Goal: Task Accomplishment & Management: Complete application form

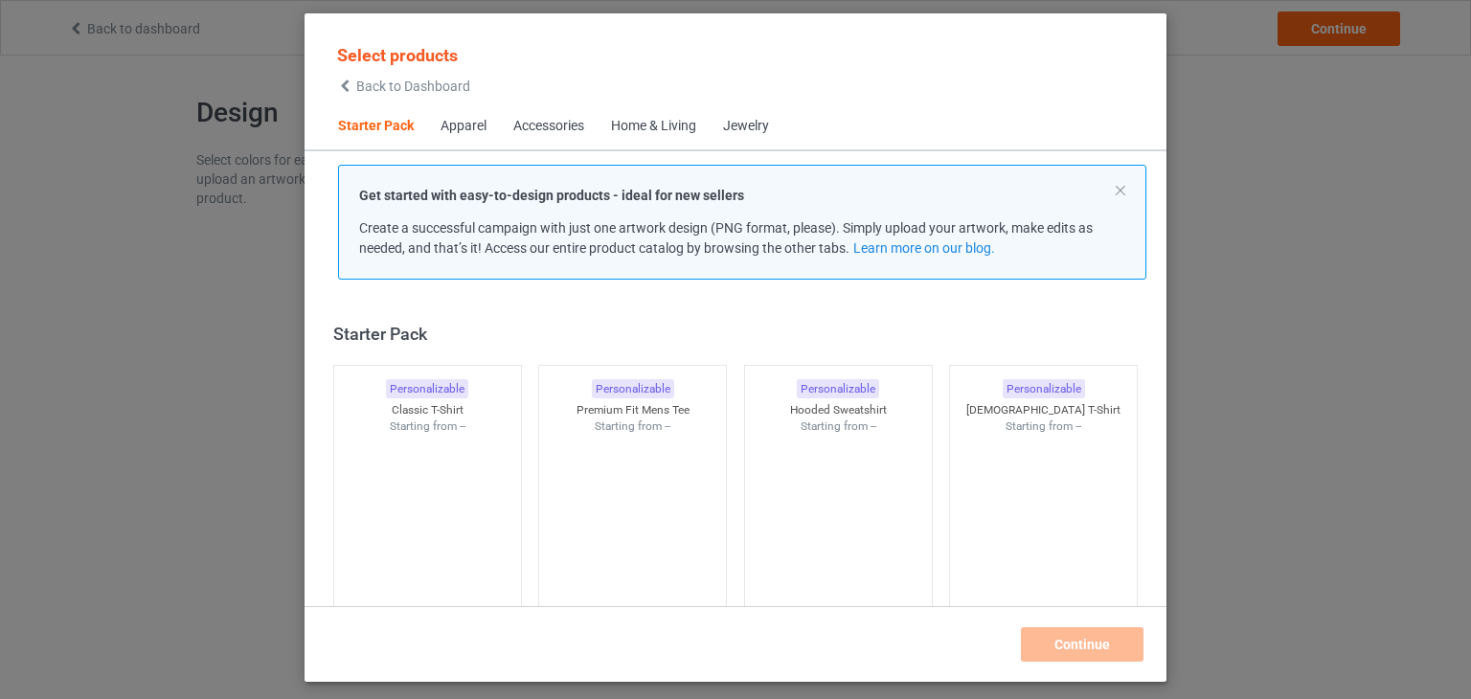
scroll to position [25, 0]
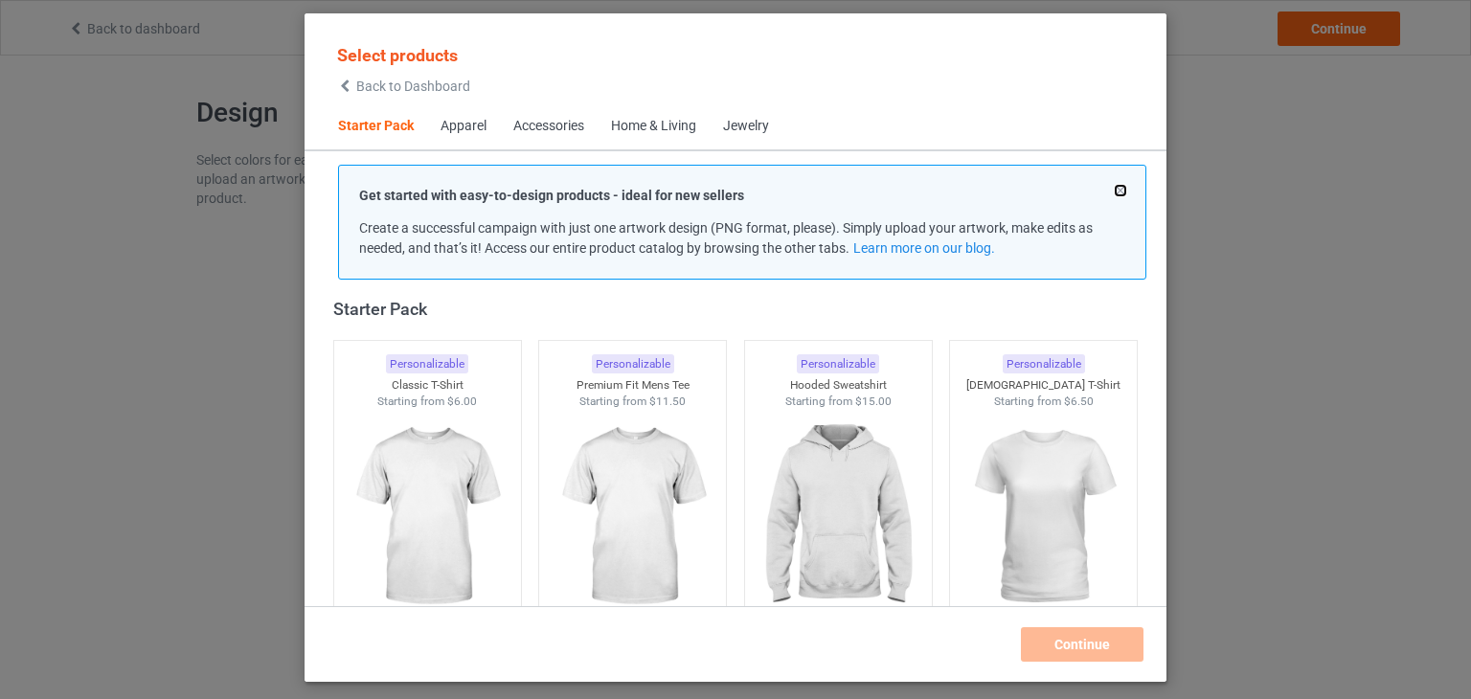
click at [1119, 192] on button at bounding box center [1121, 191] width 10 height 10
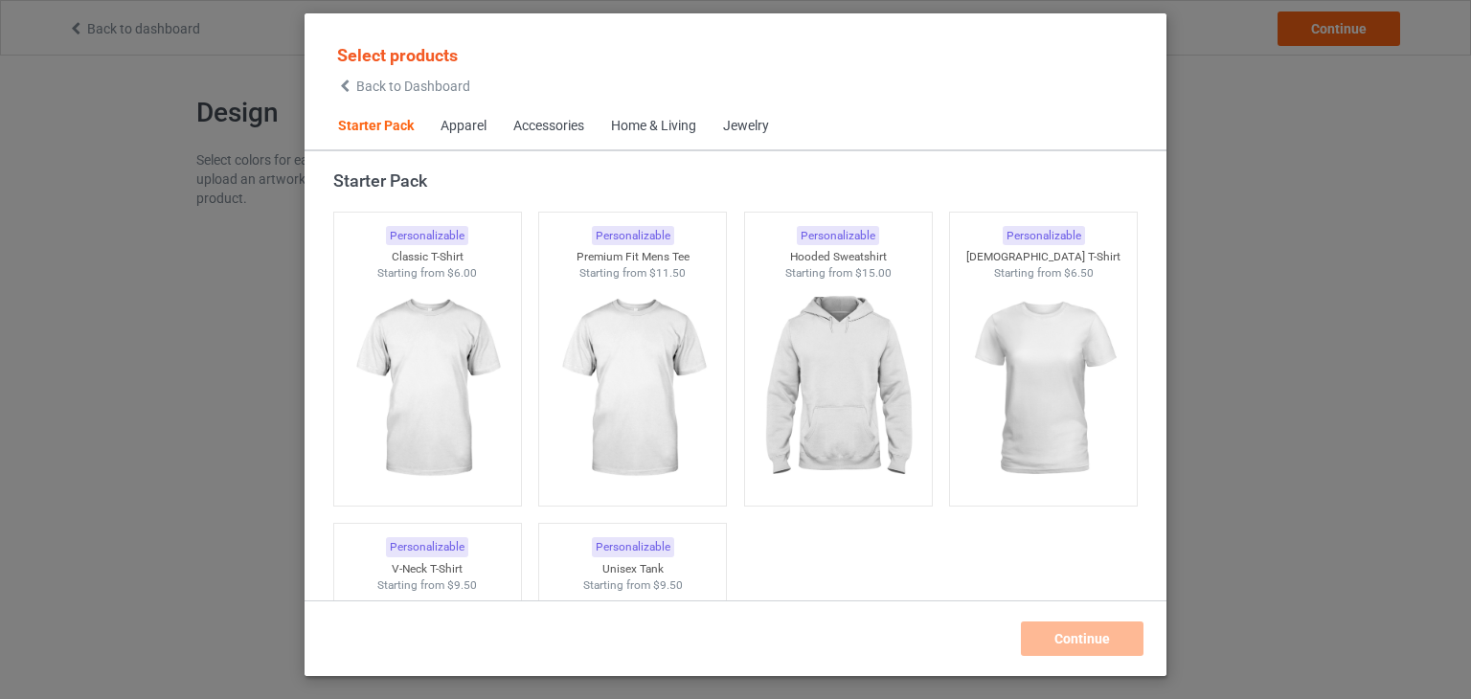
click at [437, 86] on span "Back to Dashboard" at bounding box center [413, 86] width 114 height 15
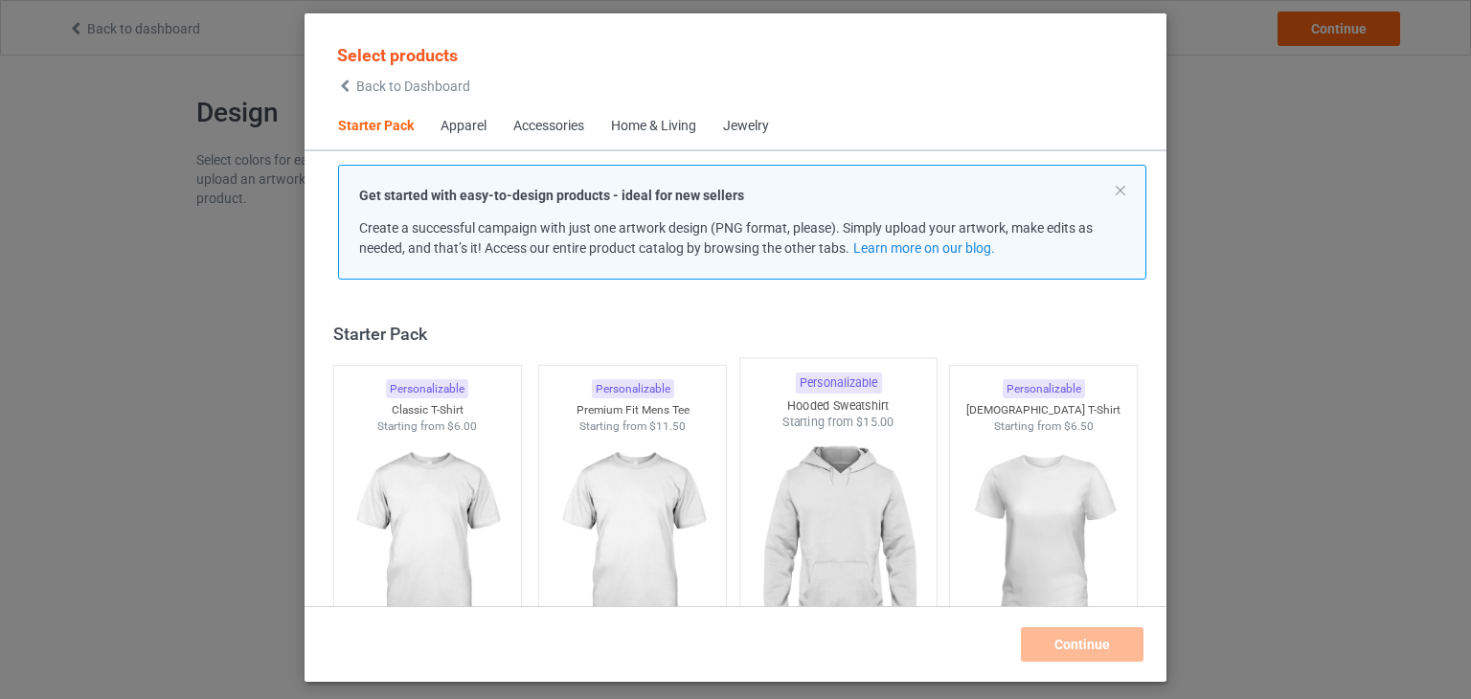
click at [824, 476] on img at bounding box center [838, 543] width 180 height 225
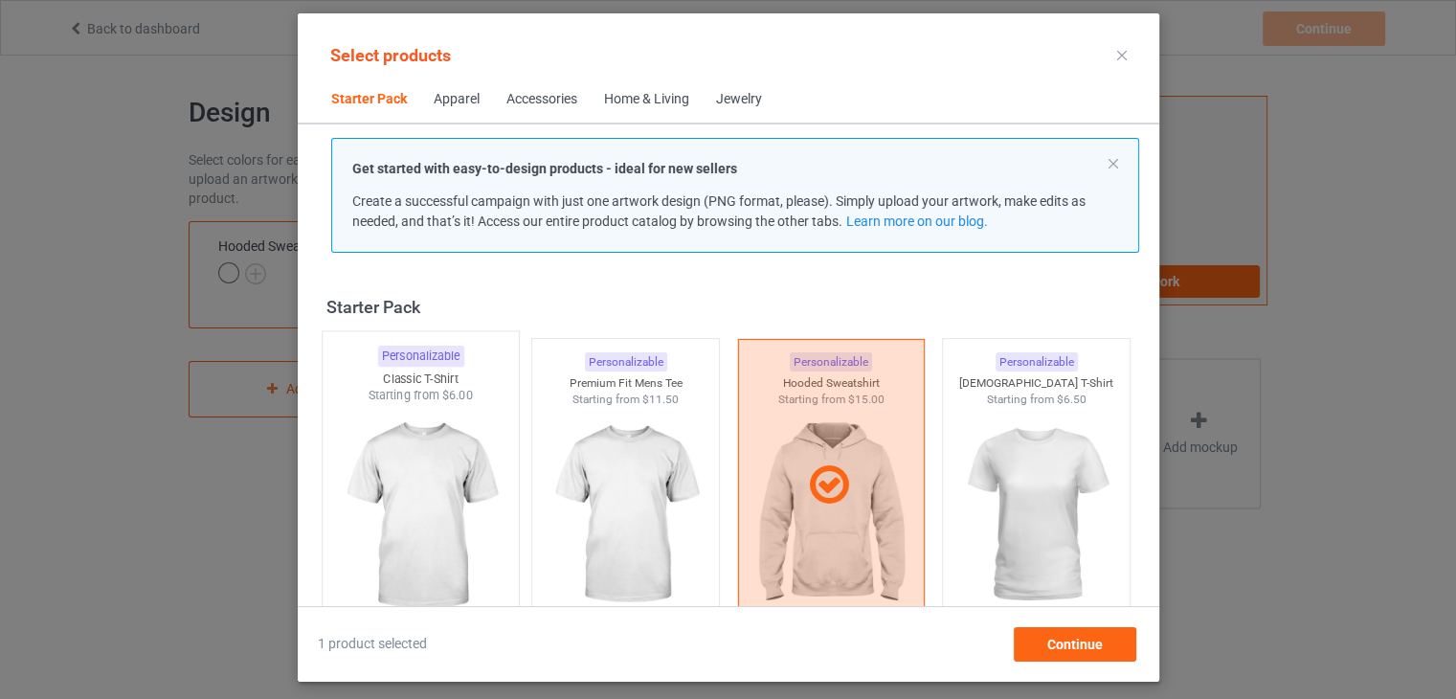
click at [440, 468] on img at bounding box center [420, 516] width 180 height 225
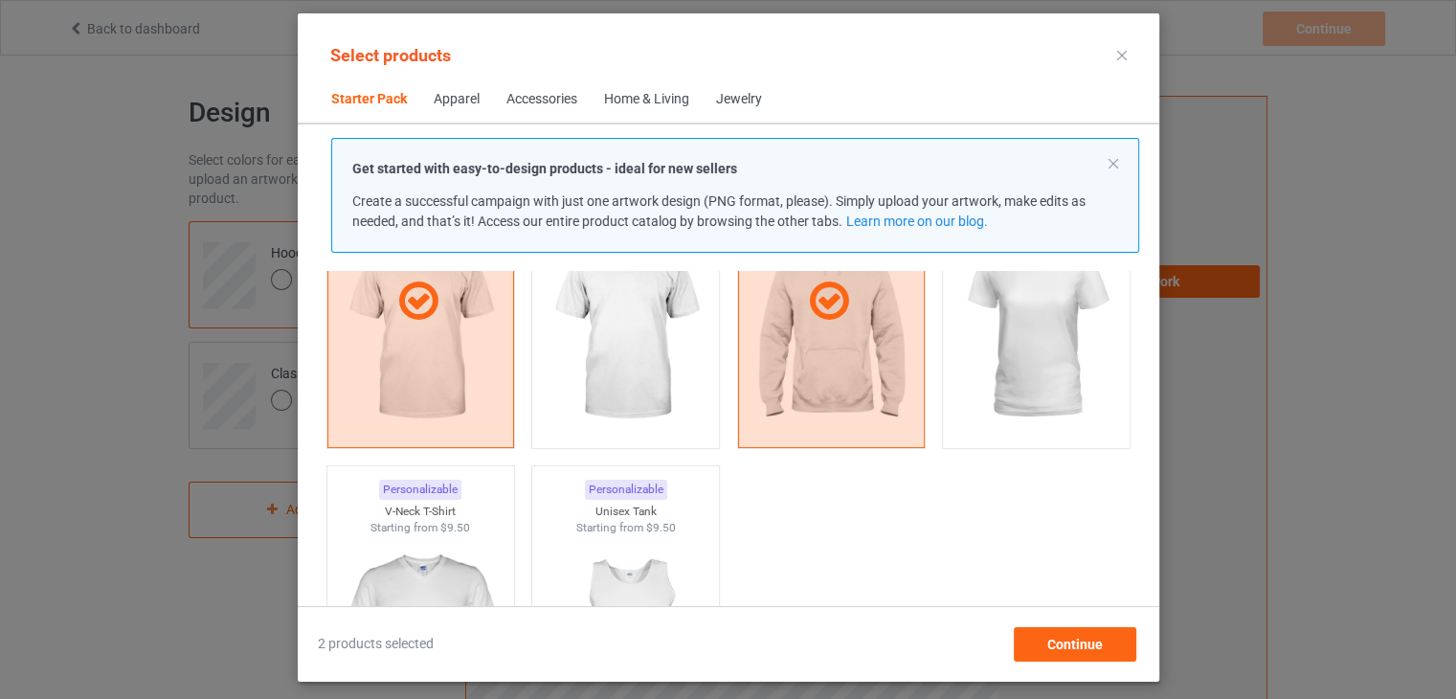
scroll to position [192, 0]
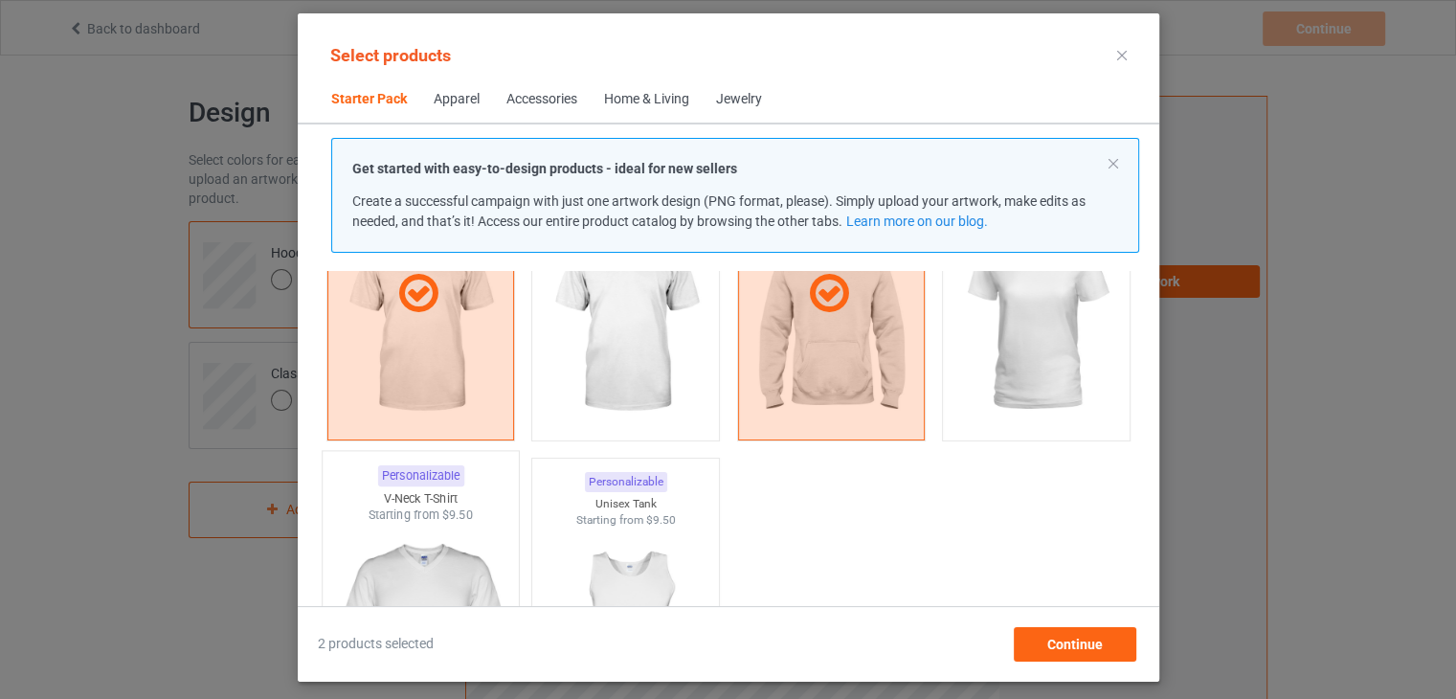
click at [462, 530] on img at bounding box center [420, 636] width 180 height 225
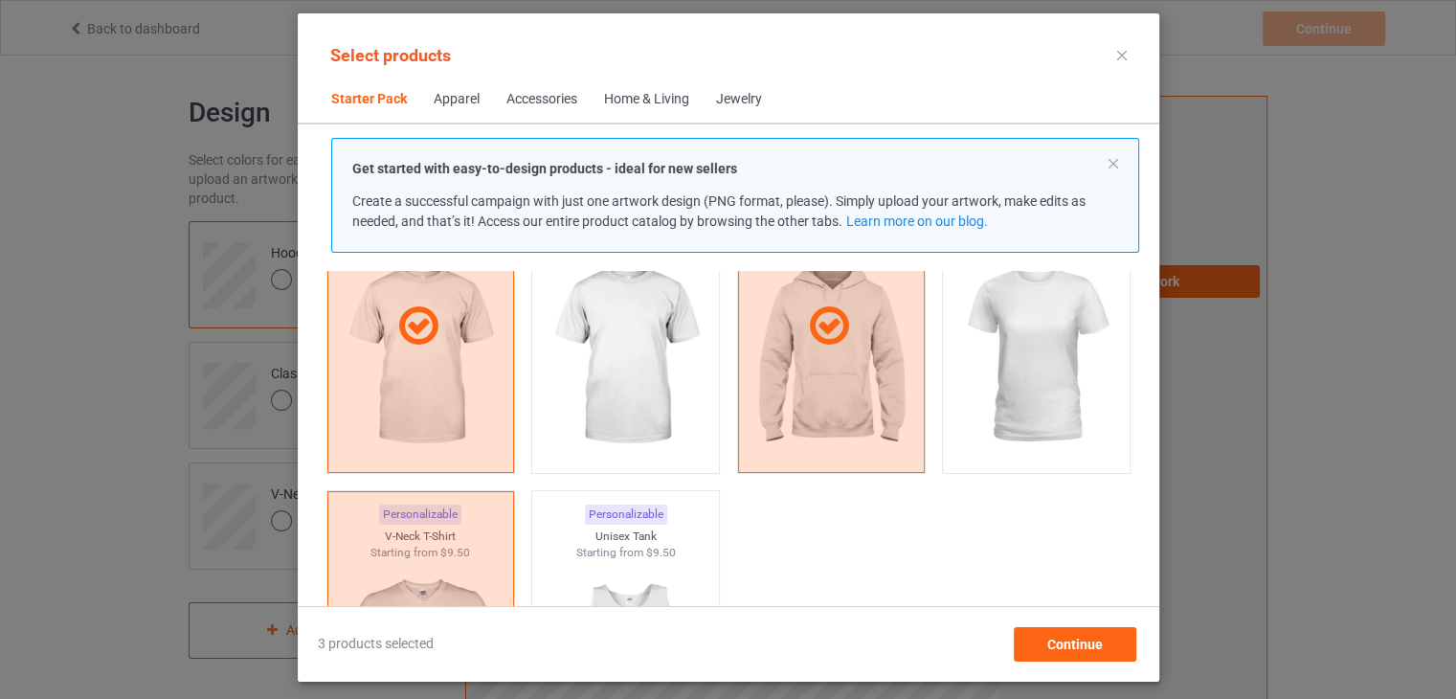
scroll to position [96, 0]
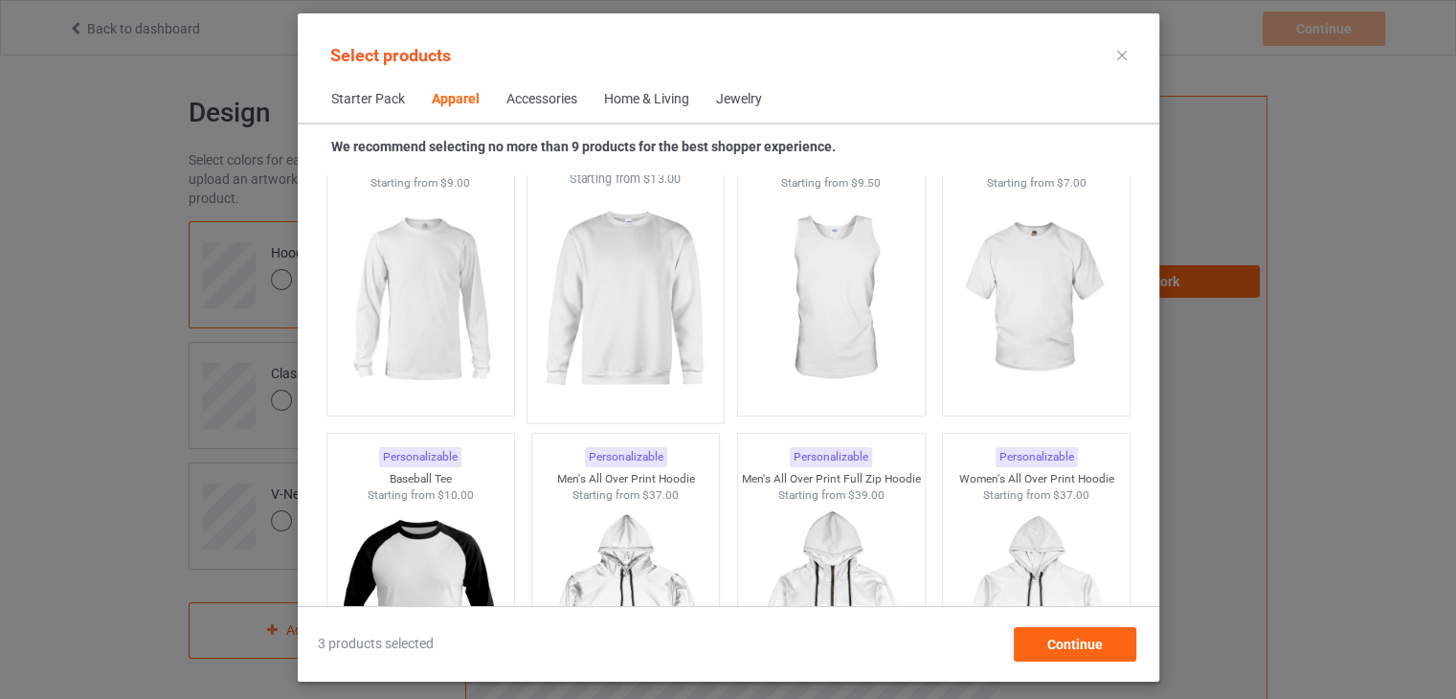
scroll to position [1532, 0]
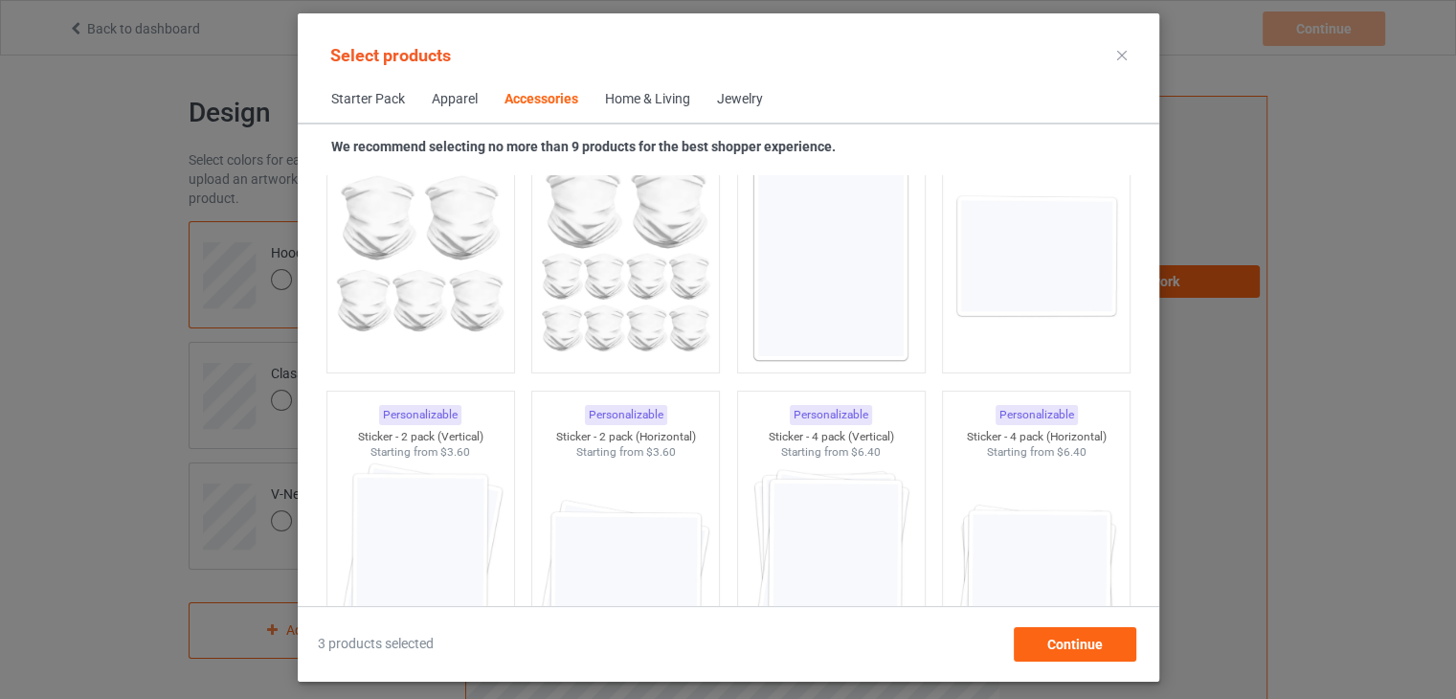
scroll to position [6799, 0]
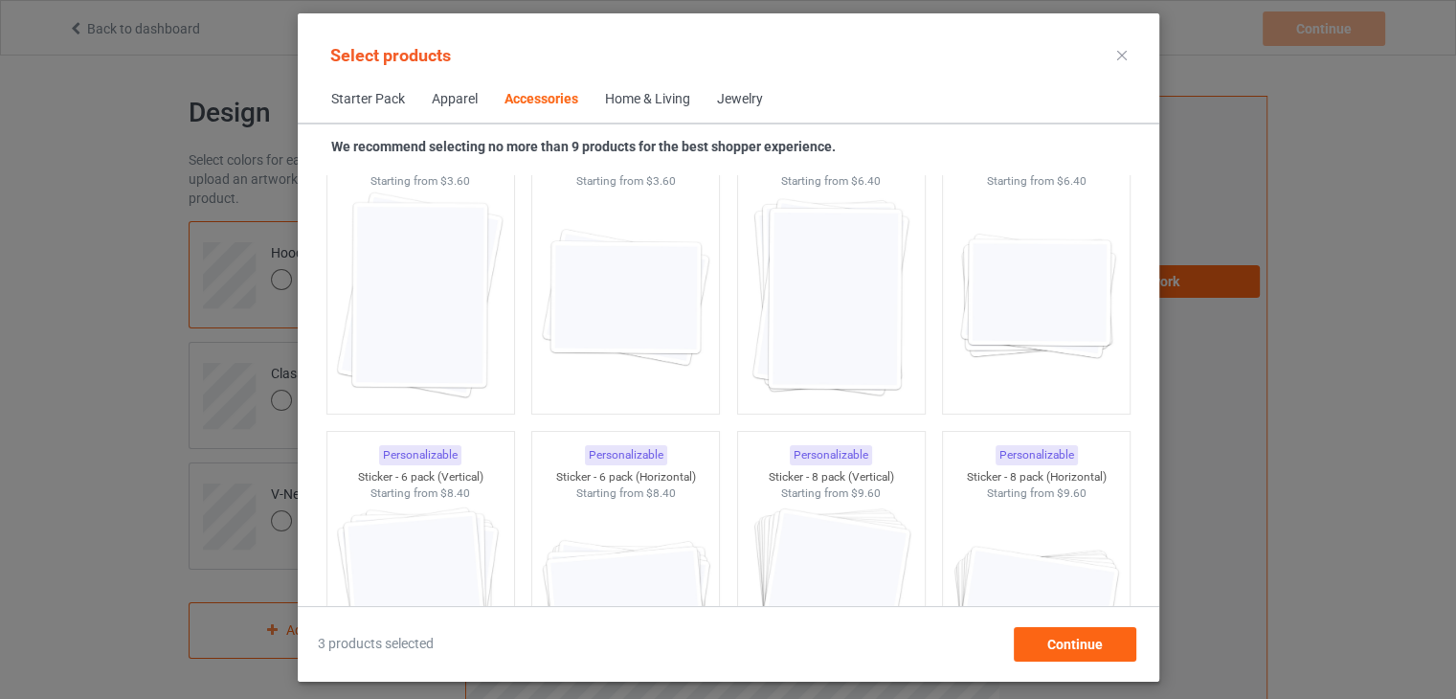
click at [383, 105] on span "Starter Pack" at bounding box center [368, 100] width 101 height 46
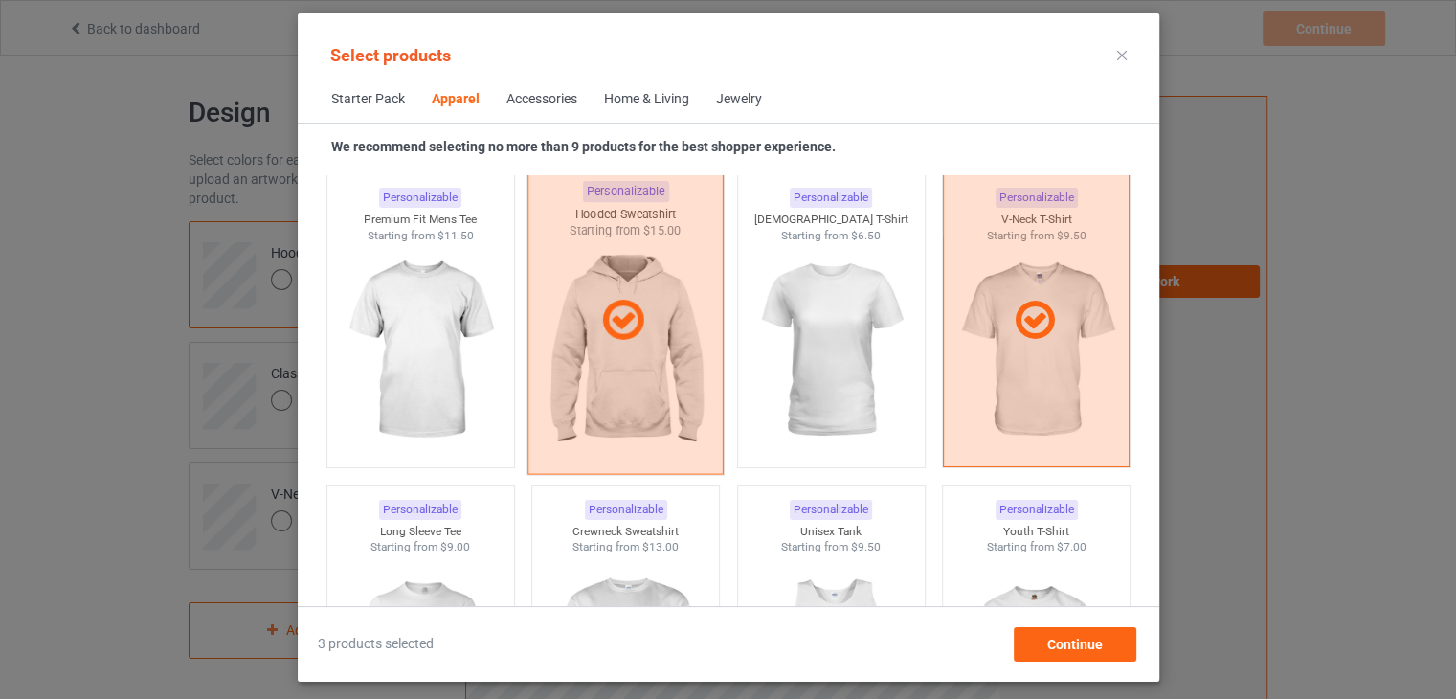
scroll to position [1245, 0]
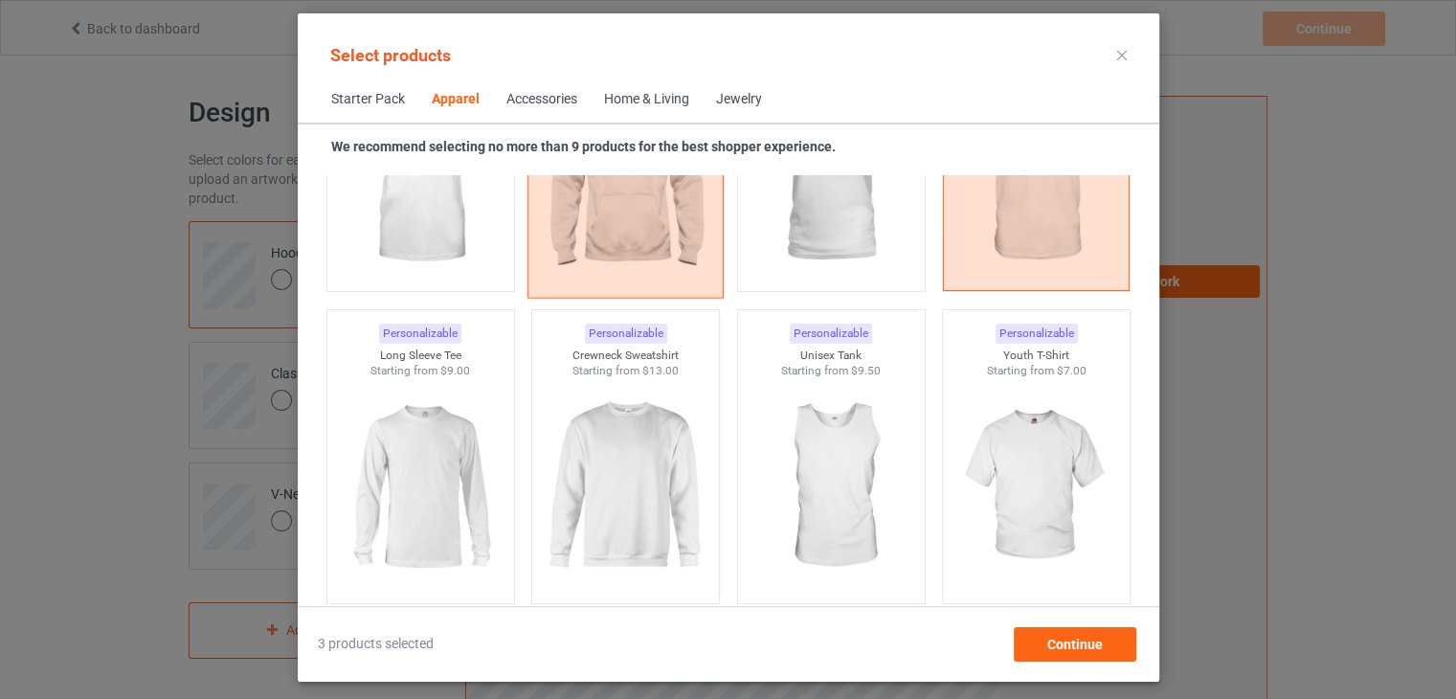
click at [602, 432] on img at bounding box center [625, 486] width 171 height 214
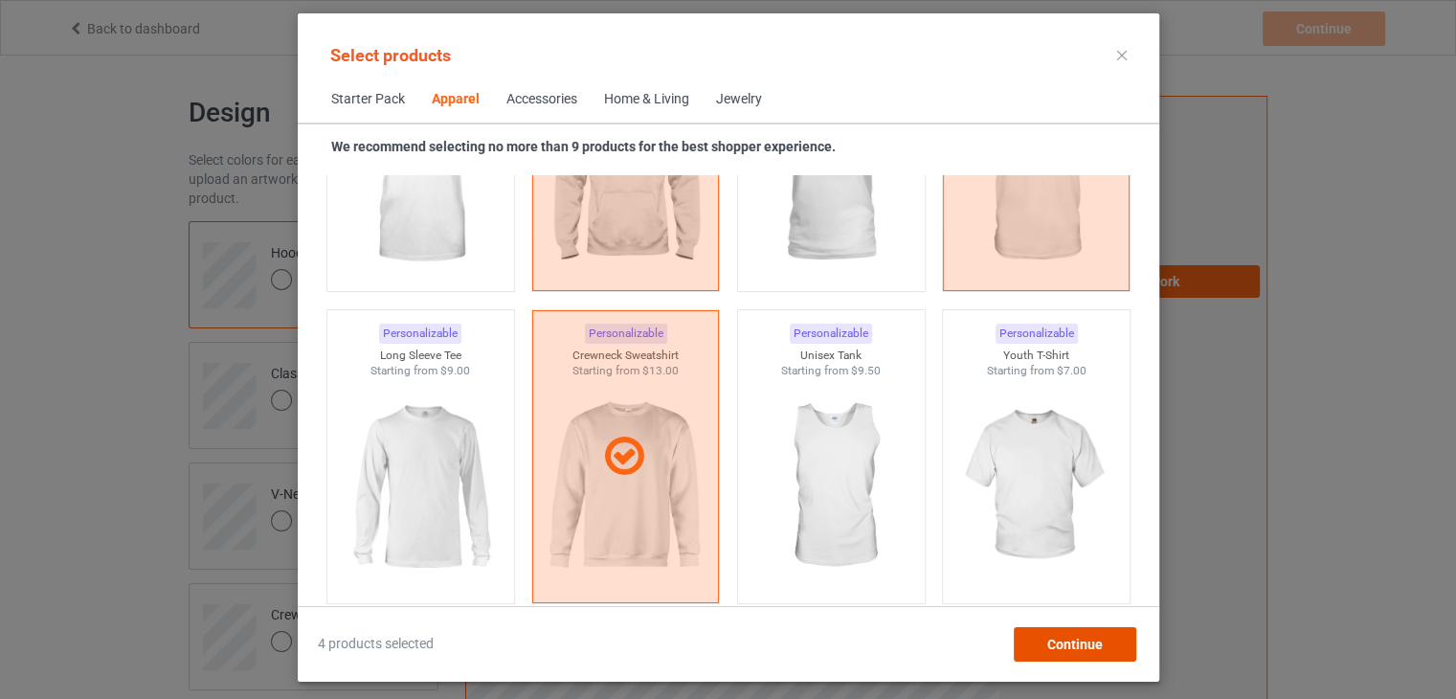
click at [1039, 647] on div "Continue" at bounding box center [1074, 644] width 123 height 34
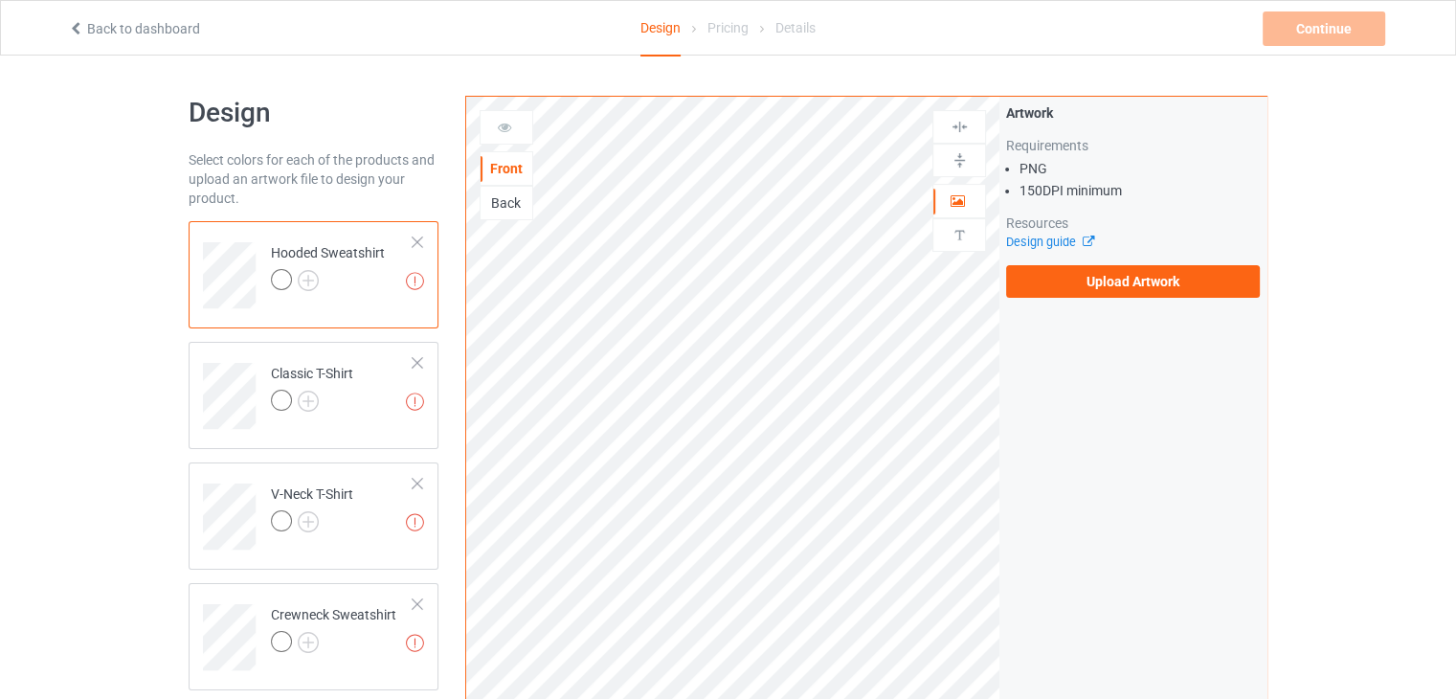
click at [277, 284] on div at bounding box center [281, 279] width 21 height 21
click at [299, 283] on img at bounding box center [308, 280] width 21 height 21
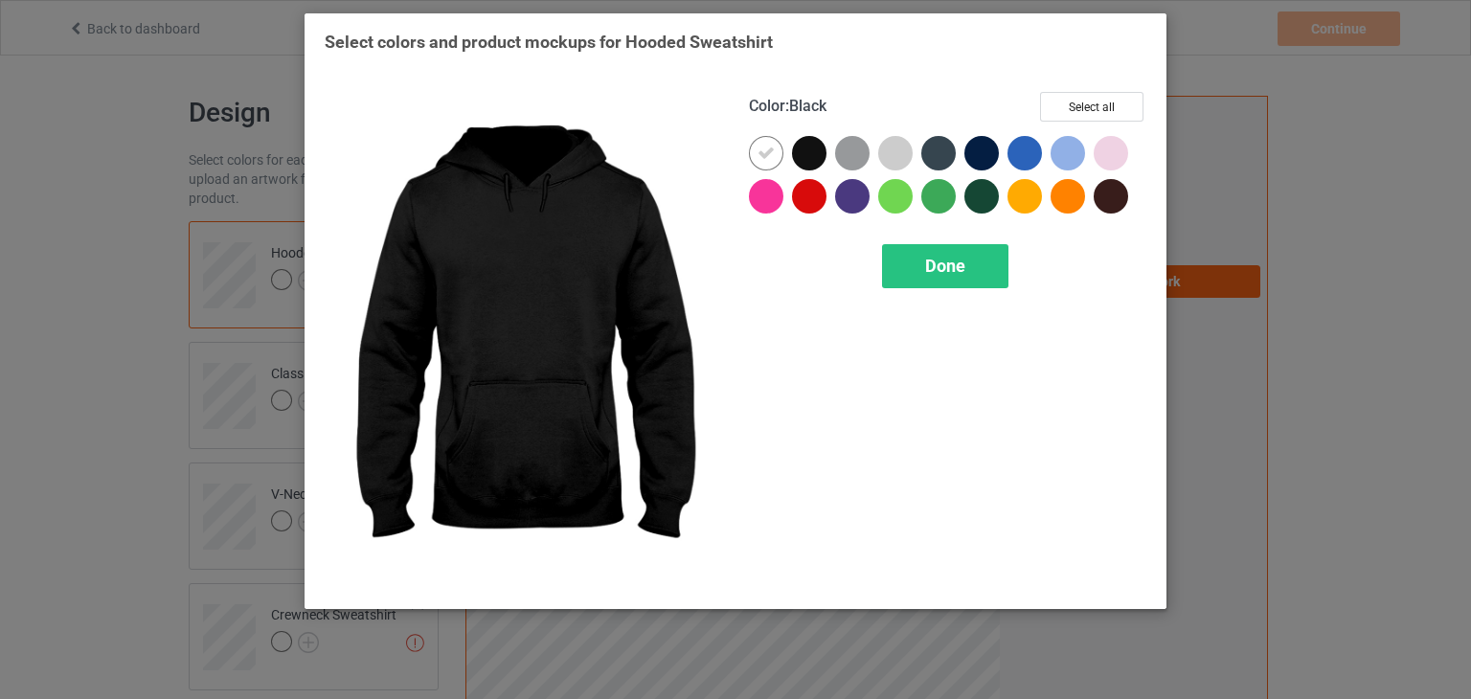
click at [803, 158] on div at bounding box center [809, 153] width 34 height 34
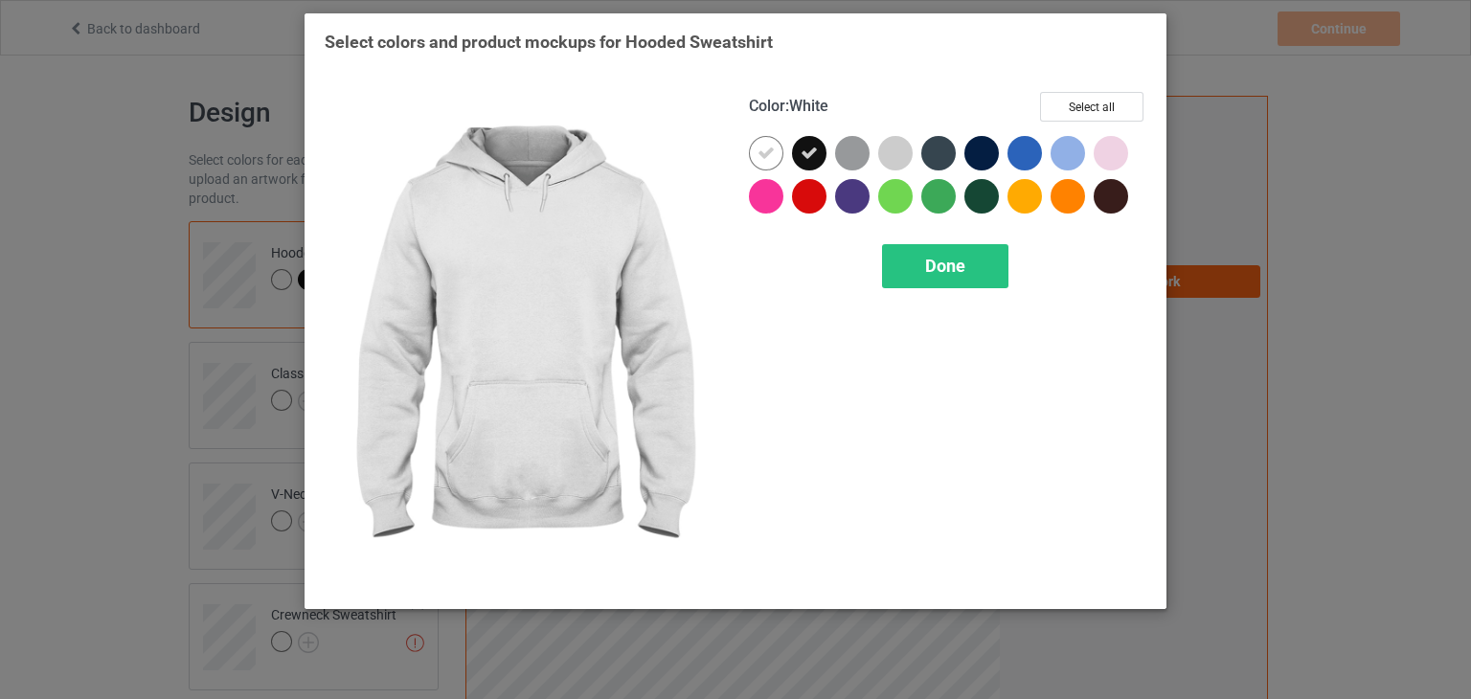
click at [779, 147] on div at bounding box center [766, 153] width 34 height 34
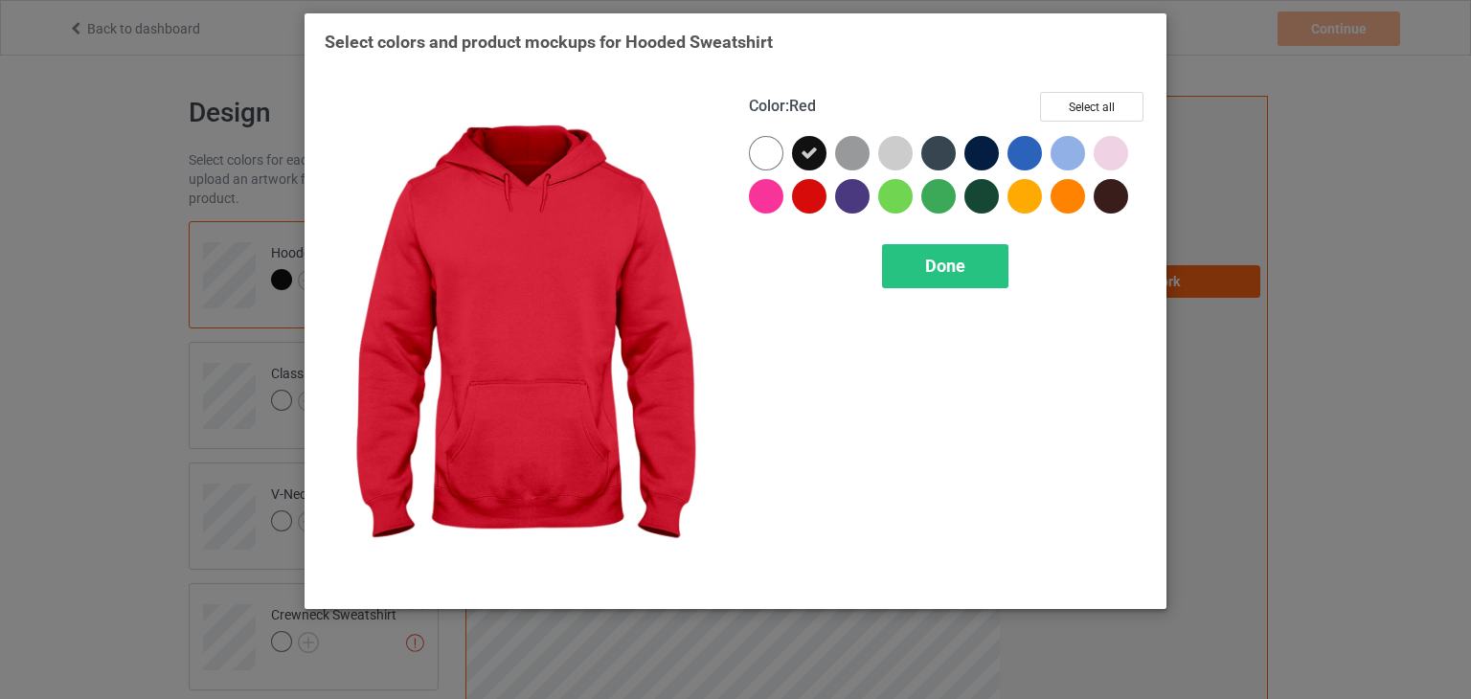
click at [812, 189] on div at bounding box center [809, 196] width 34 height 34
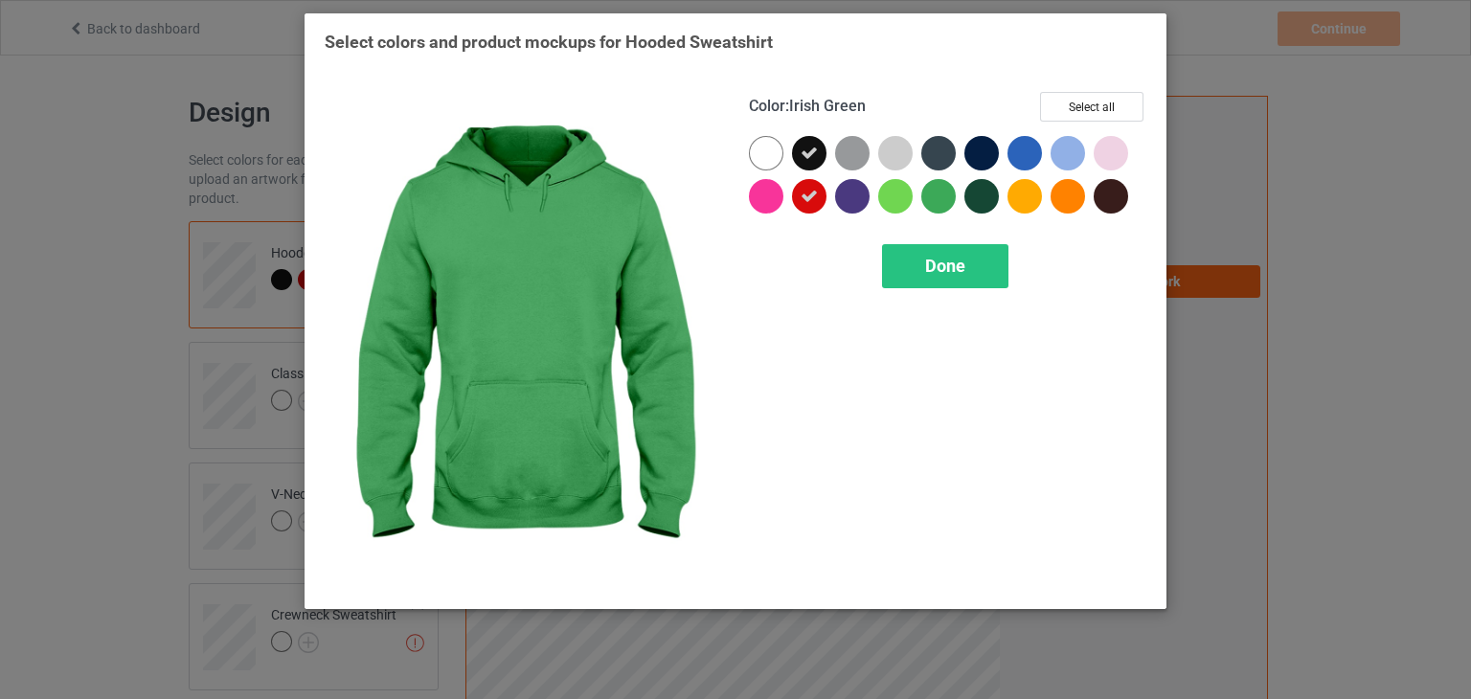
click at [946, 199] on div at bounding box center [938, 196] width 34 height 34
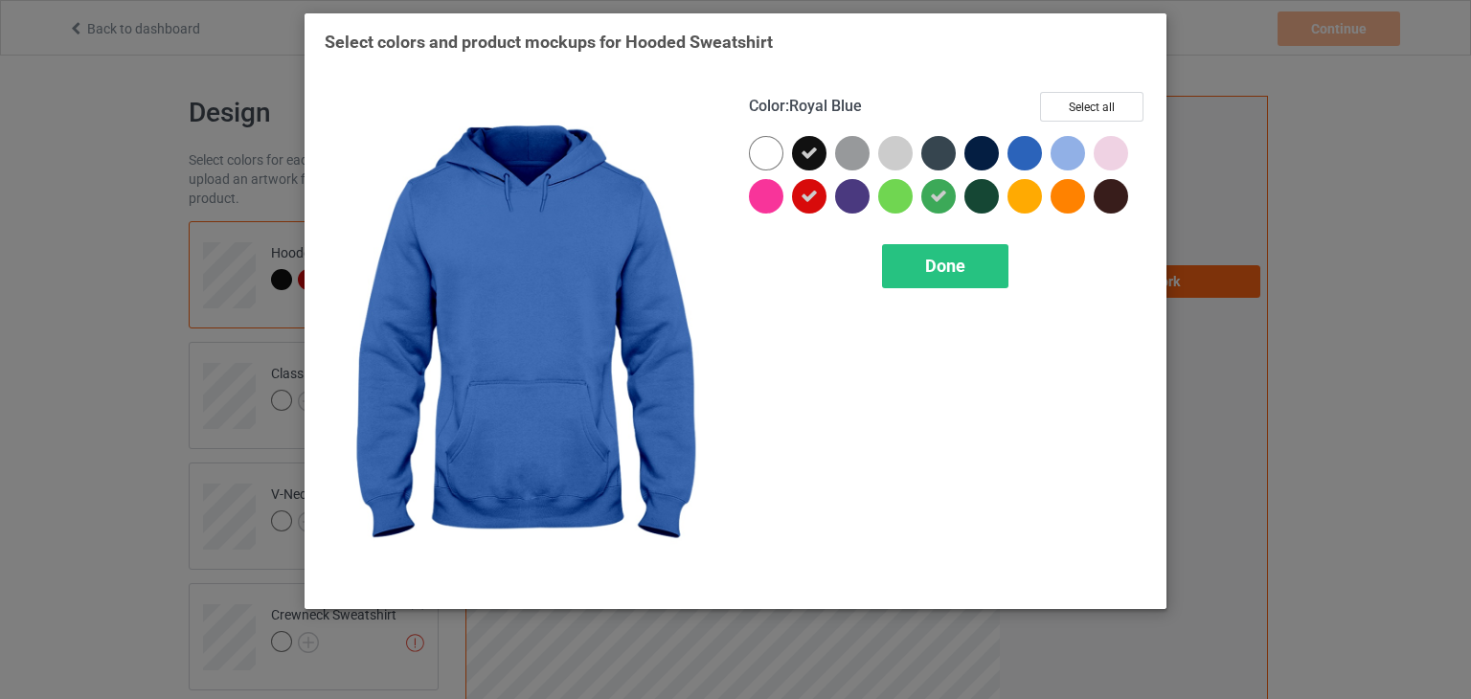
click at [1015, 154] on div at bounding box center [1024, 153] width 34 height 34
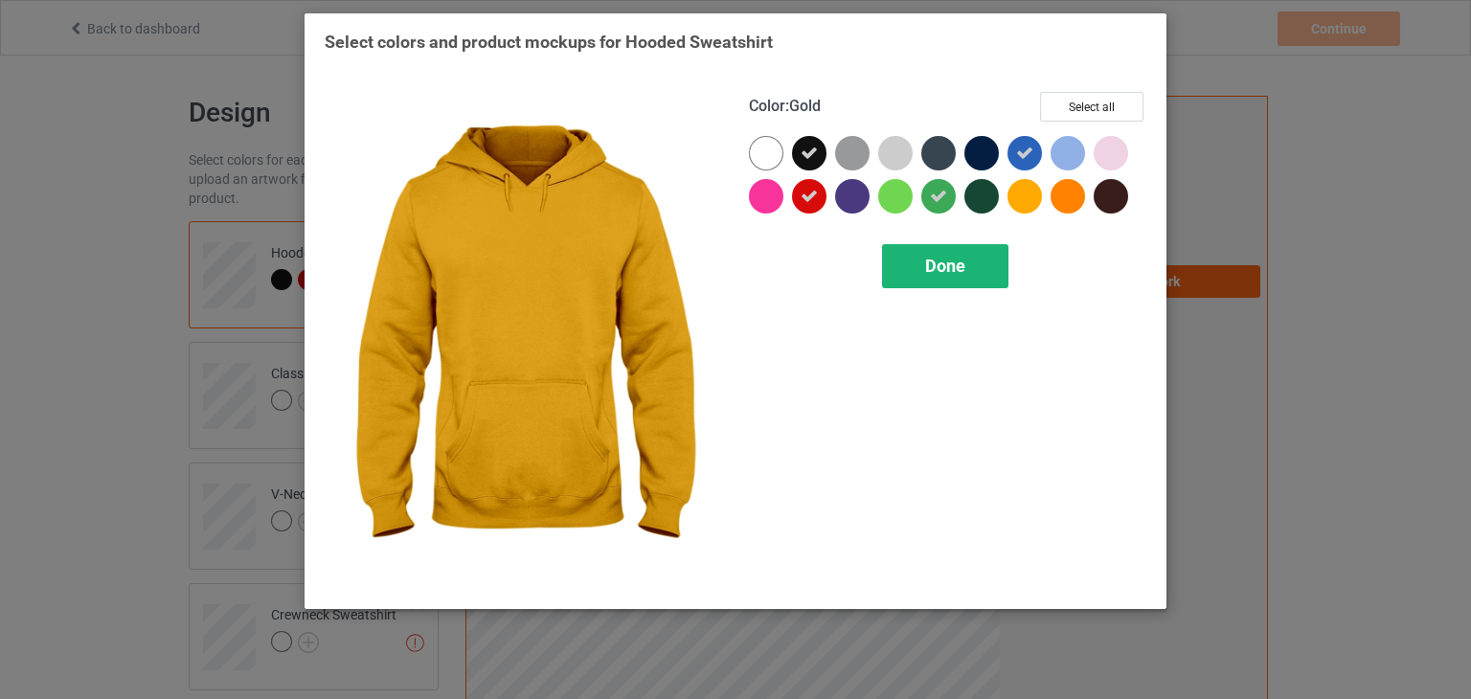
click at [979, 258] on div "Done" at bounding box center [945, 266] width 126 height 44
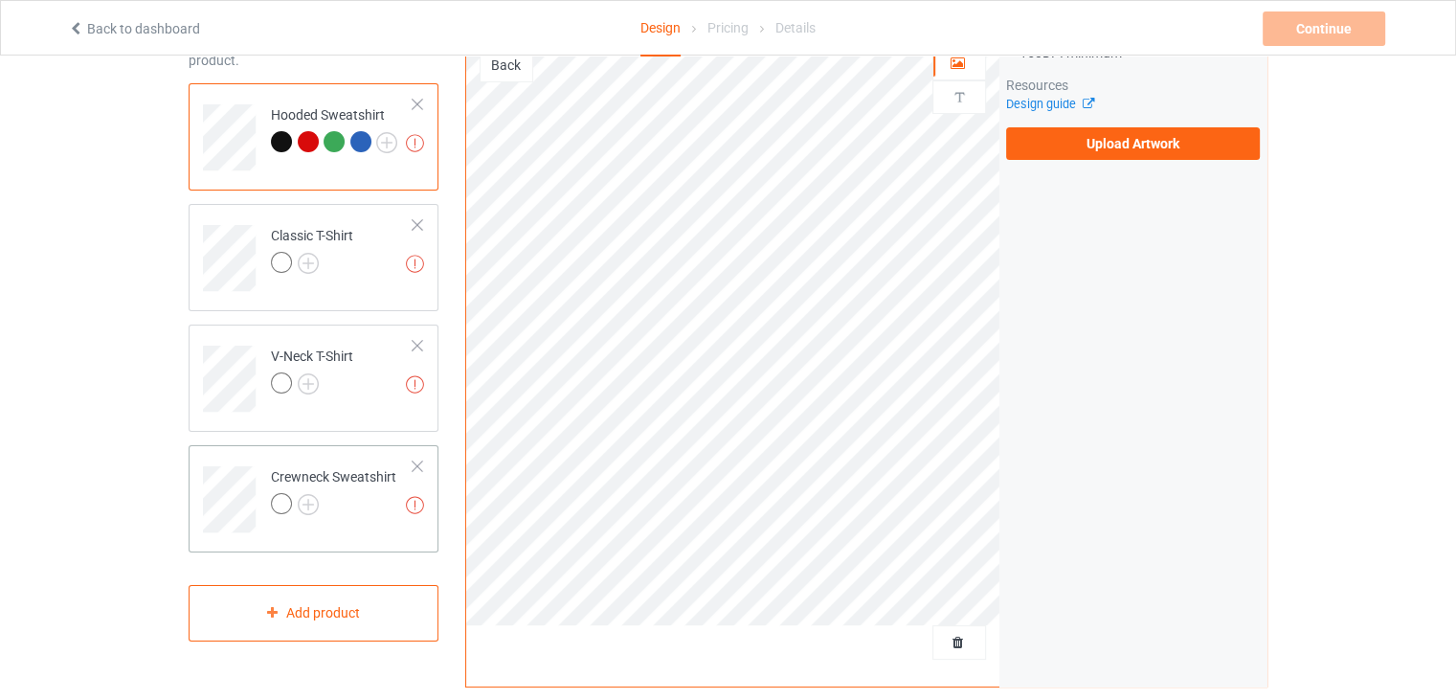
scroll to position [192, 0]
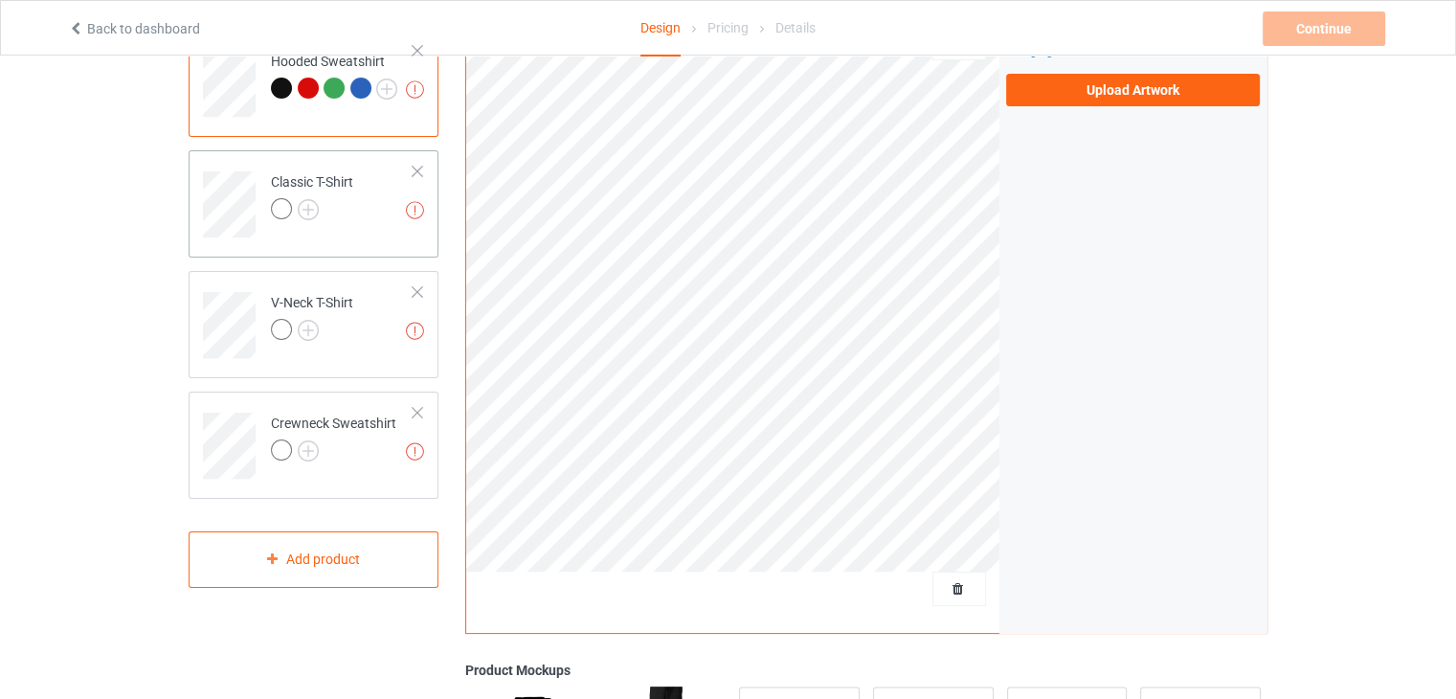
click at [283, 200] on div at bounding box center [281, 208] width 21 height 21
click at [274, 208] on div at bounding box center [281, 208] width 21 height 21
click at [303, 205] on img at bounding box center [308, 209] width 21 height 21
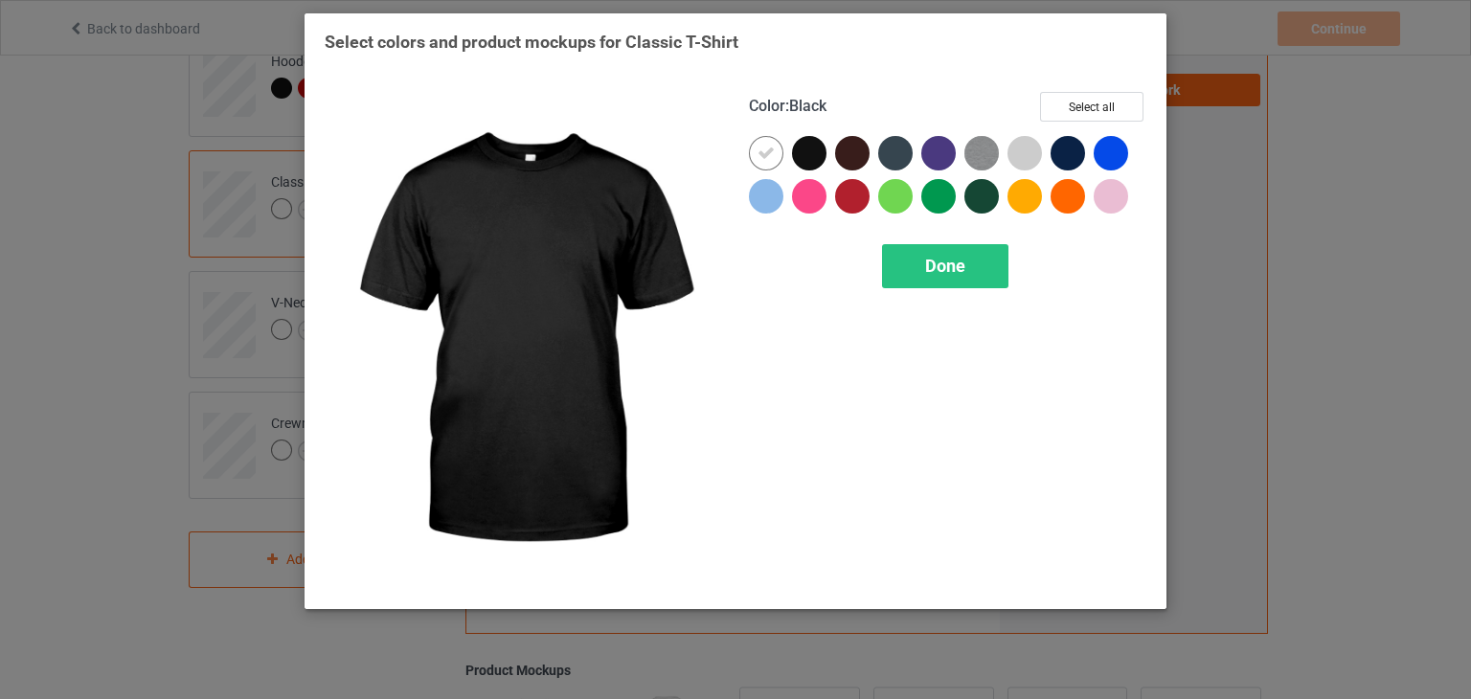
click at [810, 146] on div at bounding box center [809, 153] width 34 height 34
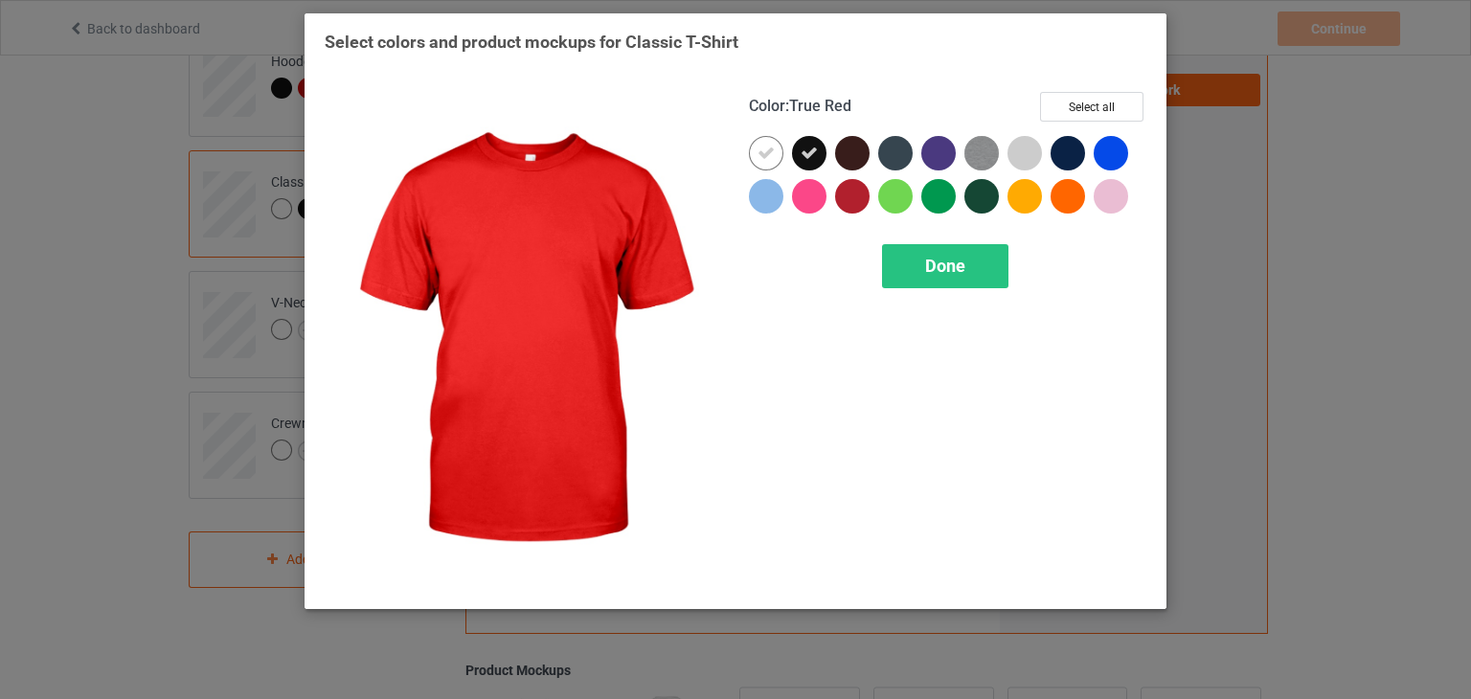
click at [849, 188] on div at bounding box center [852, 196] width 34 height 34
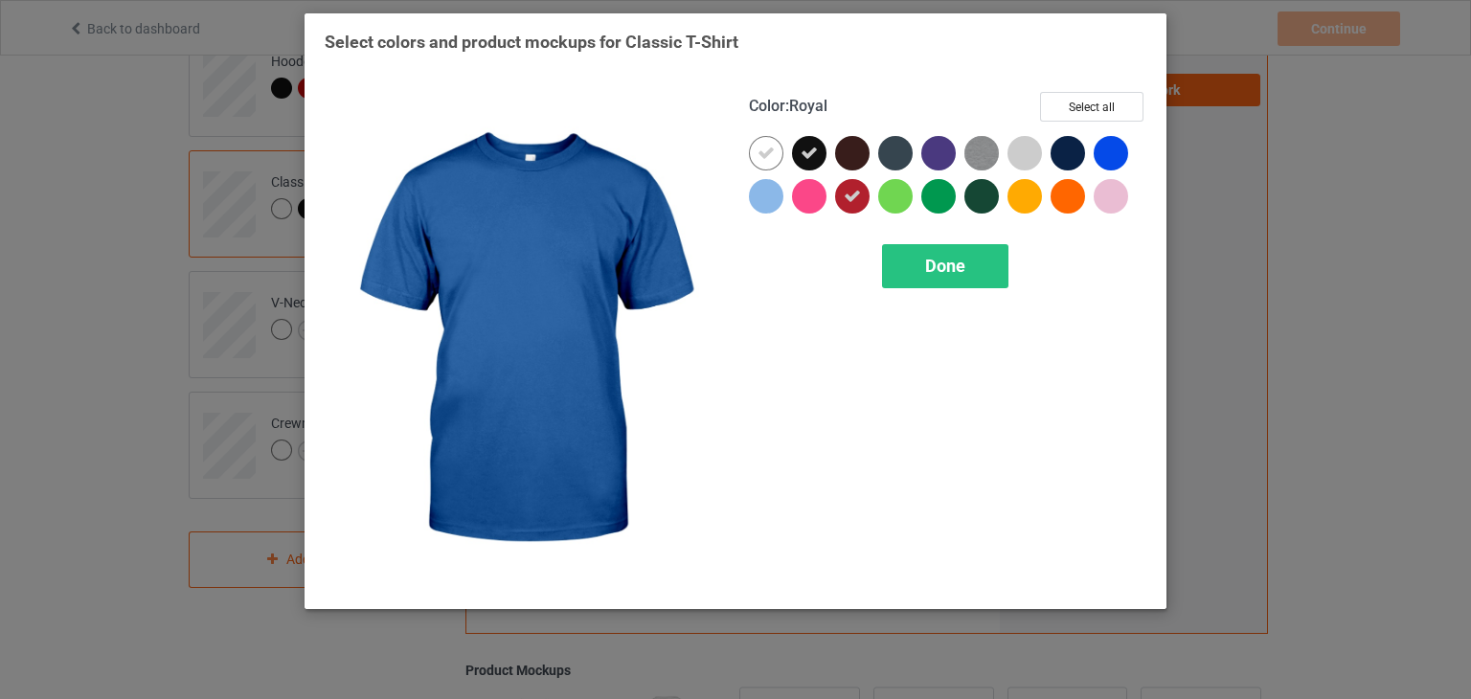
click at [1111, 150] on div at bounding box center [1111, 153] width 34 height 34
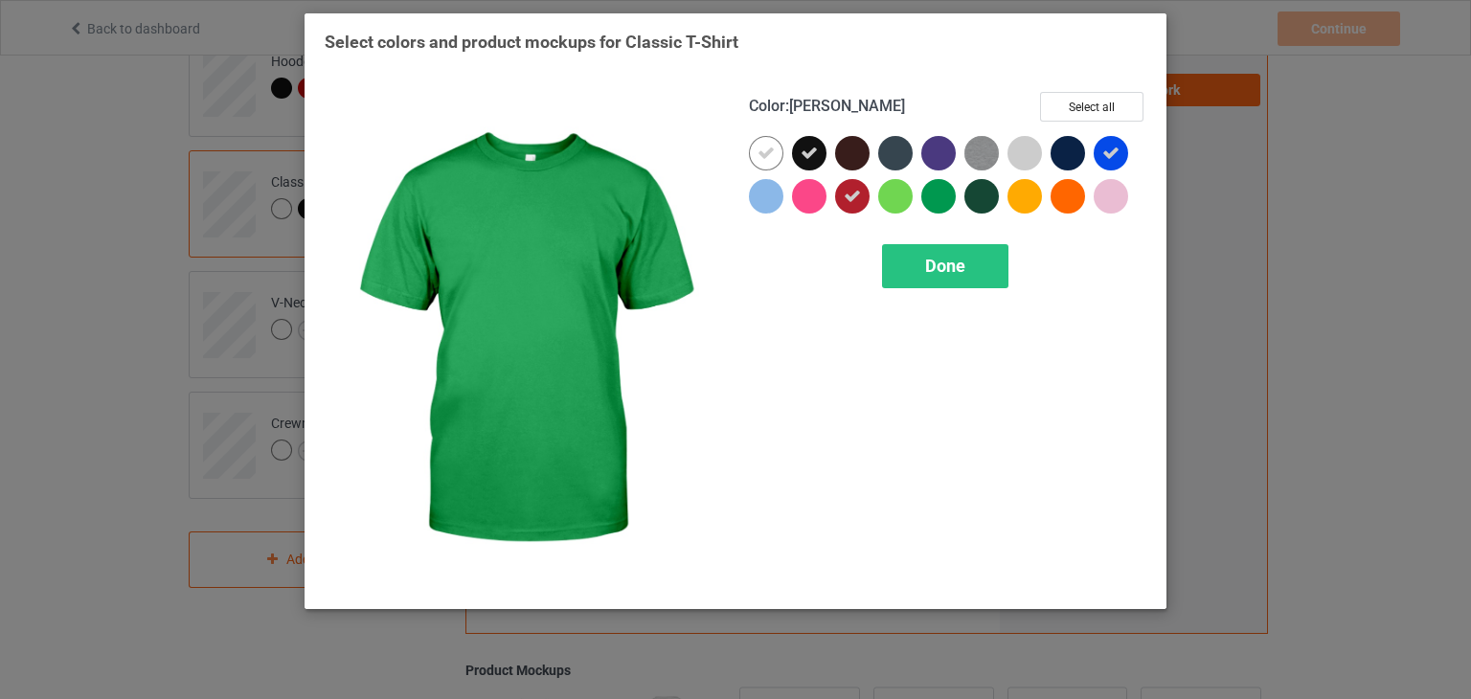
click at [938, 198] on div at bounding box center [938, 196] width 34 height 34
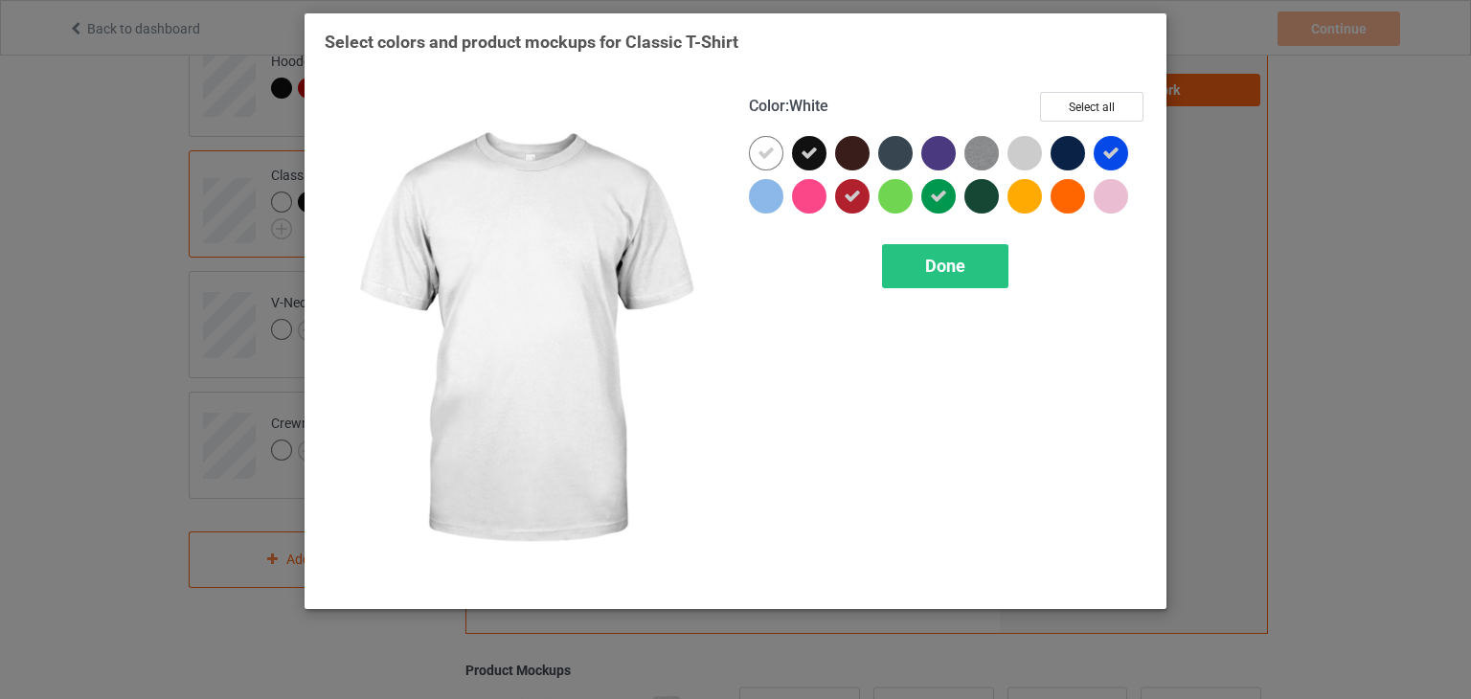
click at [764, 147] on icon at bounding box center [765, 153] width 17 height 17
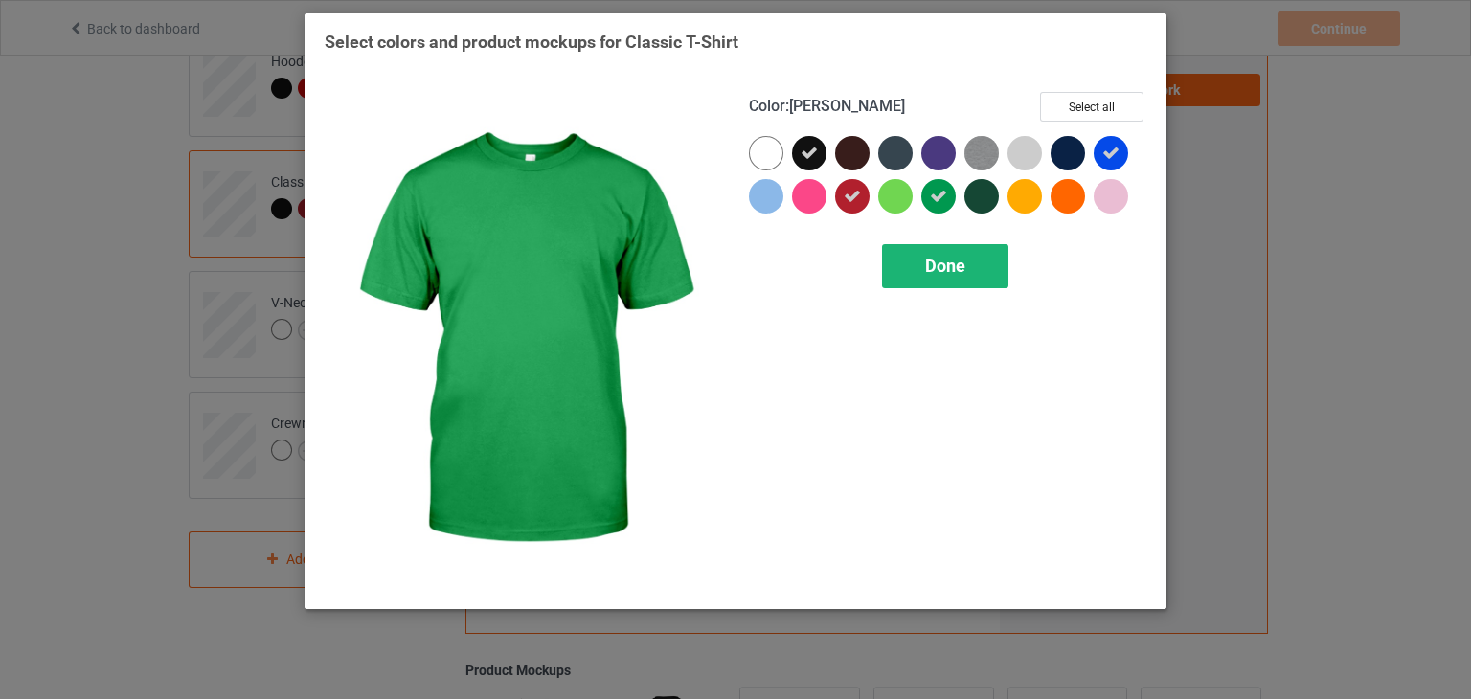
click at [956, 260] on span "Done" at bounding box center [945, 266] width 40 height 20
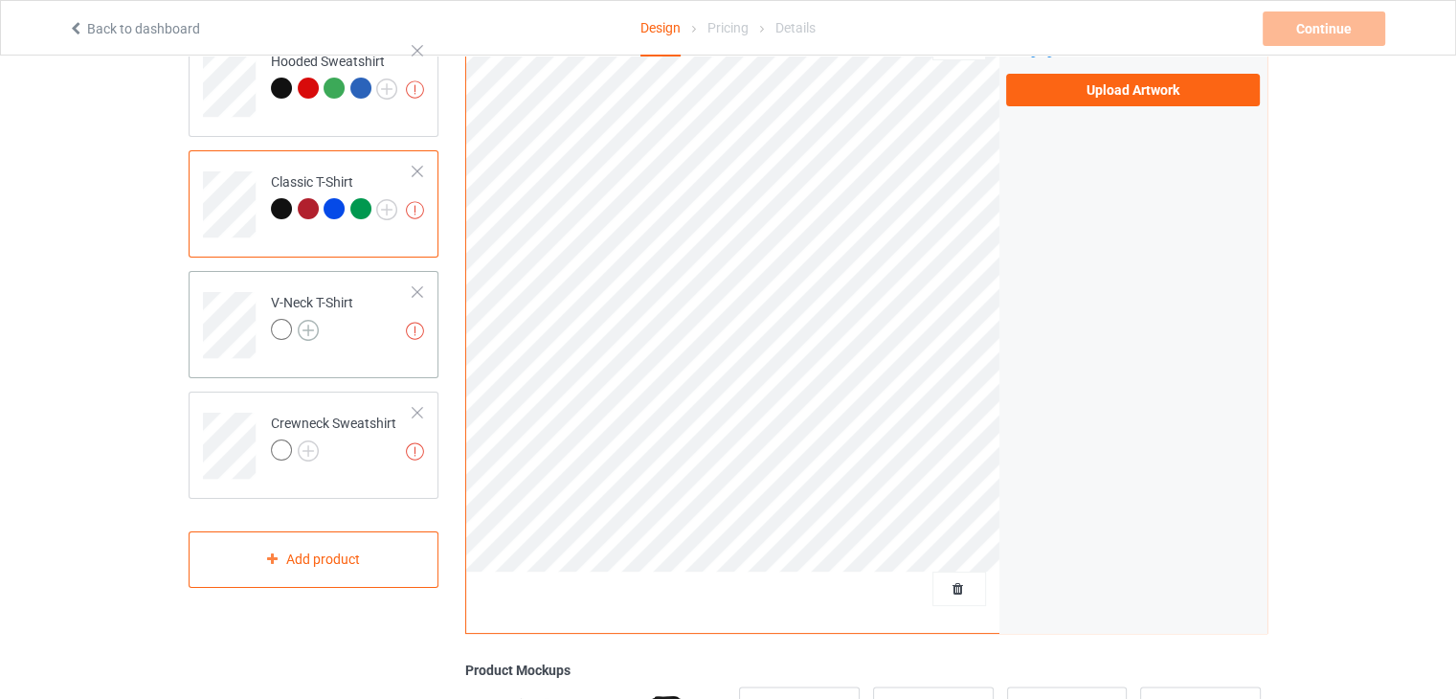
click at [301, 329] on img at bounding box center [308, 330] width 21 height 21
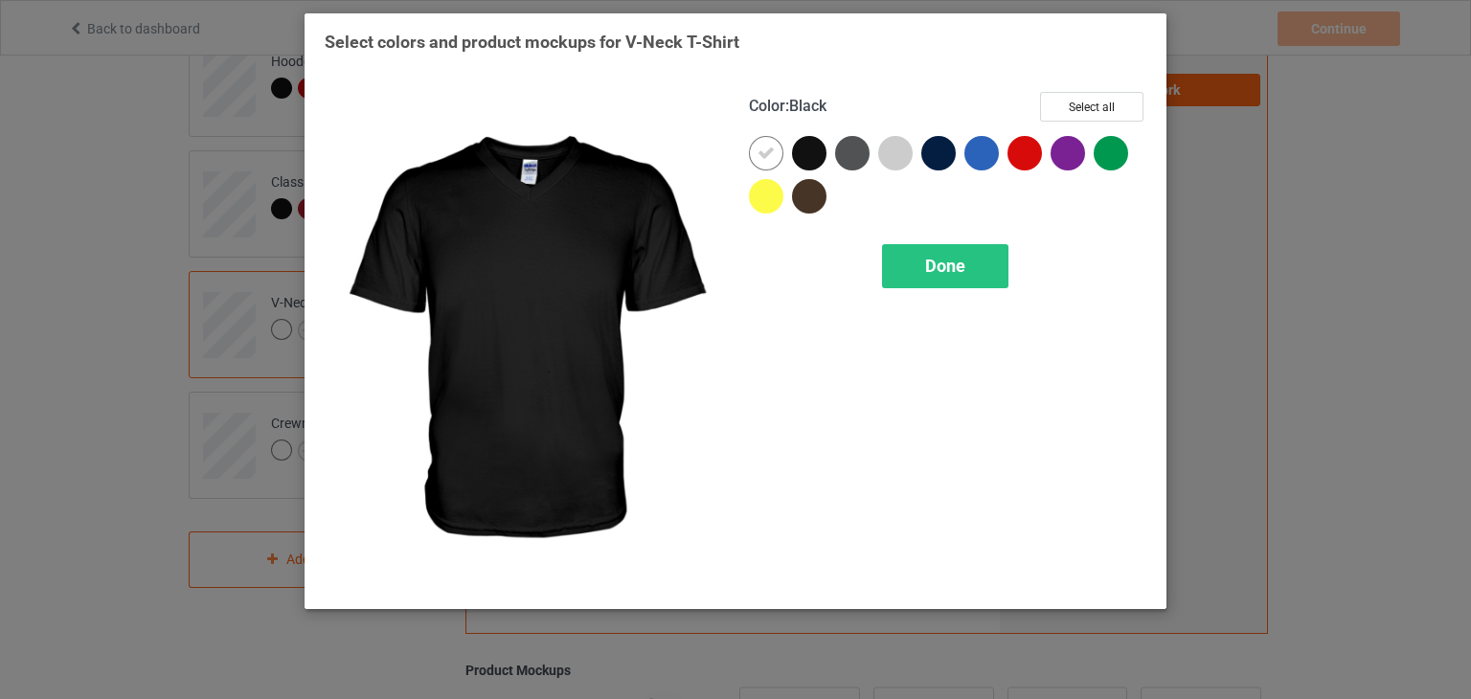
click at [816, 151] on div at bounding box center [809, 153] width 34 height 34
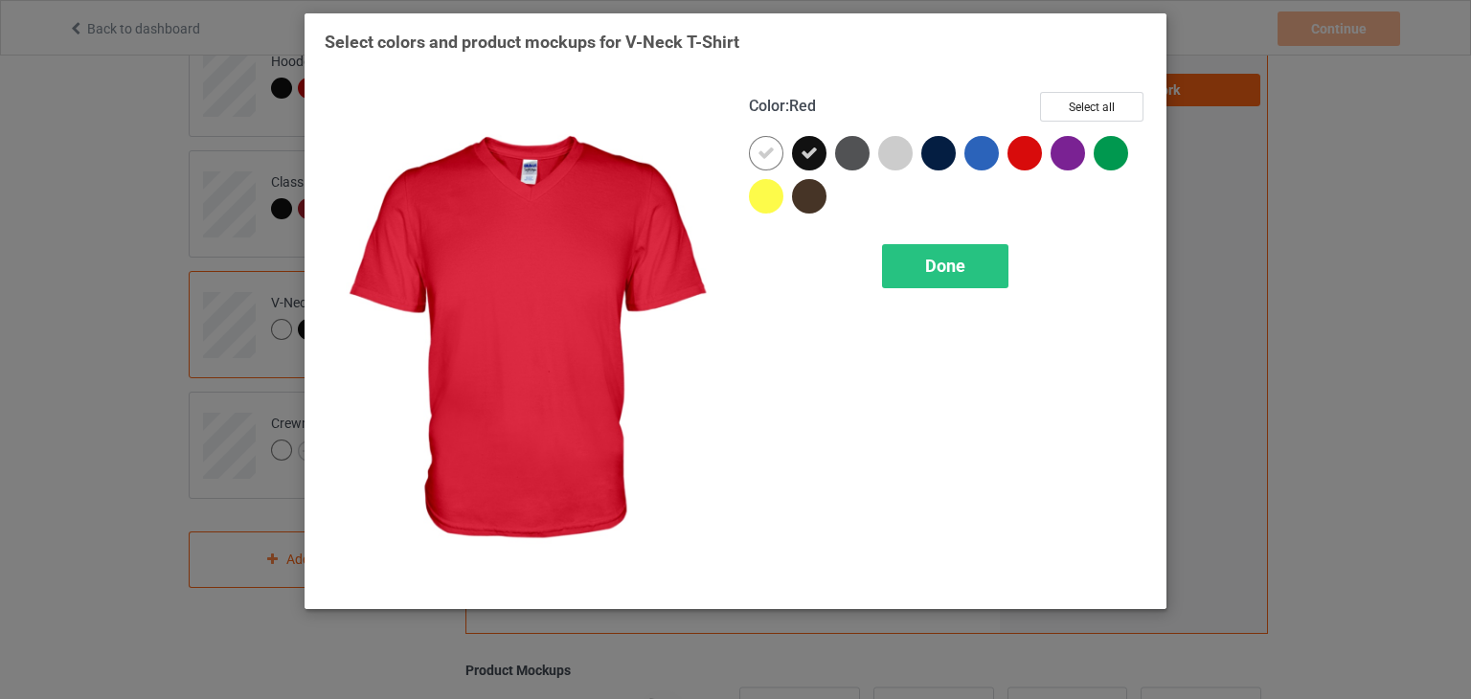
click at [1023, 144] on div at bounding box center [1024, 153] width 34 height 34
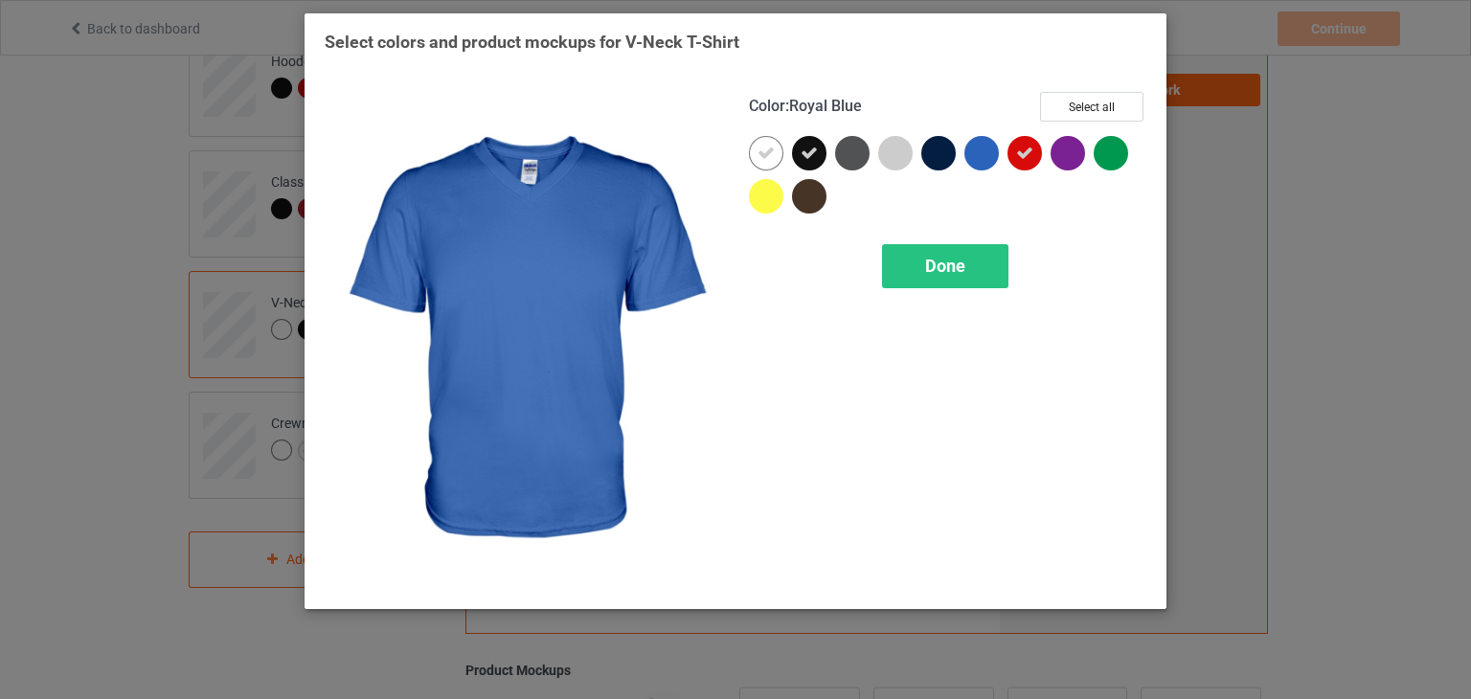
drag, startPoint x: 986, startPoint y: 150, endPoint x: 1015, endPoint y: 149, distance: 28.7
click at [988, 150] on div at bounding box center [981, 153] width 34 height 34
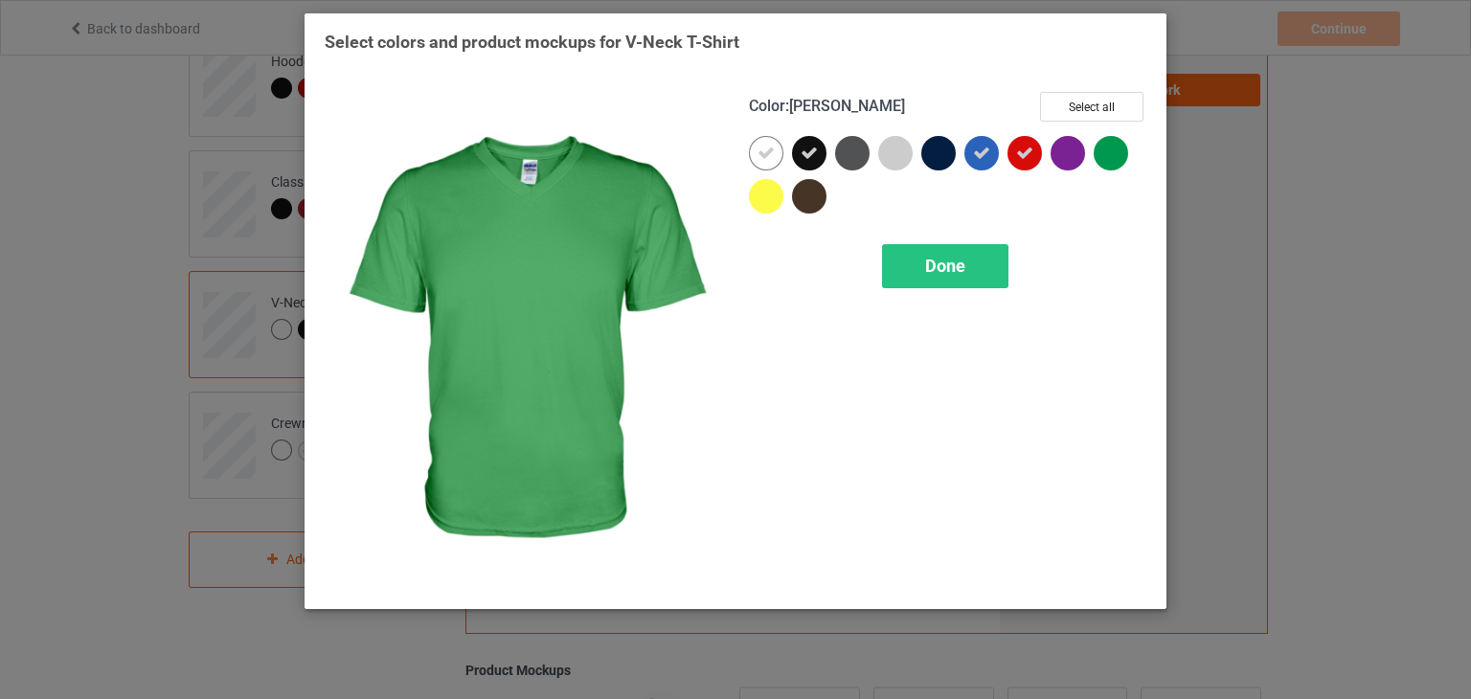
click at [1117, 156] on div at bounding box center [1111, 153] width 34 height 34
click at [967, 268] on div "Done" at bounding box center [945, 266] width 126 height 44
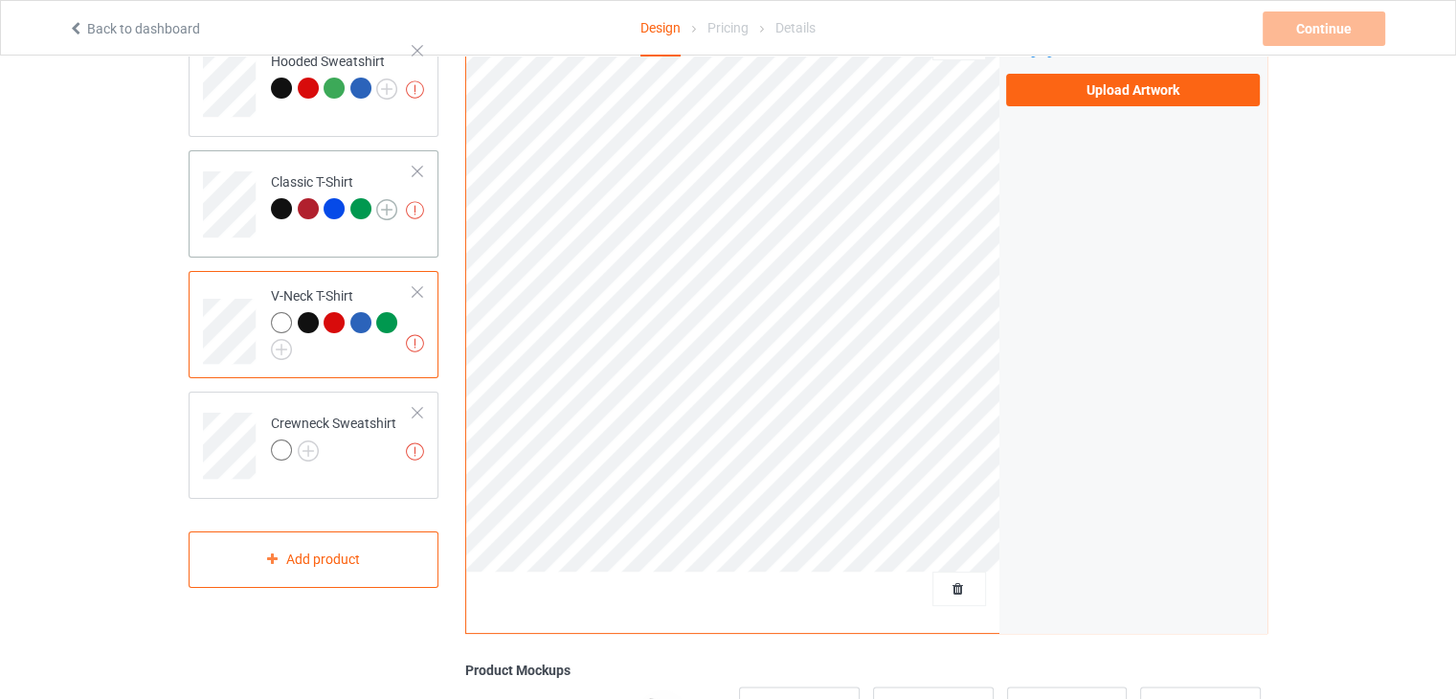
click at [387, 207] on img at bounding box center [386, 209] width 21 height 21
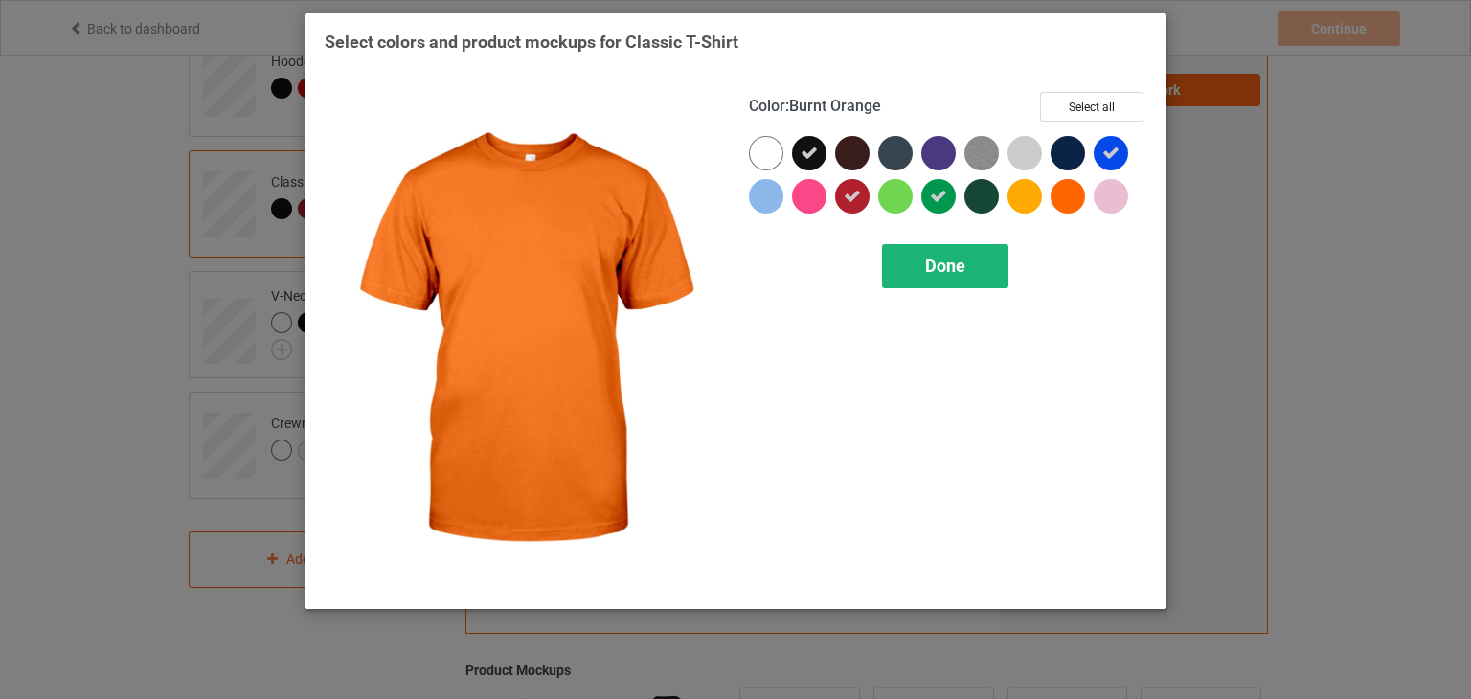
click at [978, 272] on div "Done" at bounding box center [945, 266] width 126 height 44
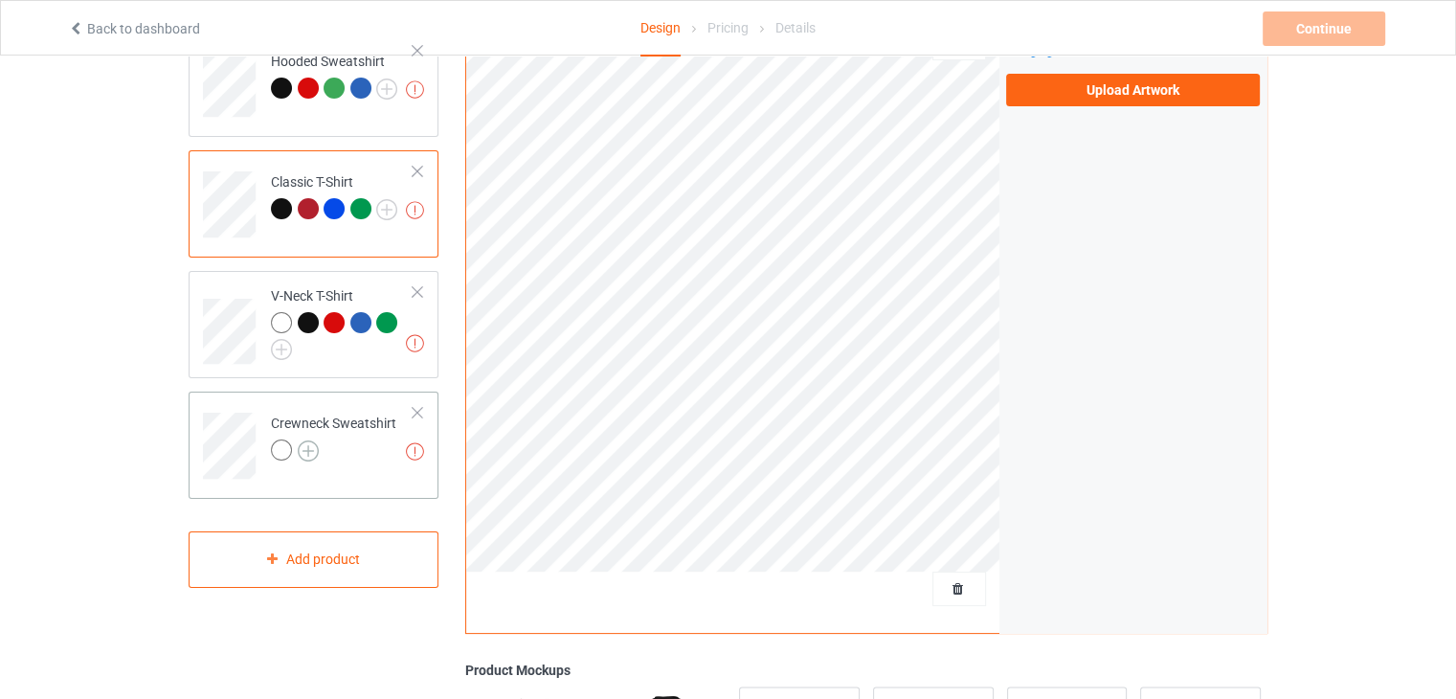
click at [310, 449] on img at bounding box center [308, 450] width 21 height 21
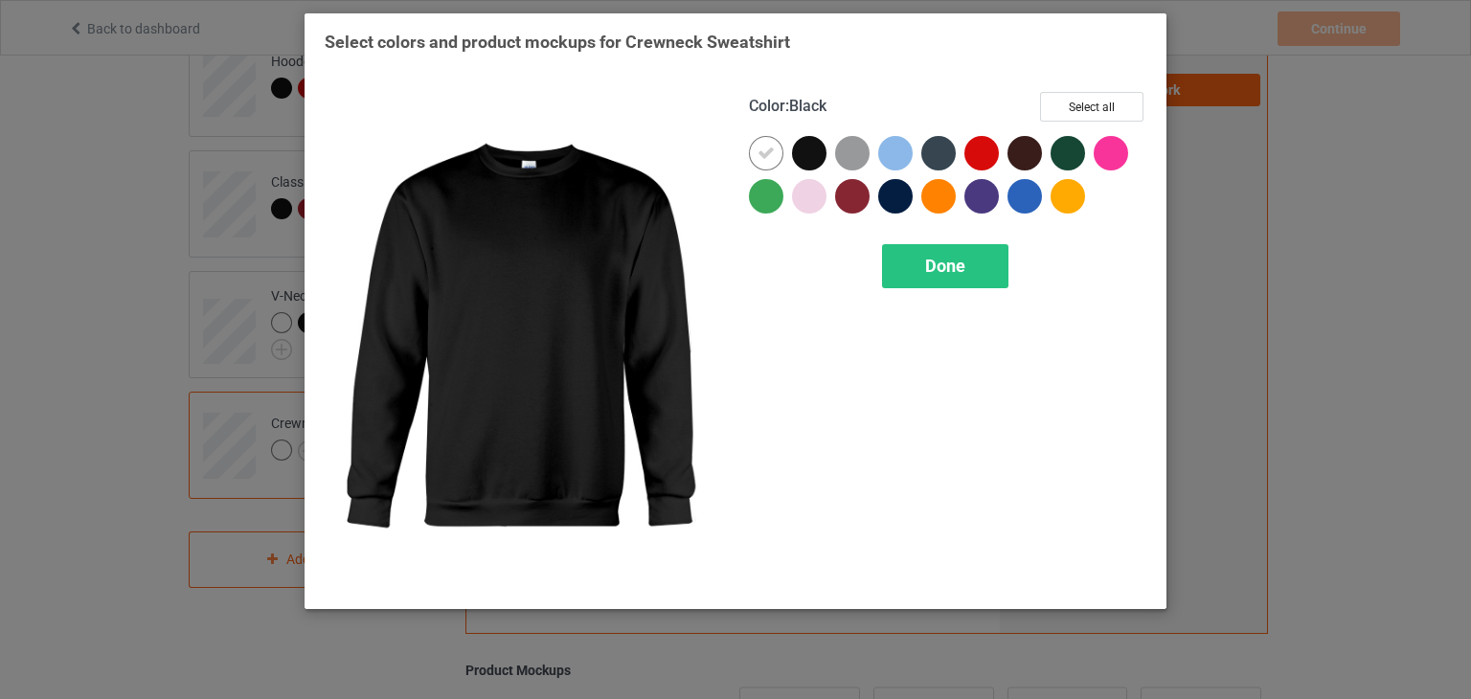
click at [1230, 142] on div "Select colors and product mockups for Crewneck Sweatshirt Color : Black Select …" at bounding box center [735, 349] width 1471 height 699
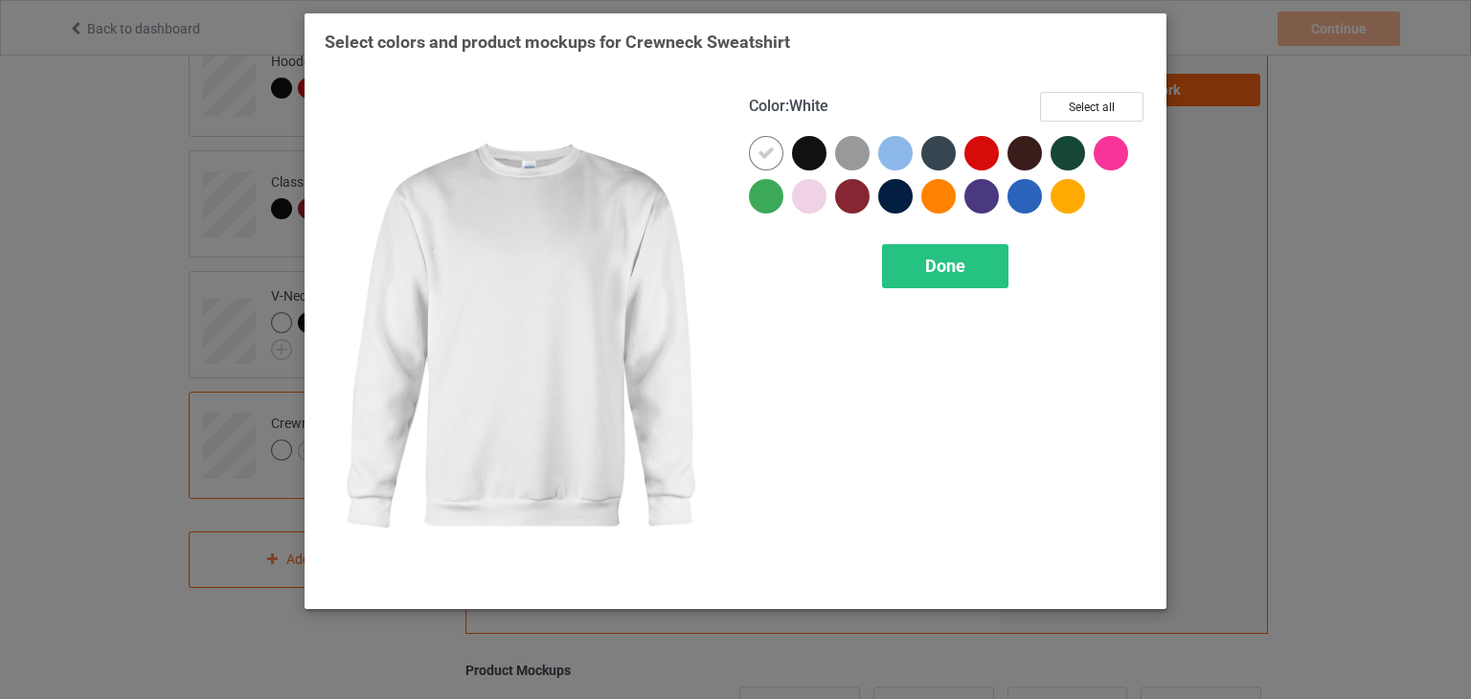
click at [762, 153] on icon at bounding box center [765, 153] width 17 height 17
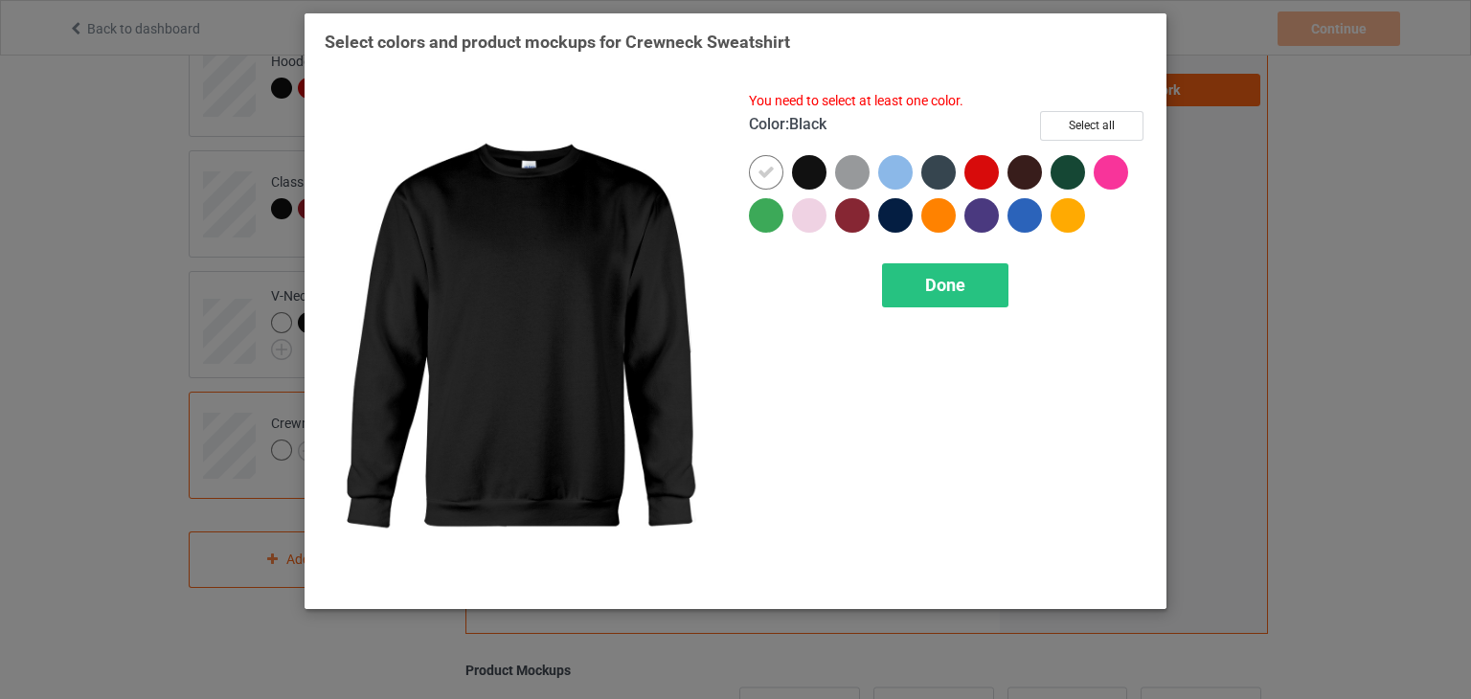
click at [805, 169] on div at bounding box center [809, 172] width 34 height 34
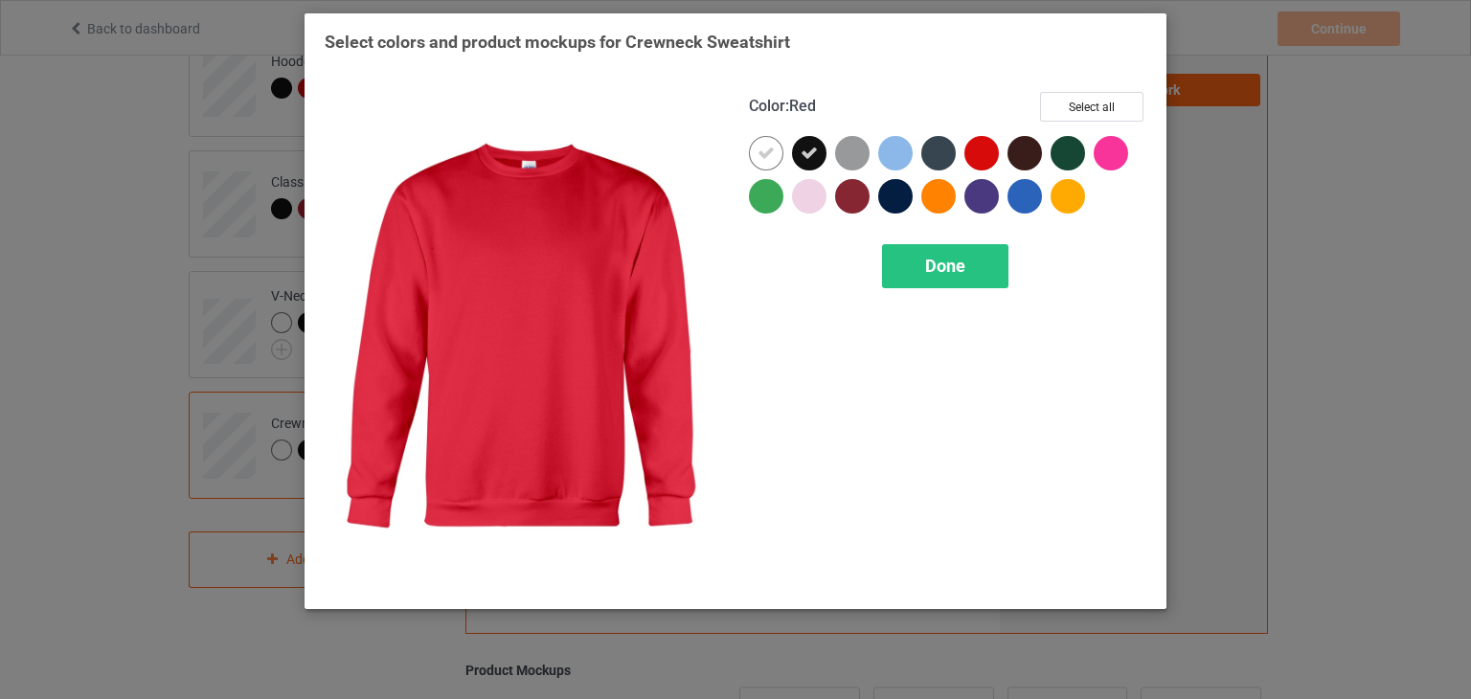
click at [985, 147] on div at bounding box center [981, 153] width 34 height 34
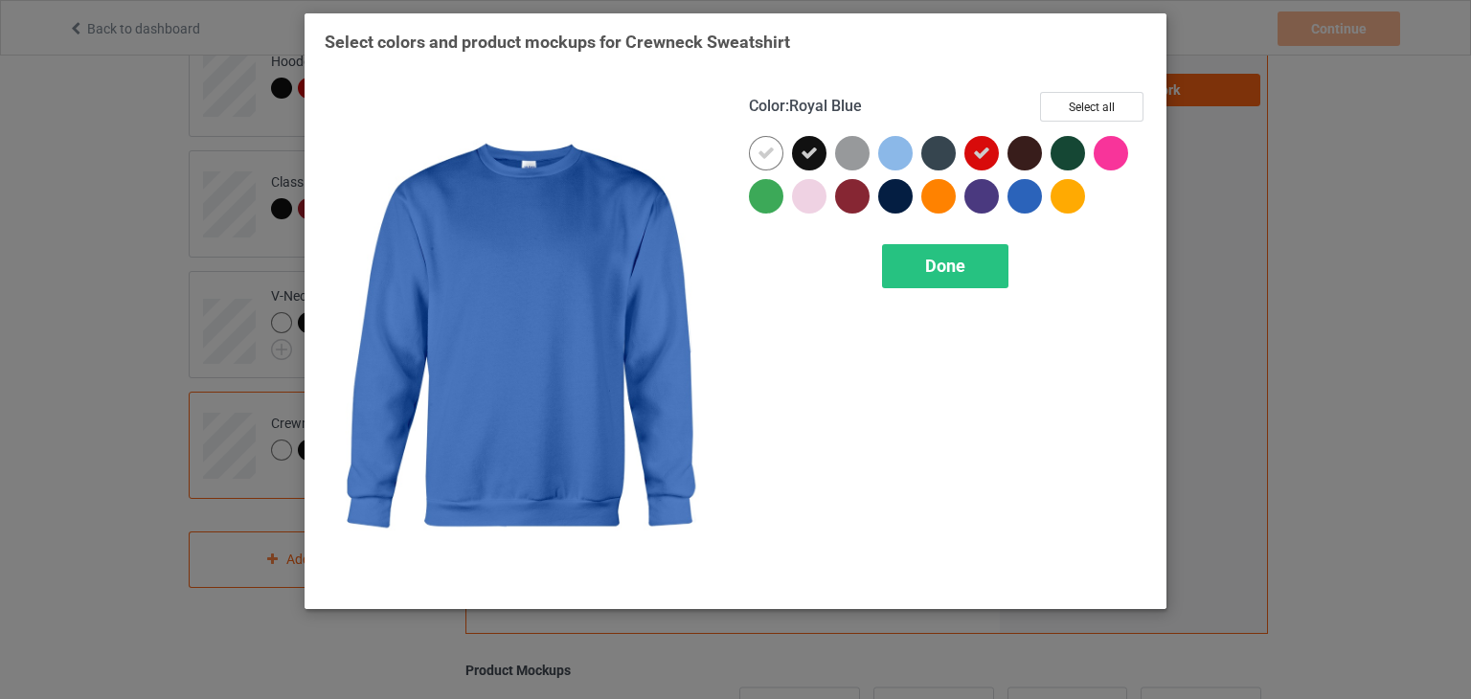
click at [1030, 192] on div at bounding box center [1024, 196] width 34 height 34
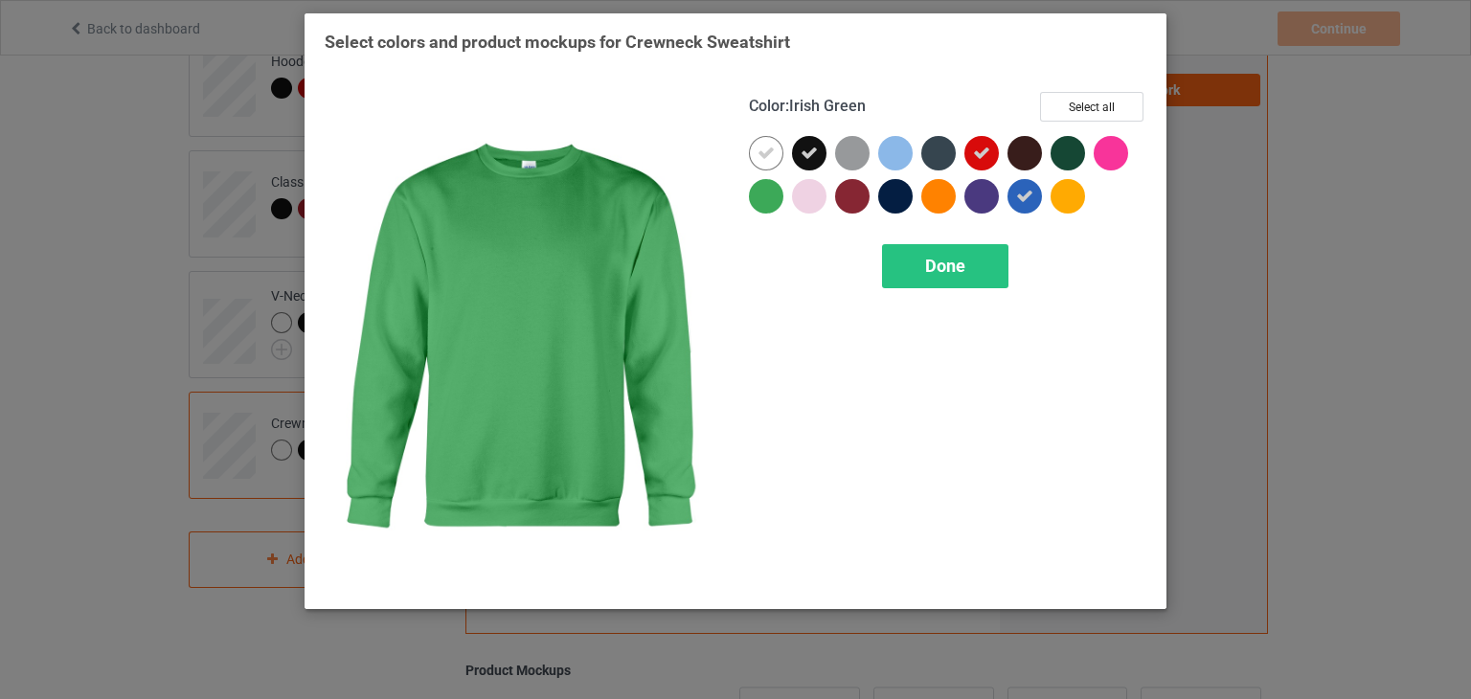
click at [755, 195] on div at bounding box center [766, 196] width 34 height 34
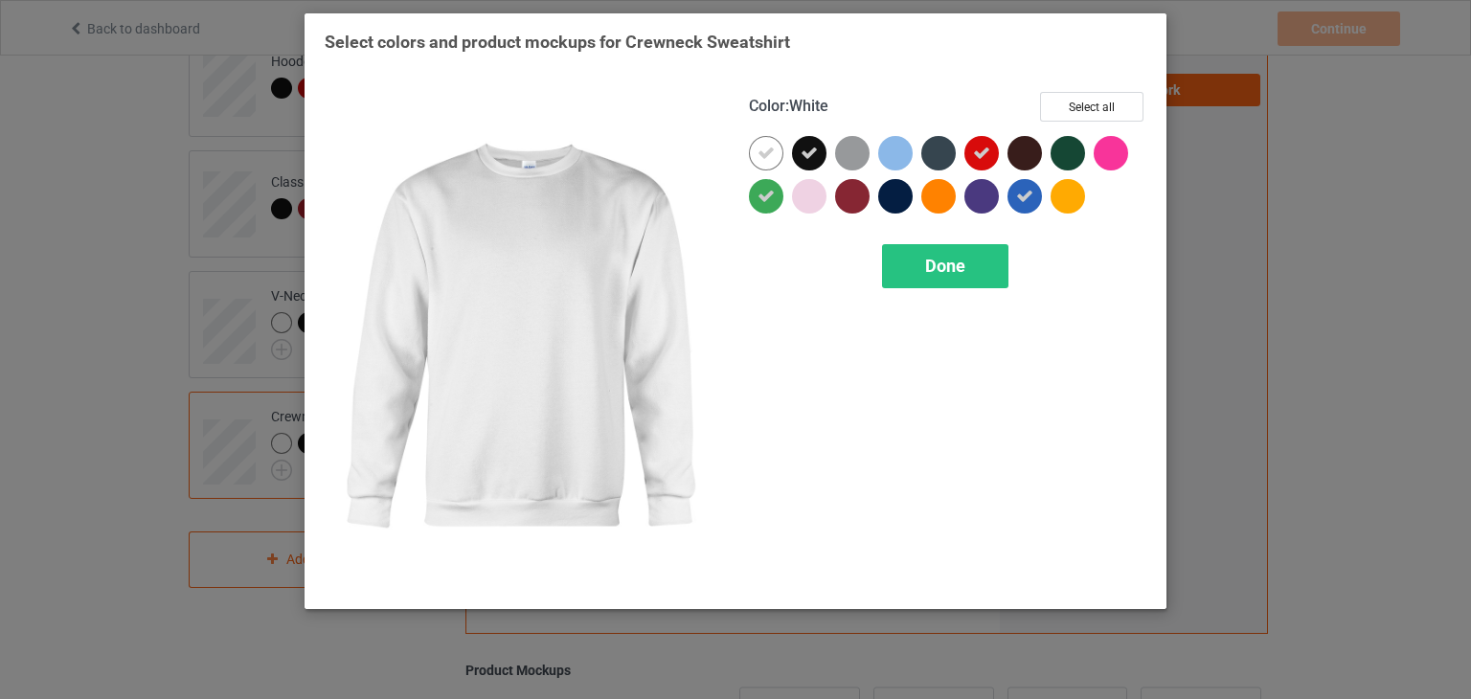
click at [763, 141] on div at bounding box center [766, 153] width 34 height 34
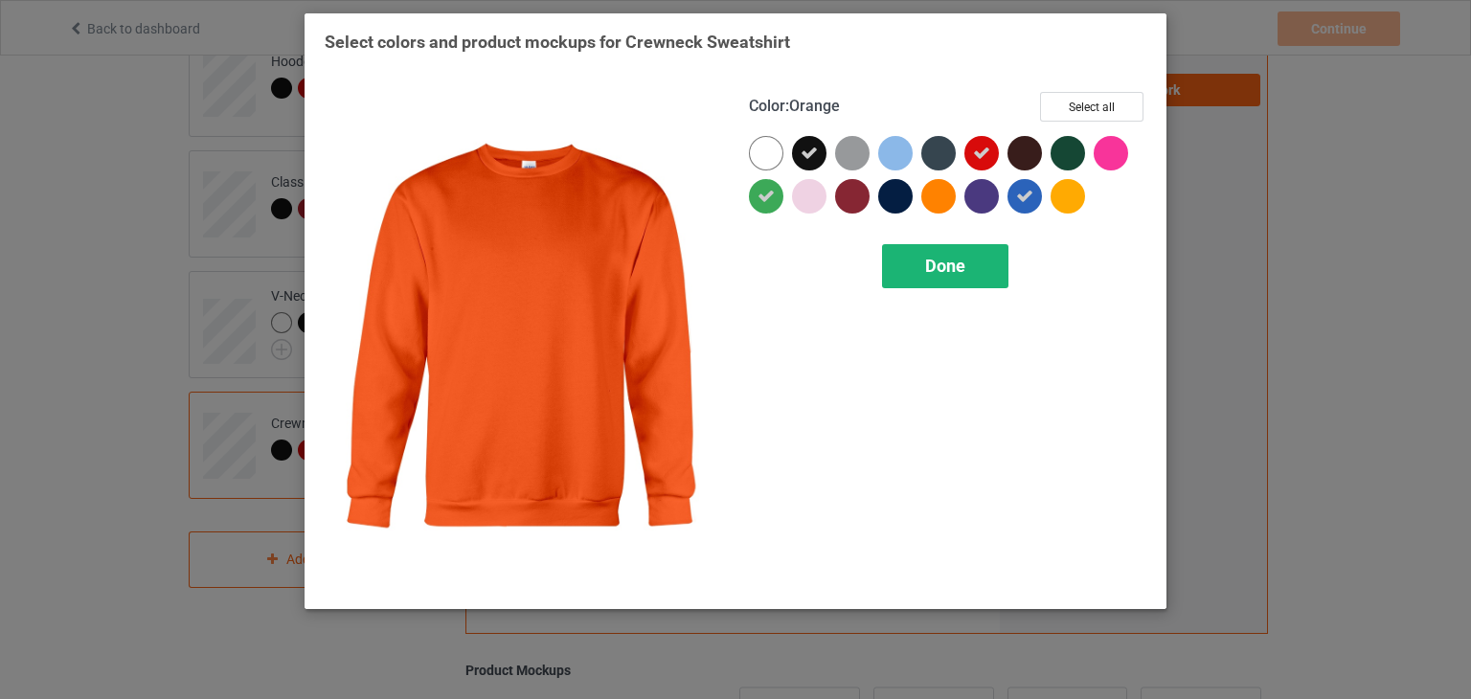
click at [950, 256] on span "Done" at bounding box center [945, 266] width 40 height 20
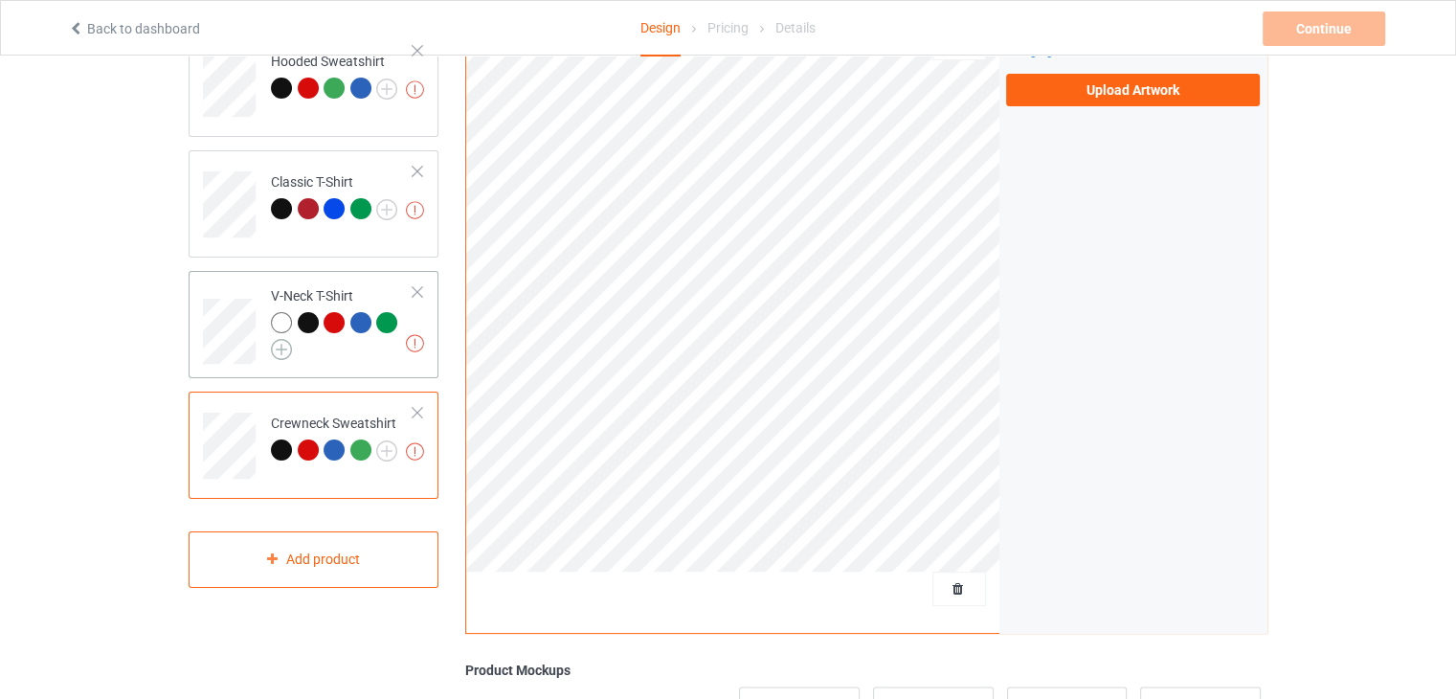
click at [281, 346] on img at bounding box center [281, 349] width 21 height 21
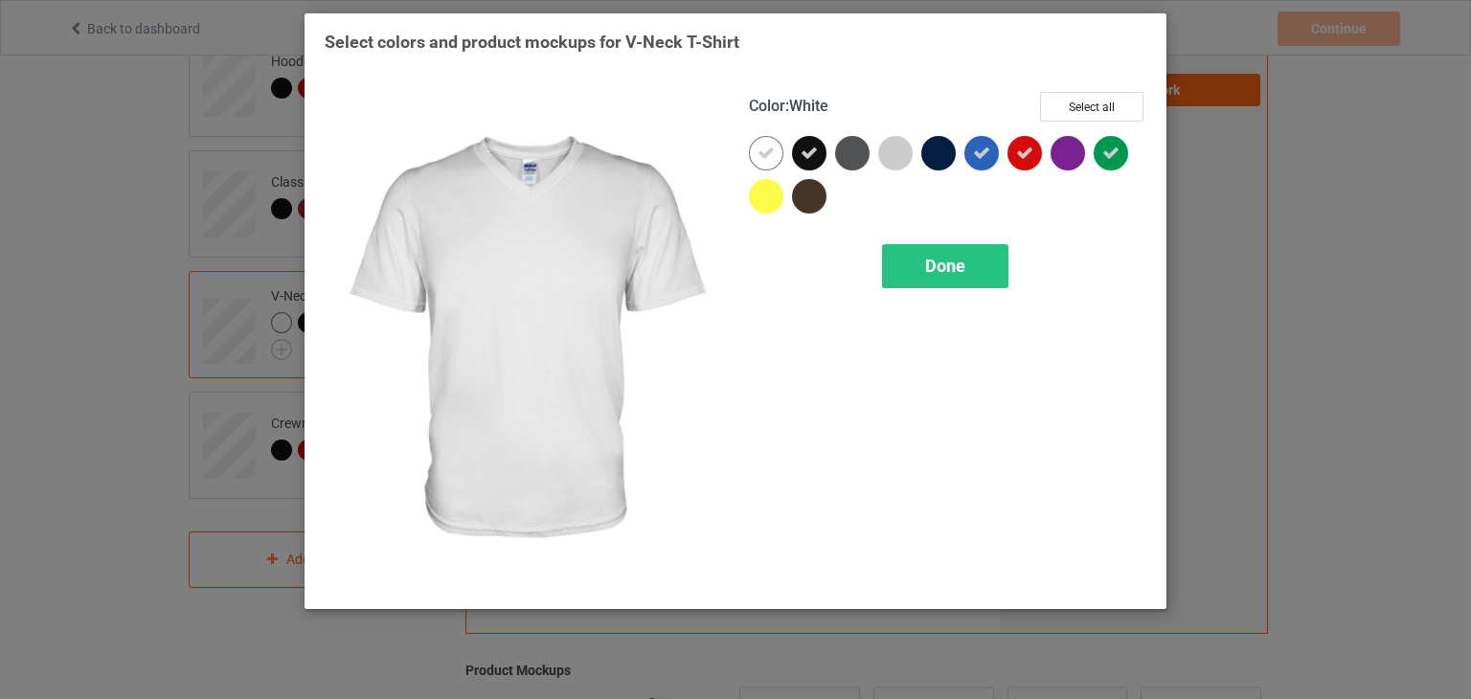
click at [753, 151] on div at bounding box center [766, 153] width 34 height 34
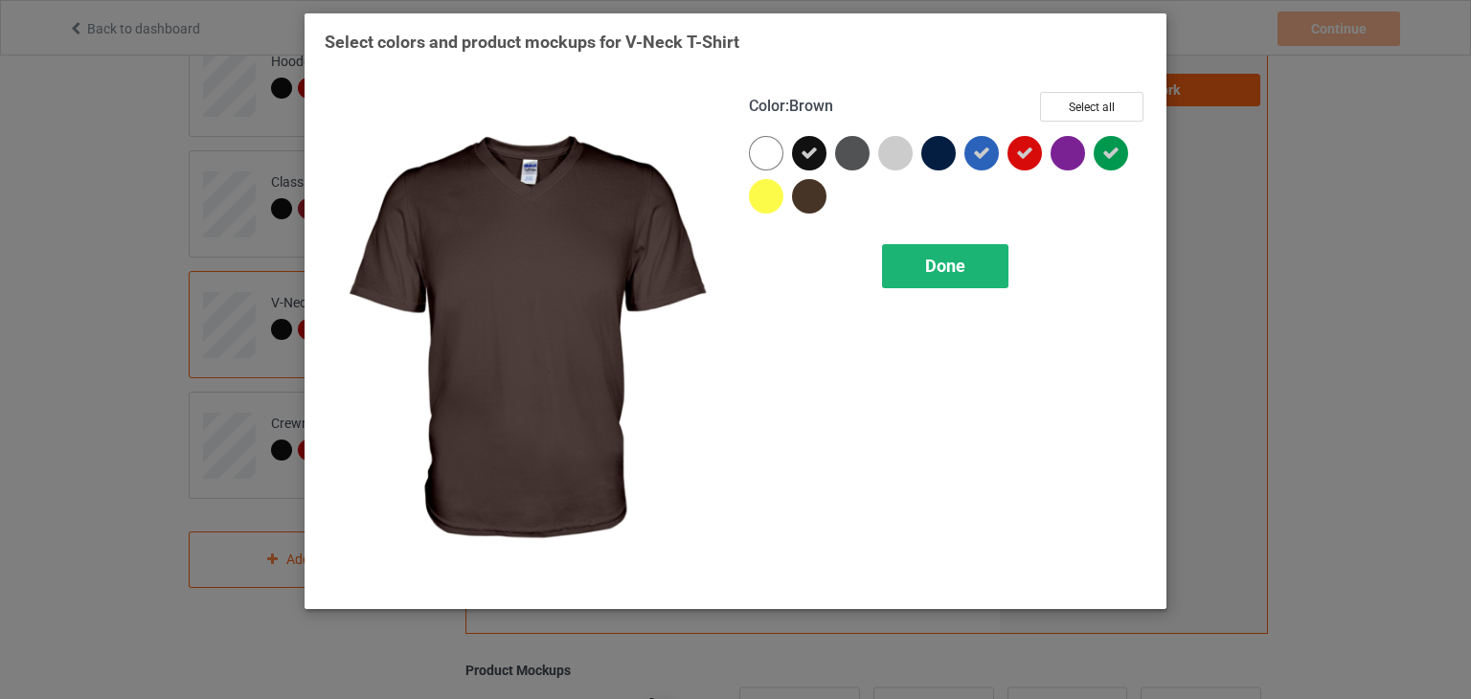
click at [907, 261] on div "Done" at bounding box center [945, 266] width 126 height 44
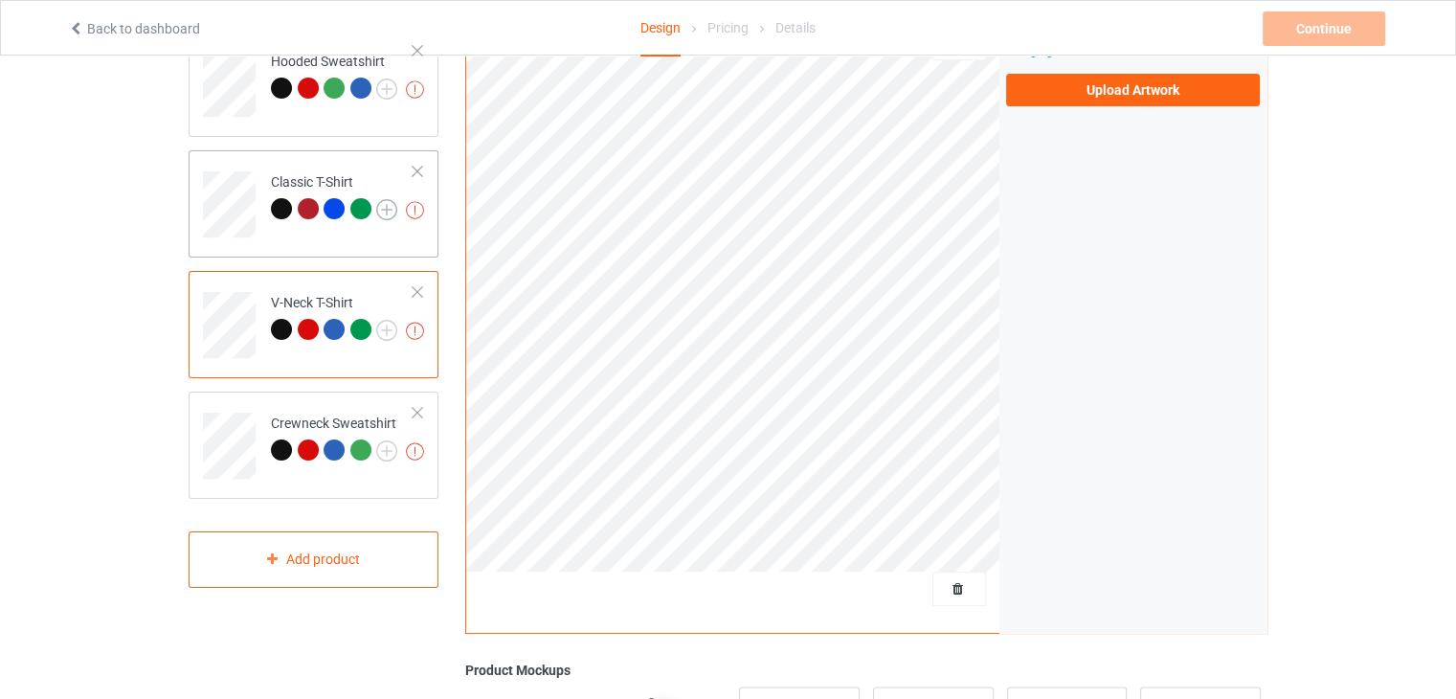
click at [382, 207] on img at bounding box center [386, 209] width 21 height 21
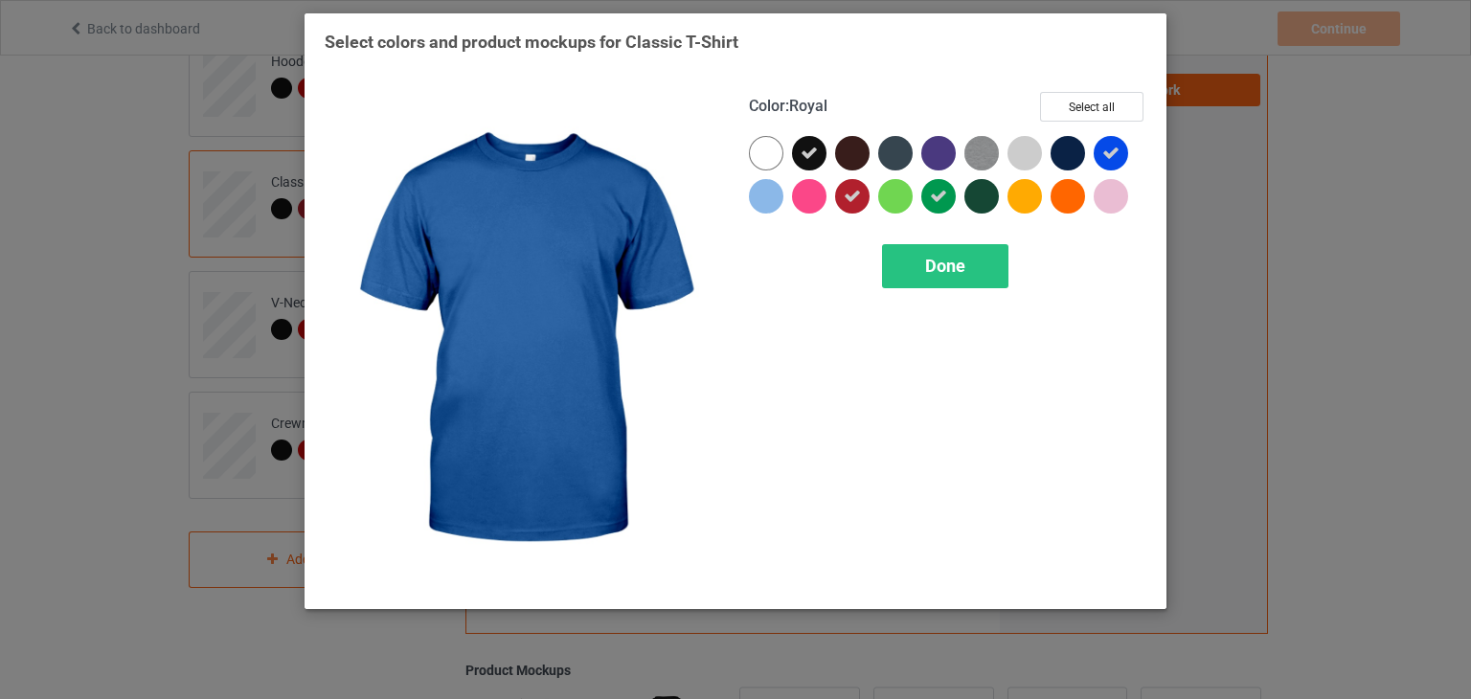
click at [1105, 152] on icon at bounding box center [1110, 153] width 17 height 17
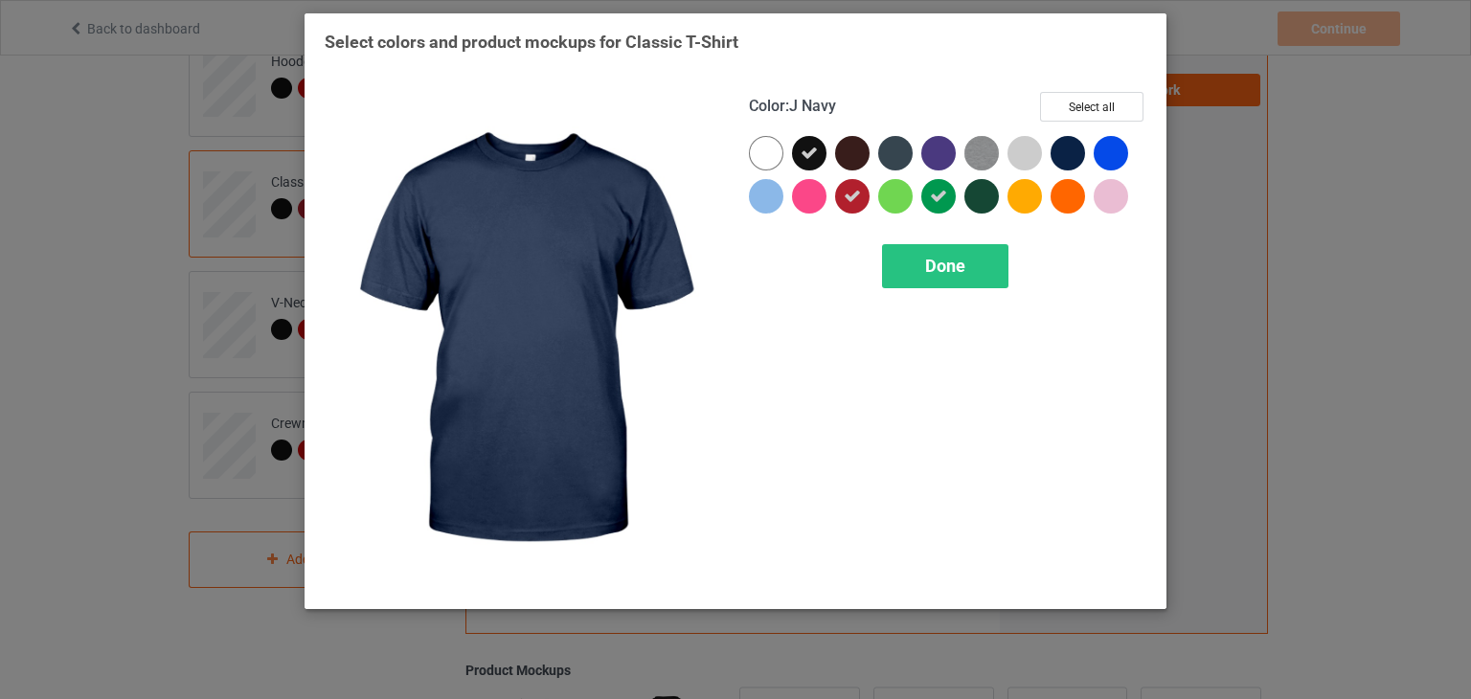
click at [1069, 152] on div at bounding box center [1067, 153] width 34 height 34
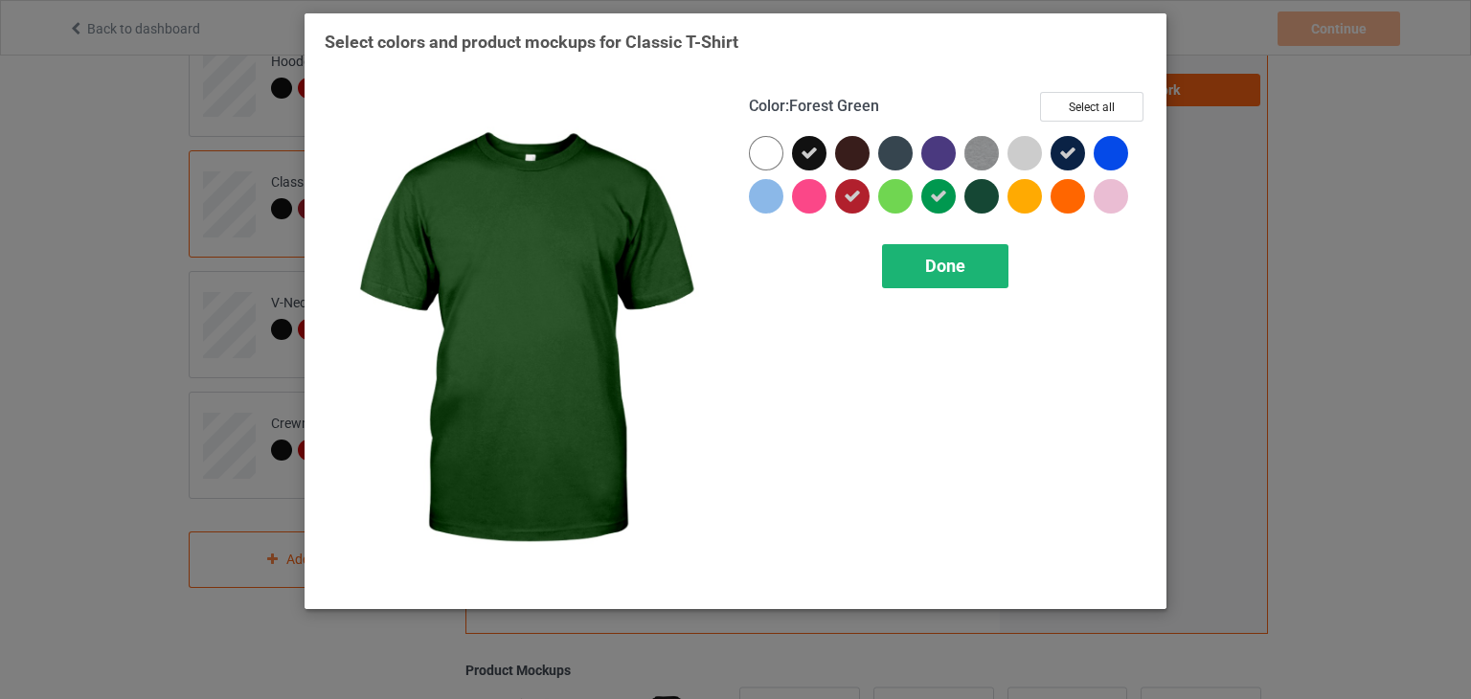
click at [980, 259] on div "Done" at bounding box center [945, 266] width 126 height 44
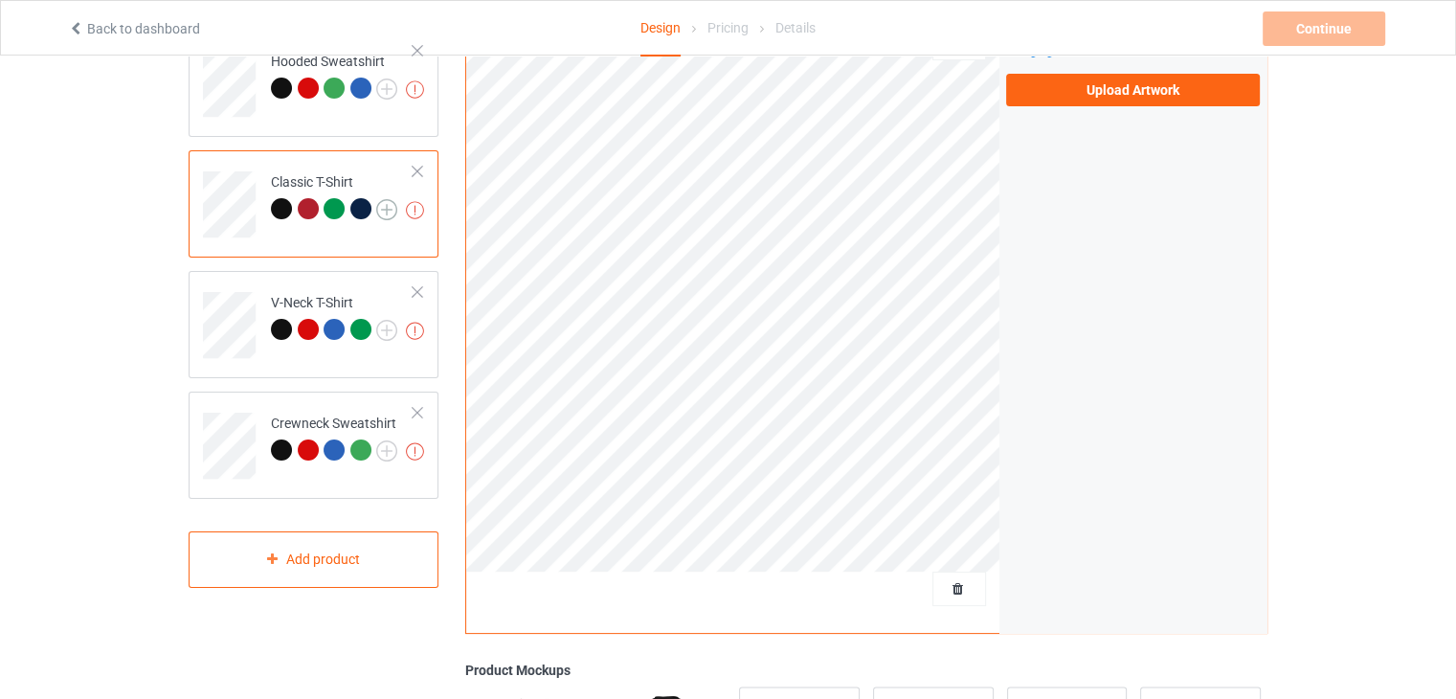
click at [383, 211] on img at bounding box center [386, 209] width 21 height 21
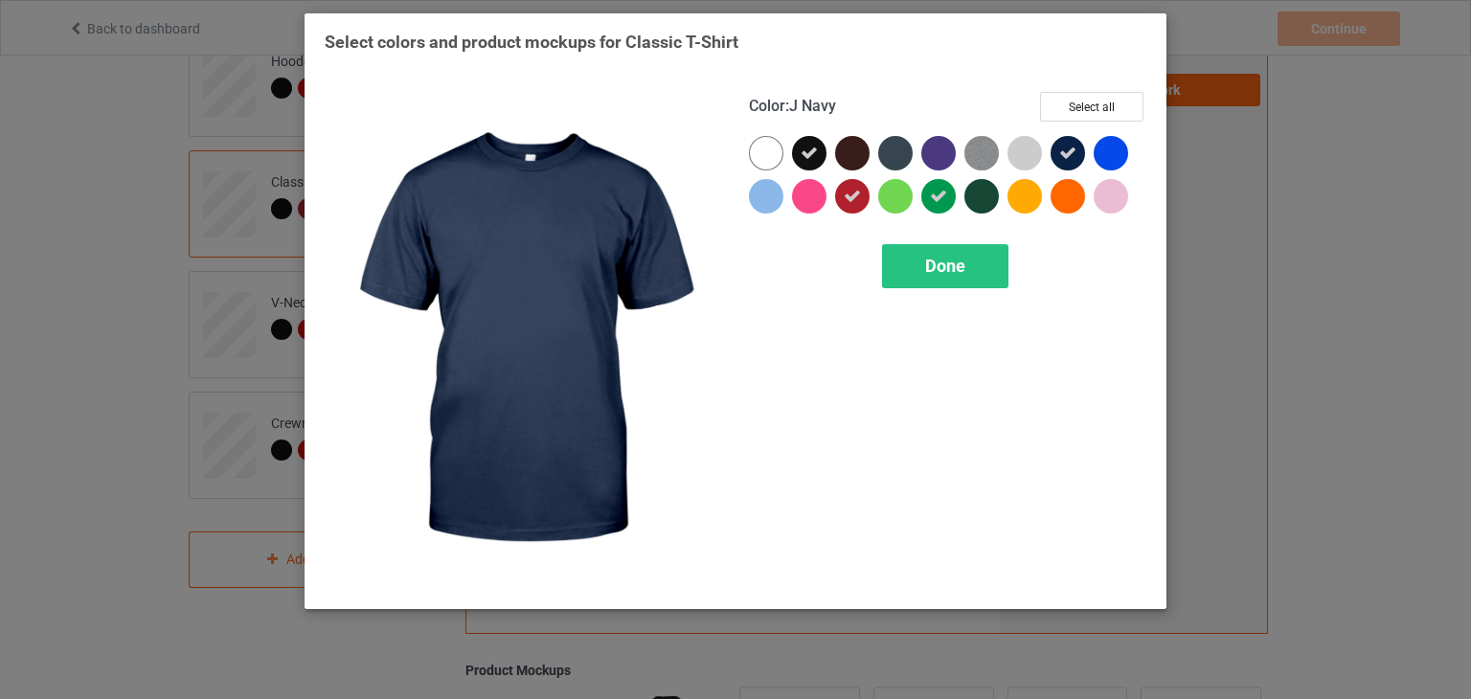
click at [1072, 156] on icon at bounding box center [1067, 153] width 17 height 17
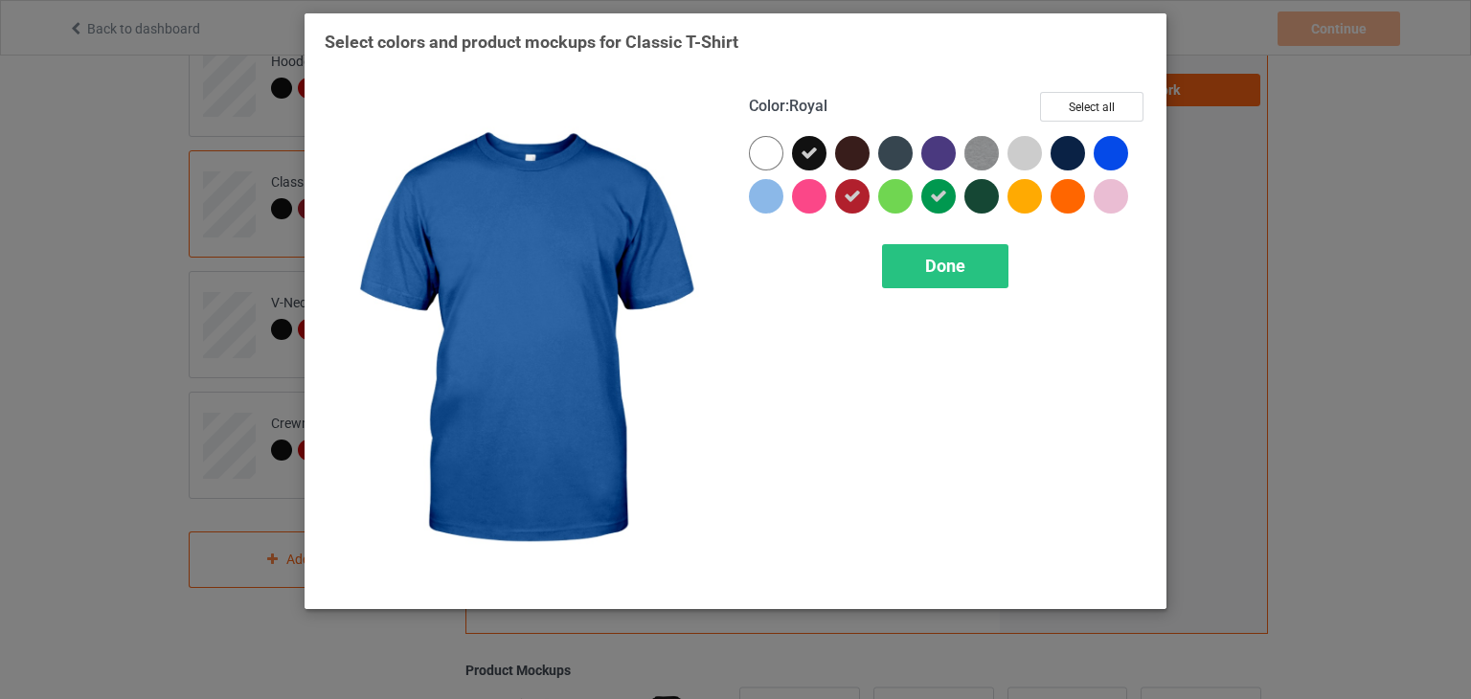
click at [1108, 151] on div at bounding box center [1111, 153] width 34 height 34
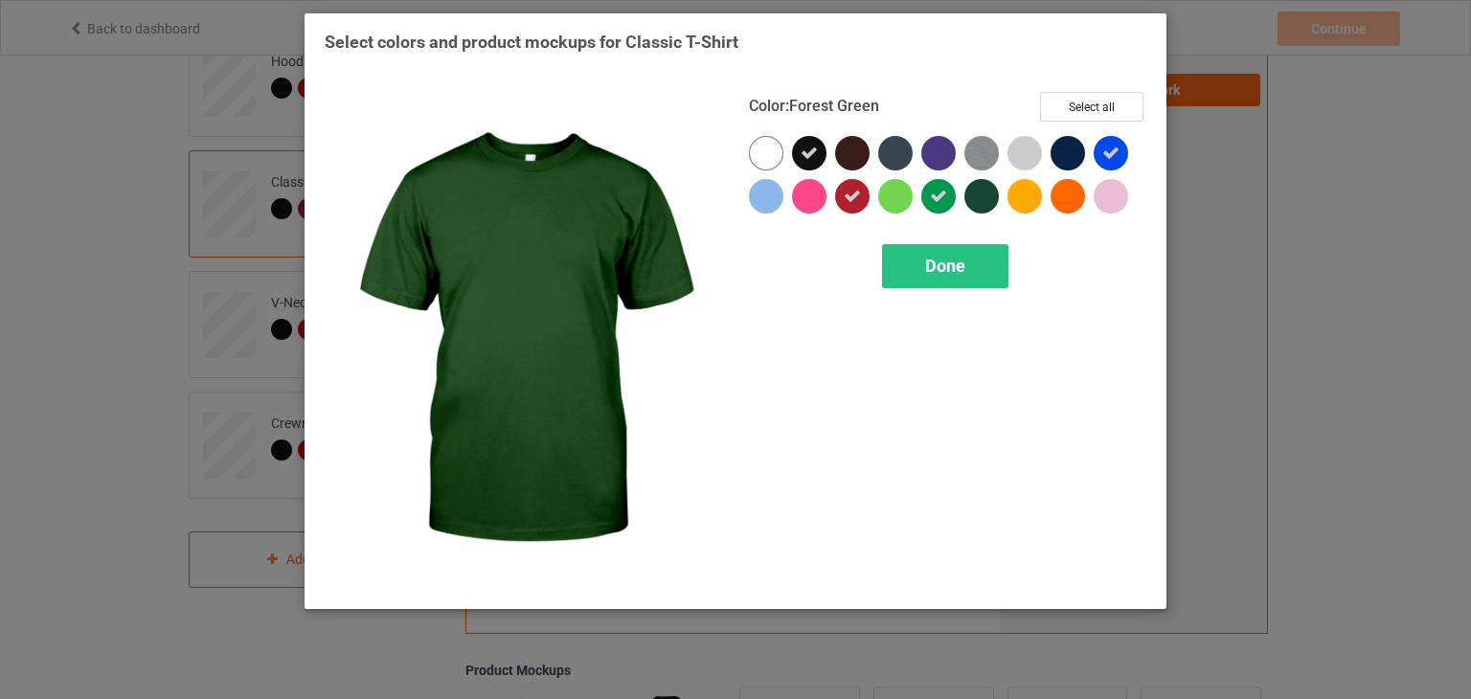
click at [977, 199] on div at bounding box center [981, 196] width 34 height 34
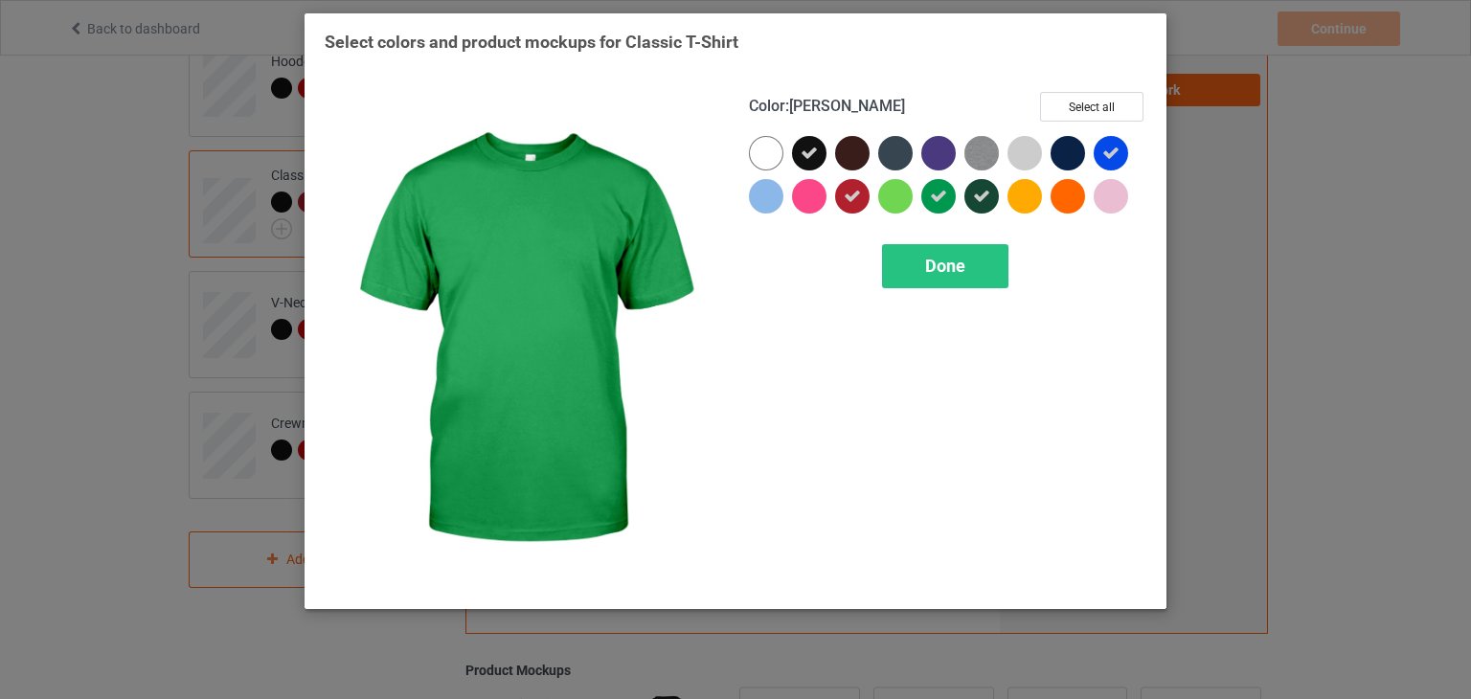
click at [939, 188] on icon at bounding box center [938, 196] width 17 height 17
click at [935, 199] on div at bounding box center [938, 196] width 34 height 34
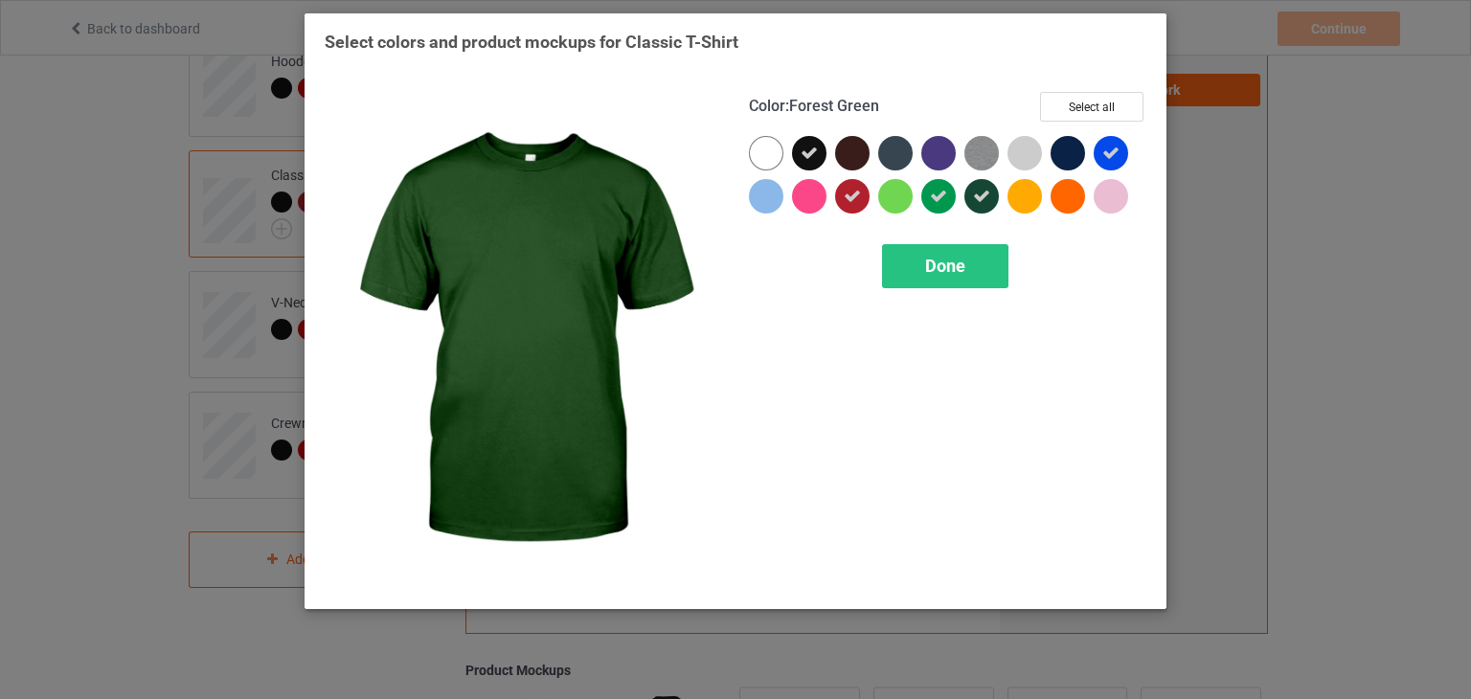
click at [968, 196] on div at bounding box center [981, 196] width 34 height 34
click at [959, 253] on div "Done" at bounding box center [945, 266] width 126 height 44
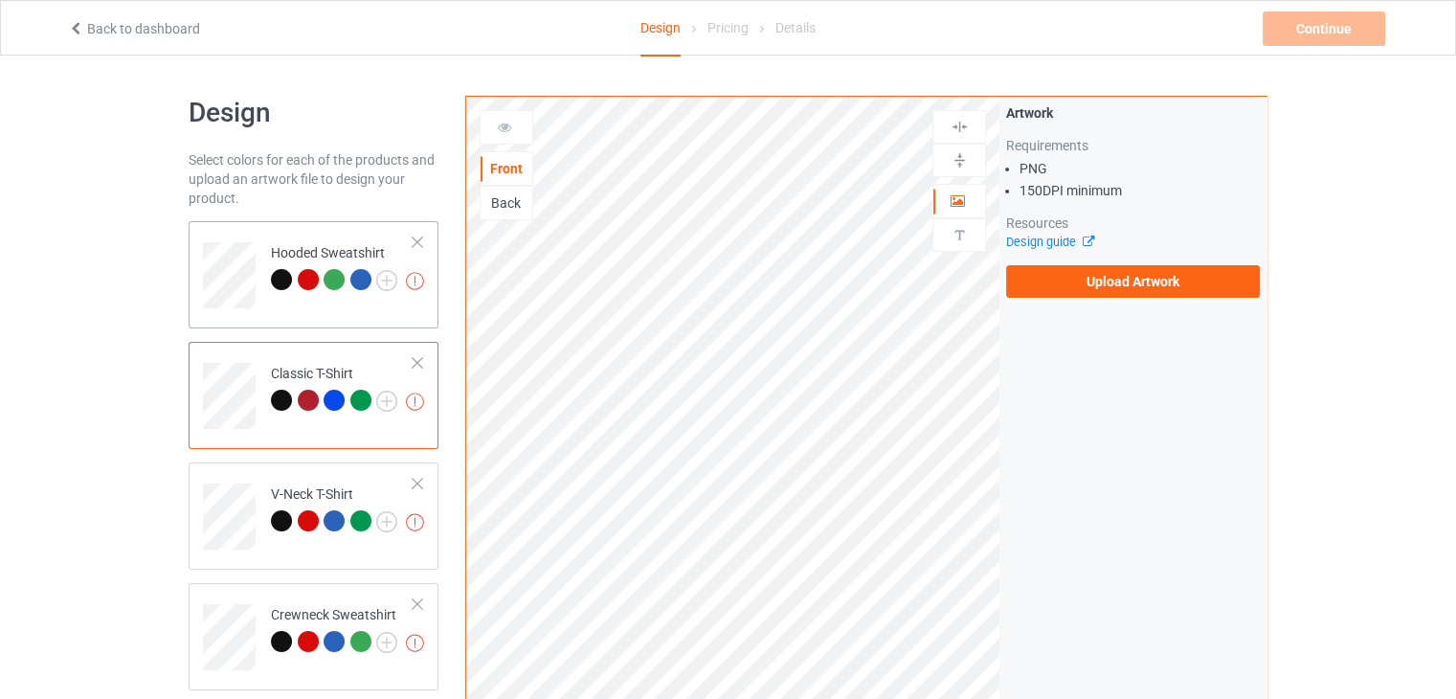
click at [334, 245] on div "Hooded Sweatshirt" at bounding box center [334, 266] width 126 height 46
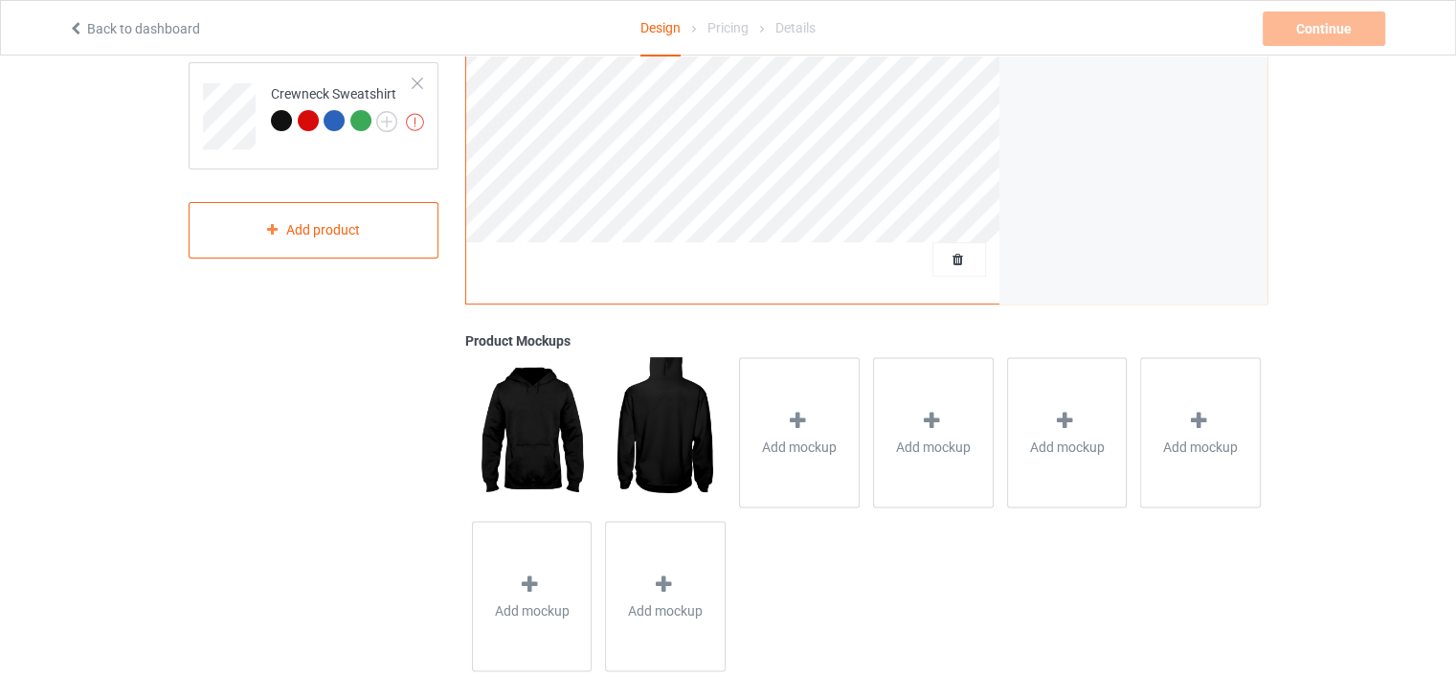
scroll to position [540, 0]
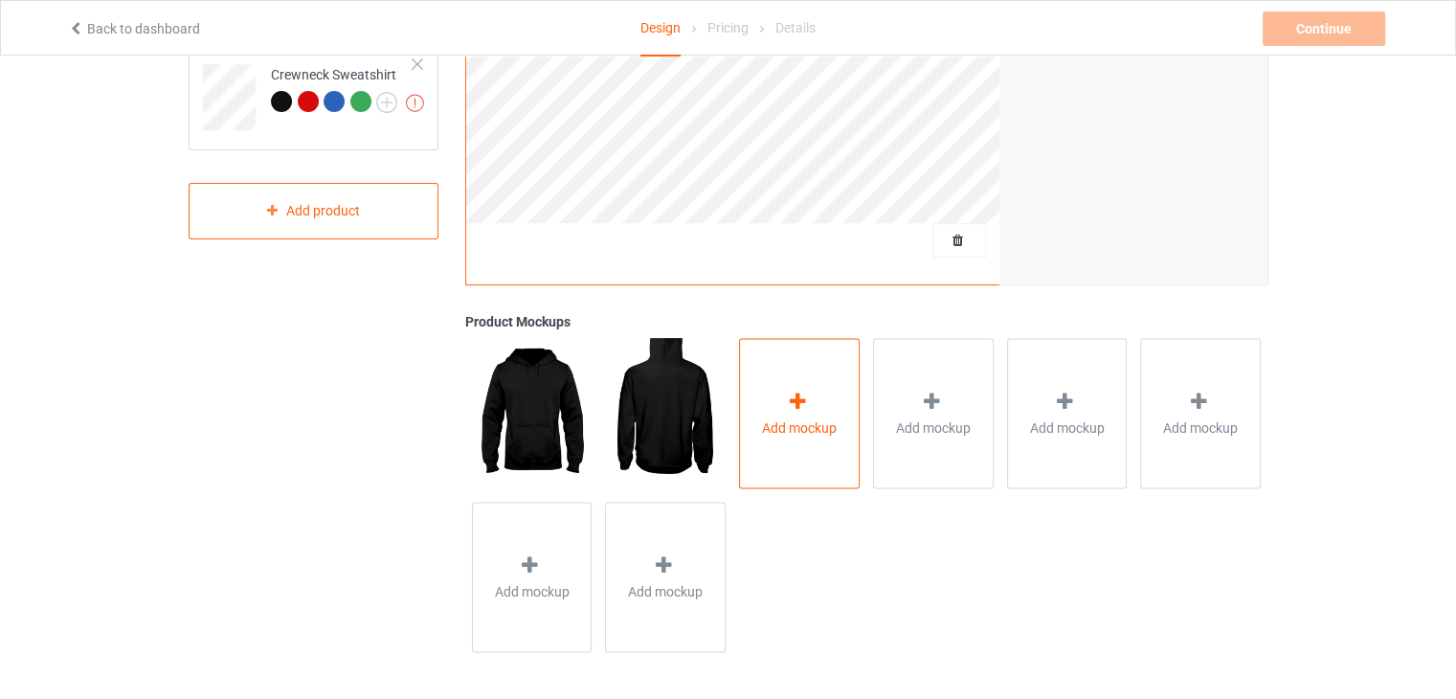
click at [770, 400] on div "Add mockup" at bounding box center [799, 413] width 121 height 150
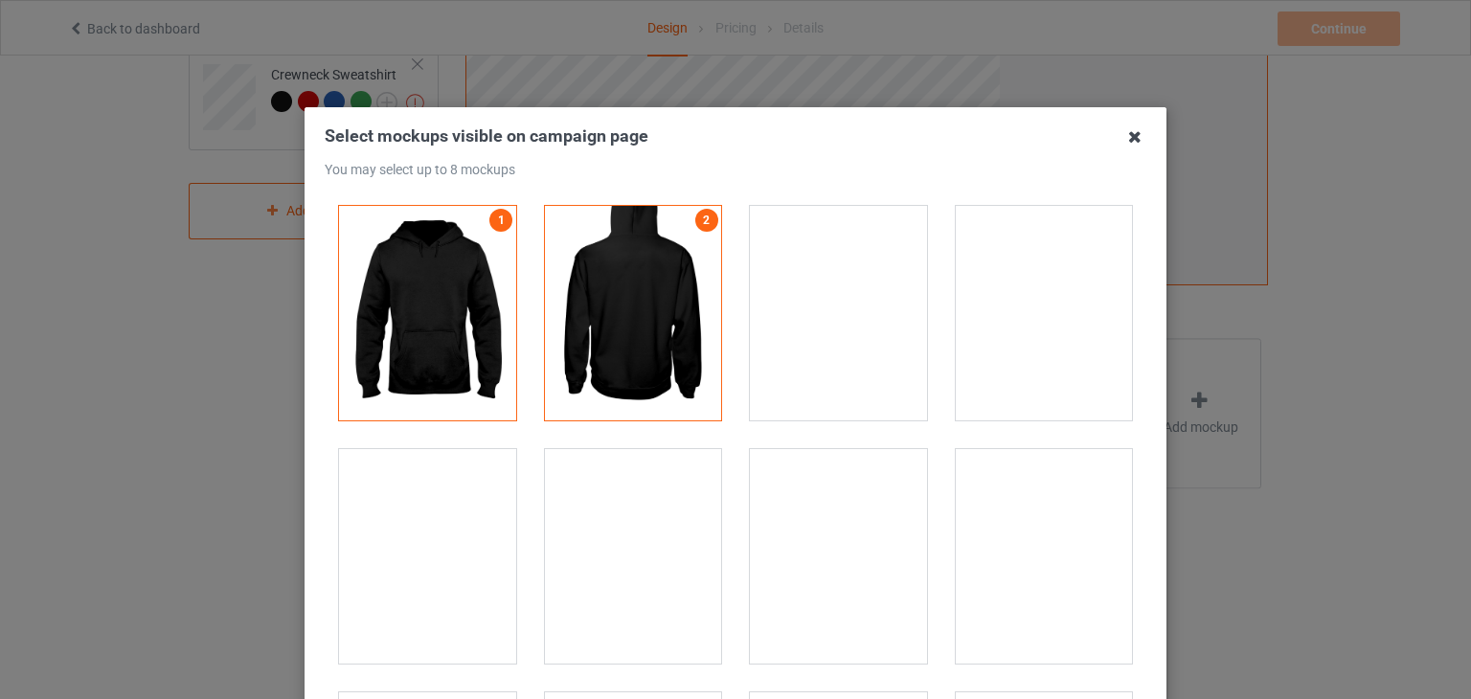
click at [1119, 144] on icon at bounding box center [1134, 137] width 31 height 31
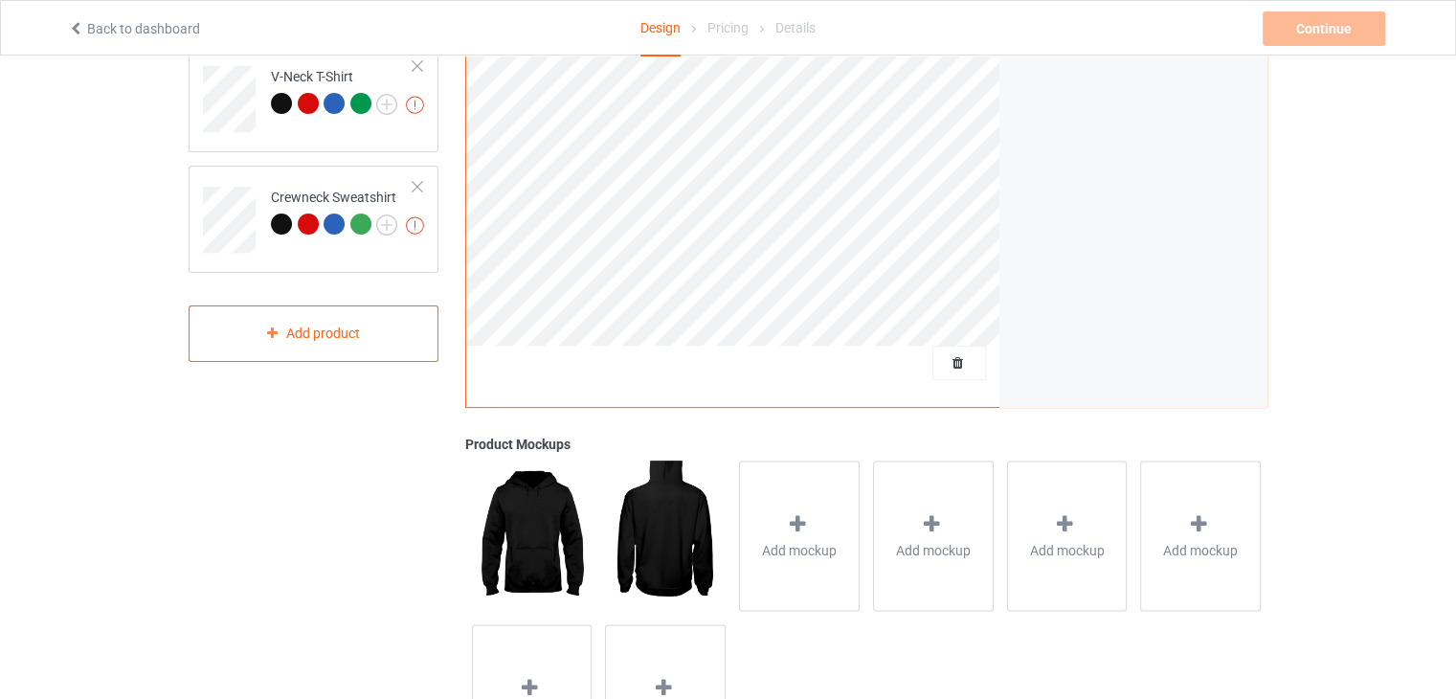
scroll to position [0, 0]
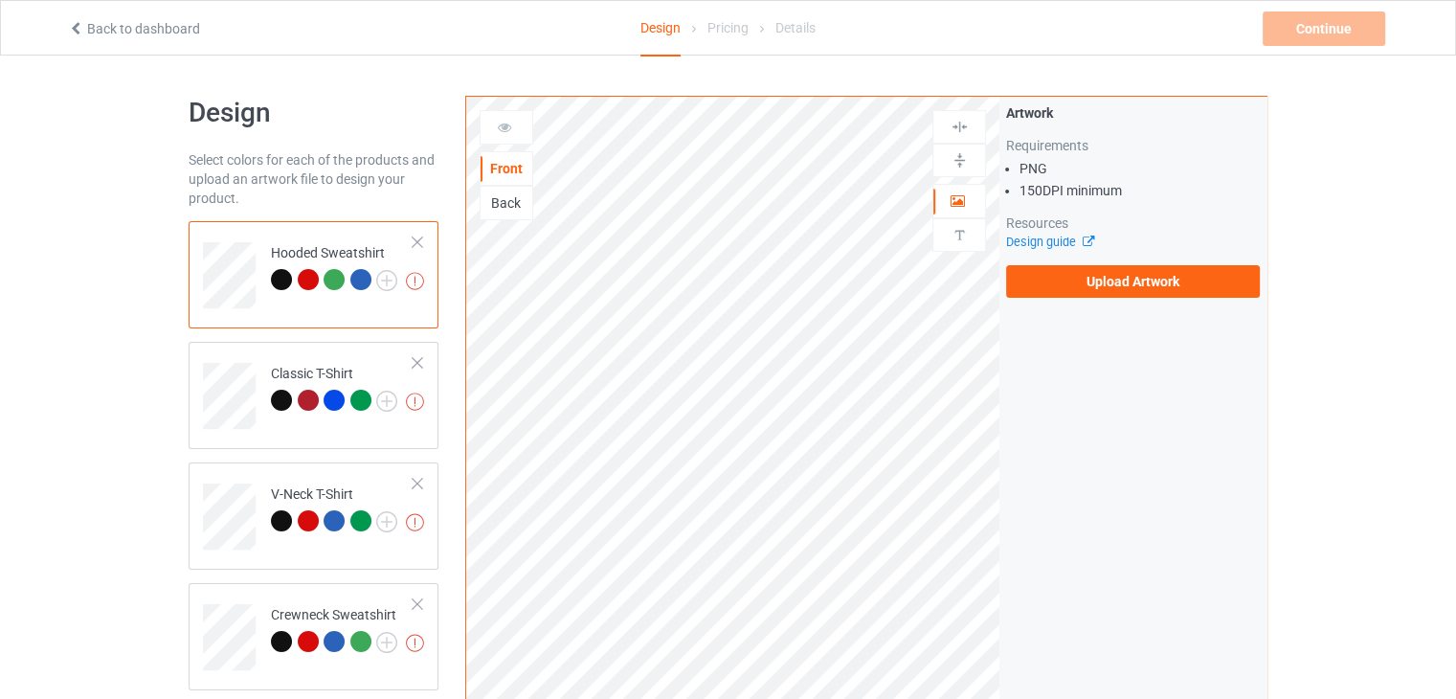
click at [521, 198] on div "Back" at bounding box center [507, 202] width 52 height 19
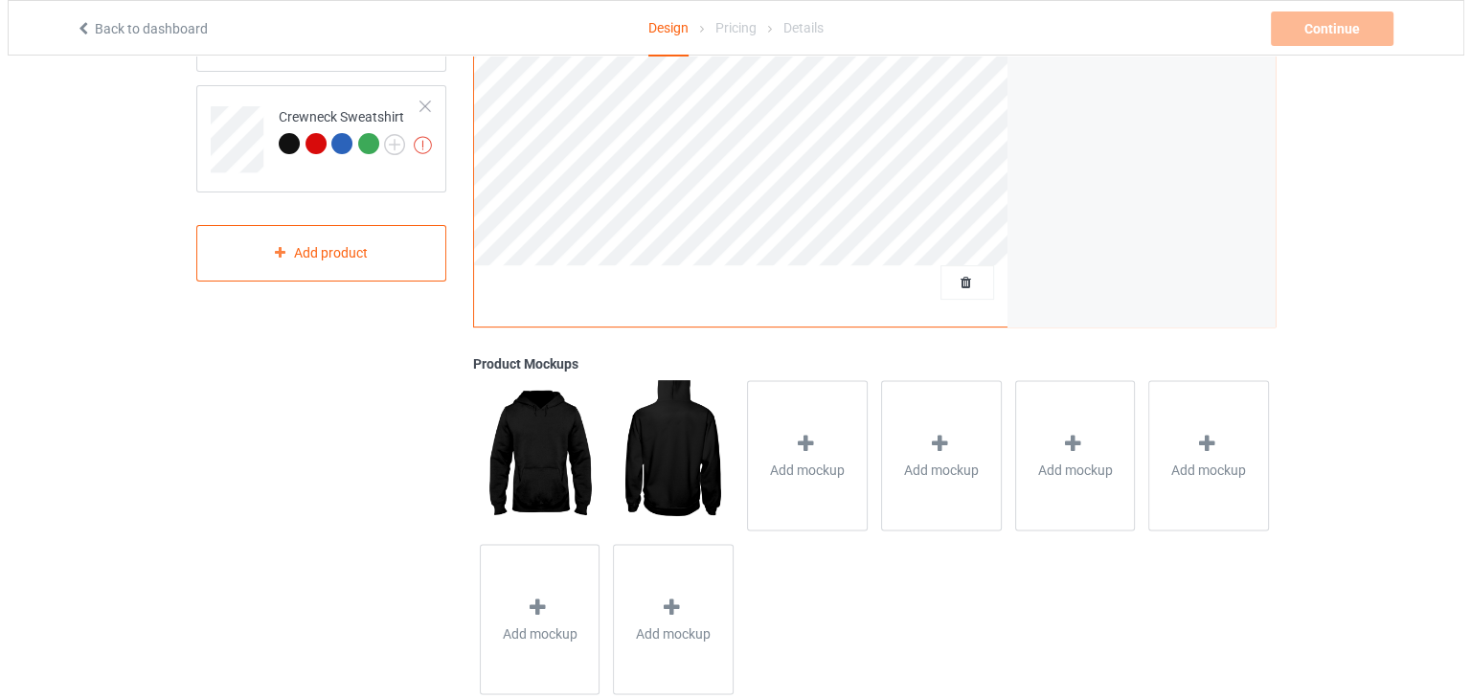
scroll to position [540, 0]
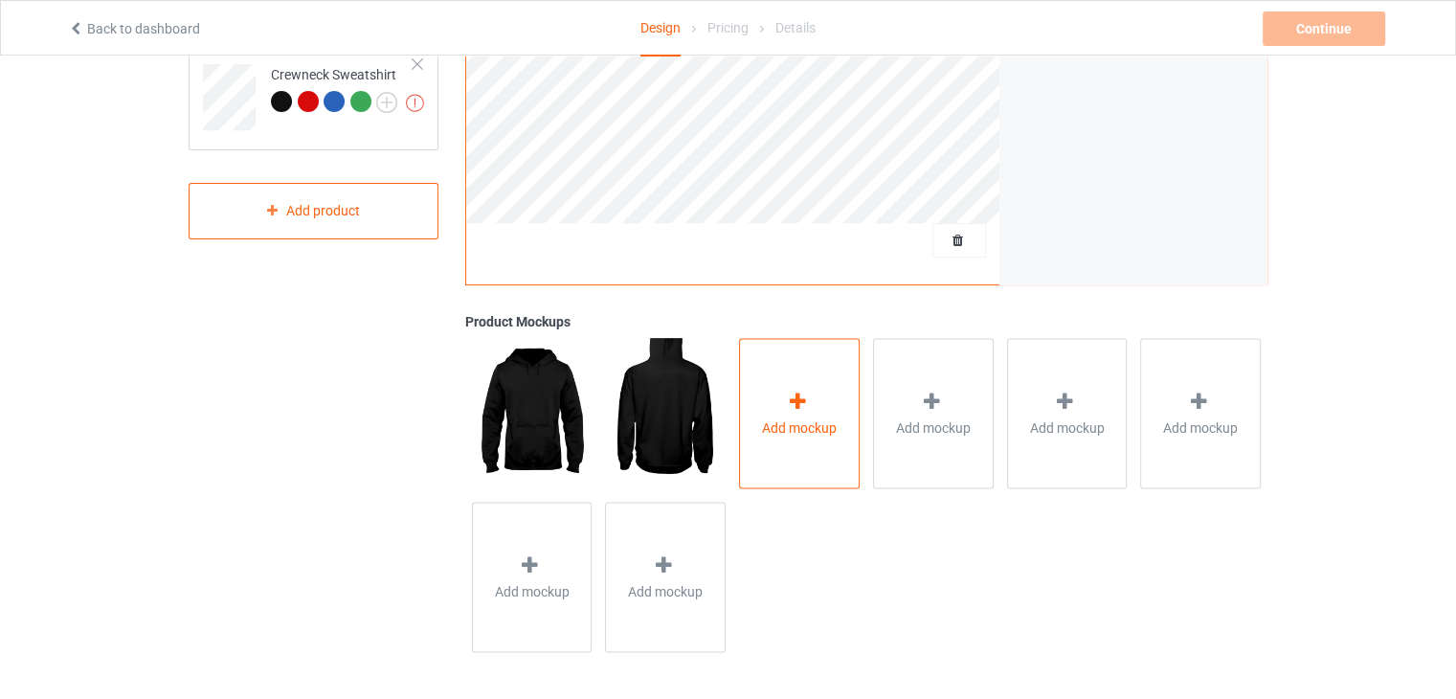
click at [825, 413] on div "Add mockup" at bounding box center [799, 413] width 121 height 150
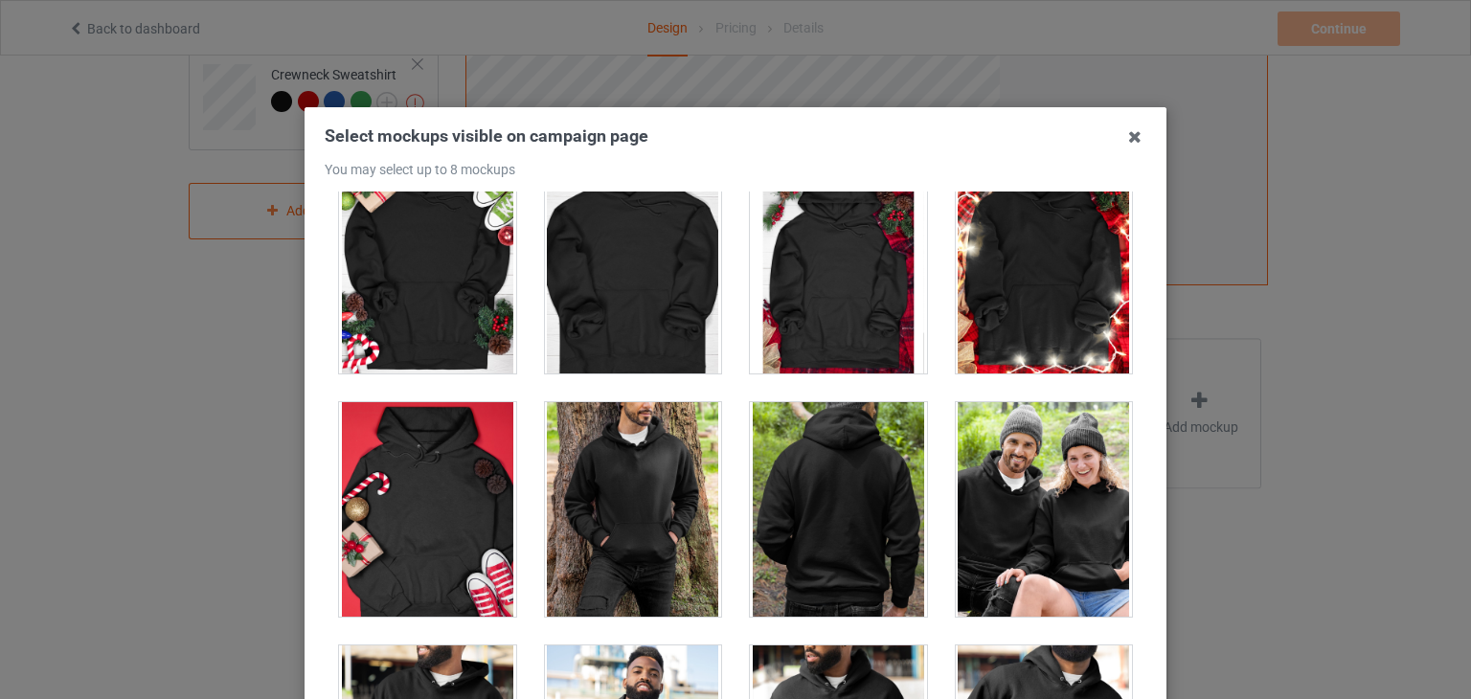
scroll to position [14076, 0]
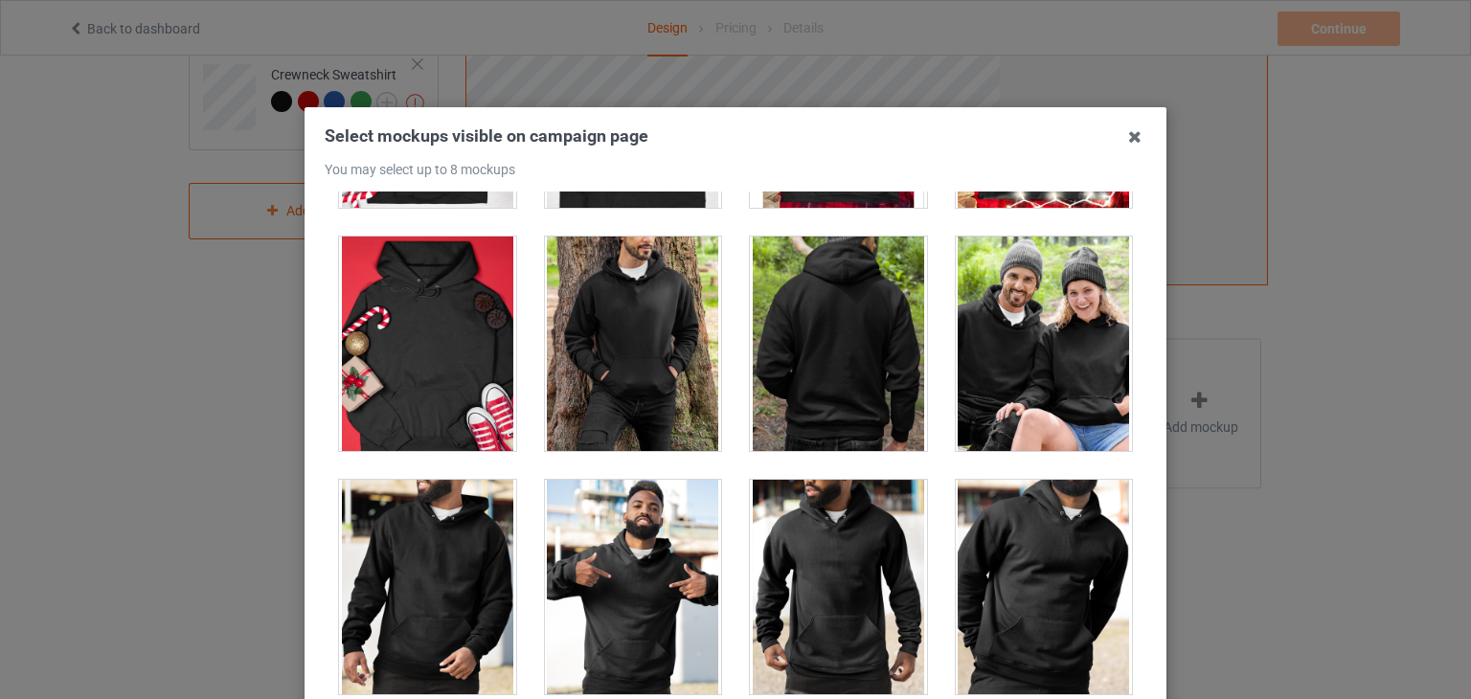
click at [847, 313] on div at bounding box center [838, 344] width 177 height 214
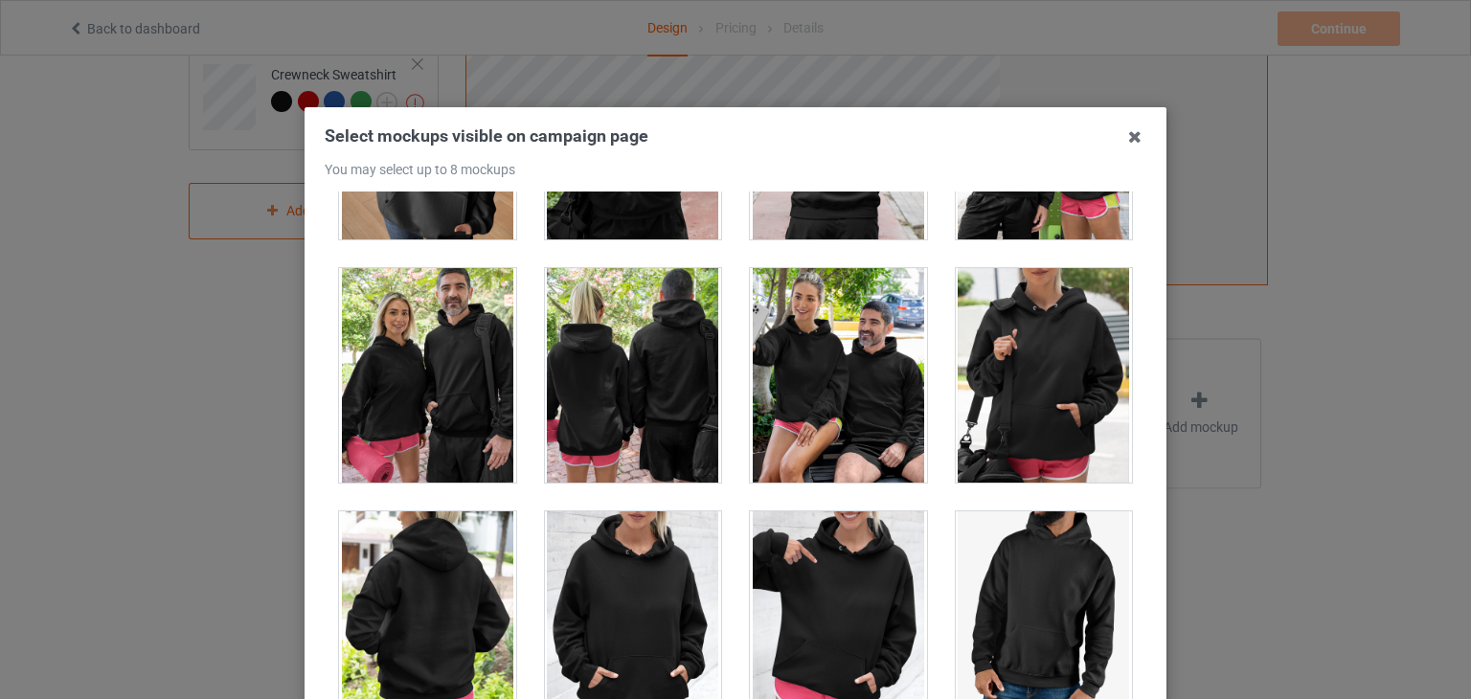
scroll to position [15609, 0]
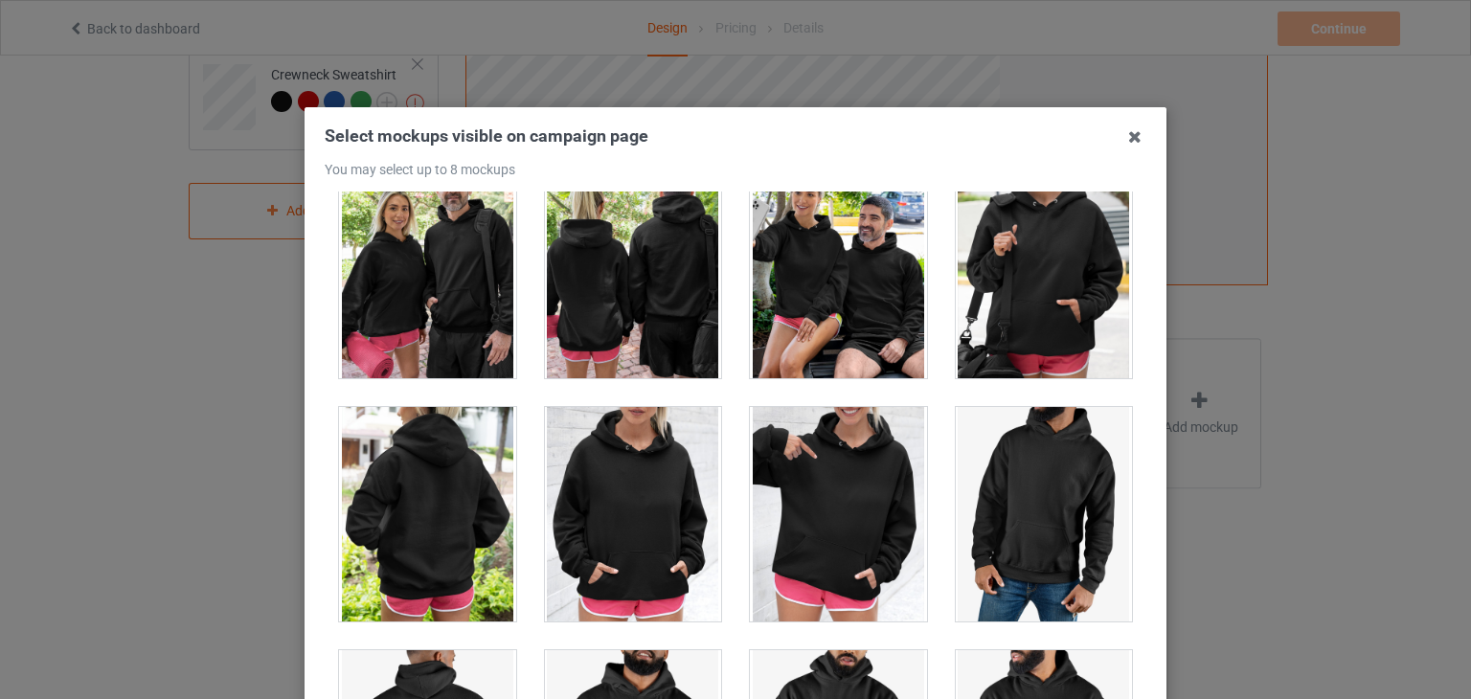
click at [452, 435] on div at bounding box center [427, 514] width 177 height 214
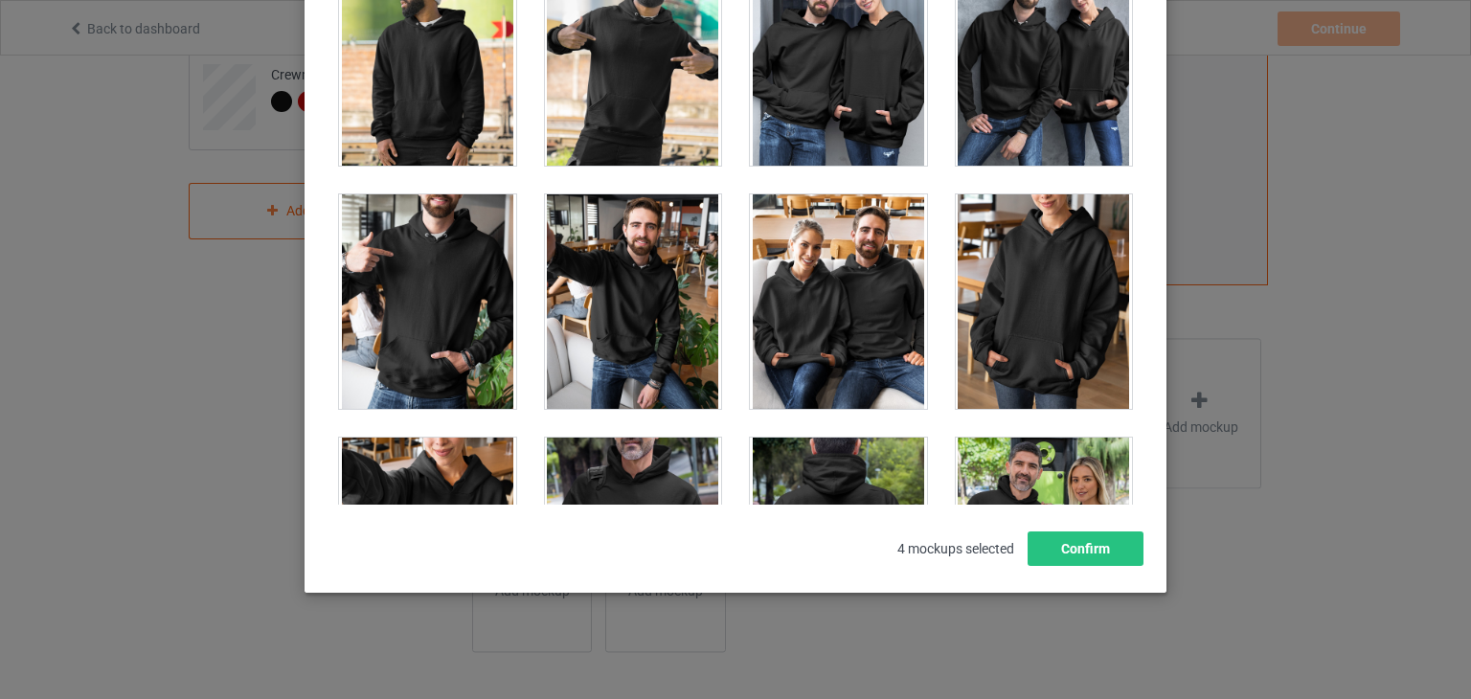
scroll to position [14812, 0]
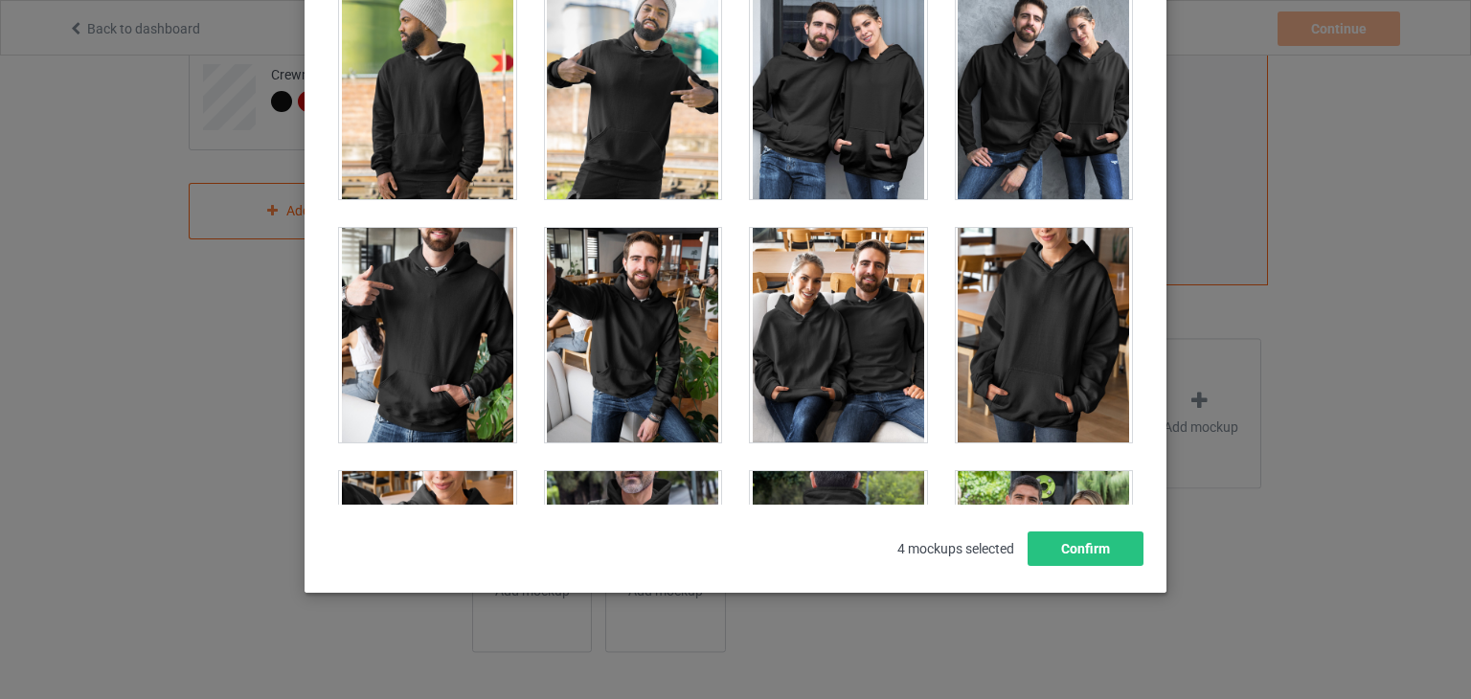
click at [1050, 310] on div at bounding box center [1044, 335] width 177 height 214
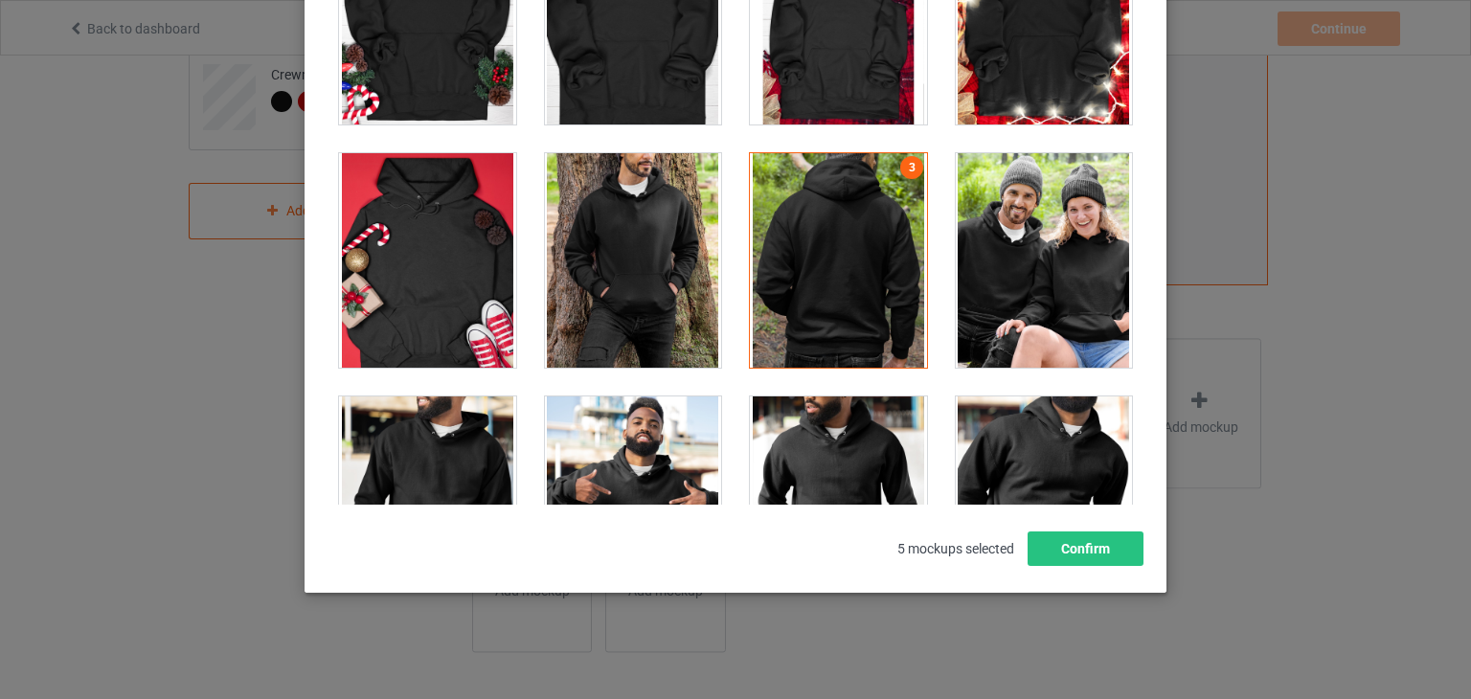
scroll to position [13854, 0]
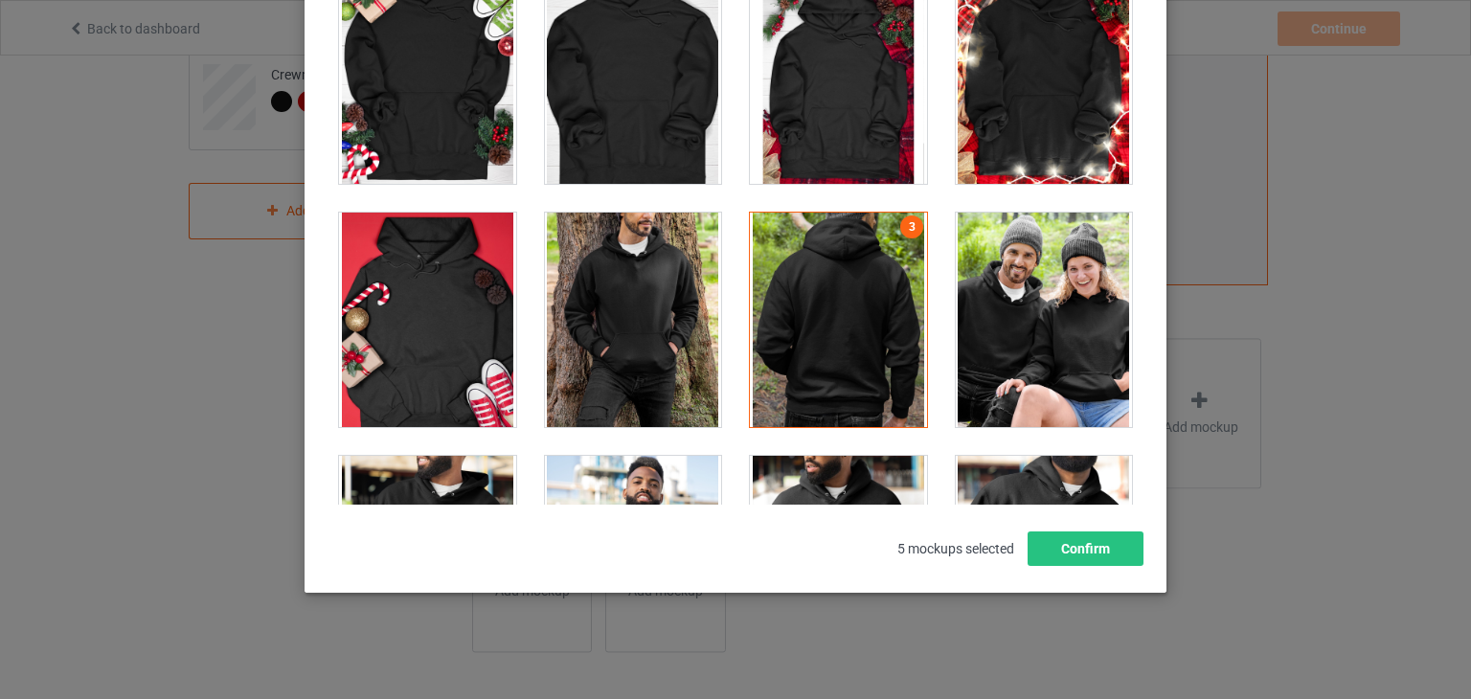
click at [654, 245] on div at bounding box center [633, 320] width 177 height 214
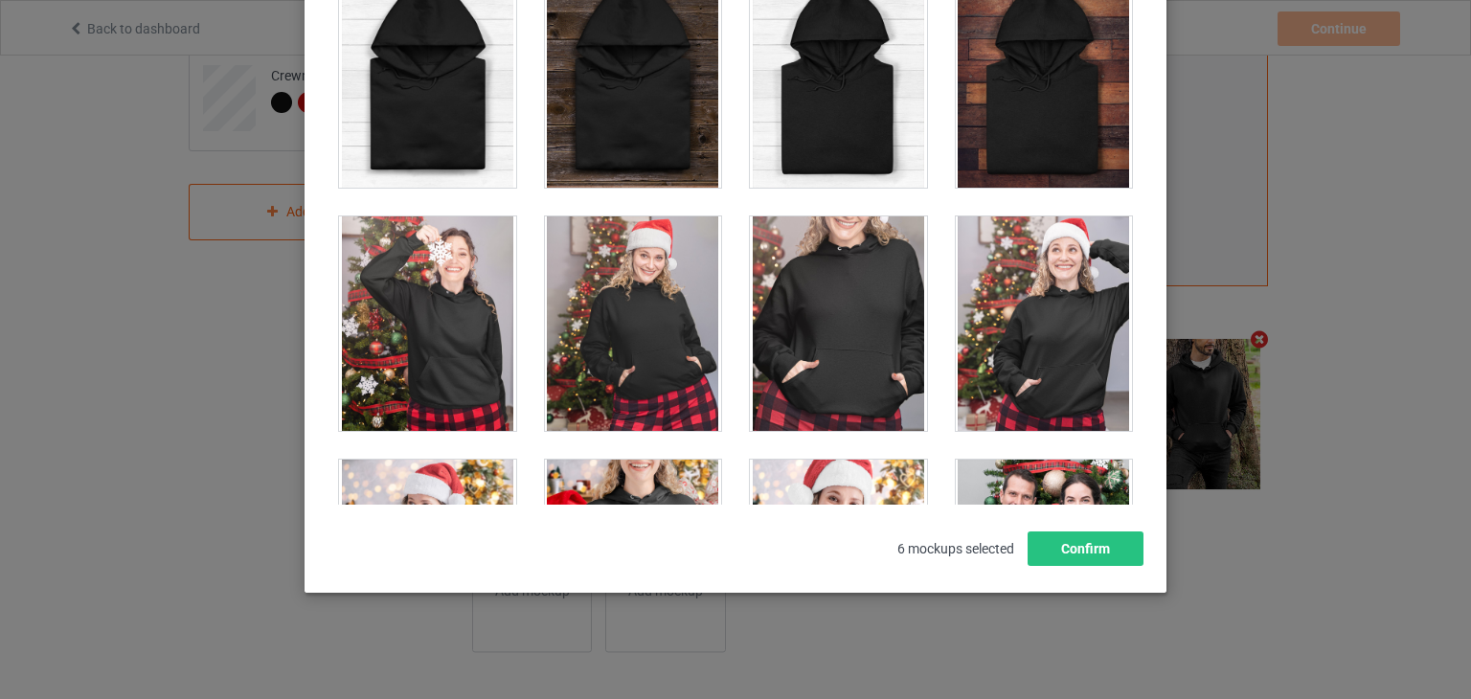
scroll to position [11939, 0]
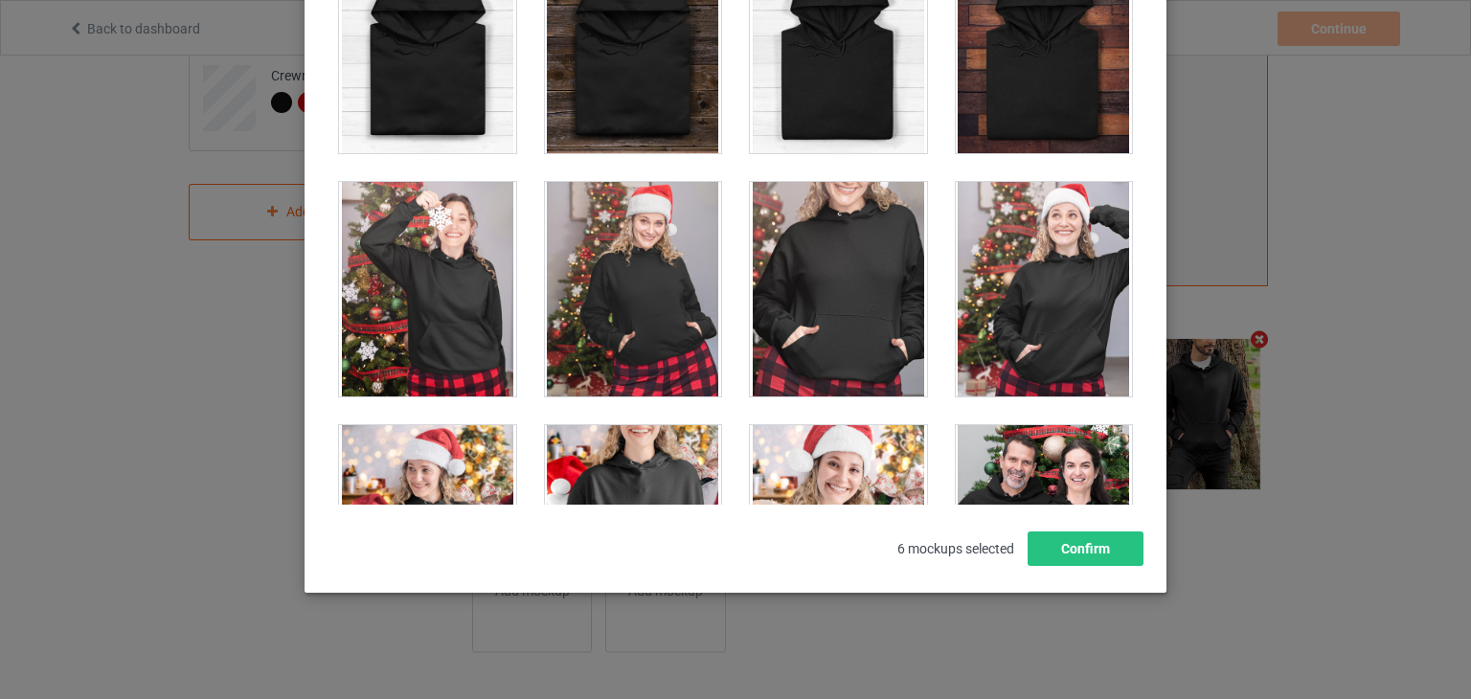
click at [850, 308] on div at bounding box center [838, 289] width 177 height 214
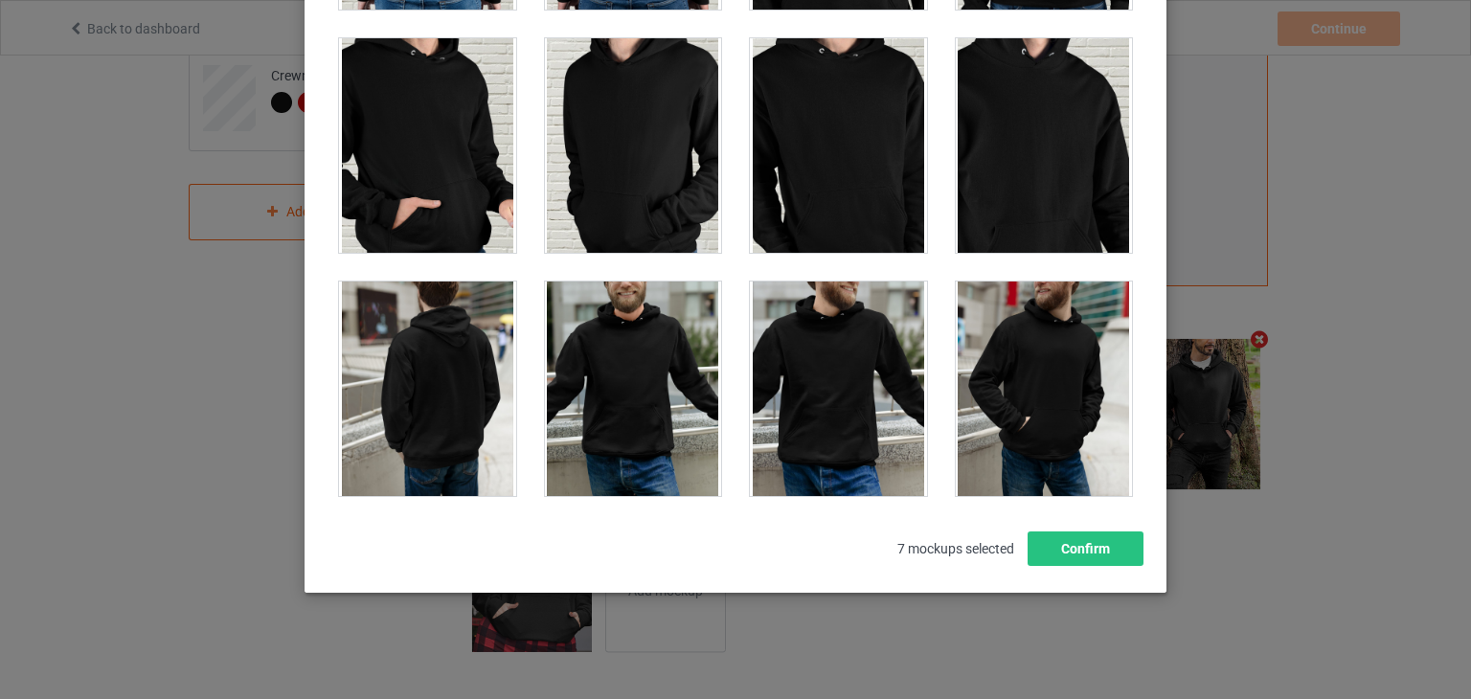
scroll to position [4757, 0]
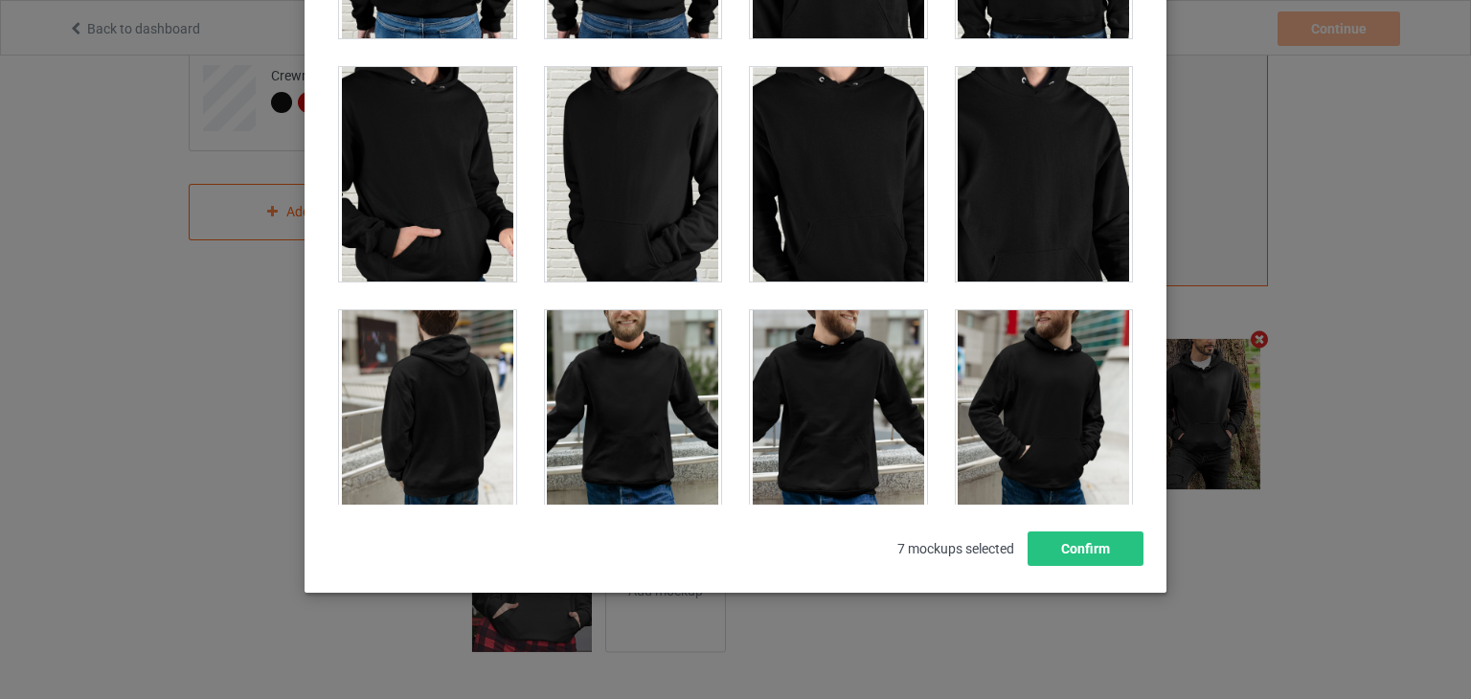
click at [481, 373] on div at bounding box center [427, 417] width 177 height 214
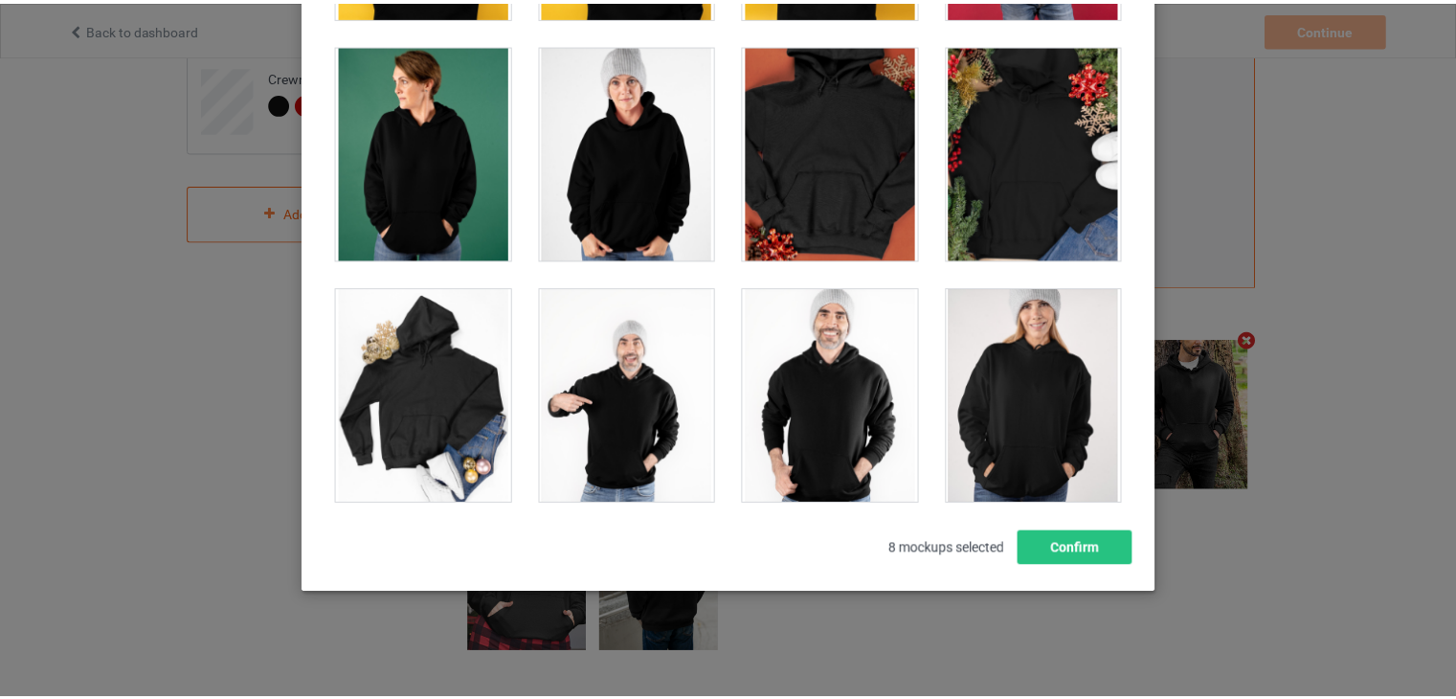
scroll to position [3800, 0]
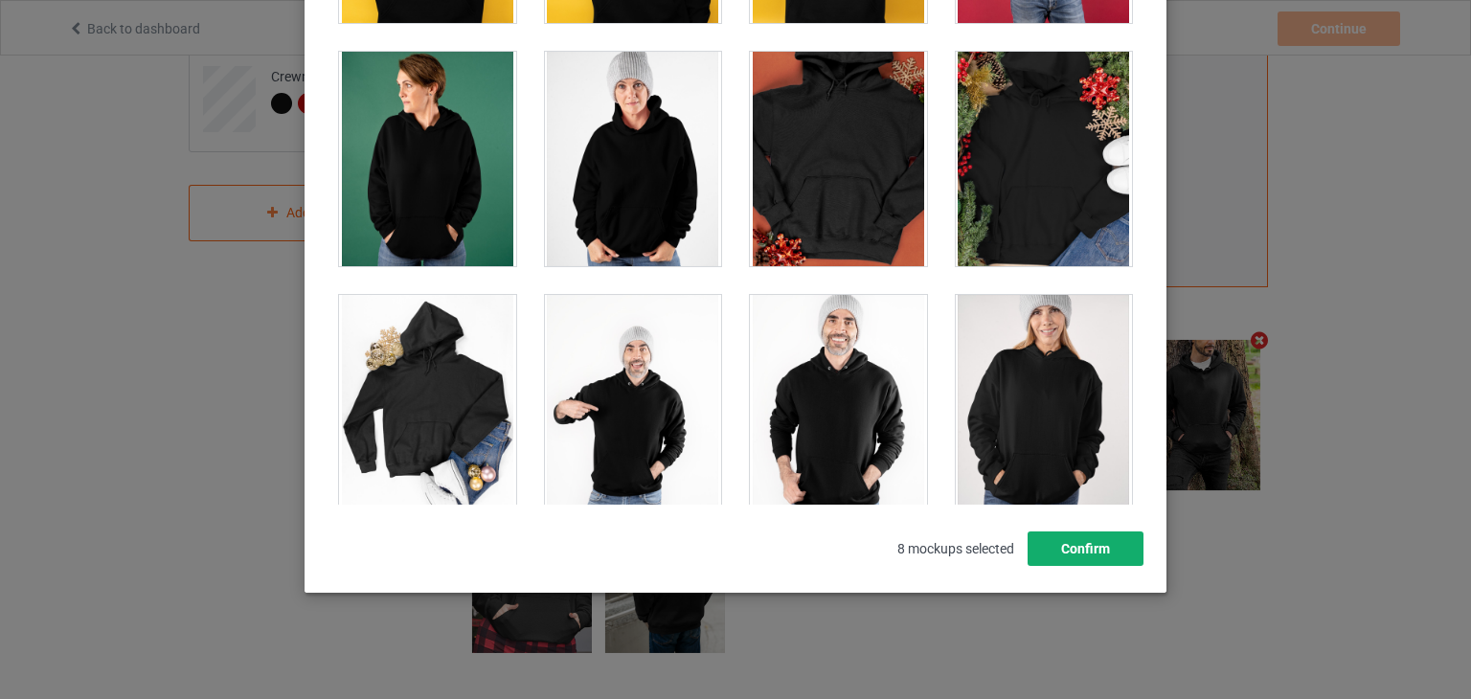
click at [1077, 553] on button "Confirm" at bounding box center [1085, 548] width 116 height 34
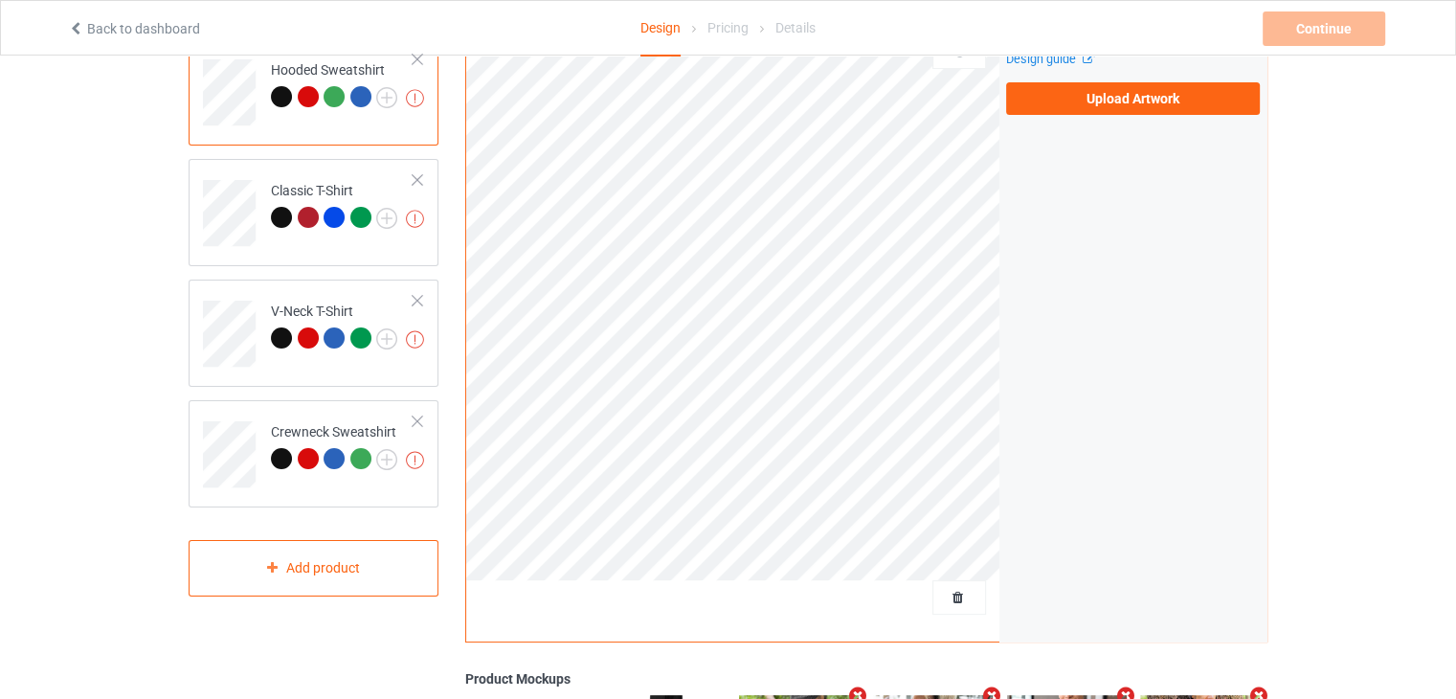
scroll to position [0, 0]
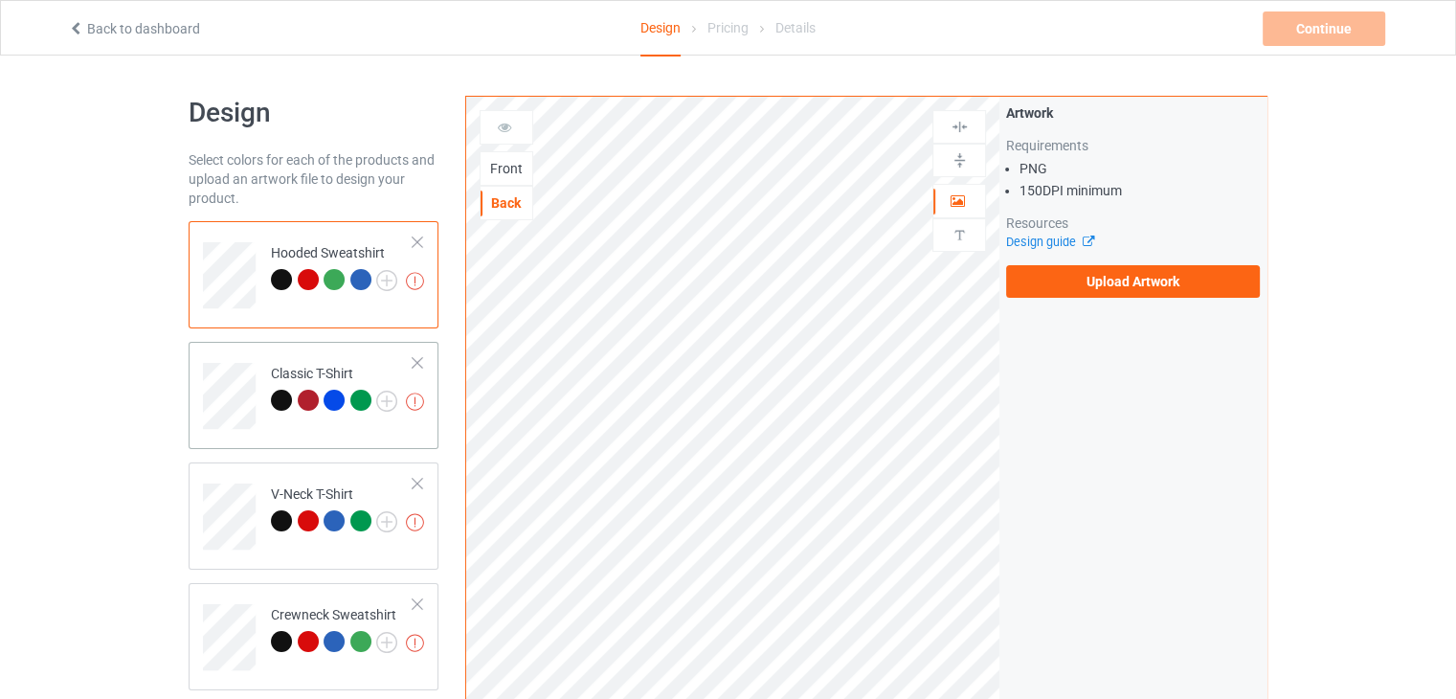
click at [271, 372] on div "Classic T-Shirt" at bounding box center [334, 387] width 126 height 46
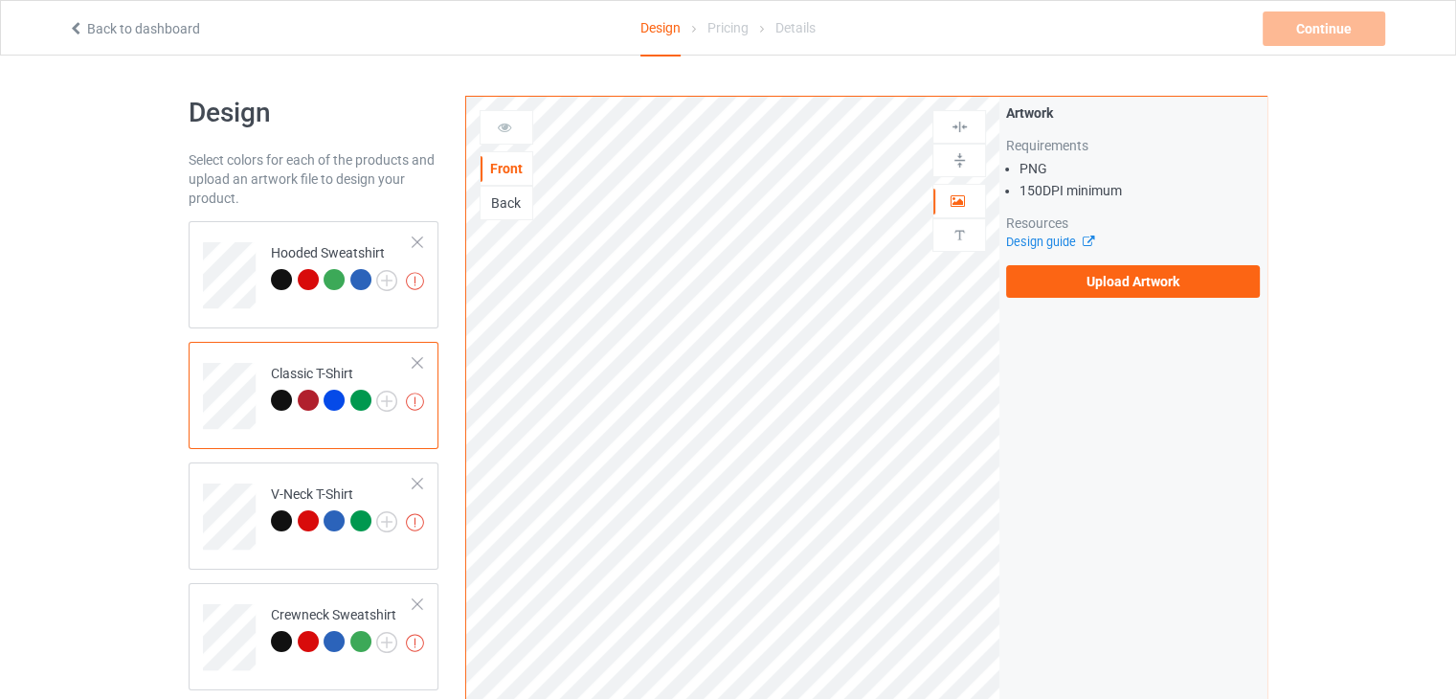
click at [508, 208] on div "Back" at bounding box center [507, 202] width 52 height 19
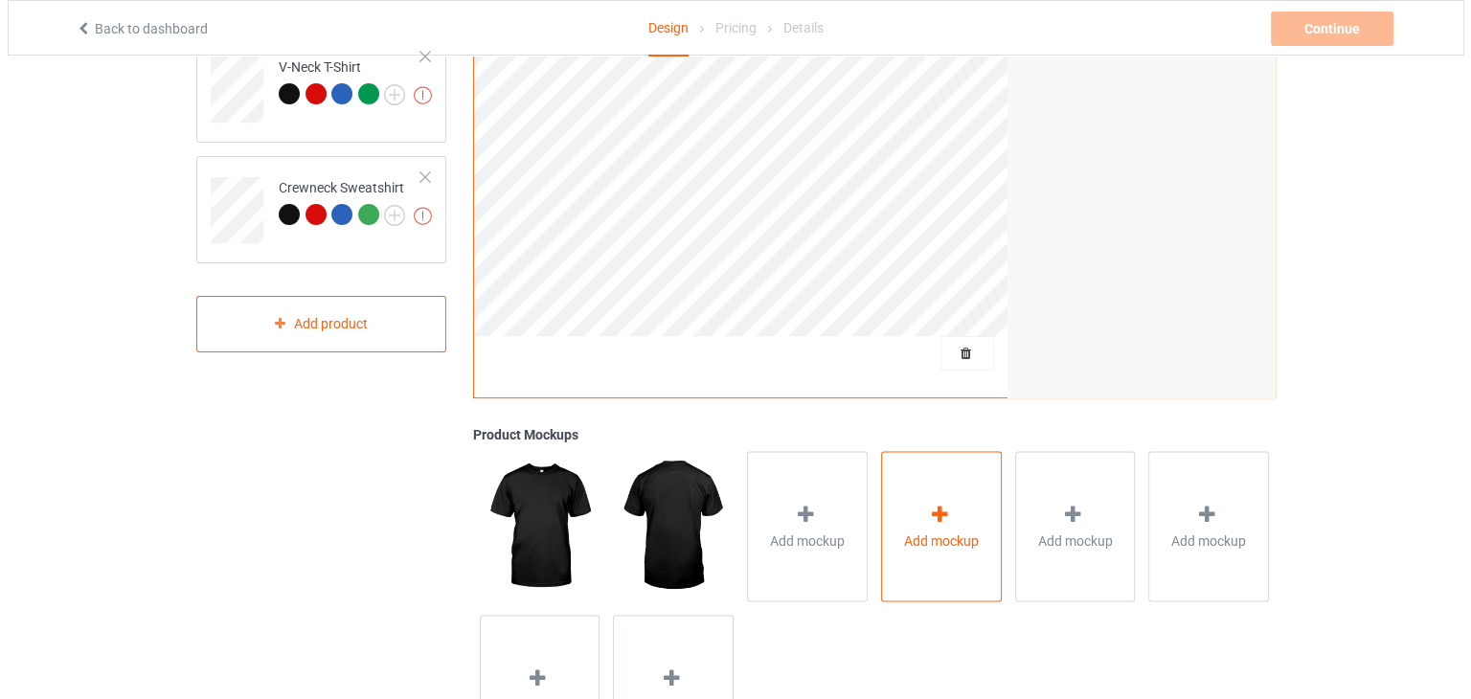
scroll to position [504, 0]
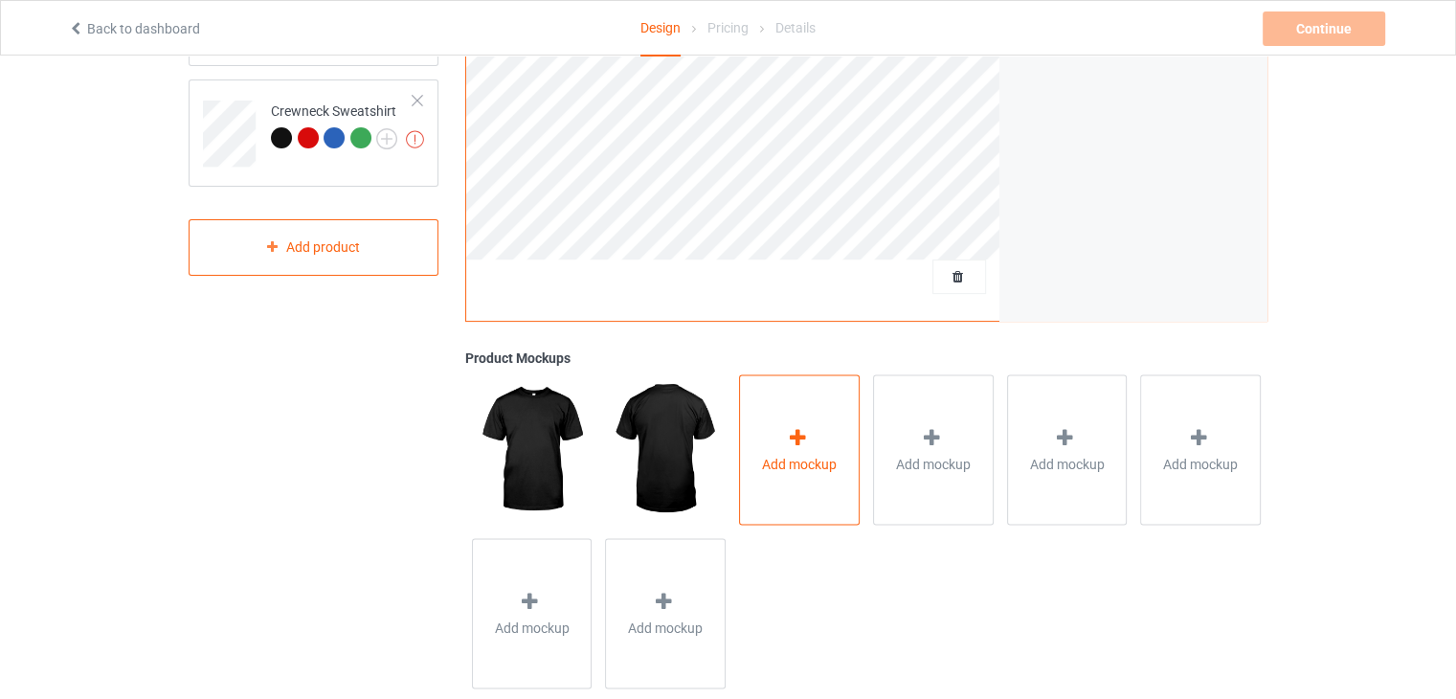
click at [826, 425] on div "Add mockup" at bounding box center [799, 449] width 121 height 150
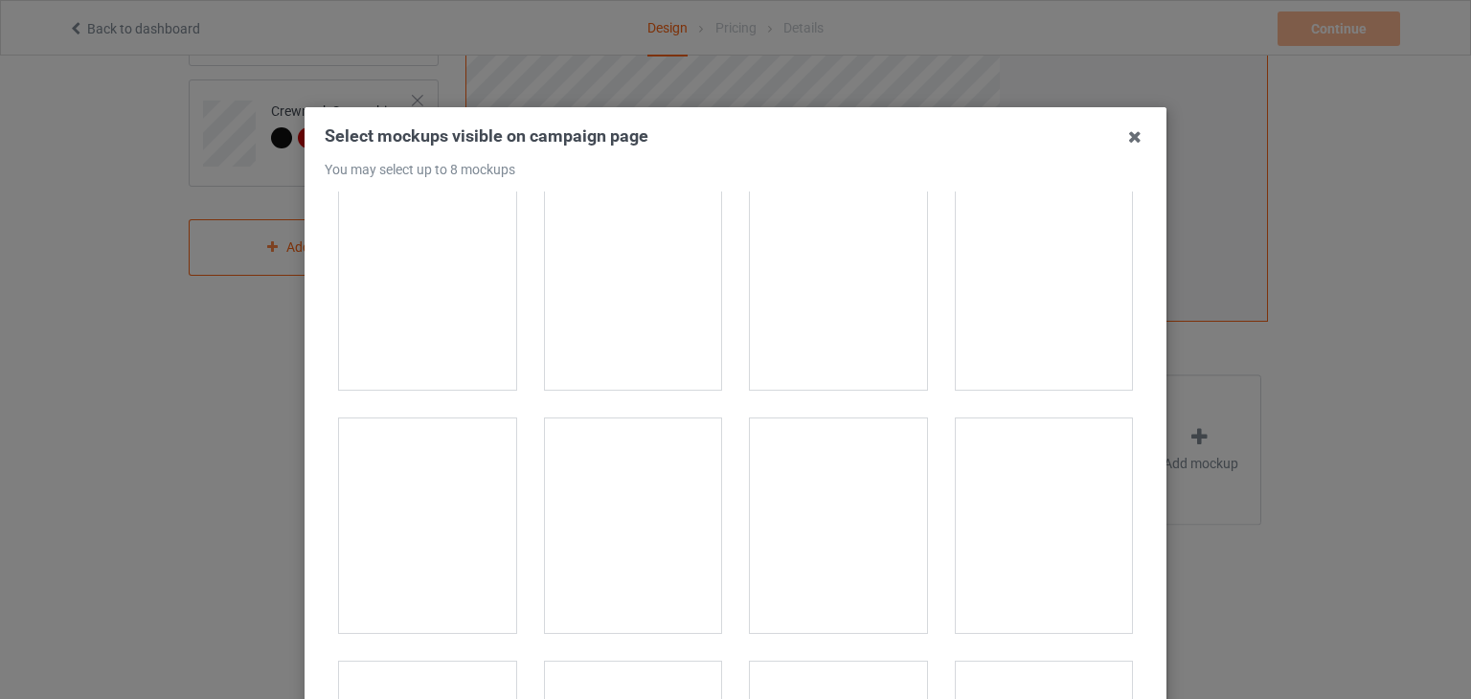
scroll to position [15321, 0]
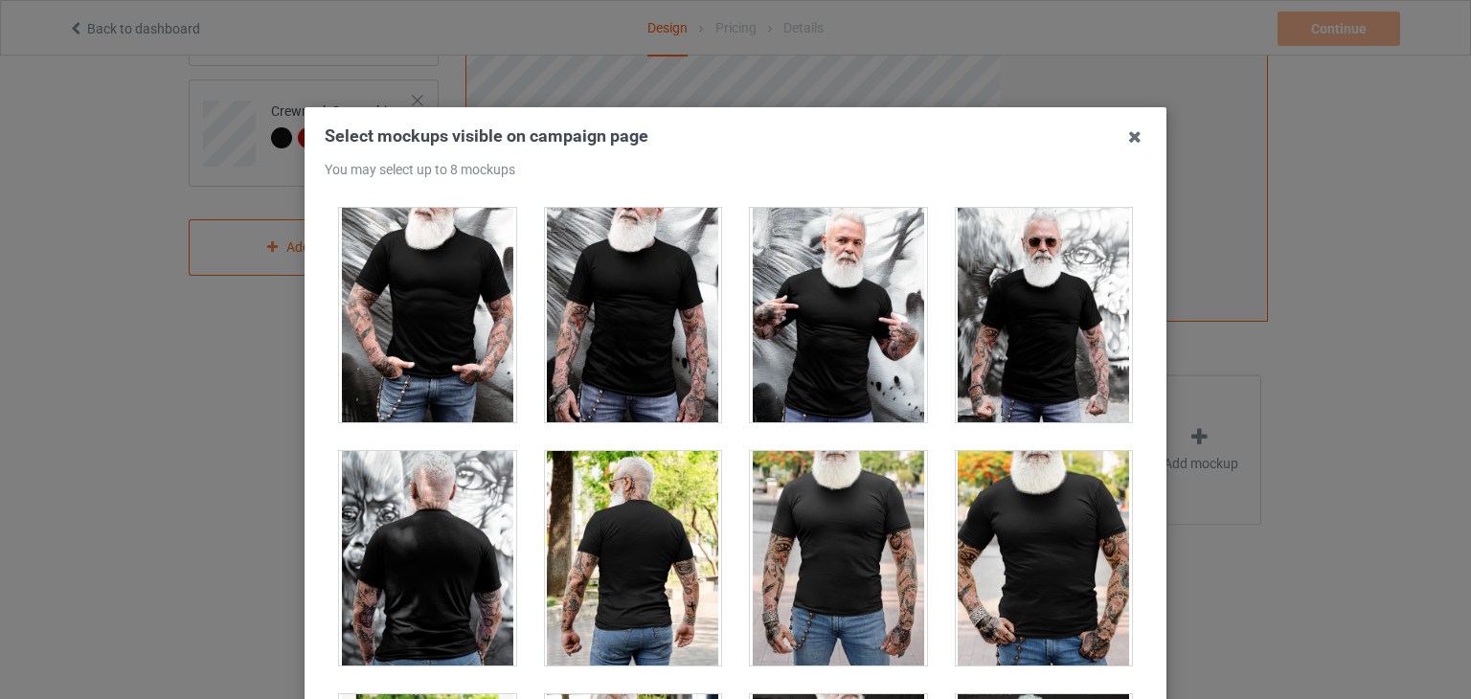
click at [659, 470] on div at bounding box center [633, 558] width 177 height 214
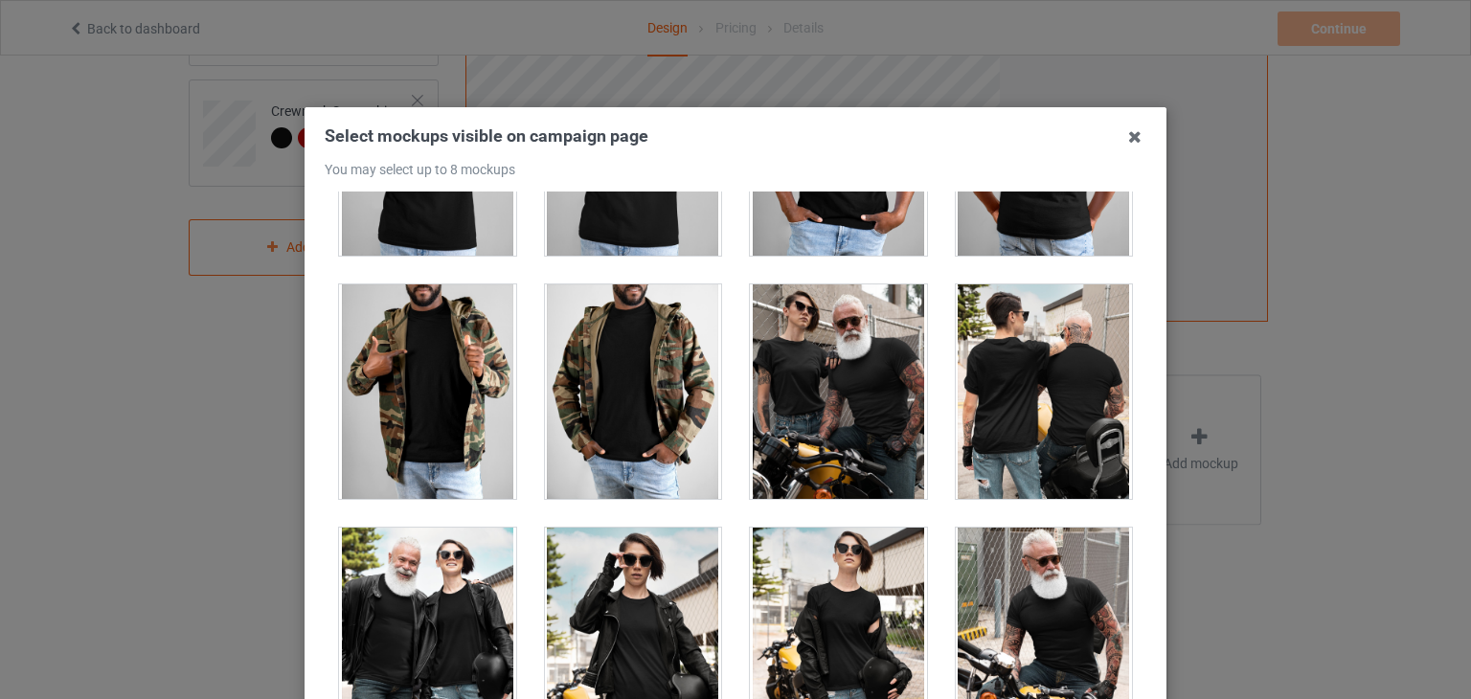
scroll to position [17620, 0]
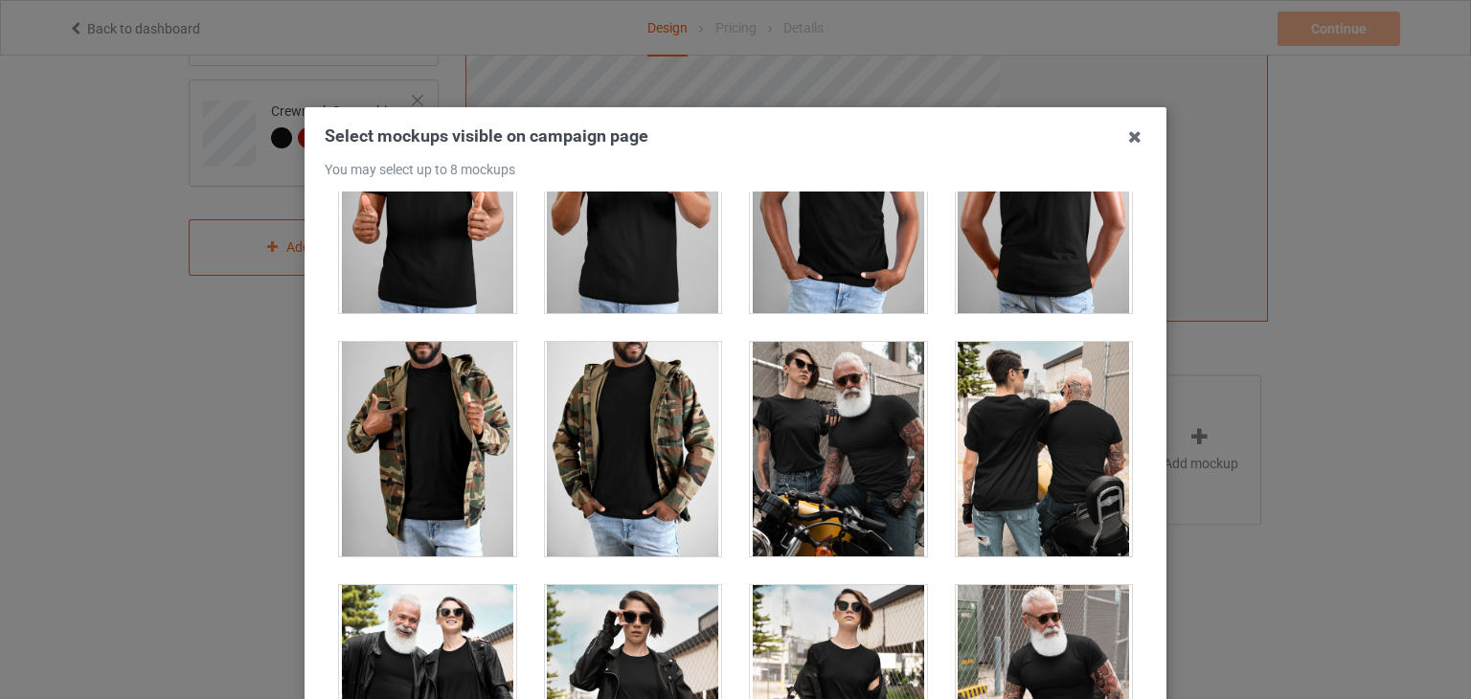
click at [1037, 420] on div at bounding box center [1044, 449] width 177 height 214
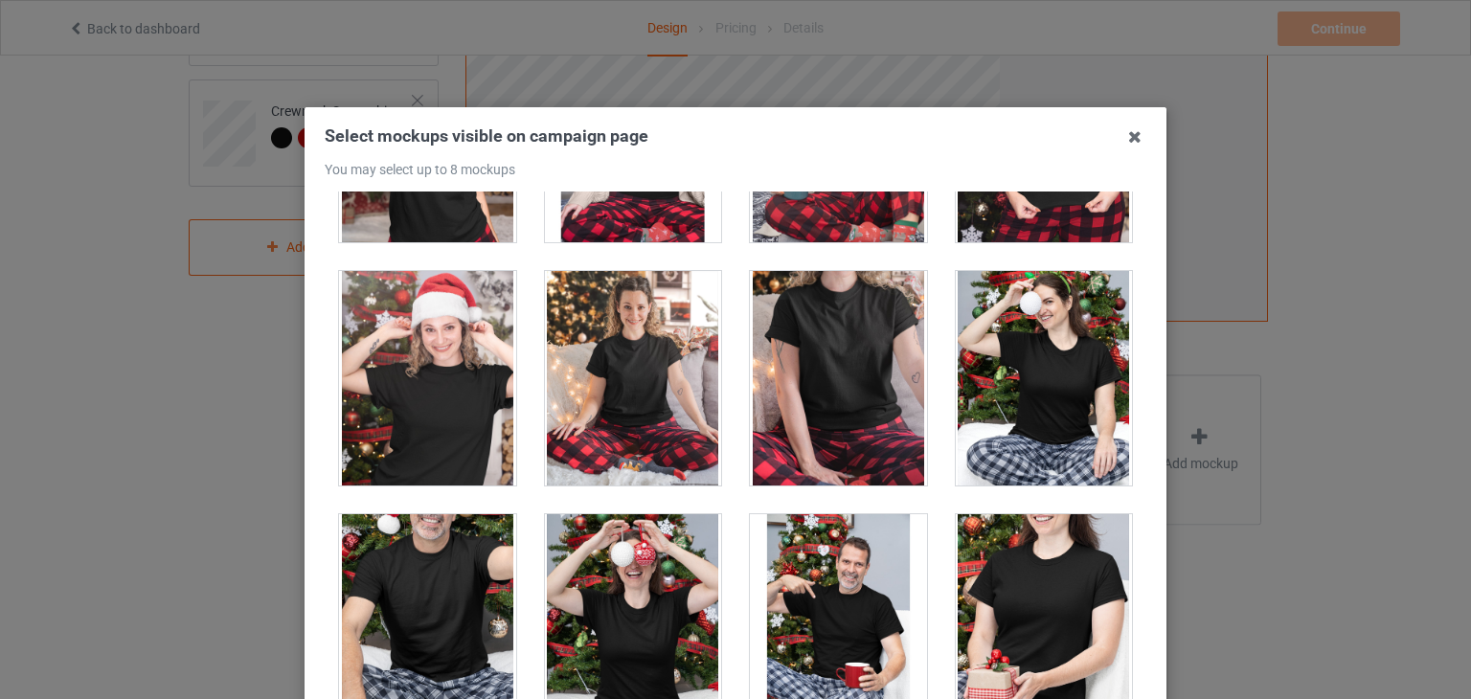
scroll to position [19726, 0]
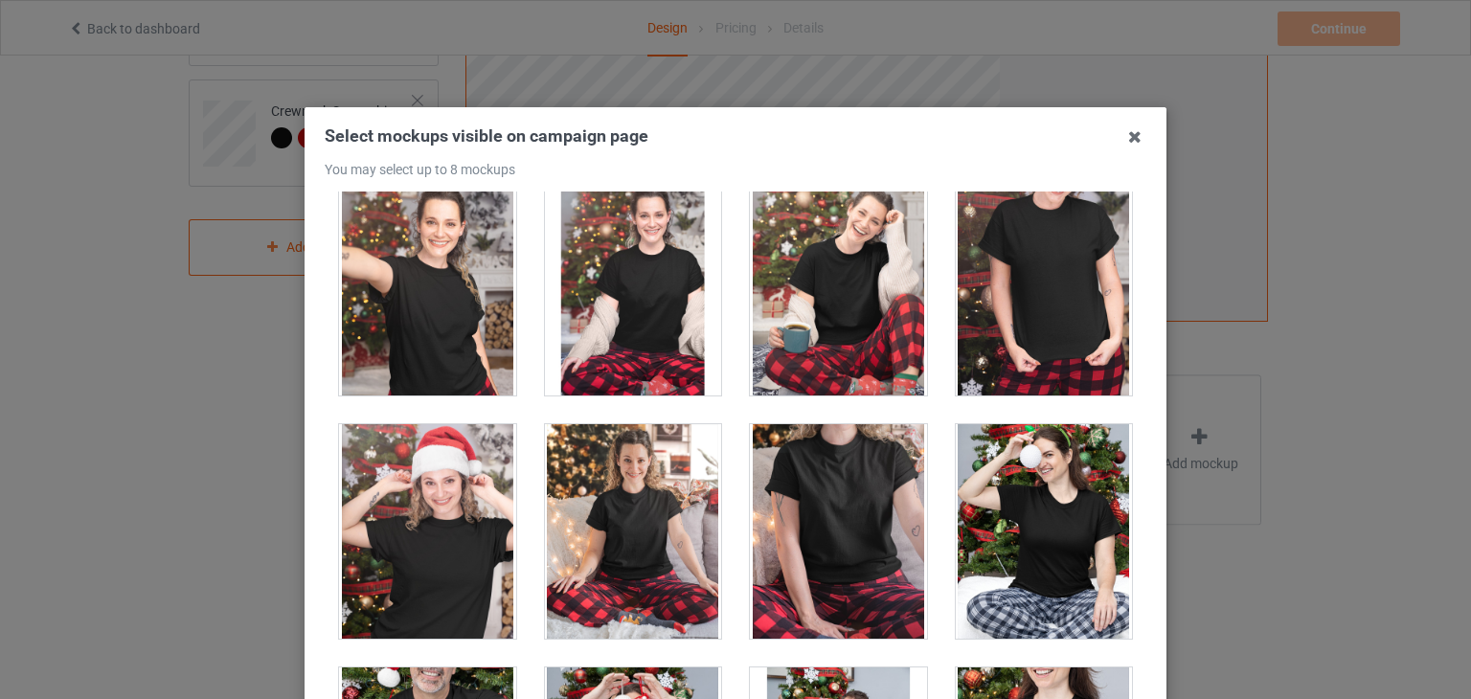
click at [762, 478] on div at bounding box center [838, 531] width 177 height 214
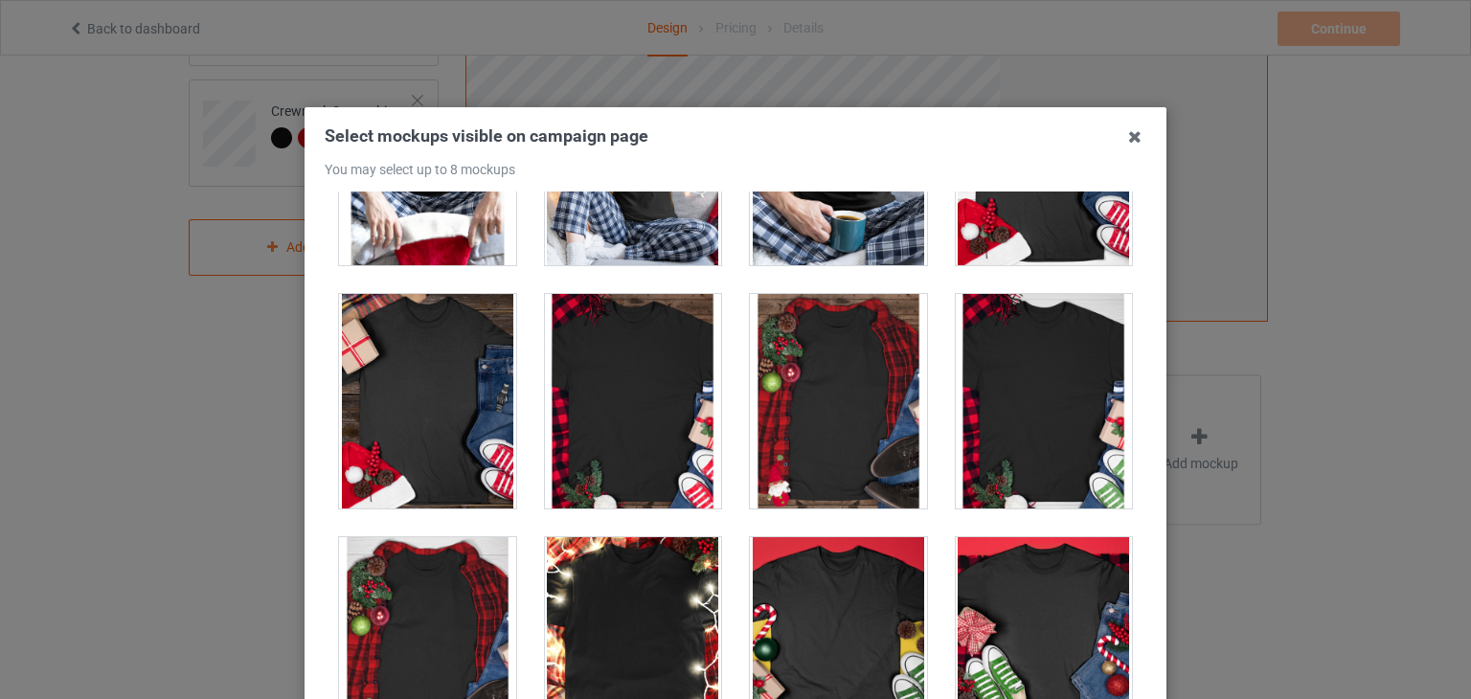
scroll to position [20205, 0]
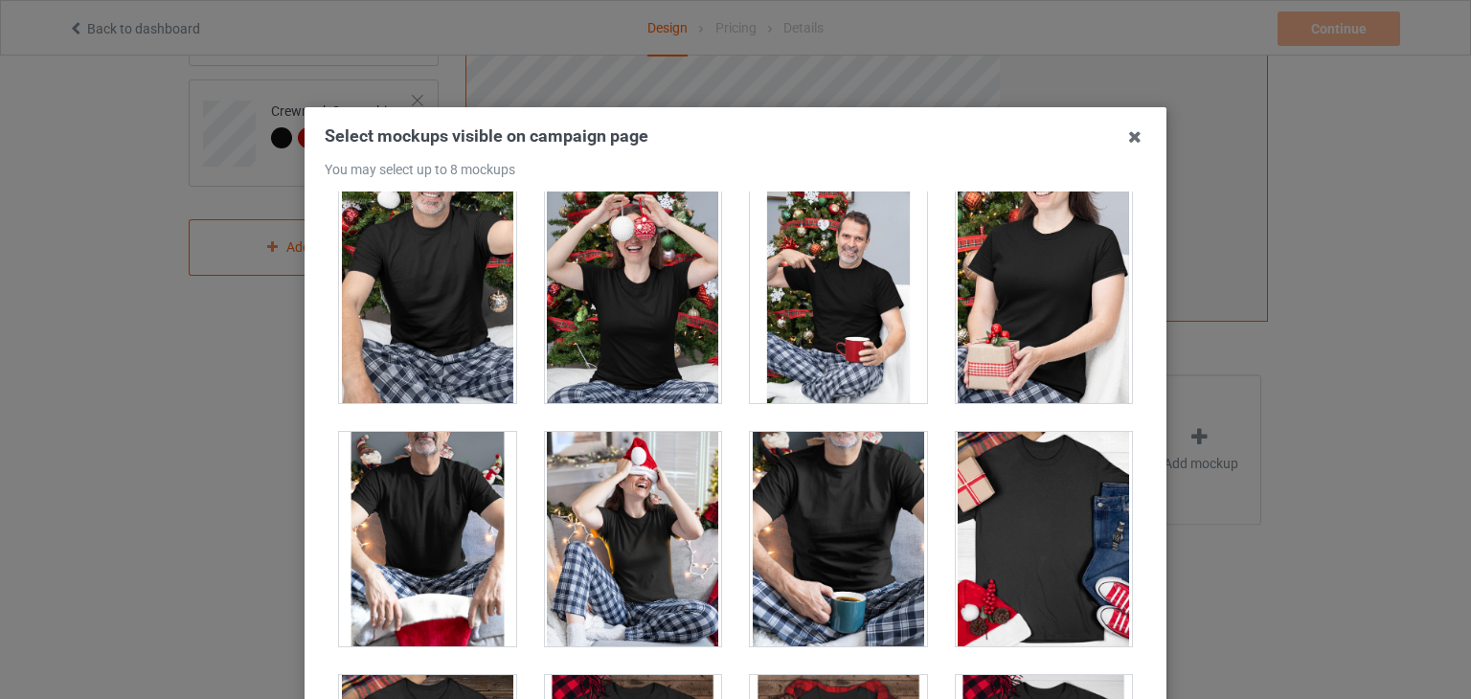
click at [840, 461] on div at bounding box center [838, 539] width 177 height 214
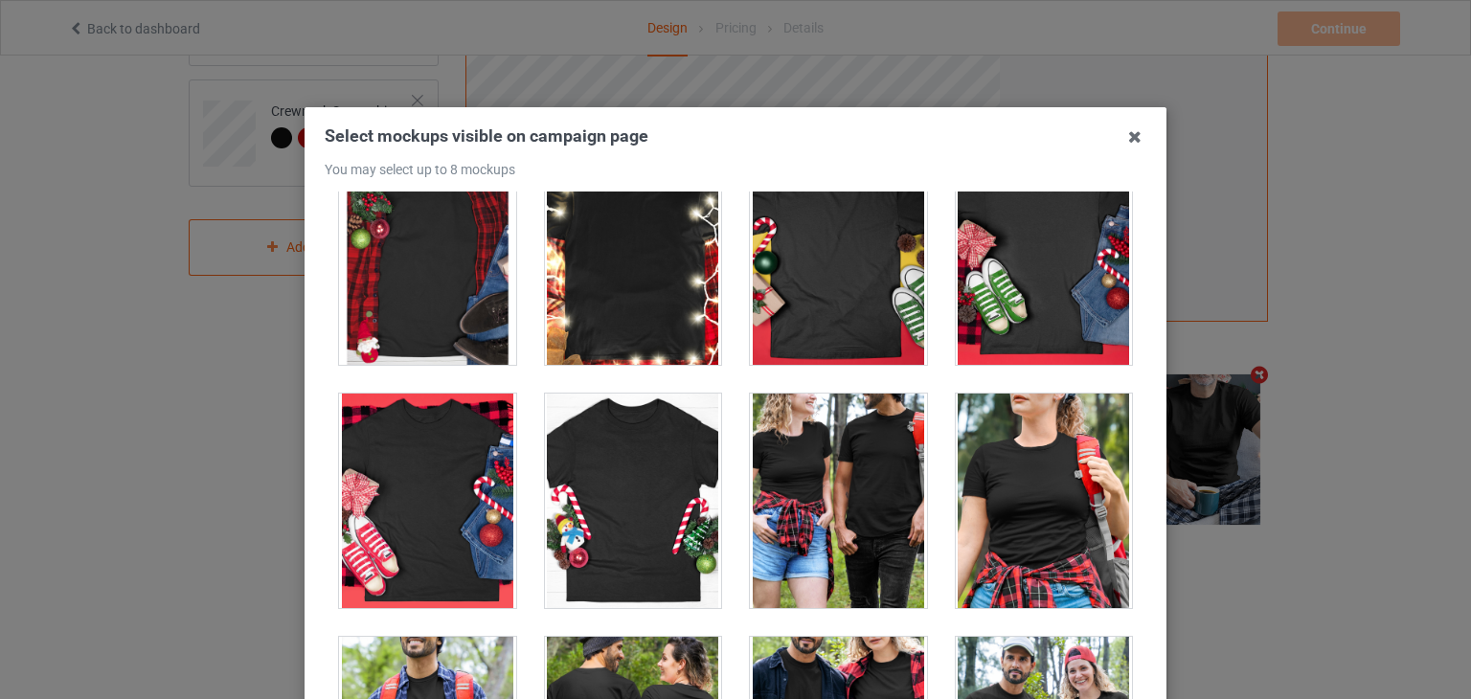
scroll to position [21067, 0]
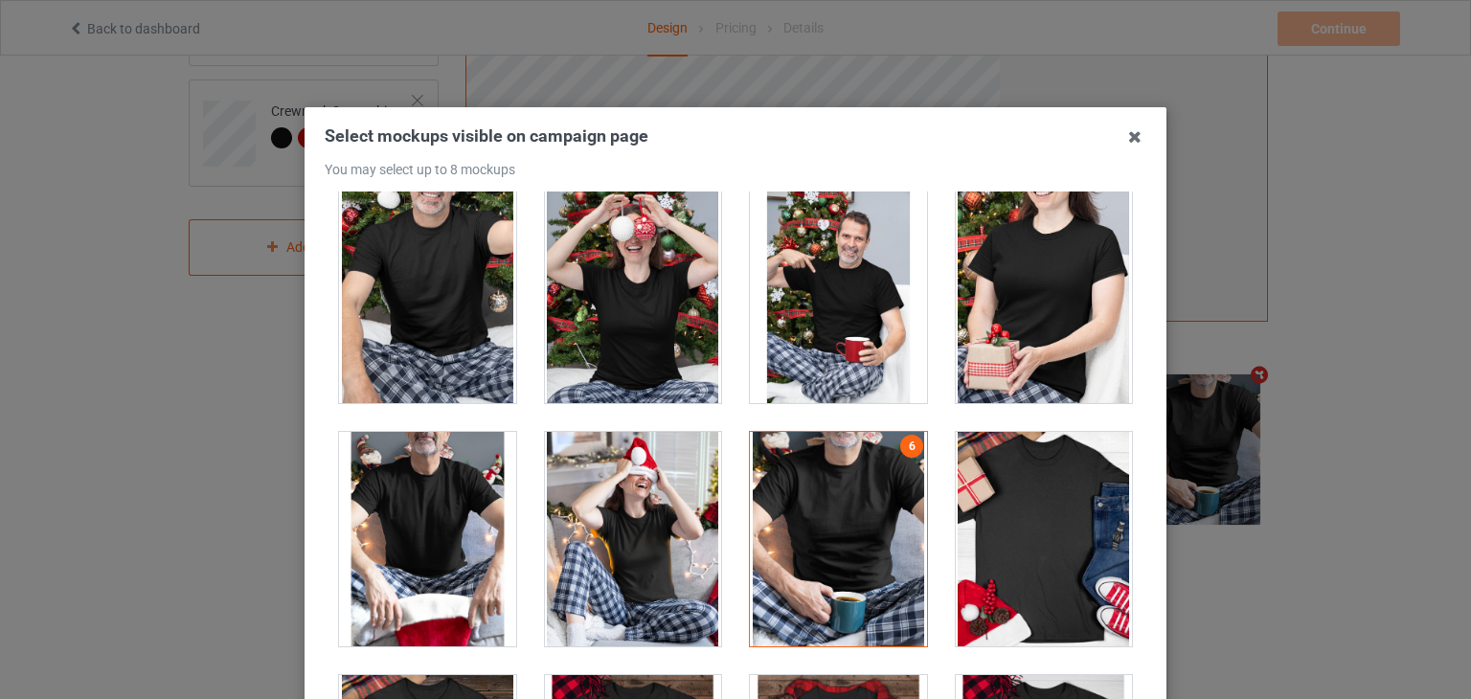
click at [836, 453] on div at bounding box center [838, 539] width 177 height 214
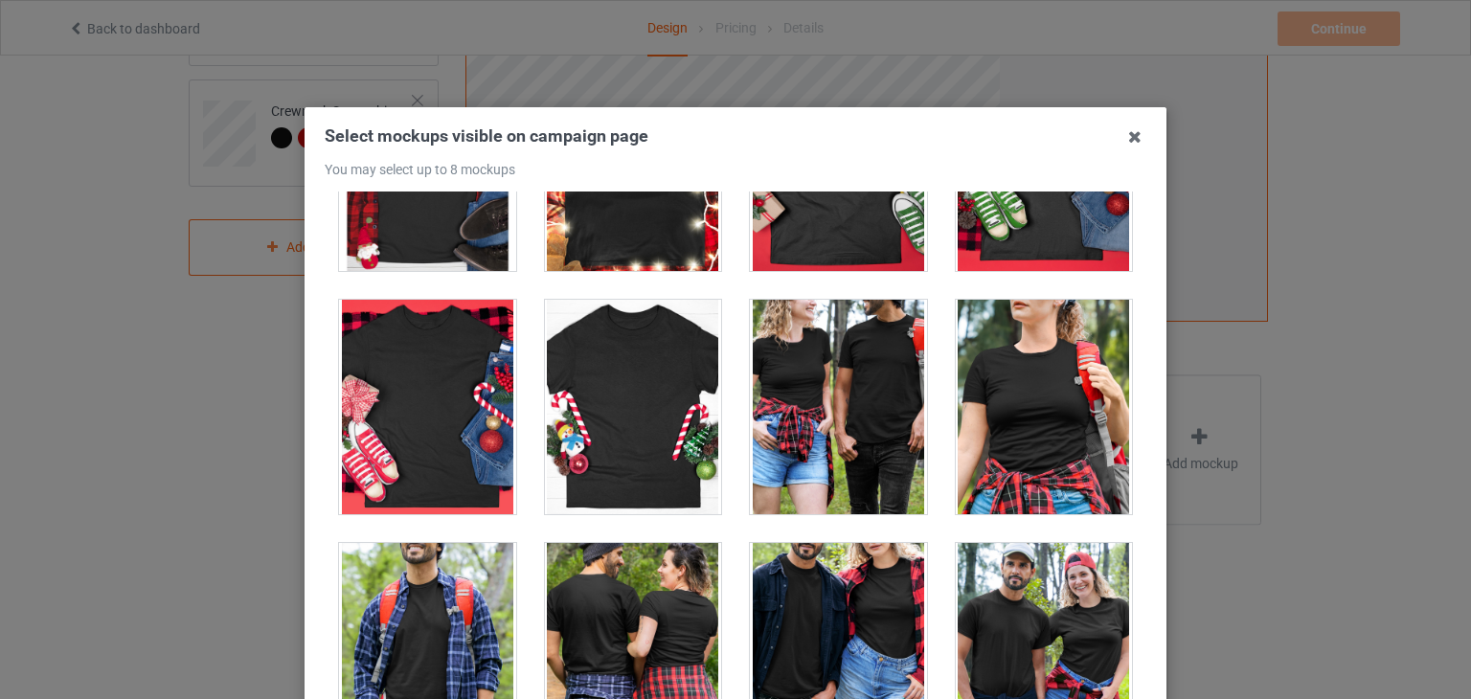
scroll to position [21354, 0]
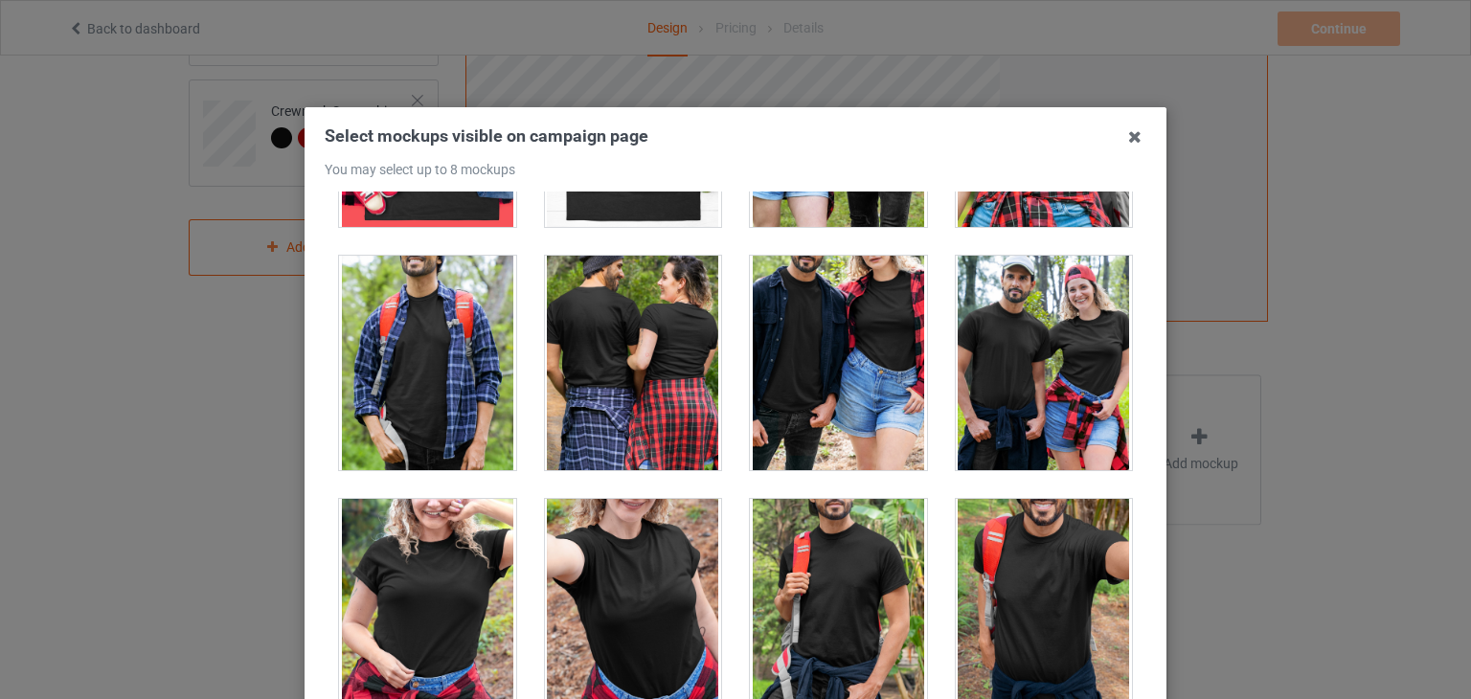
click at [421, 559] on div at bounding box center [427, 606] width 177 height 214
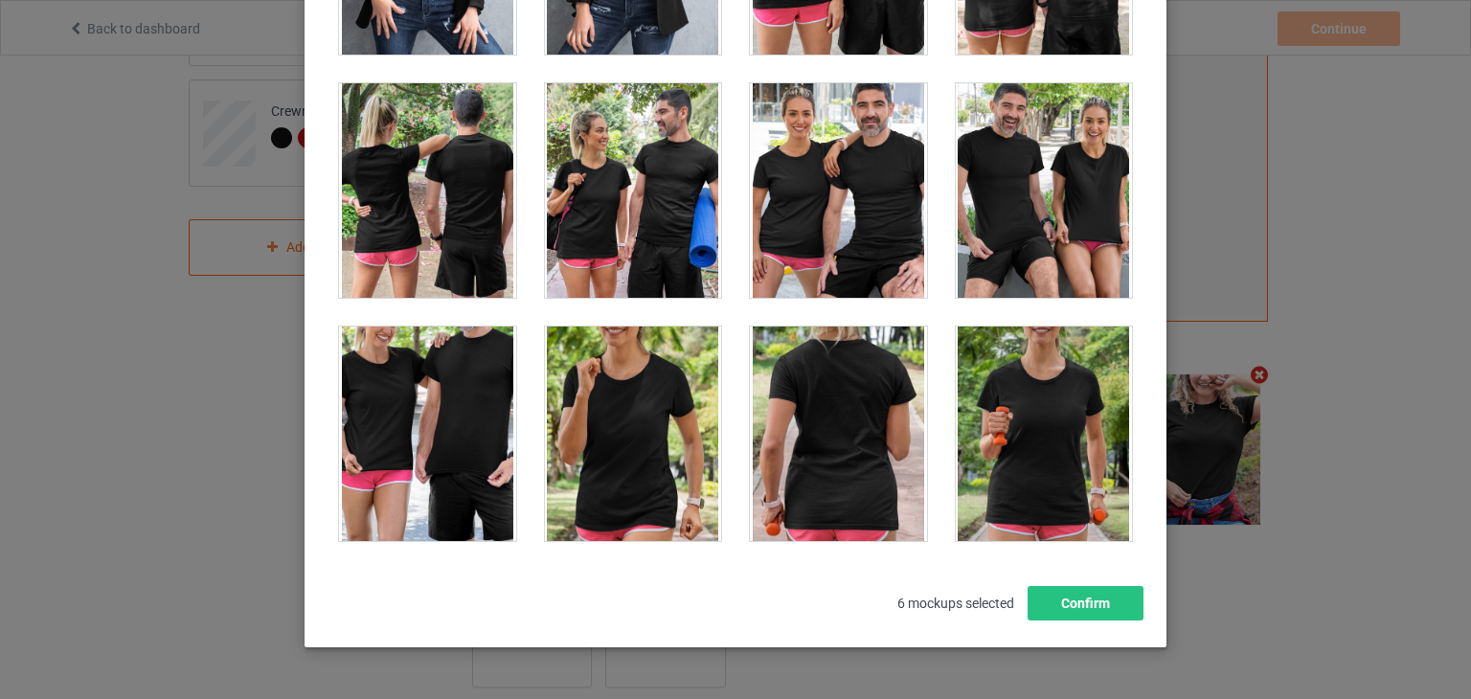
scroll to position [24303, 0]
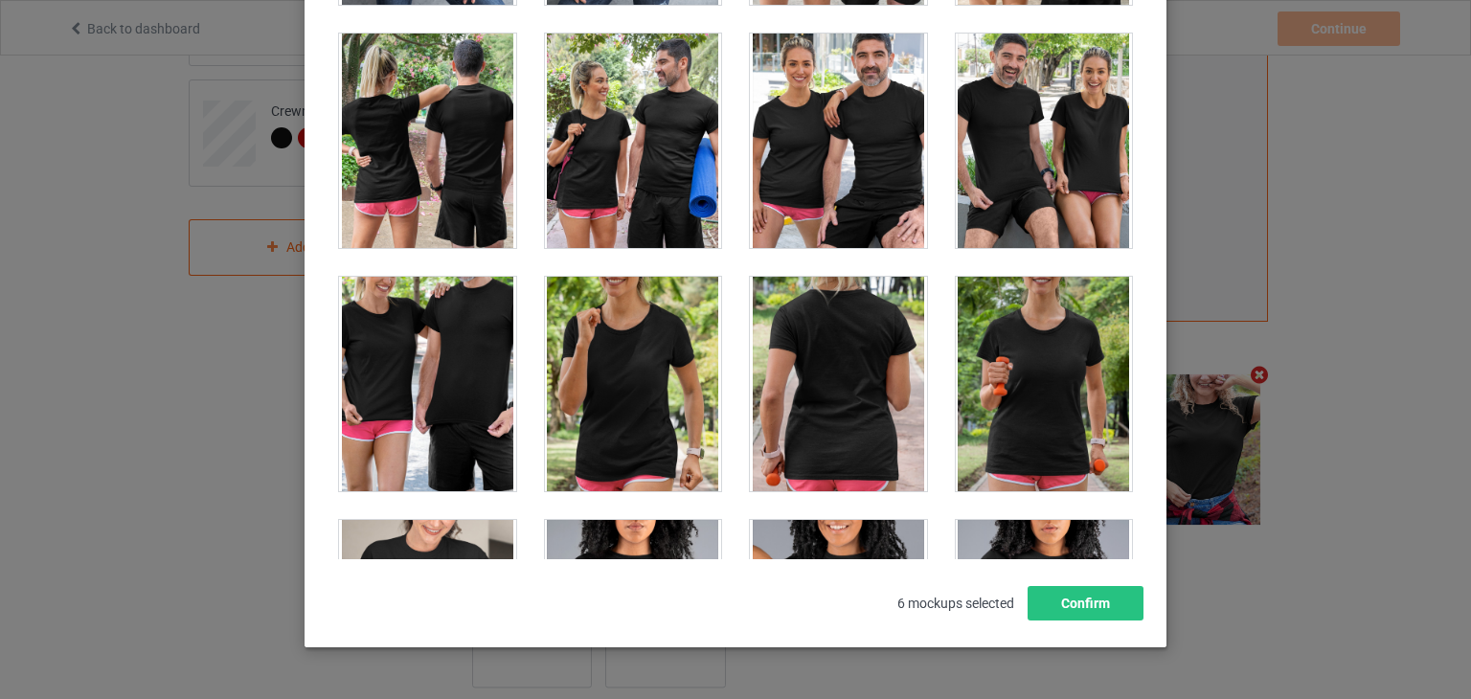
click at [789, 353] on div at bounding box center [838, 384] width 177 height 214
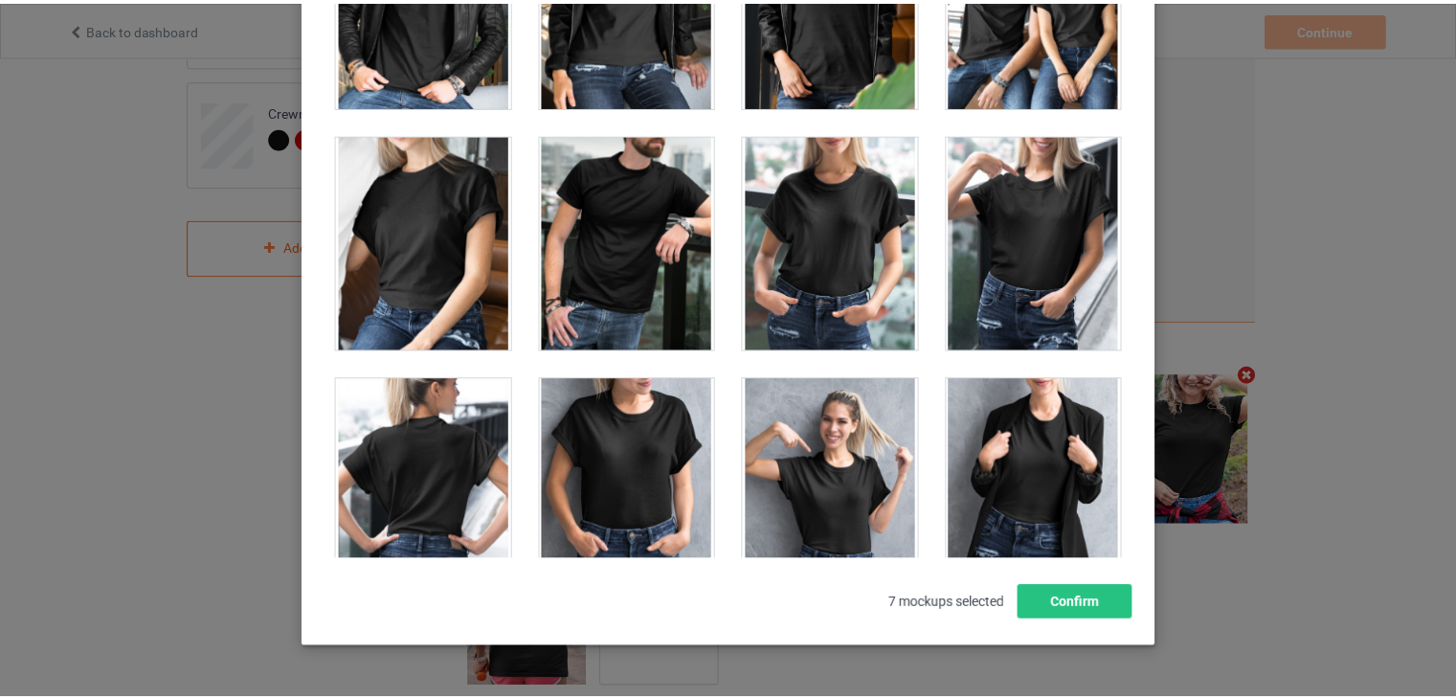
scroll to position [23442, 0]
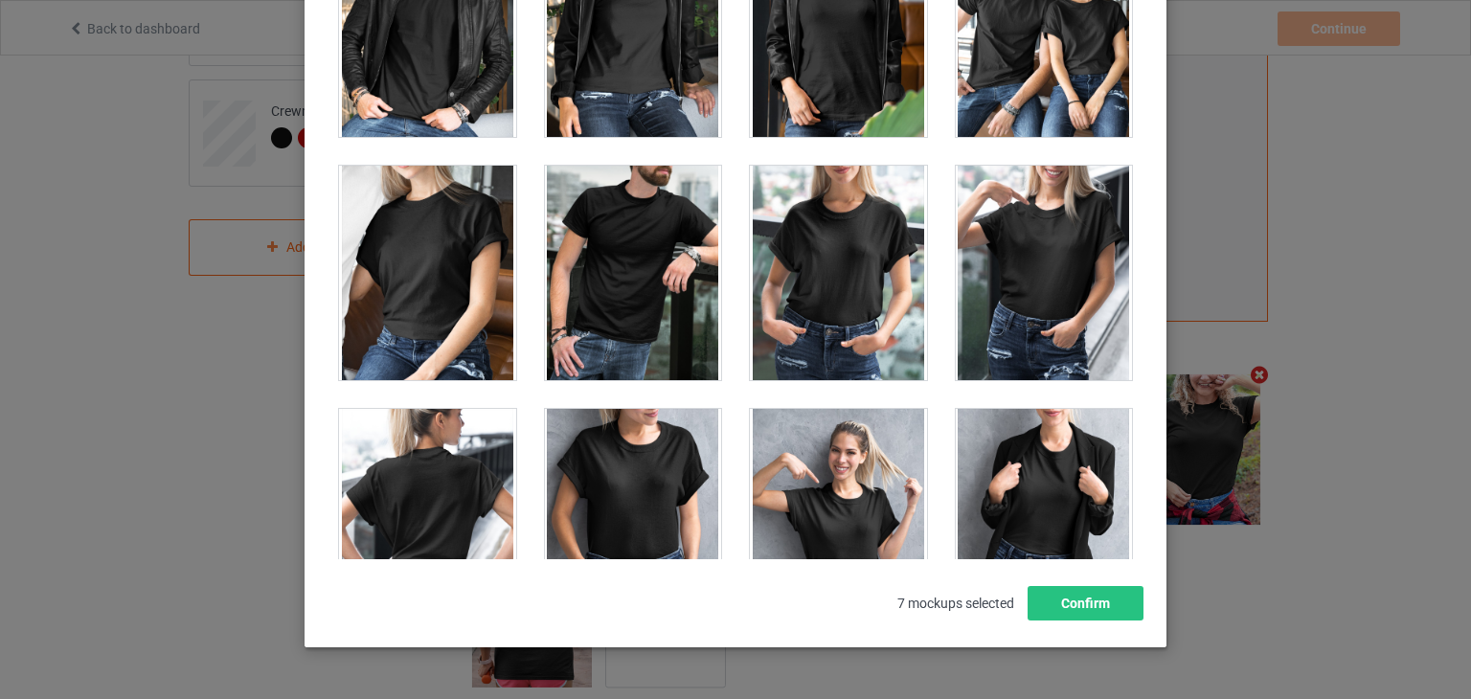
click at [476, 429] on div at bounding box center [427, 516] width 177 height 214
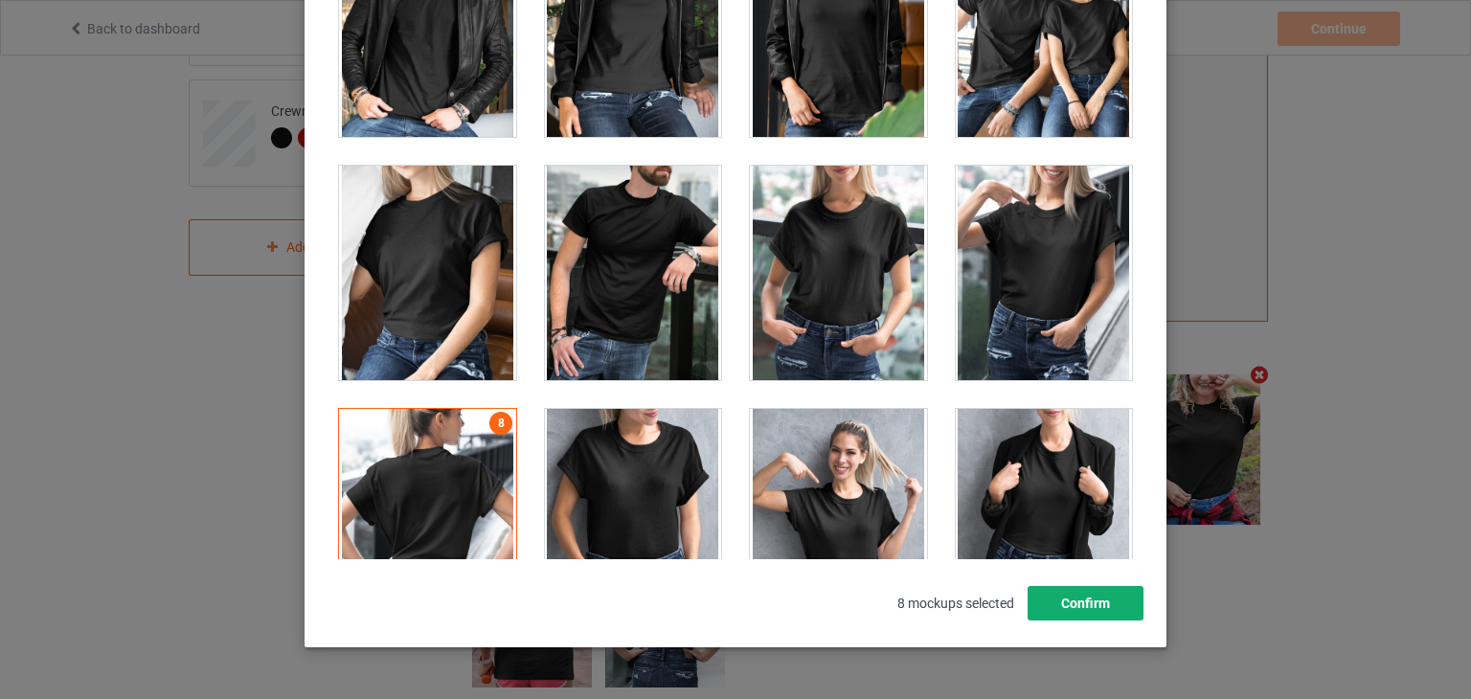
click at [1115, 602] on button "Confirm" at bounding box center [1085, 603] width 116 height 34
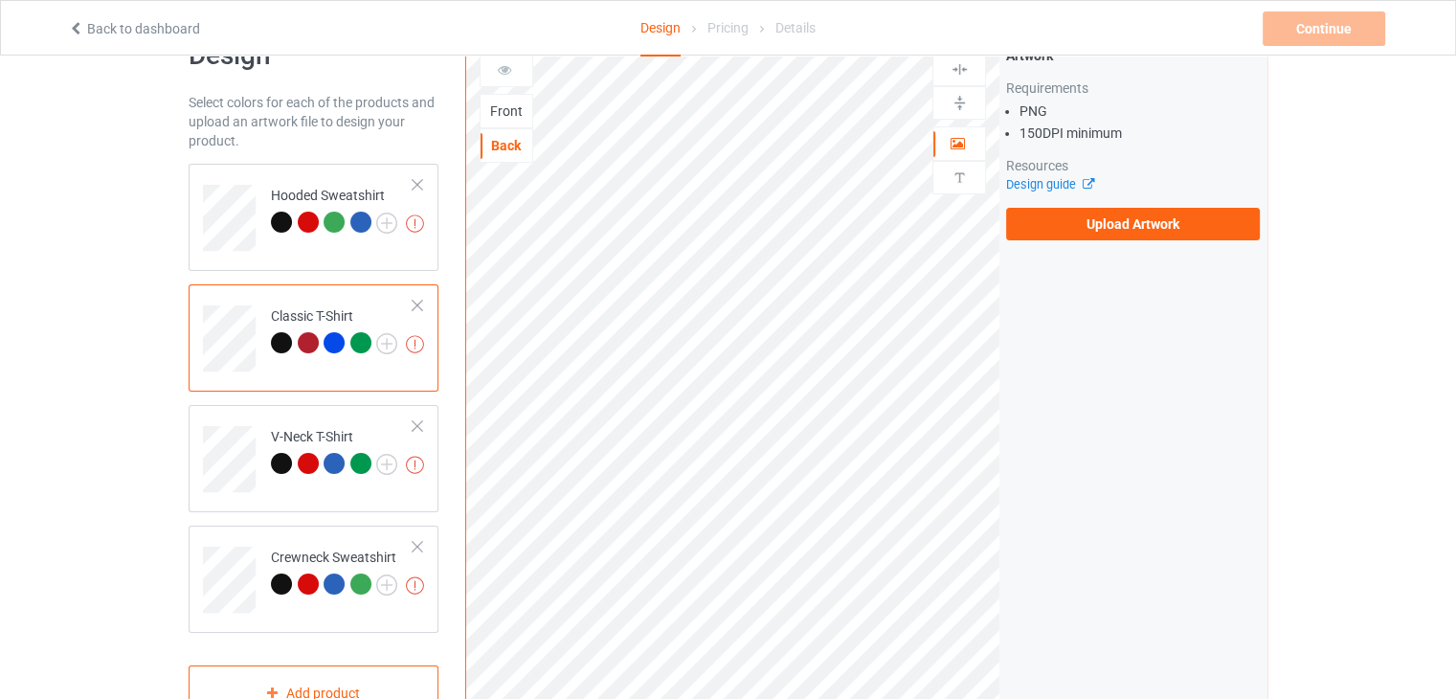
scroll to position [25, 0]
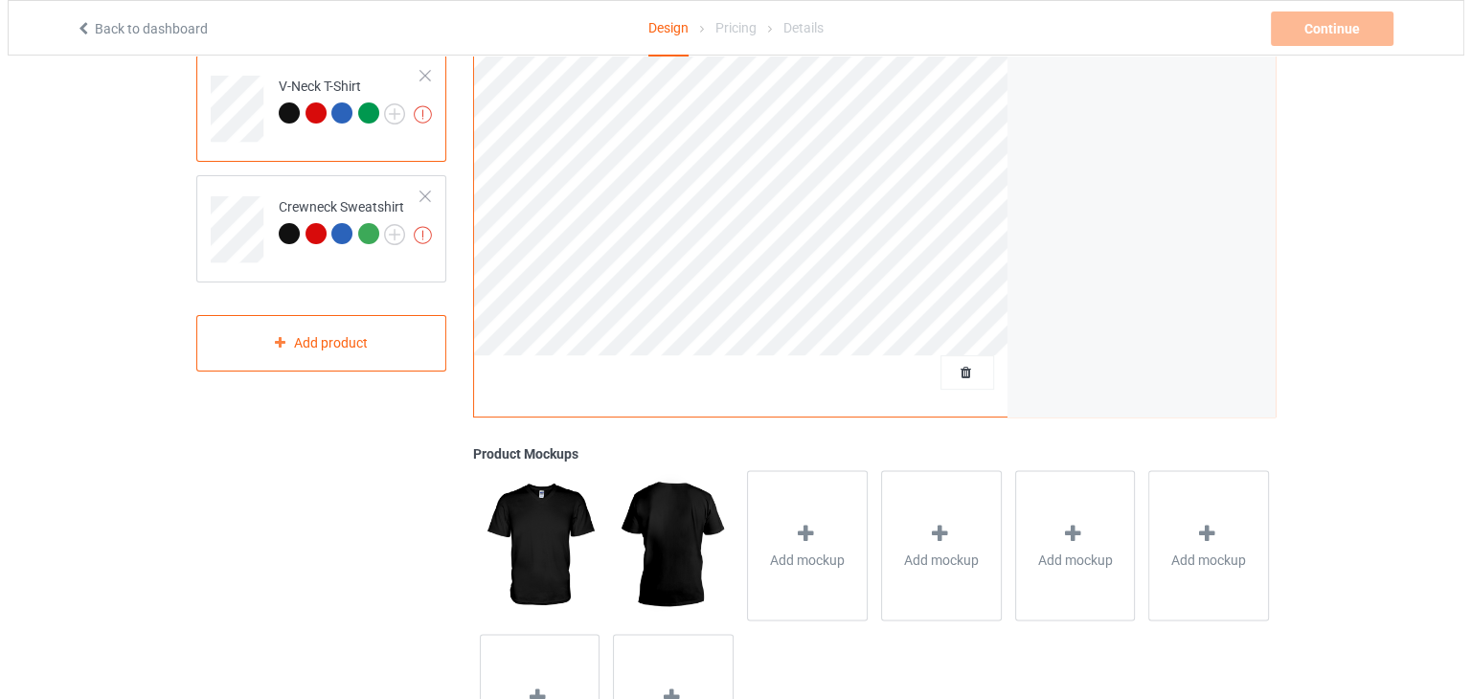
scroll to position [504, 0]
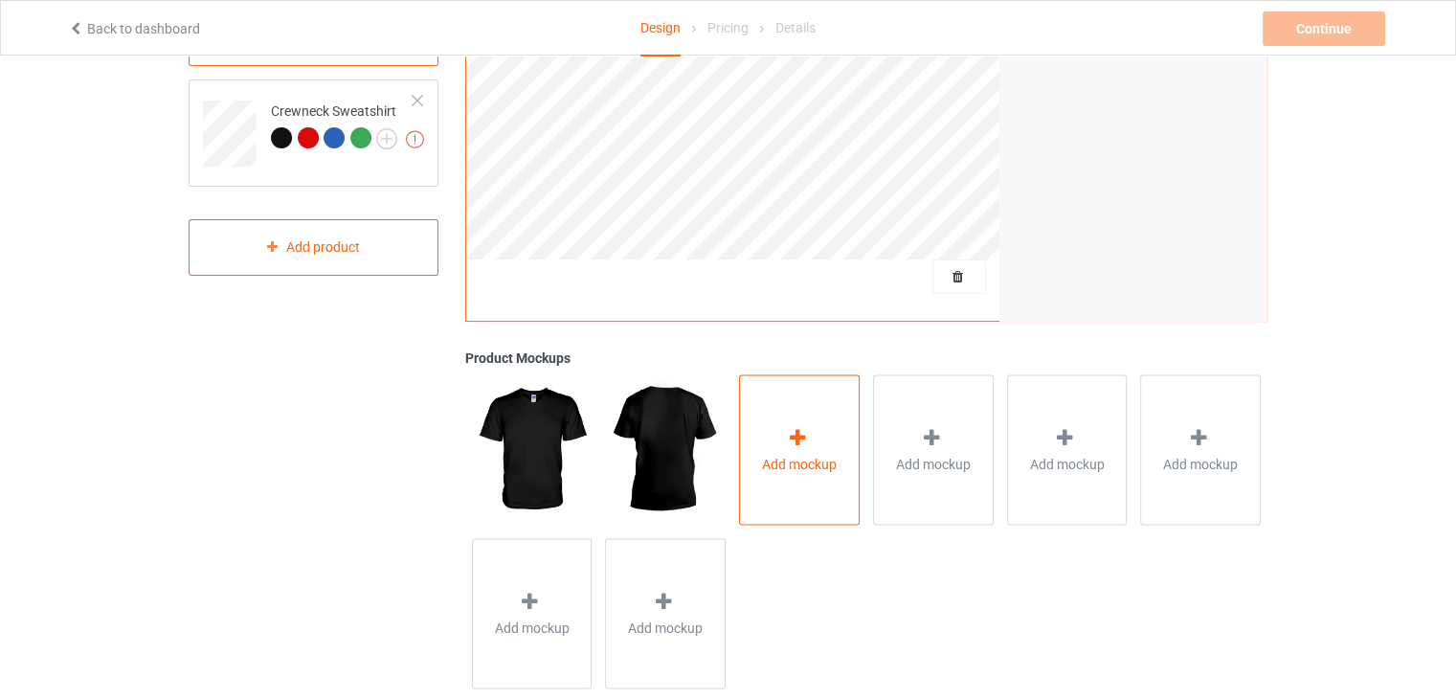
click at [756, 474] on div "Add mockup" at bounding box center [799, 449] width 121 height 150
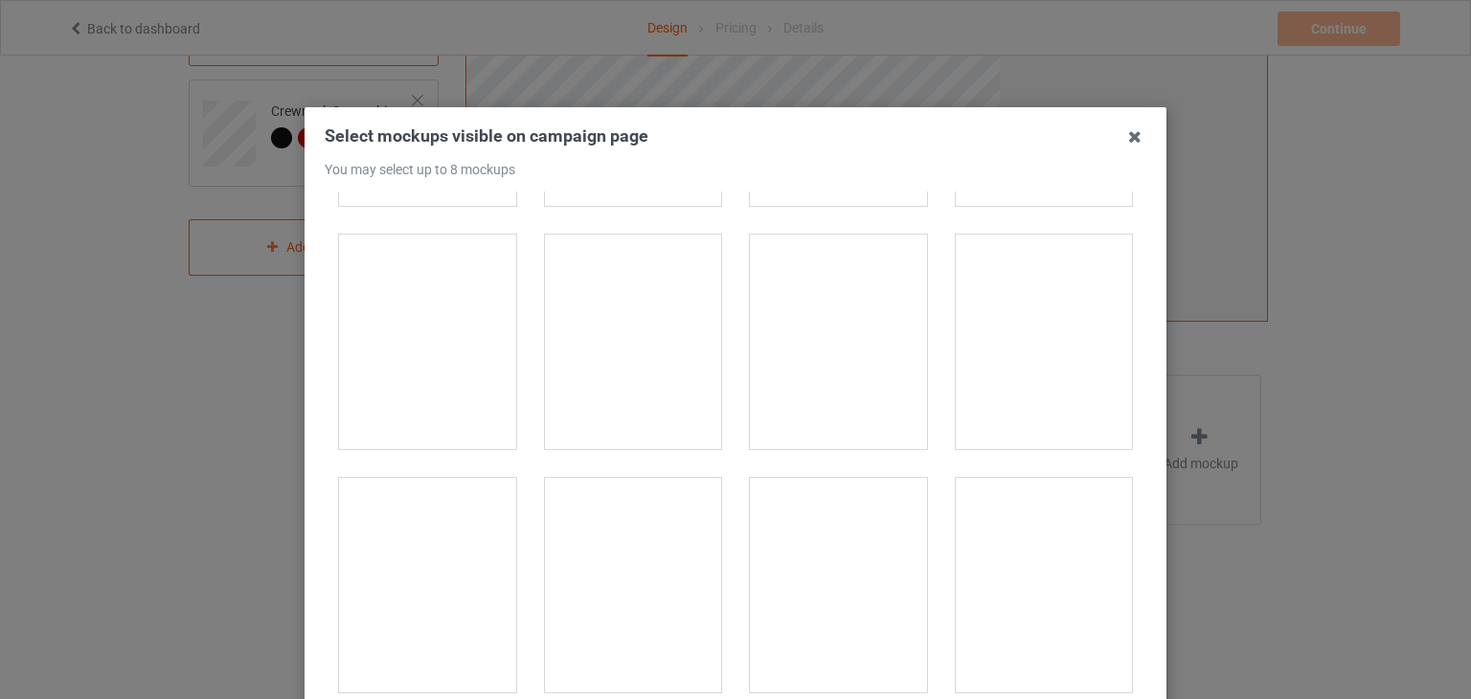
scroll to position [1053, 0]
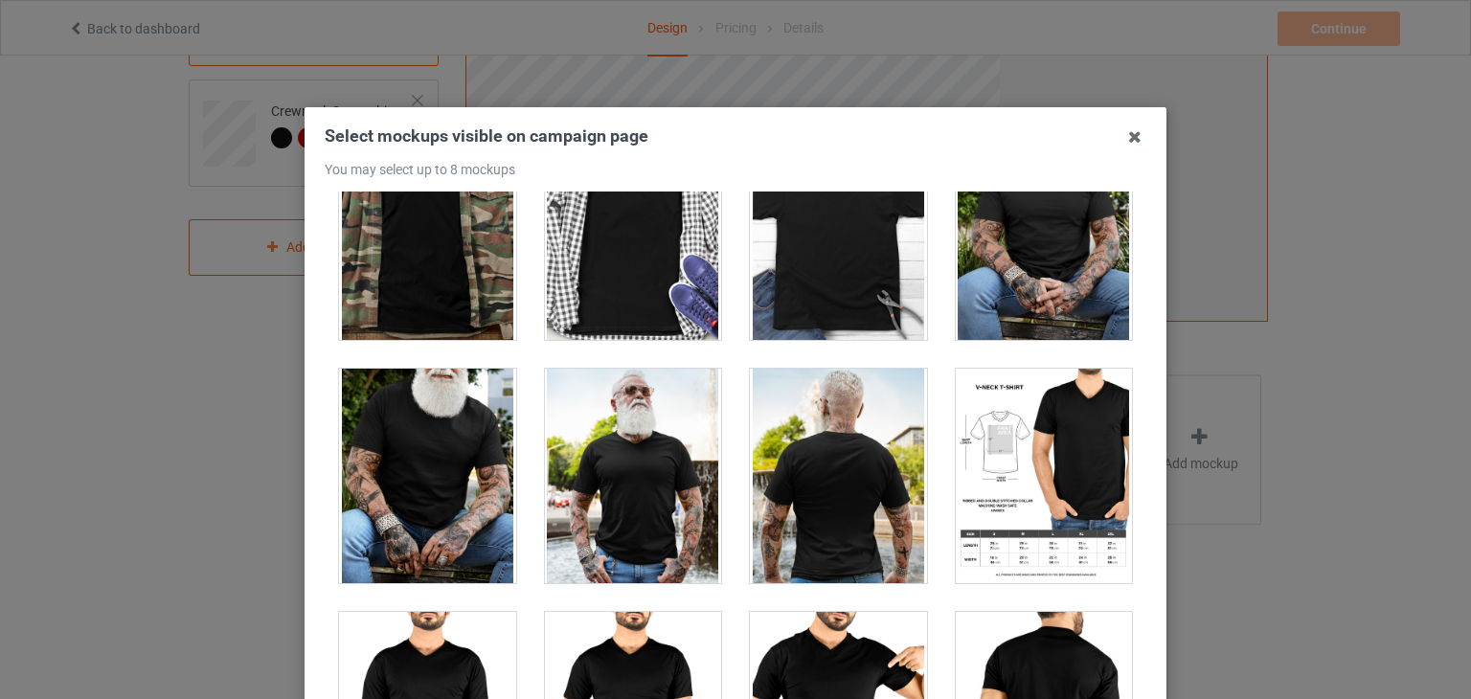
click at [770, 464] on div at bounding box center [838, 476] width 177 height 214
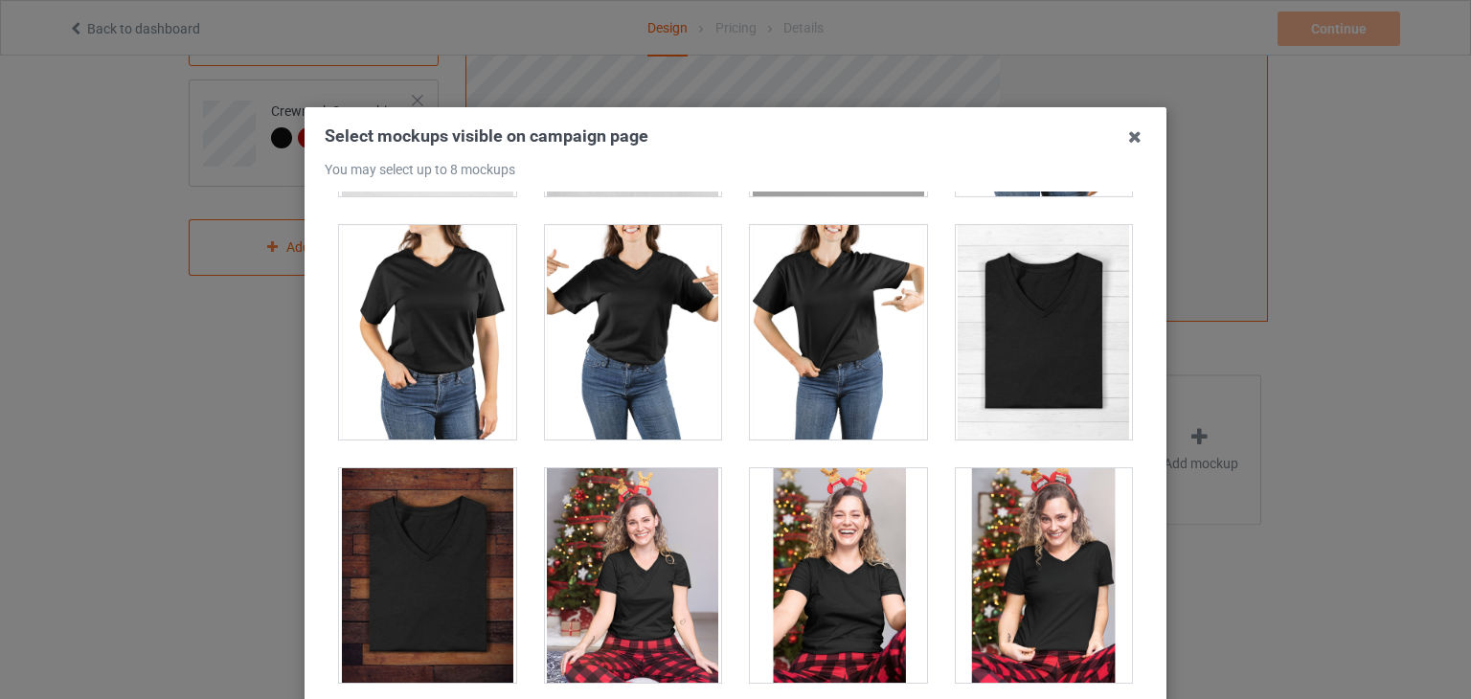
scroll to position [2611, 0]
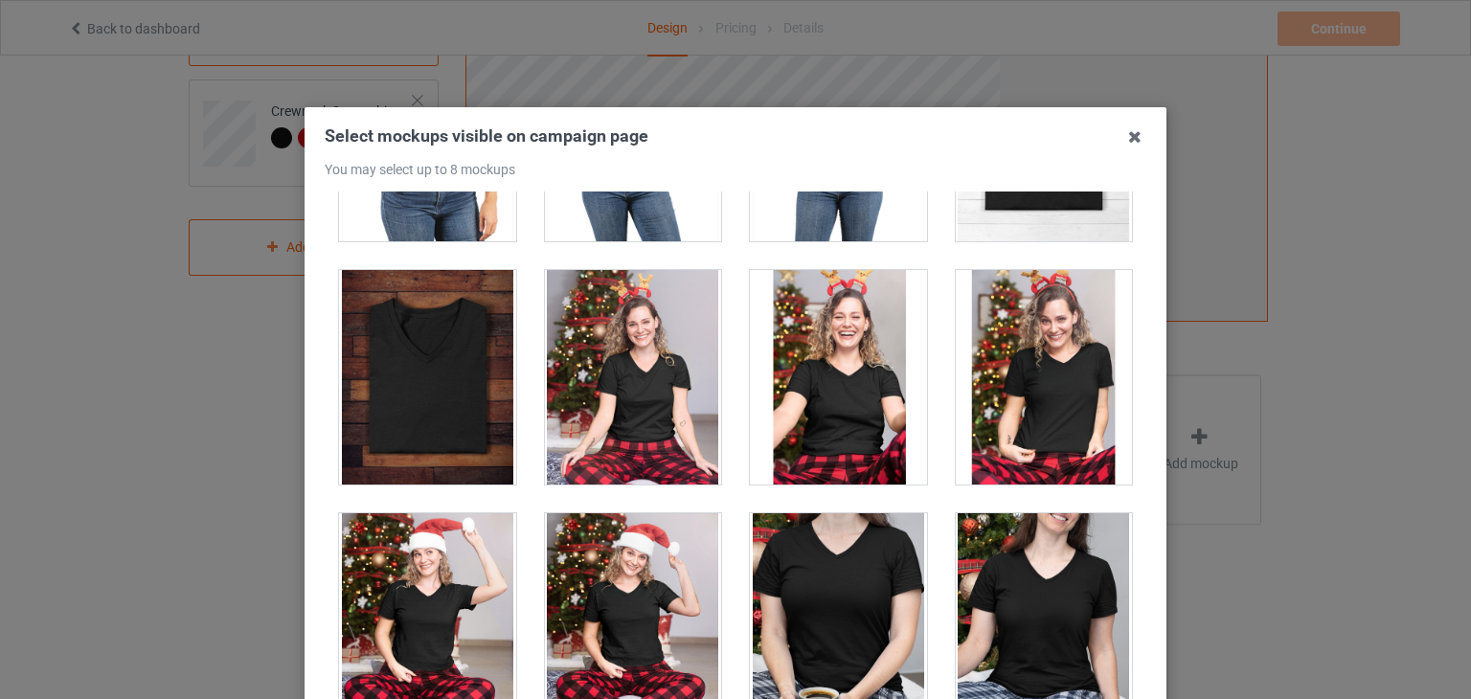
click at [981, 376] on div at bounding box center [1044, 377] width 177 height 214
click at [992, 340] on div at bounding box center [1044, 377] width 177 height 214
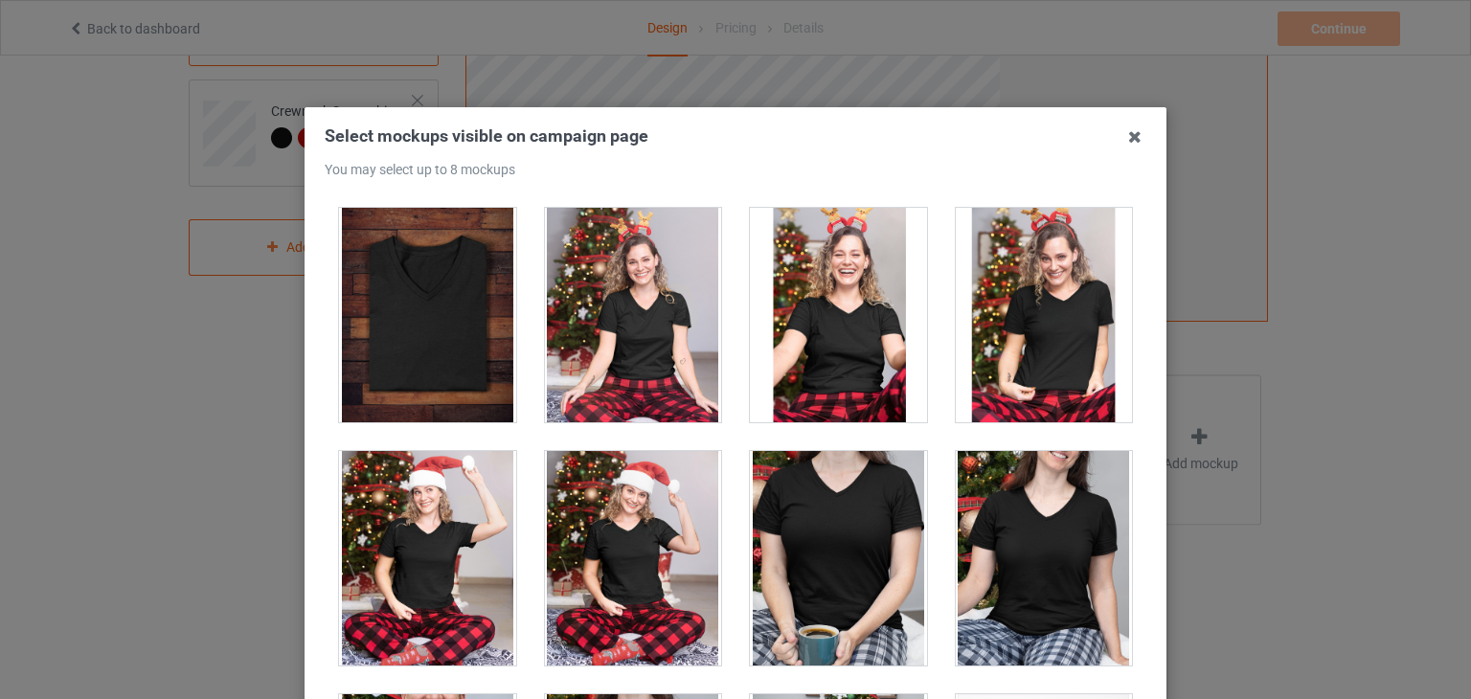
scroll to position [2707, 0]
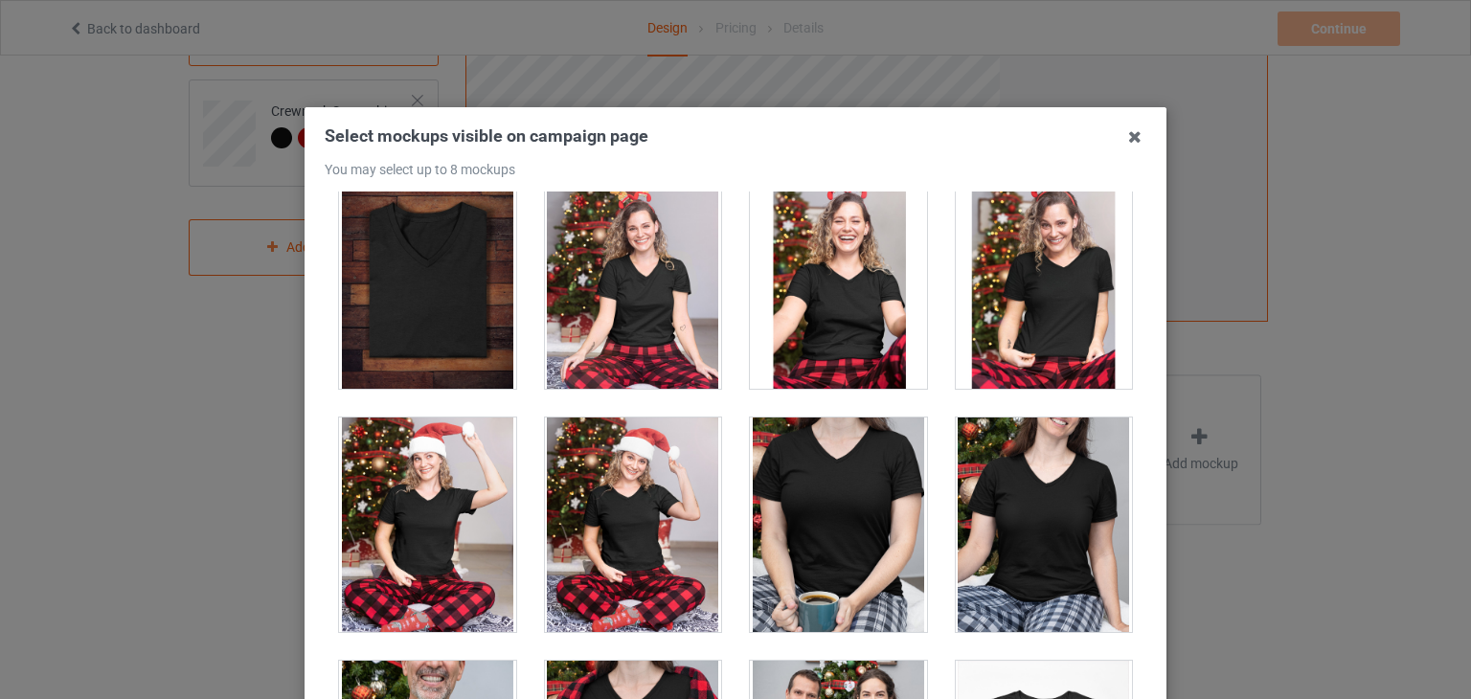
click at [856, 497] on div at bounding box center [838, 525] width 177 height 214
click at [1003, 529] on div at bounding box center [1044, 525] width 177 height 214
click at [810, 487] on div at bounding box center [838, 525] width 177 height 214
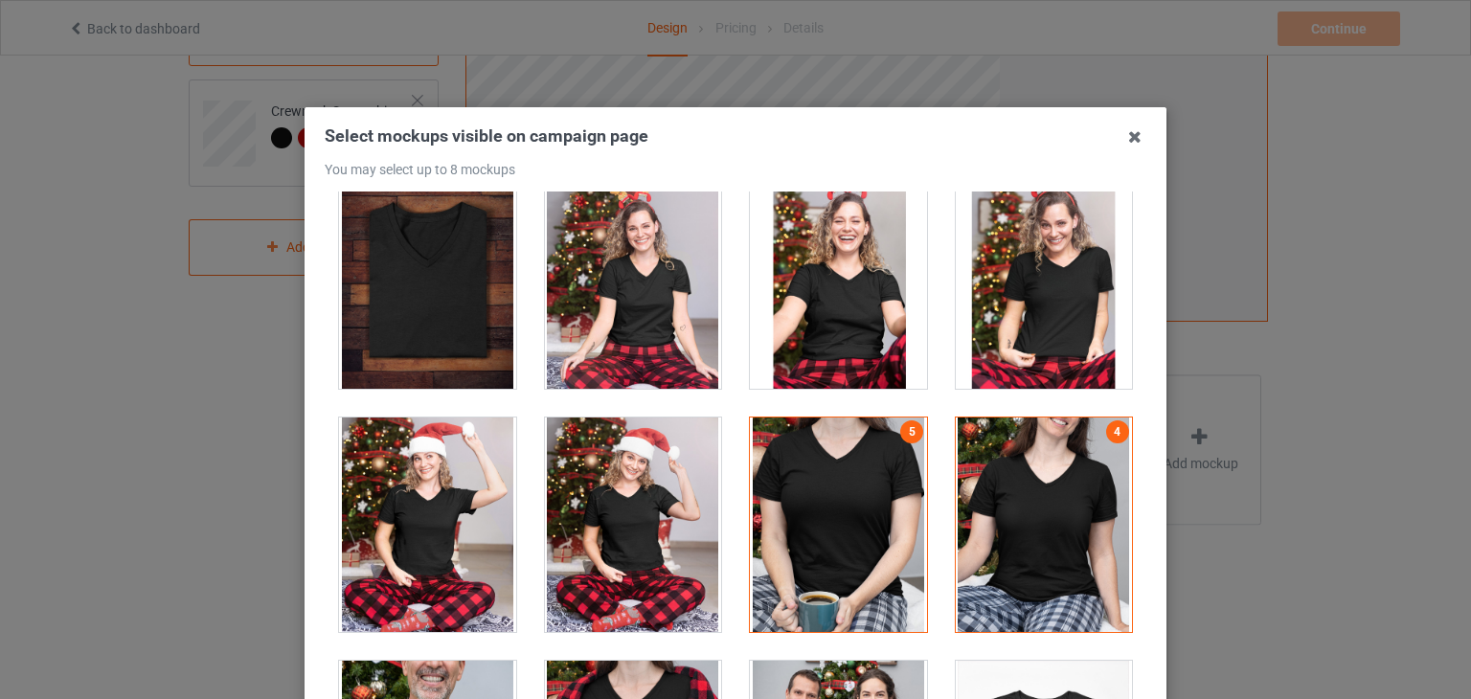
click at [959, 491] on div at bounding box center [1044, 525] width 177 height 214
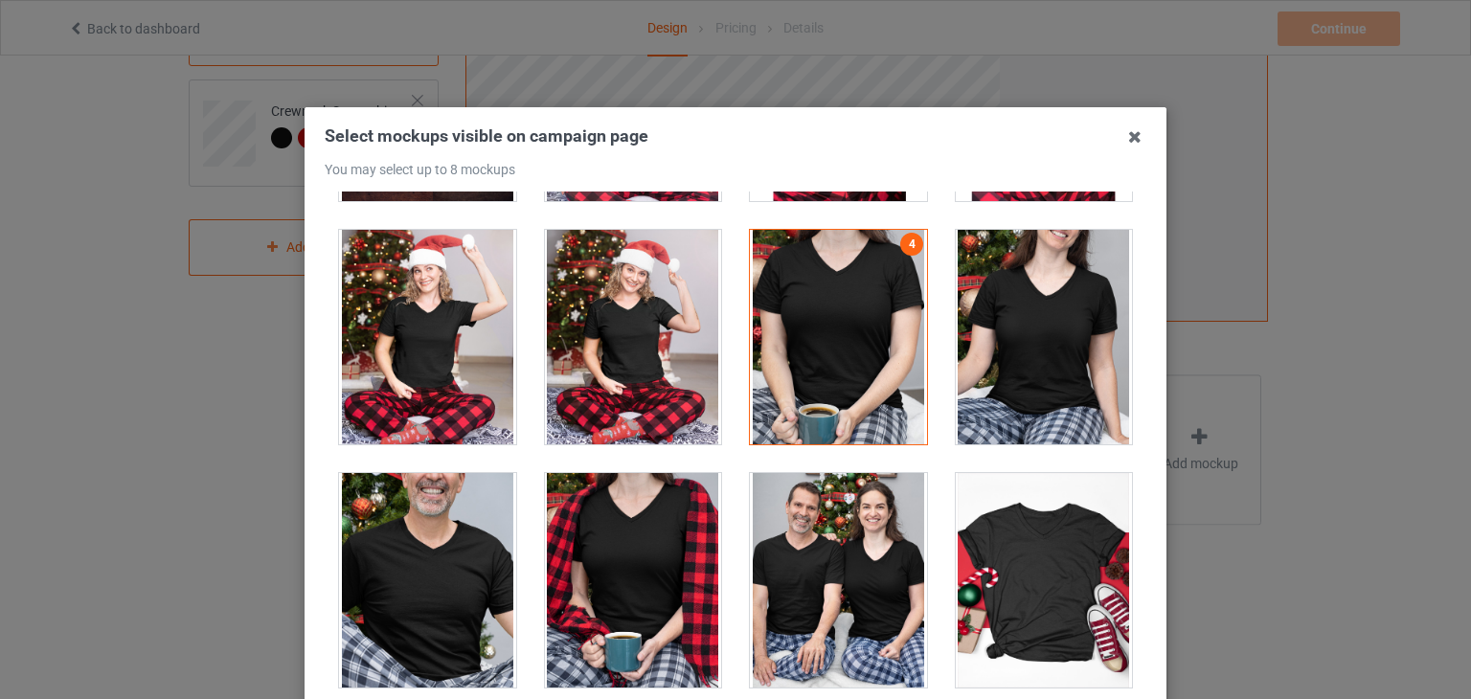
scroll to position [2994, 0]
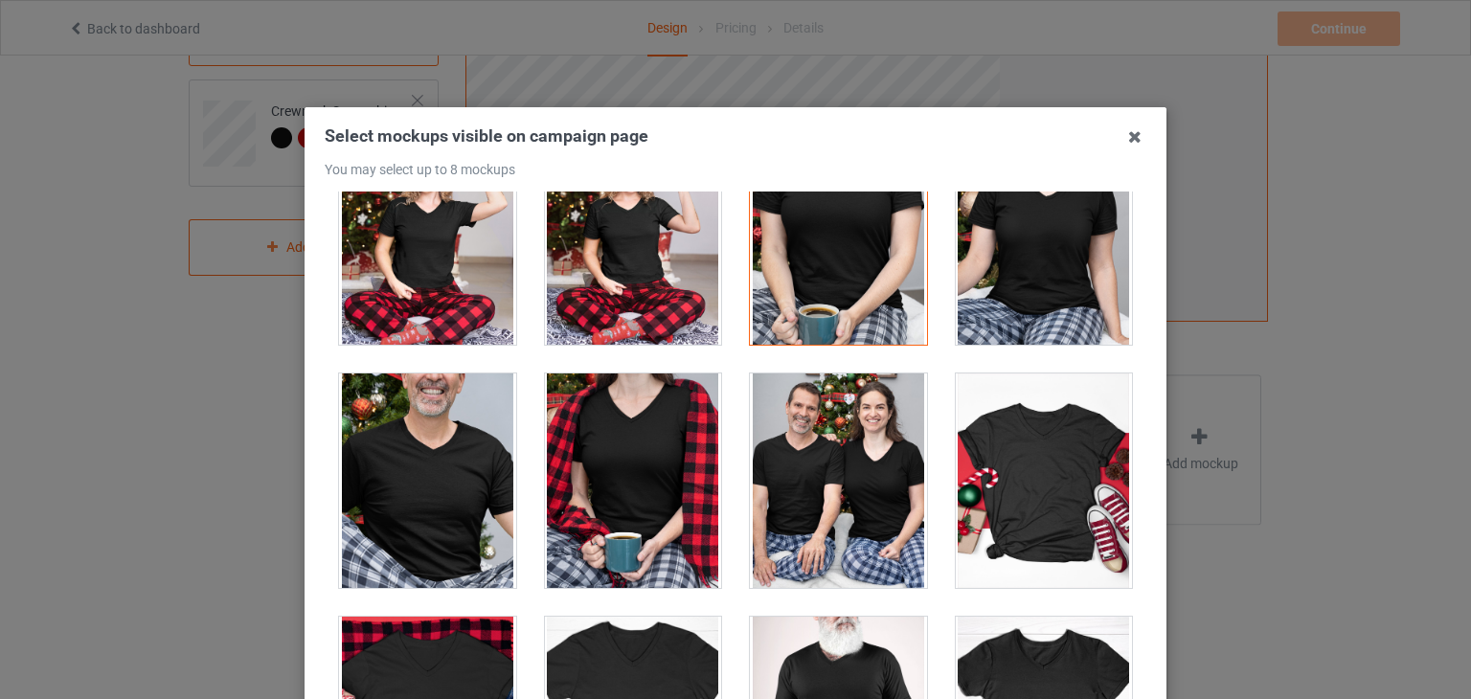
click at [438, 463] on div at bounding box center [427, 480] width 177 height 214
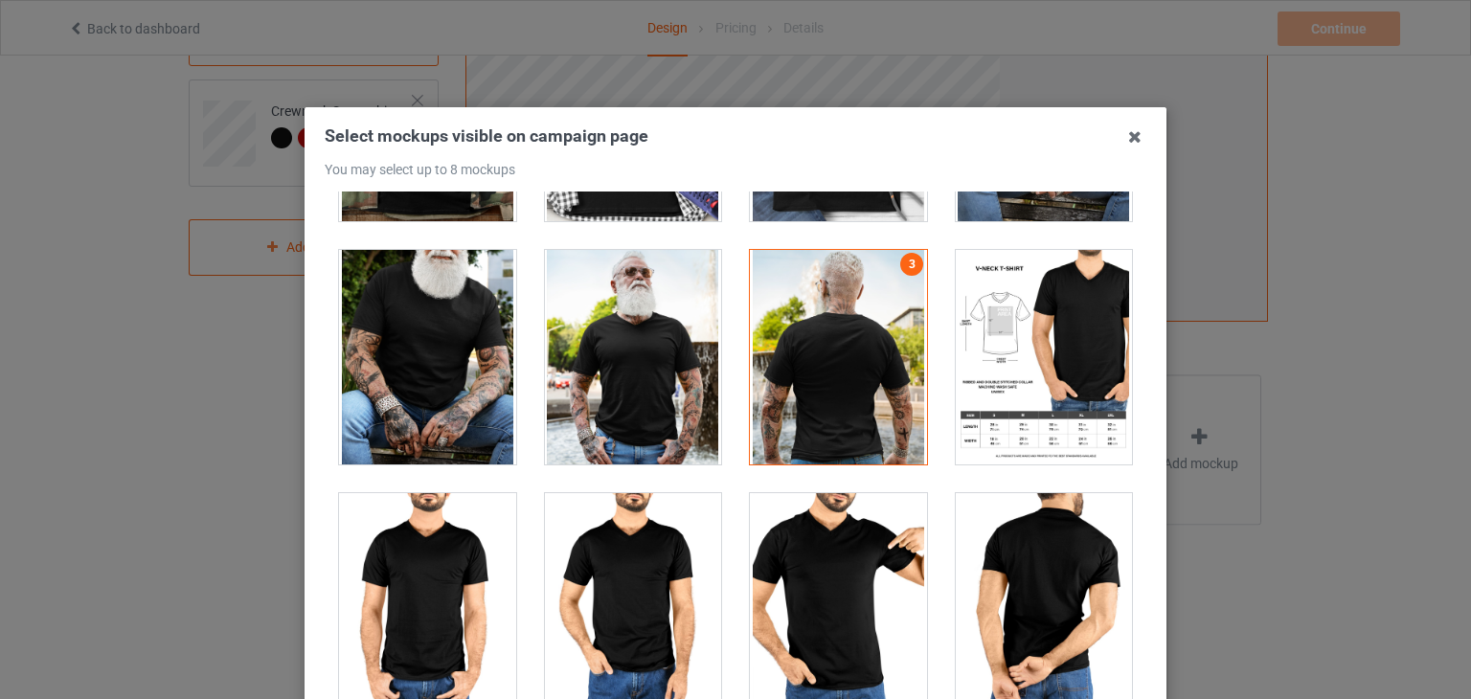
scroll to position [1175, 0]
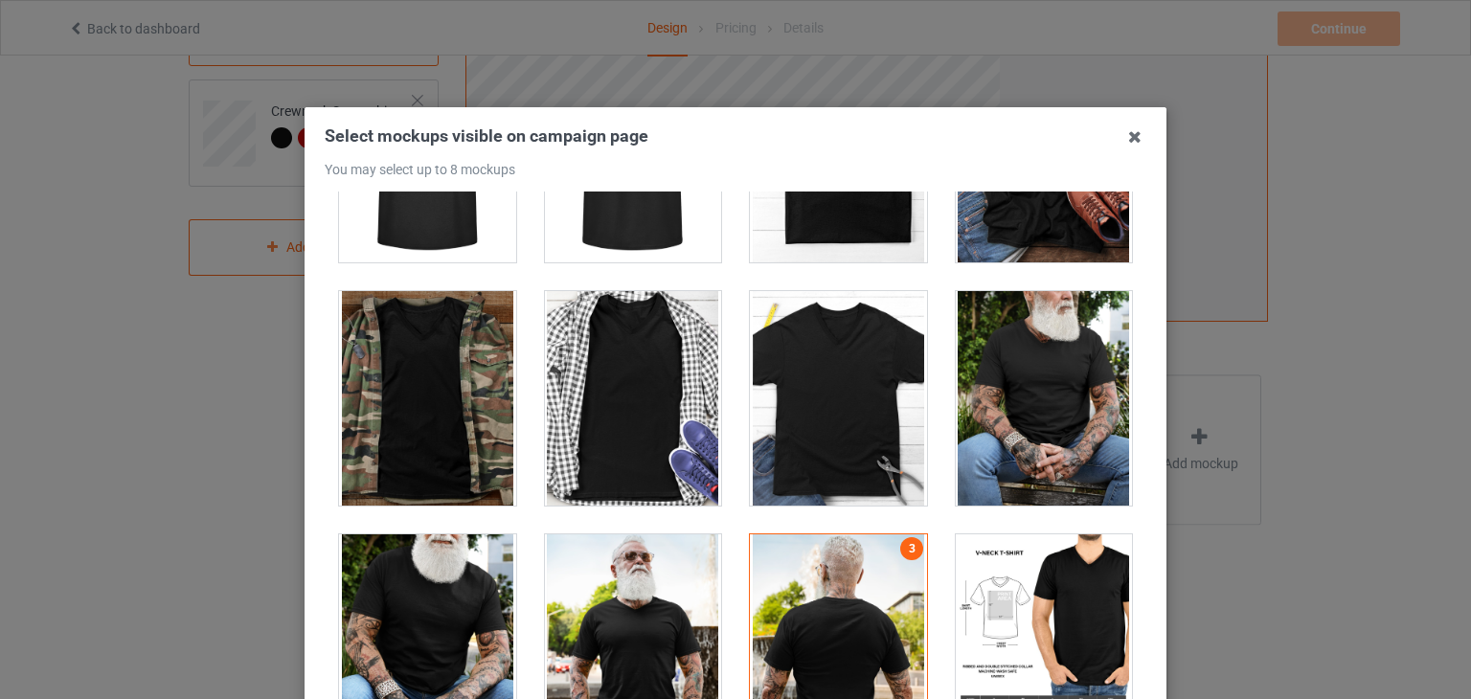
click at [970, 420] on div at bounding box center [1044, 398] width 177 height 214
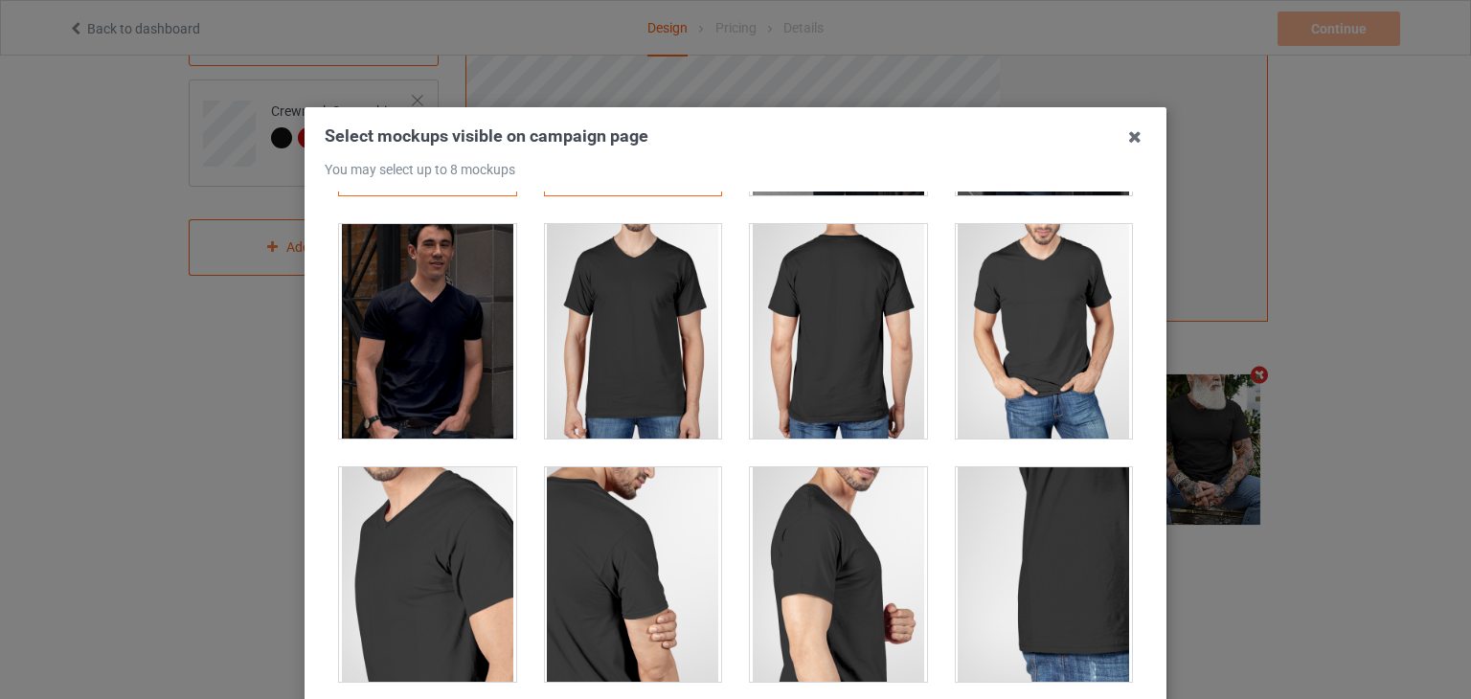
scroll to position [122, 0]
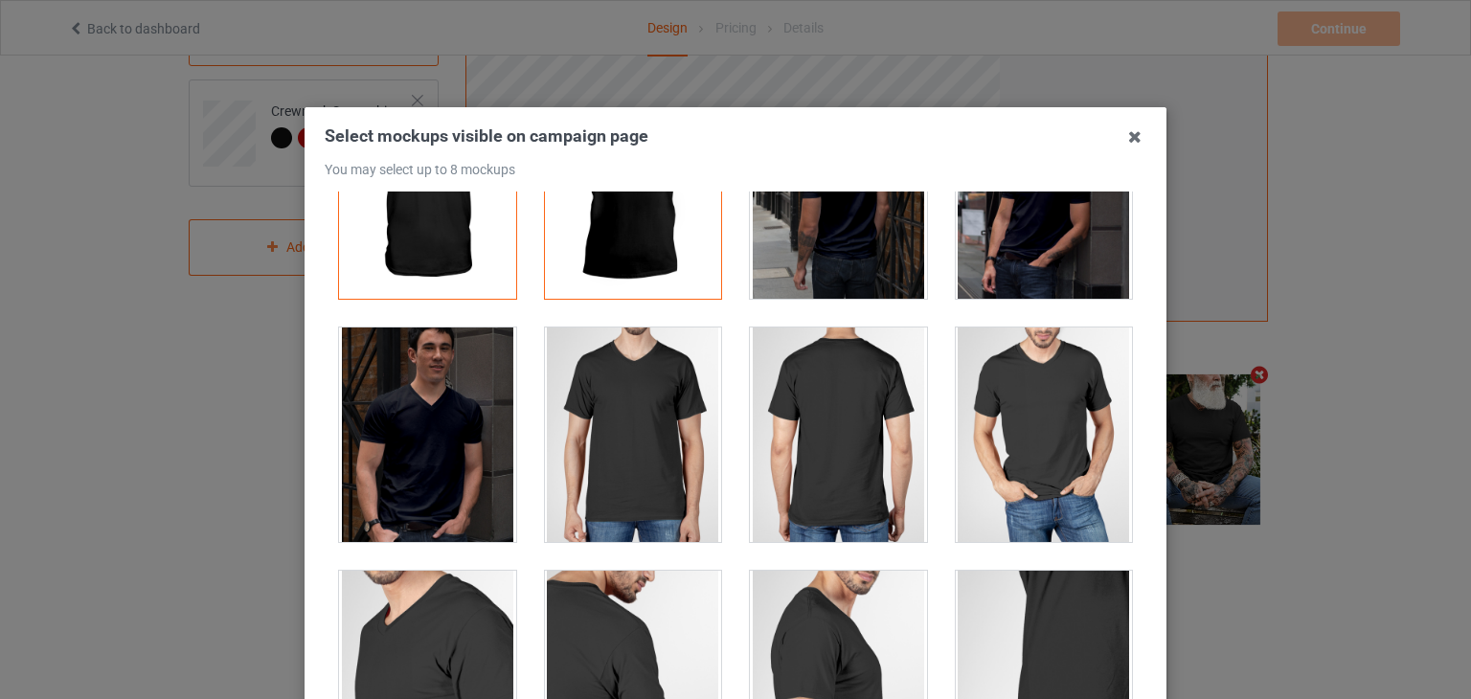
click at [490, 428] on div at bounding box center [427, 434] width 177 height 214
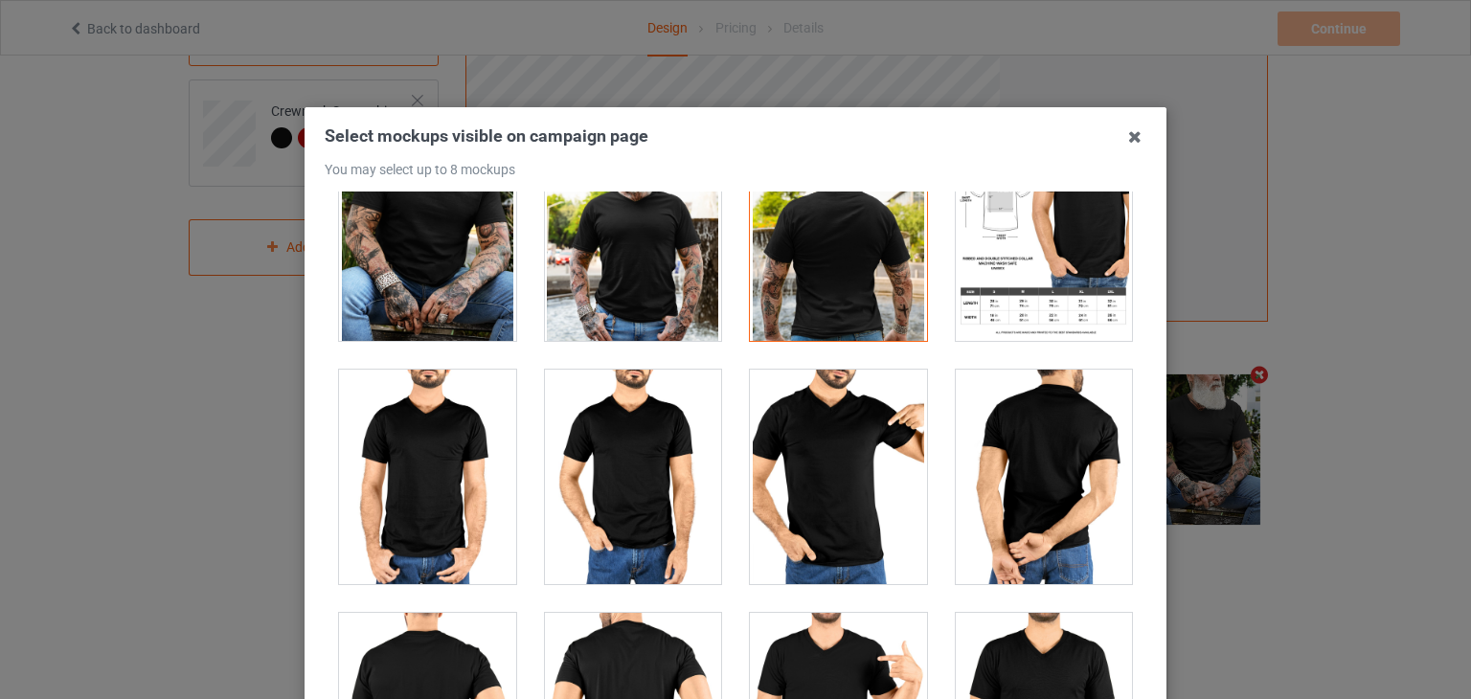
scroll to position [1341, 0]
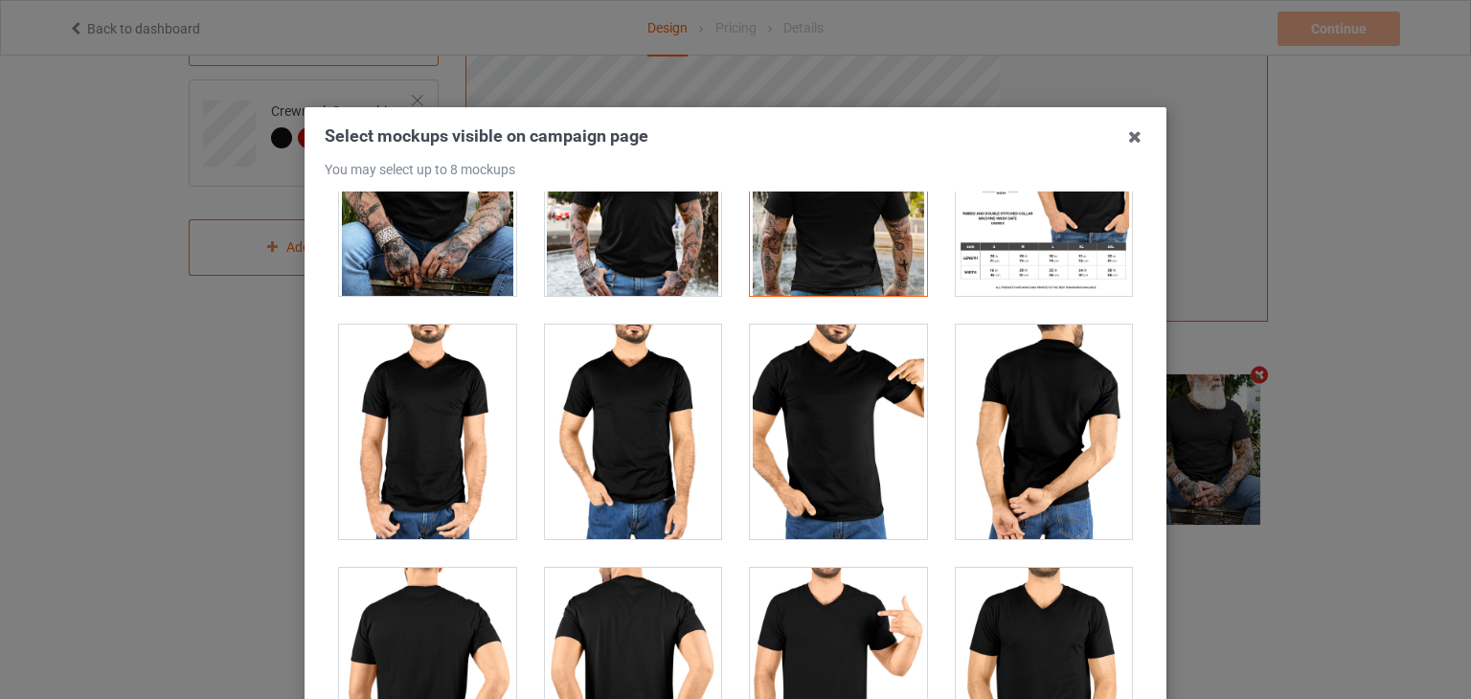
click at [959, 438] on div at bounding box center [1044, 432] width 177 height 214
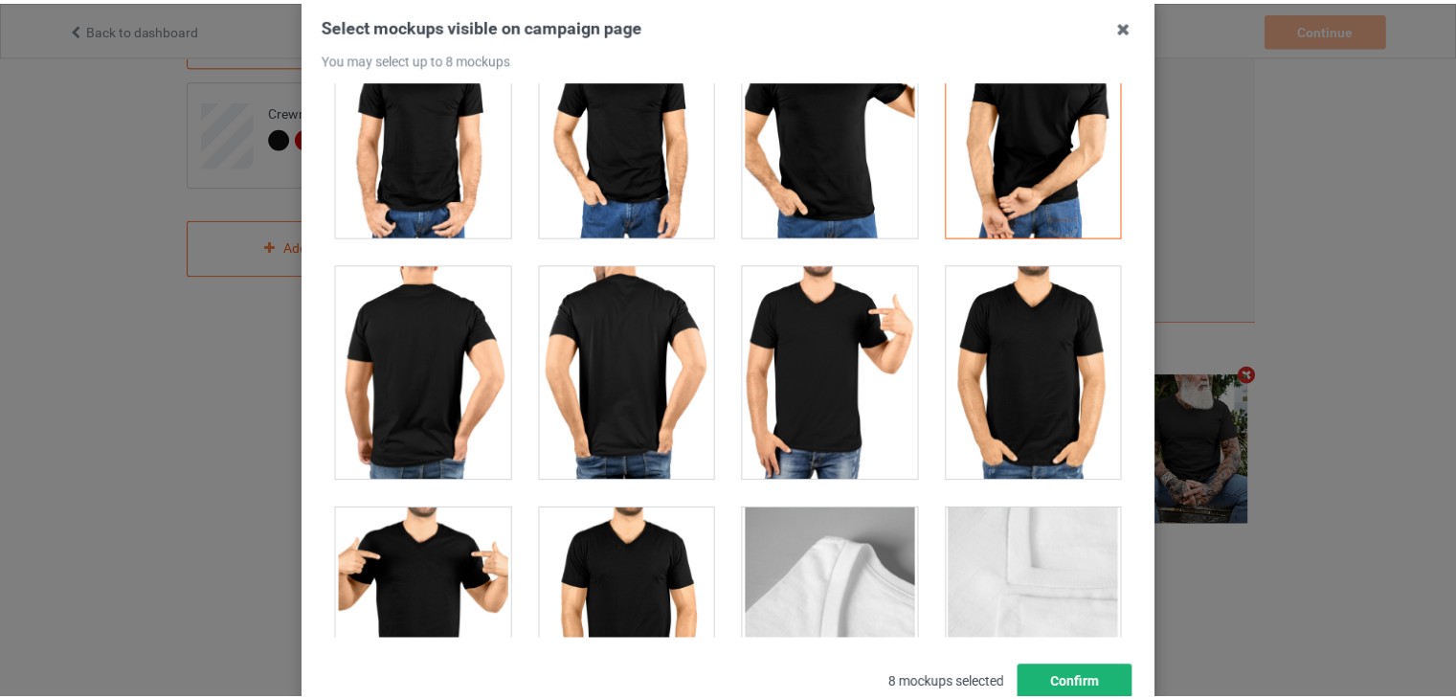
scroll to position [192, 0]
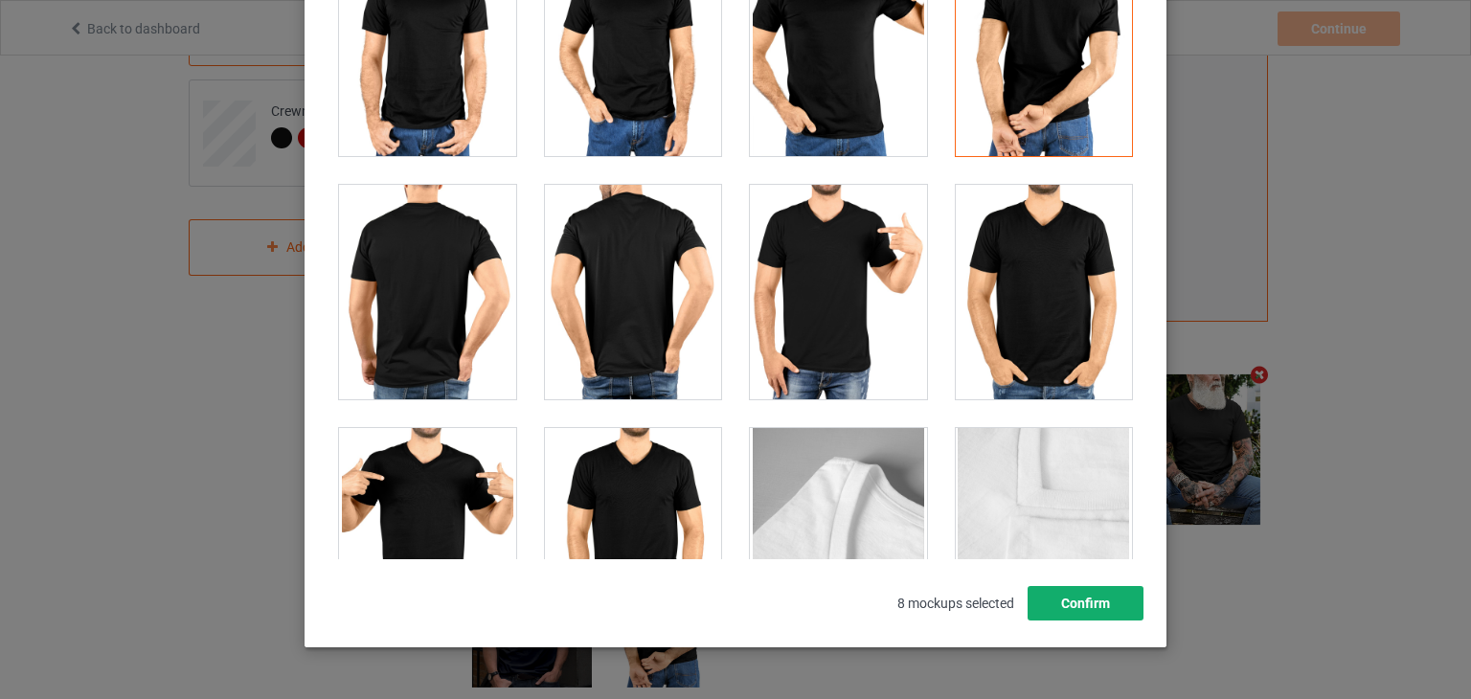
click at [1063, 604] on button "Confirm" at bounding box center [1085, 603] width 116 height 34
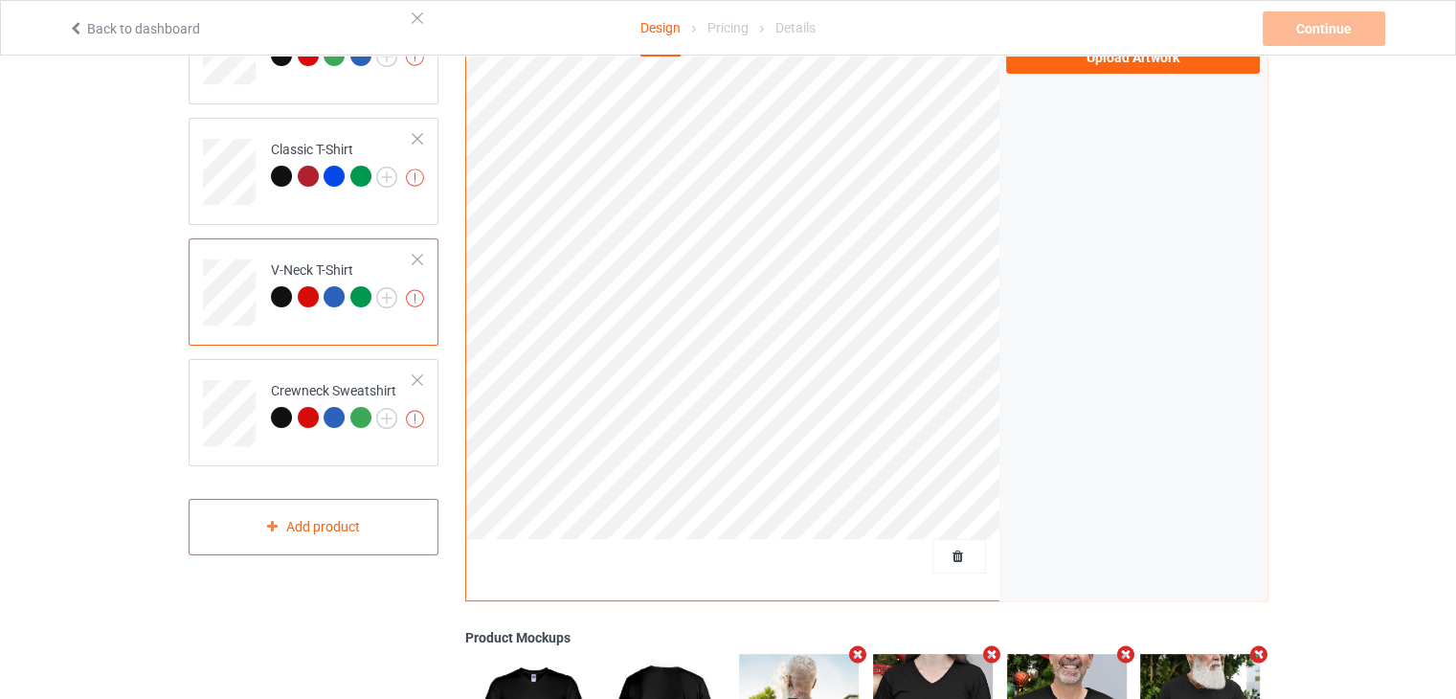
scroll to position [216, 0]
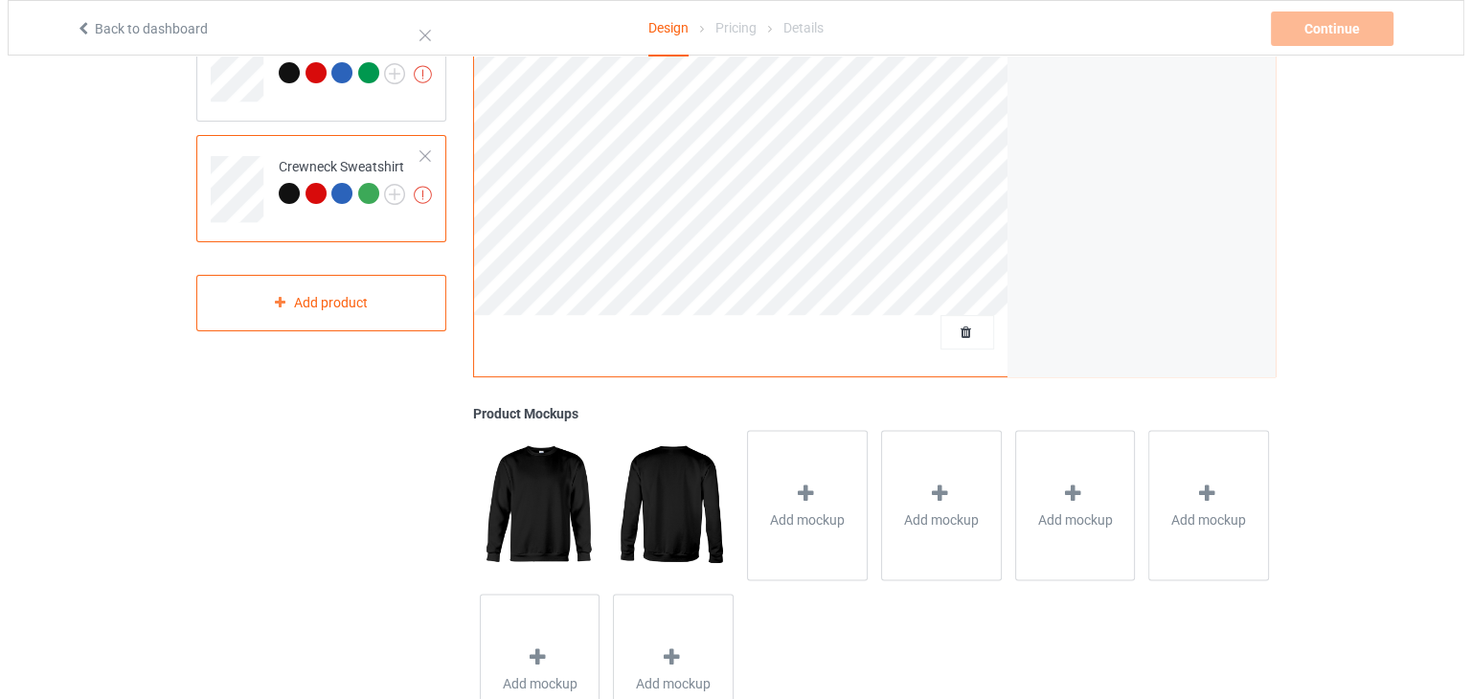
scroll to position [540, 0]
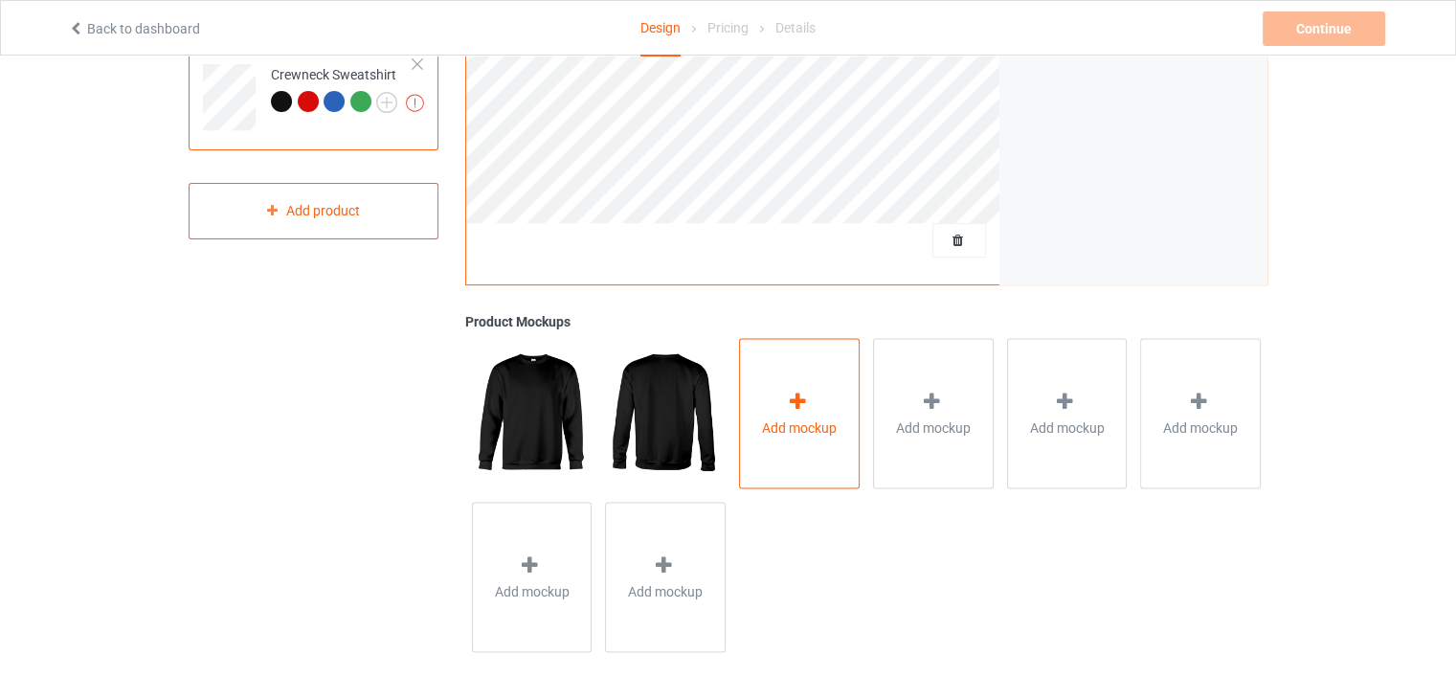
click at [804, 431] on span "Add mockup" at bounding box center [799, 427] width 75 height 19
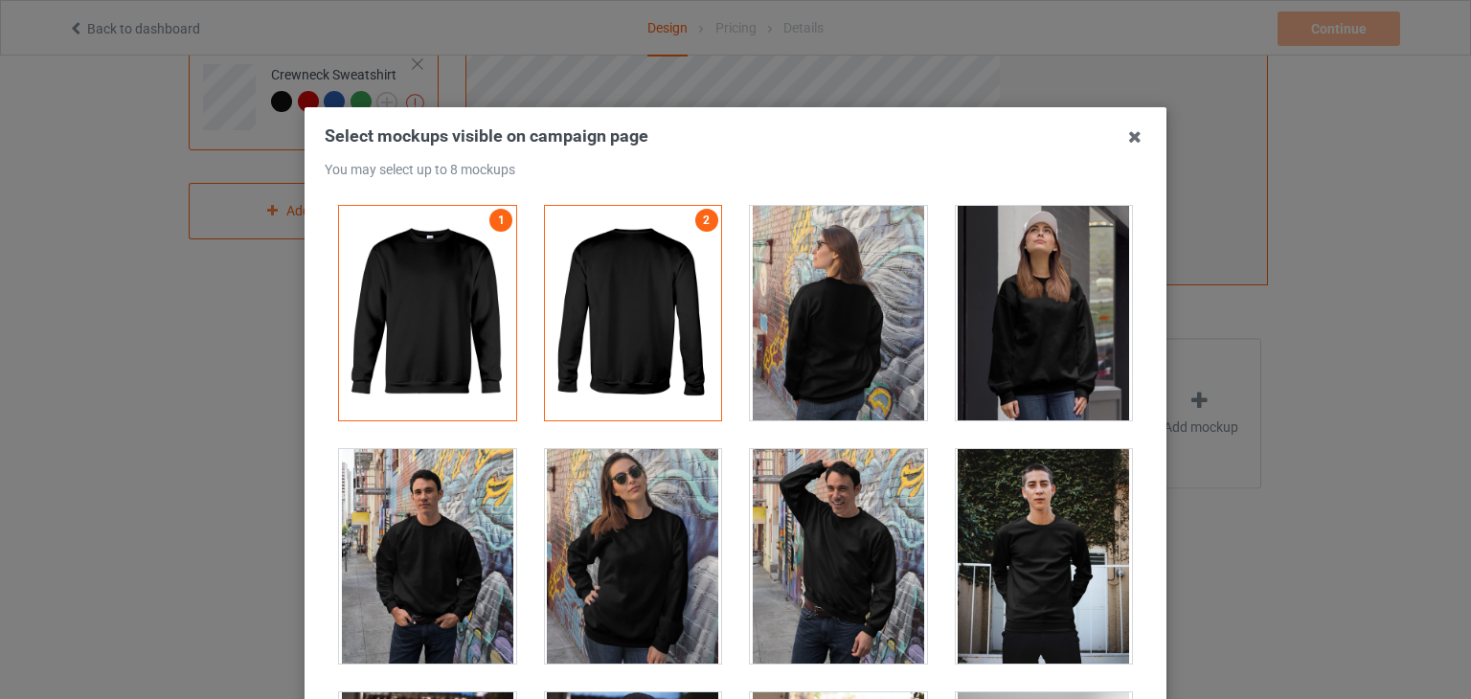
click at [625, 508] on div at bounding box center [633, 556] width 177 height 214
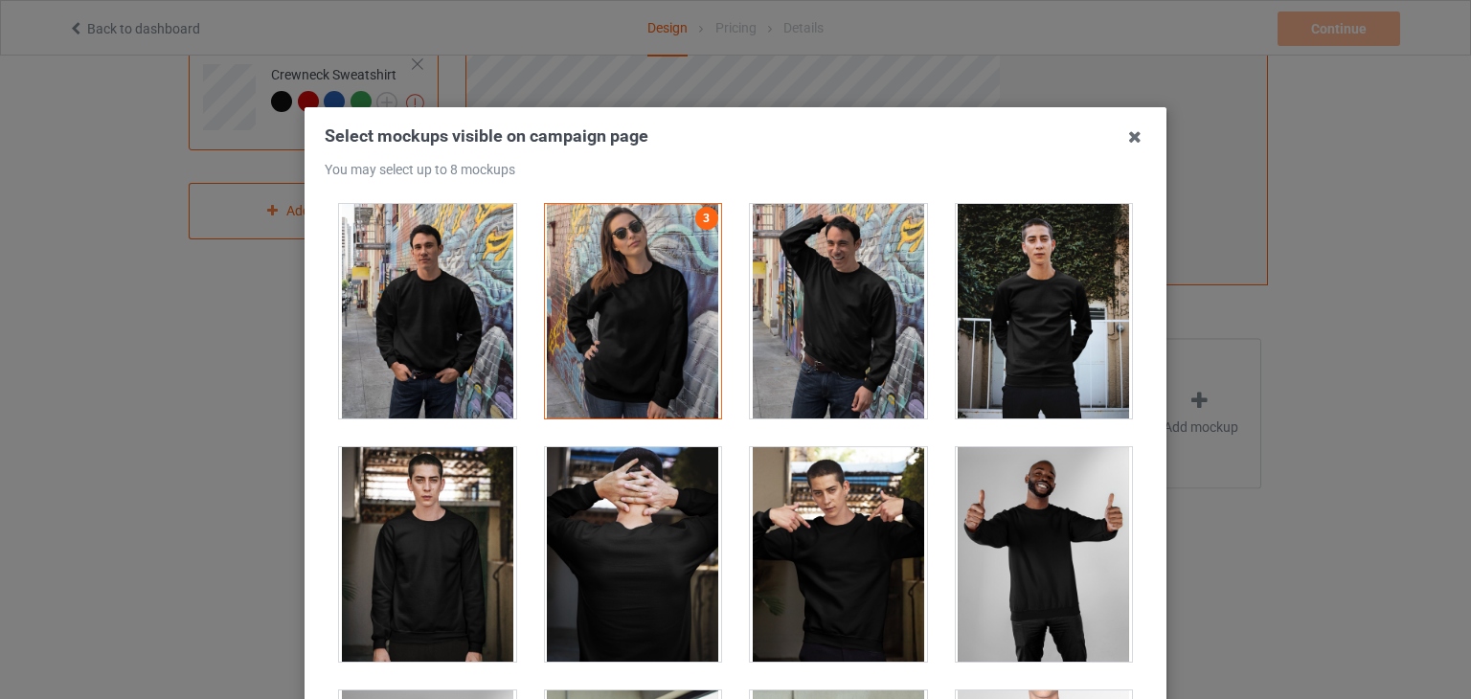
scroll to position [0, 0]
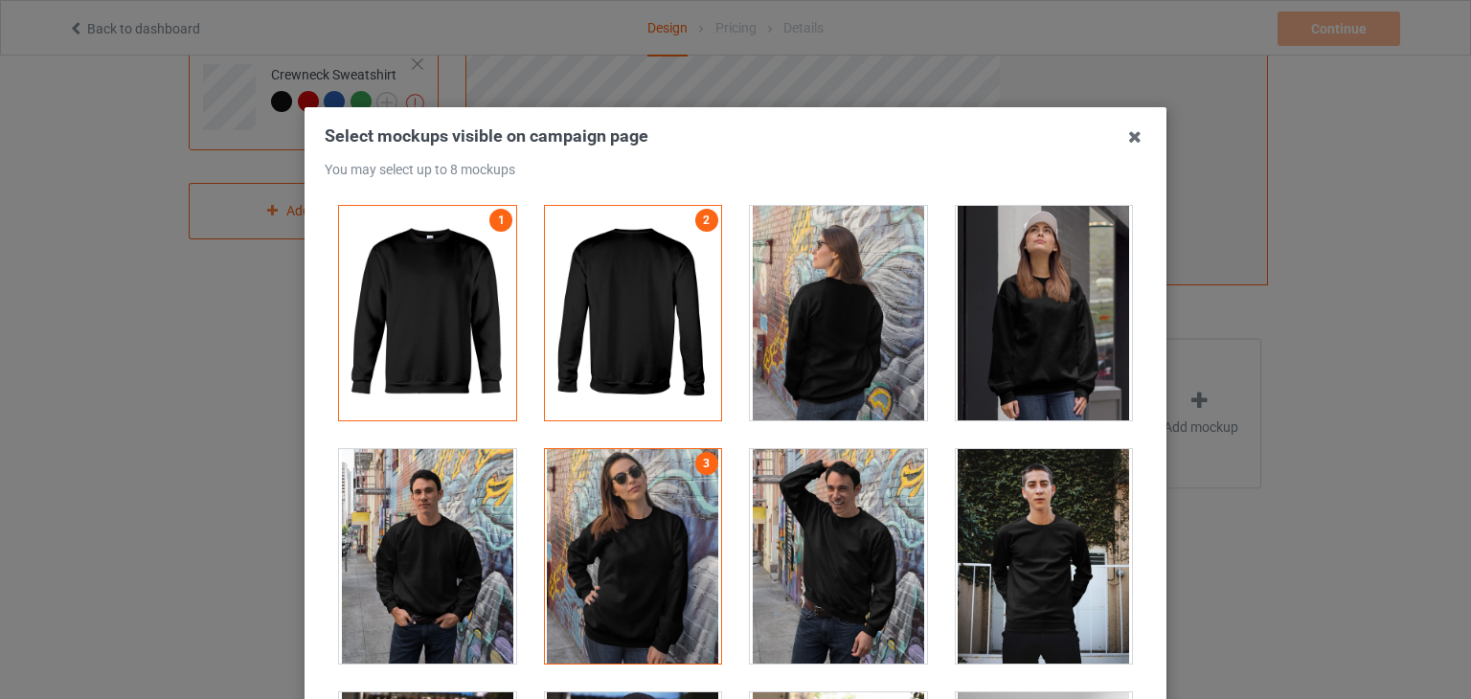
click at [819, 325] on div at bounding box center [838, 313] width 177 height 214
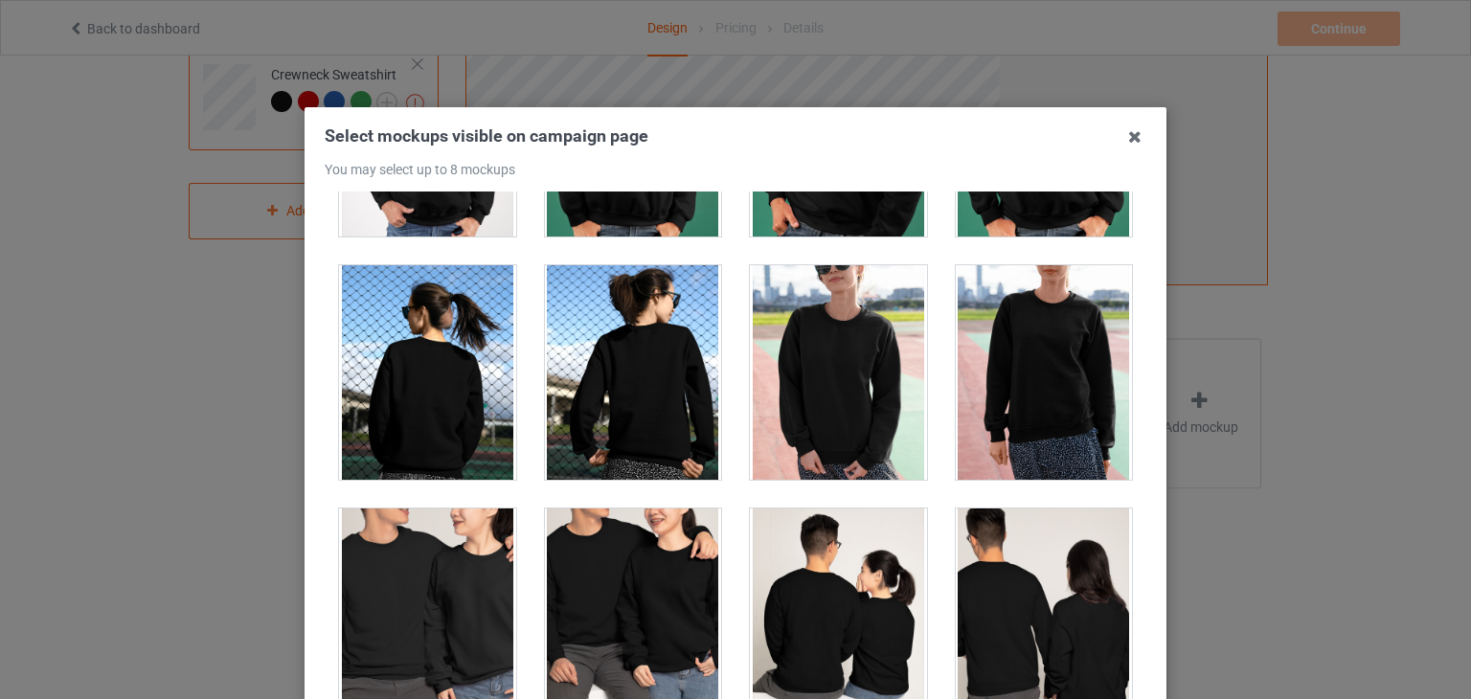
scroll to position [3639, 0]
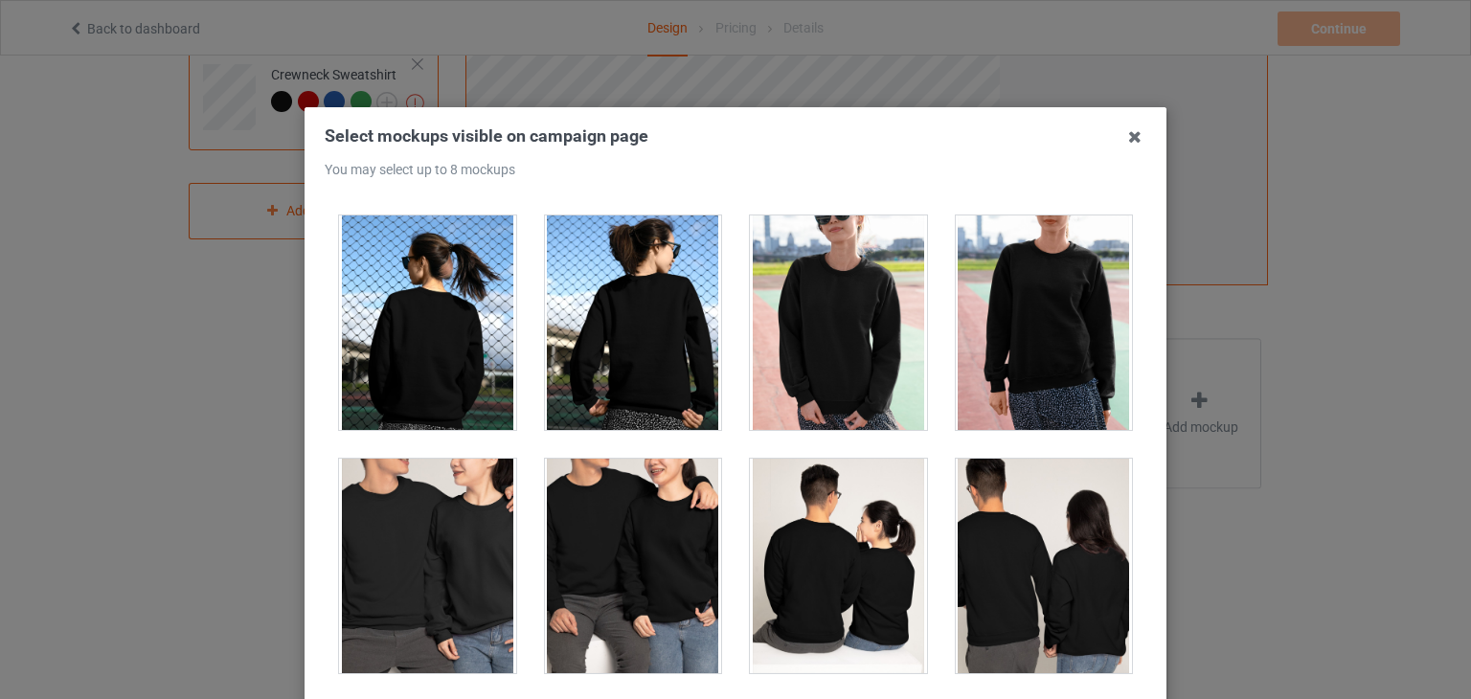
click at [441, 297] on div at bounding box center [427, 322] width 177 height 214
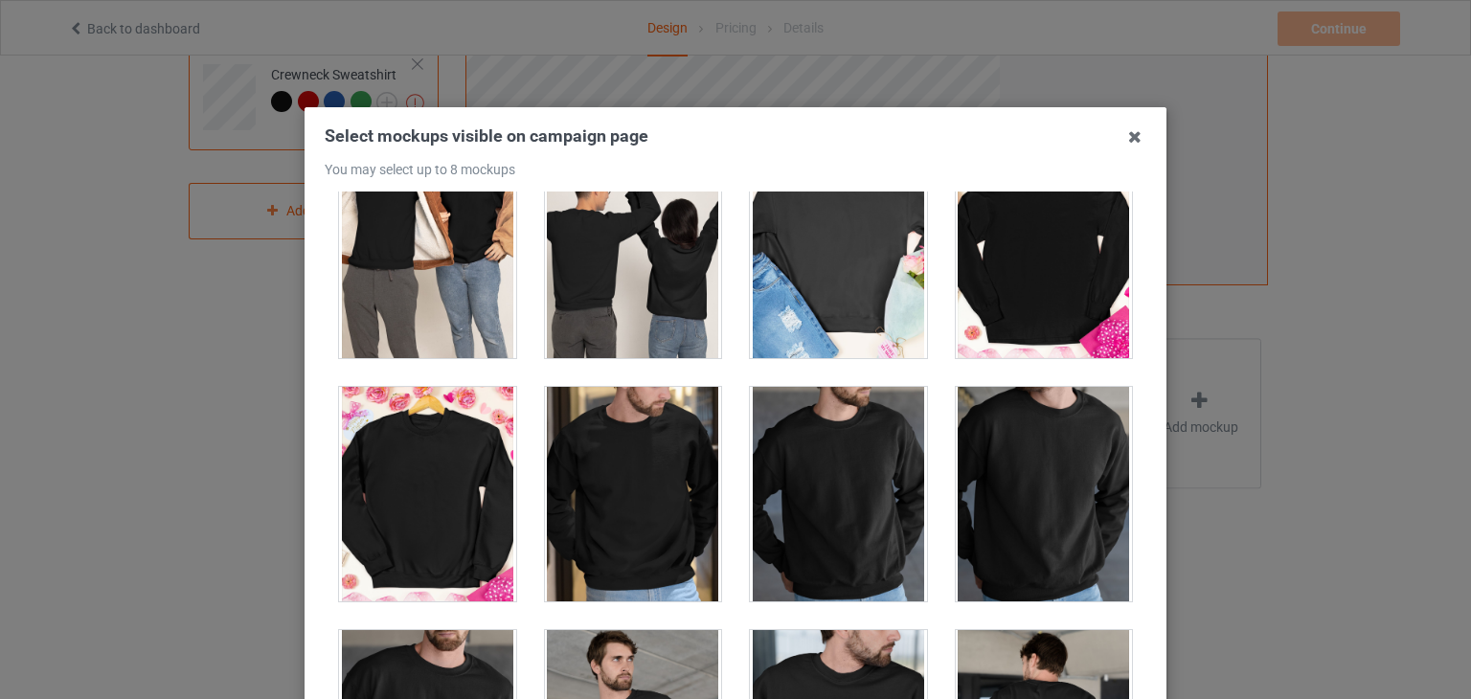
scroll to position [4692, 0]
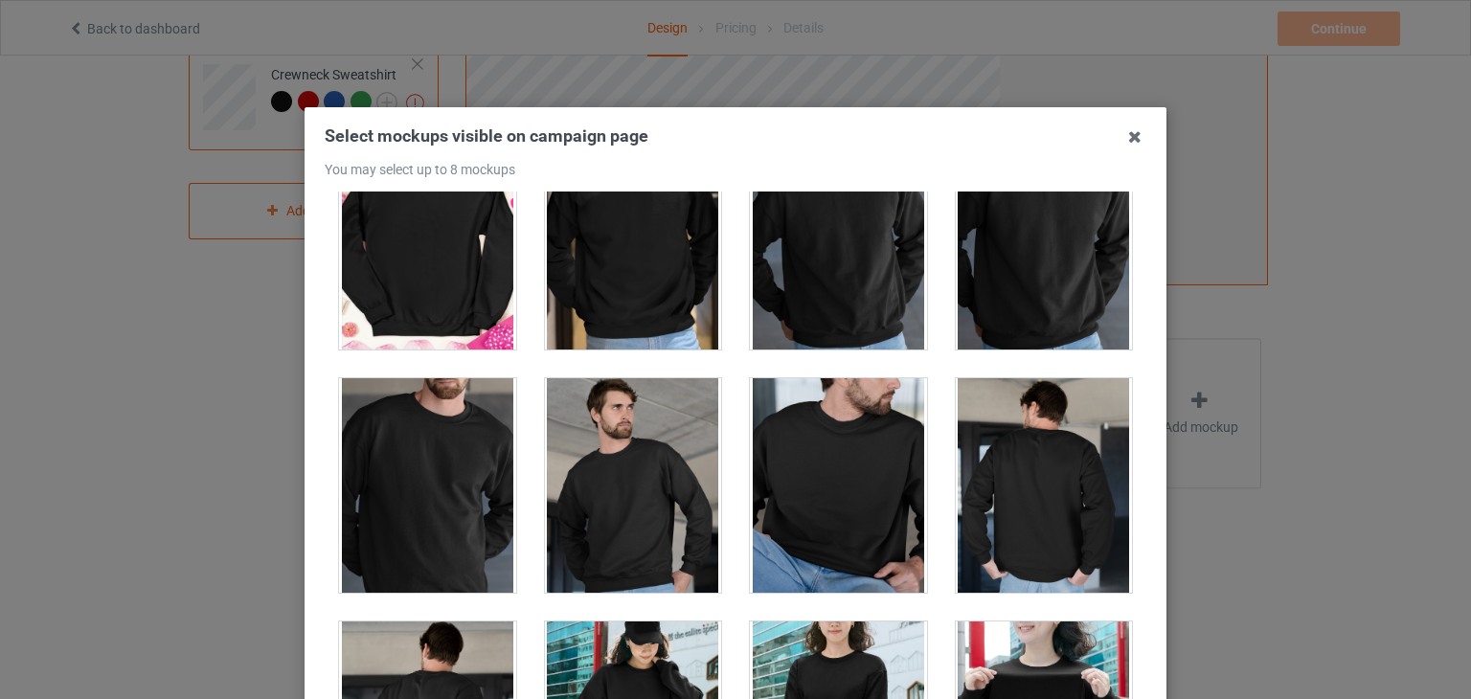
click at [624, 485] on div at bounding box center [633, 485] width 177 height 214
click at [974, 485] on div at bounding box center [1044, 485] width 177 height 214
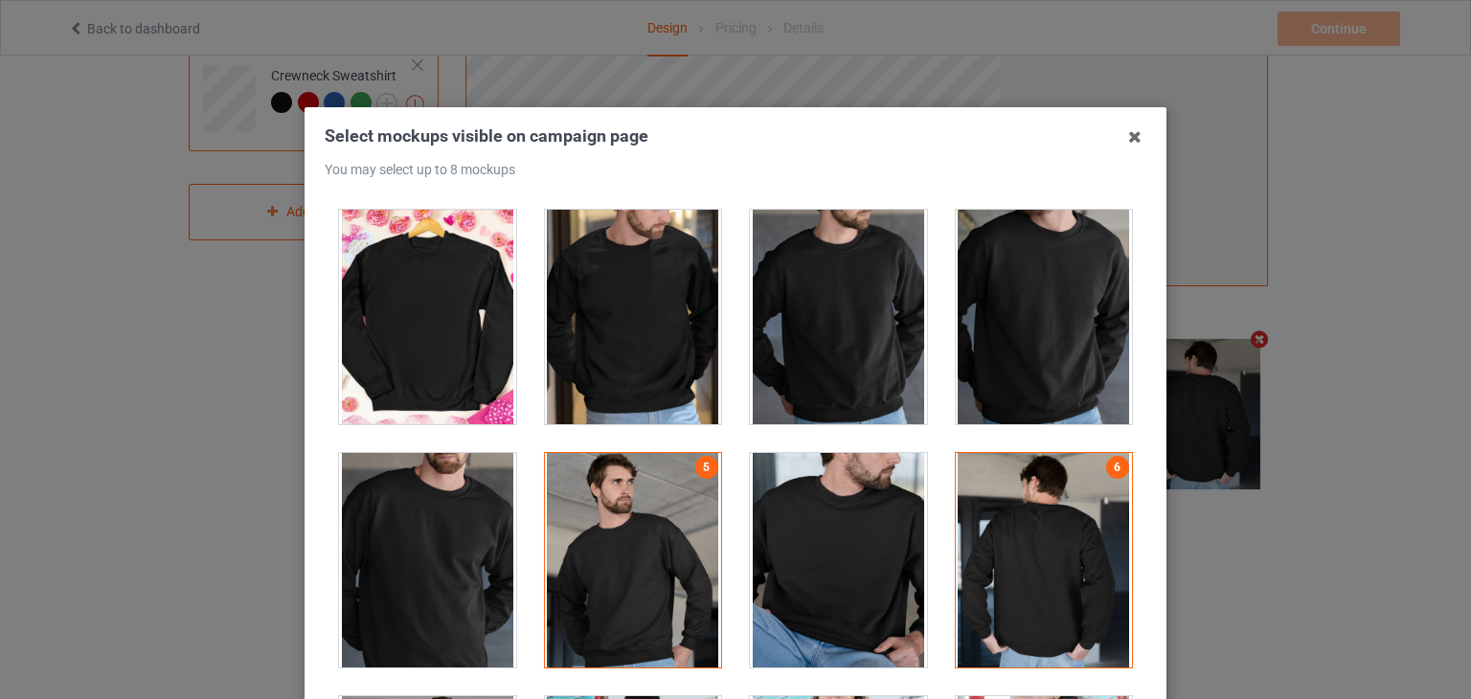
scroll to position [4501, 0]
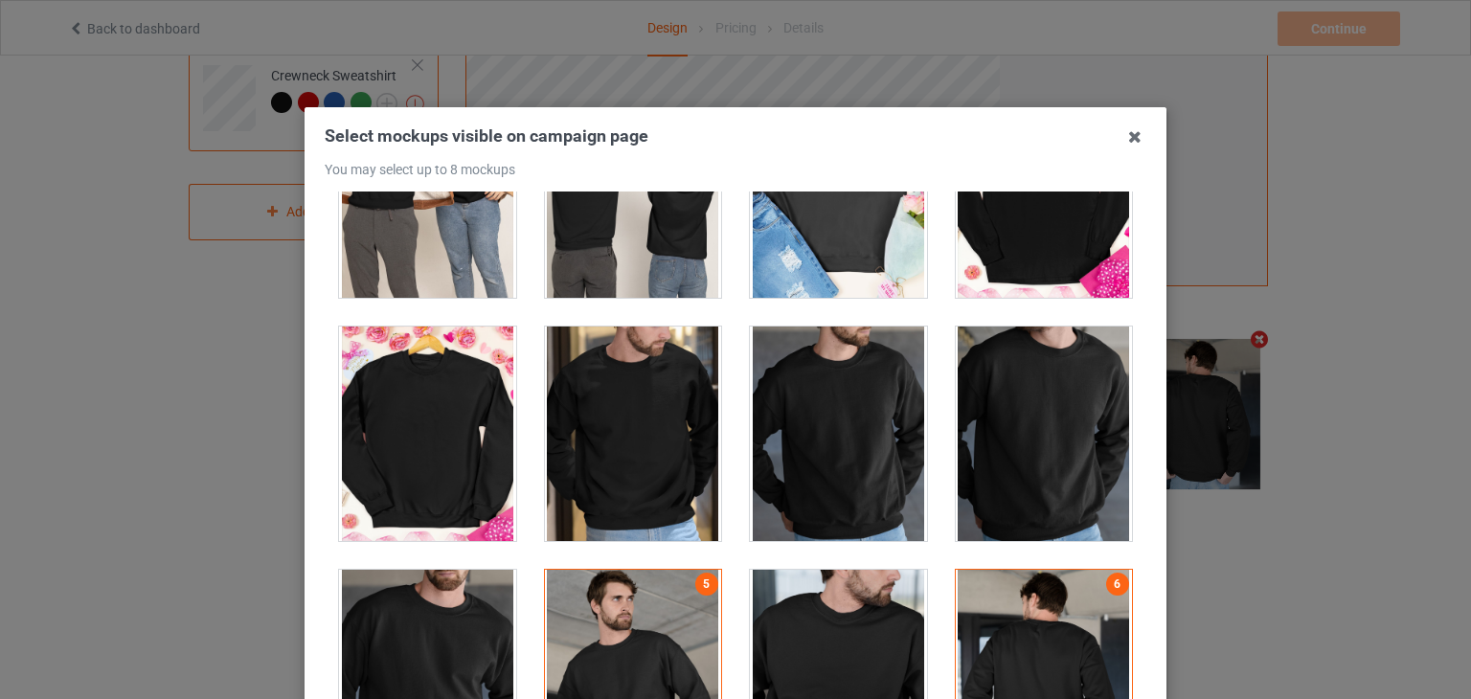
click at [686, 407] on div at bounding box center [633, 434] width 177 height 214
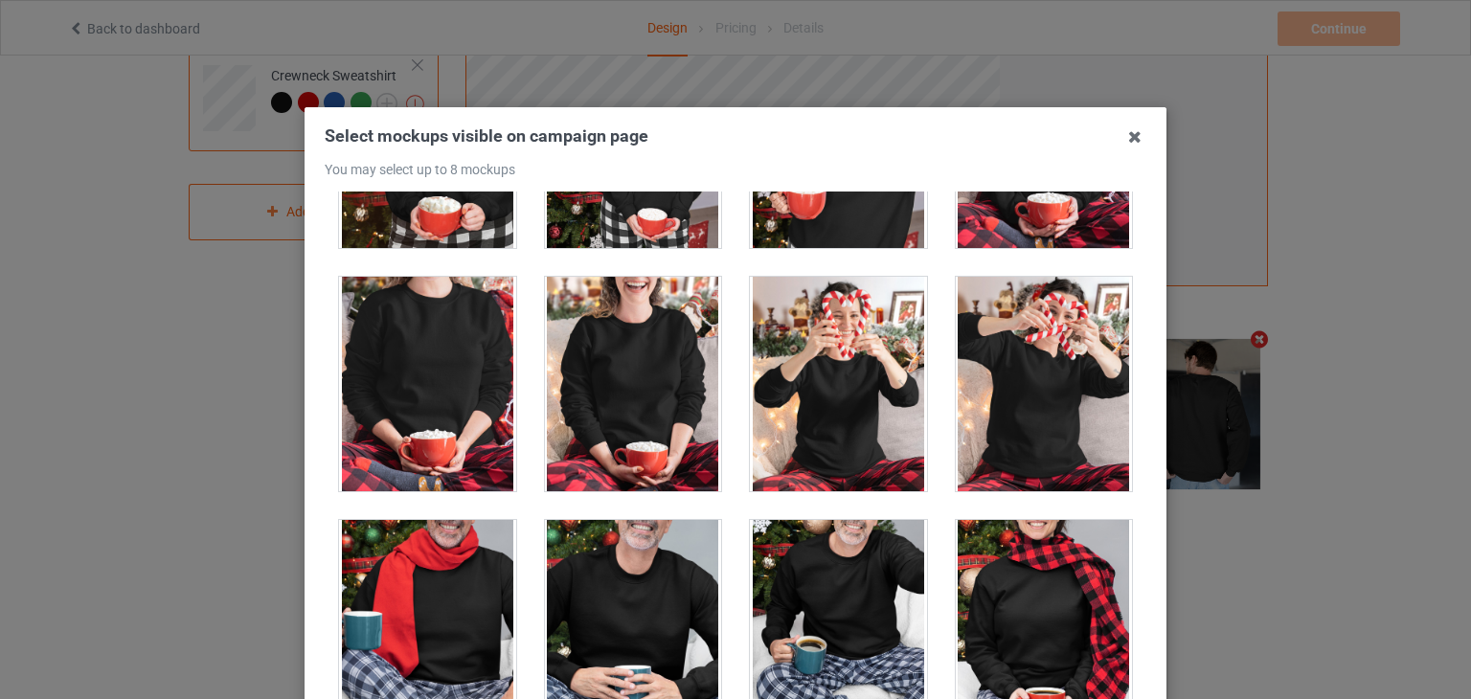
scroll to position [7373, 0]
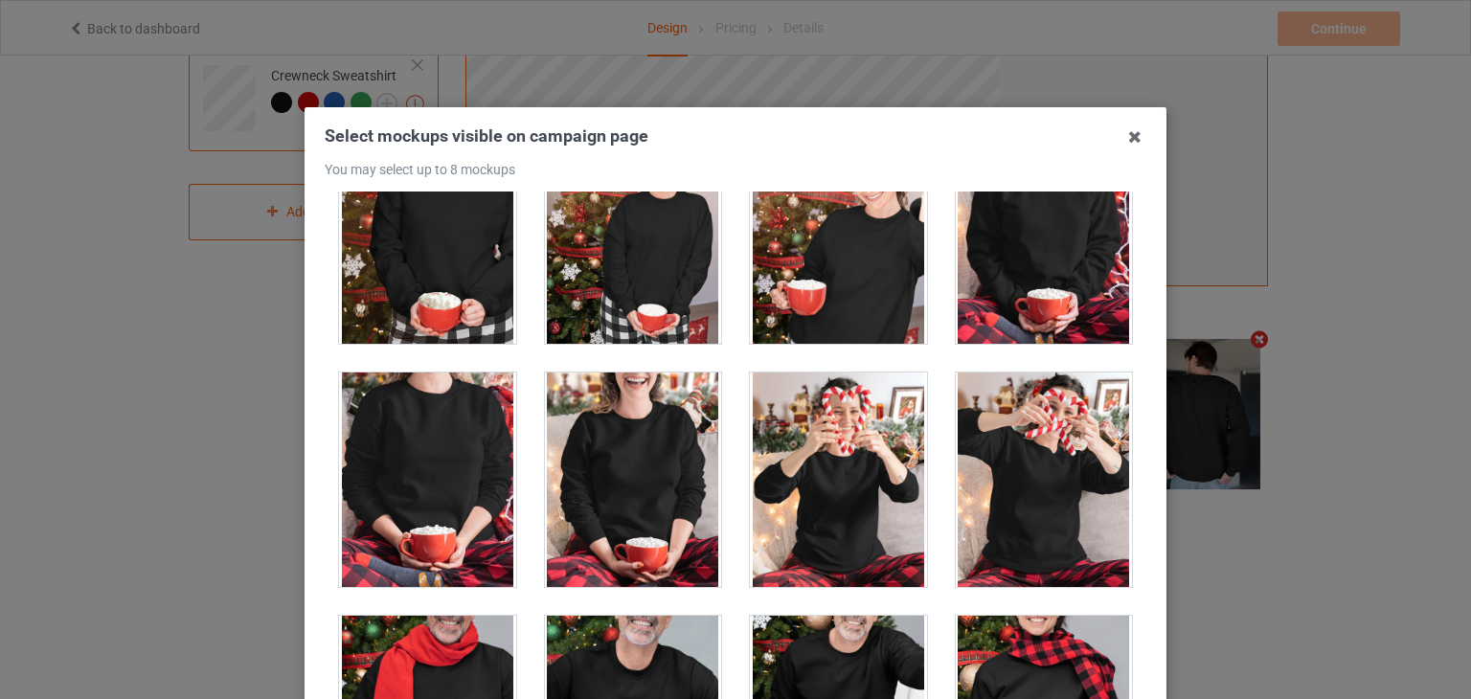
click at [467, 449] on div at bounding box center [427, 479] width 177 height 214
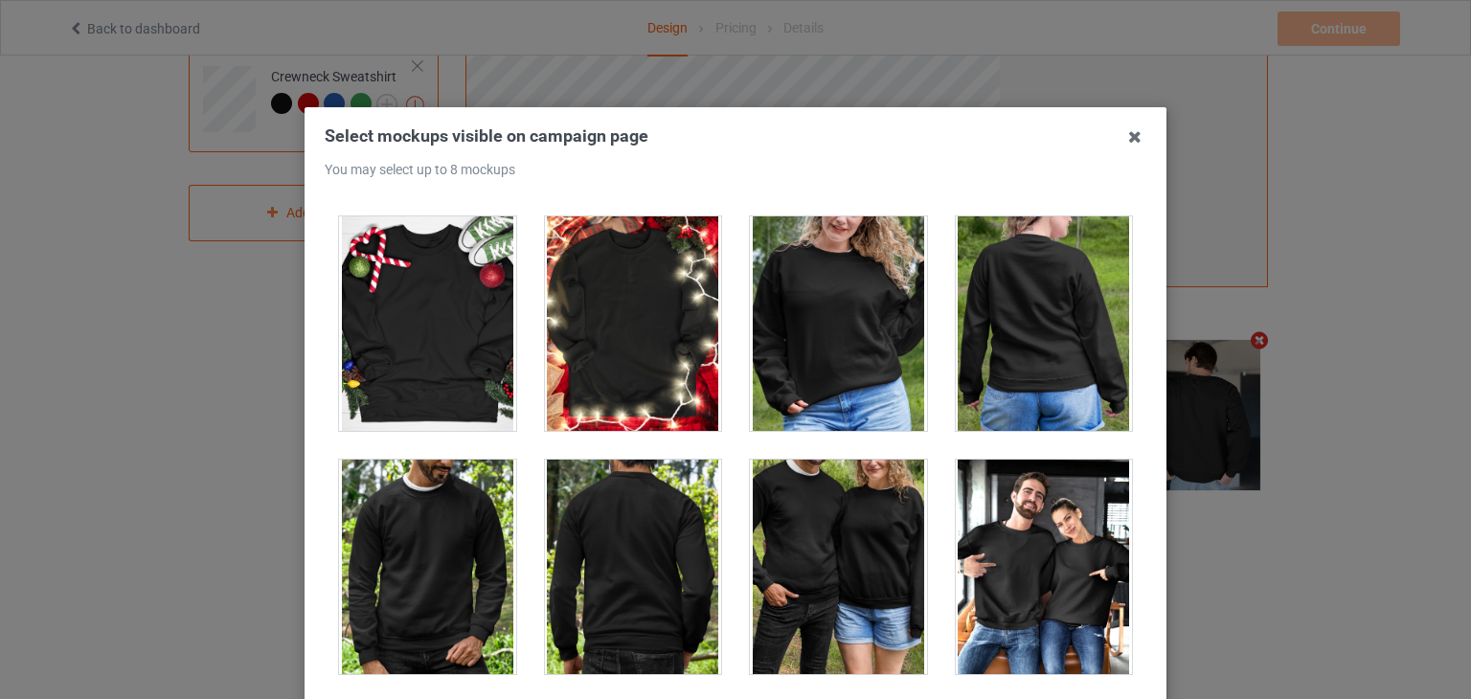
scroll to position [8714, 0]
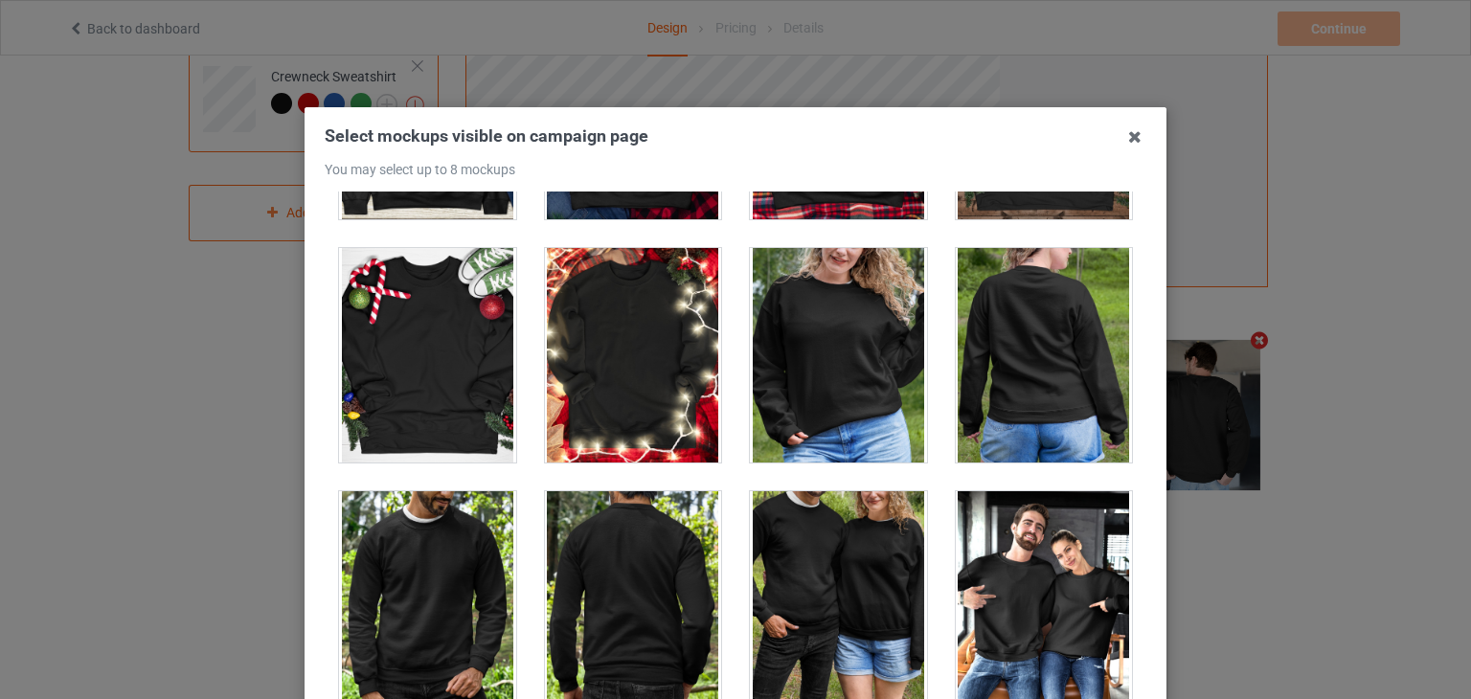
click at [968, 347] on div at bounding box center [1044, 355] width 177 height 214
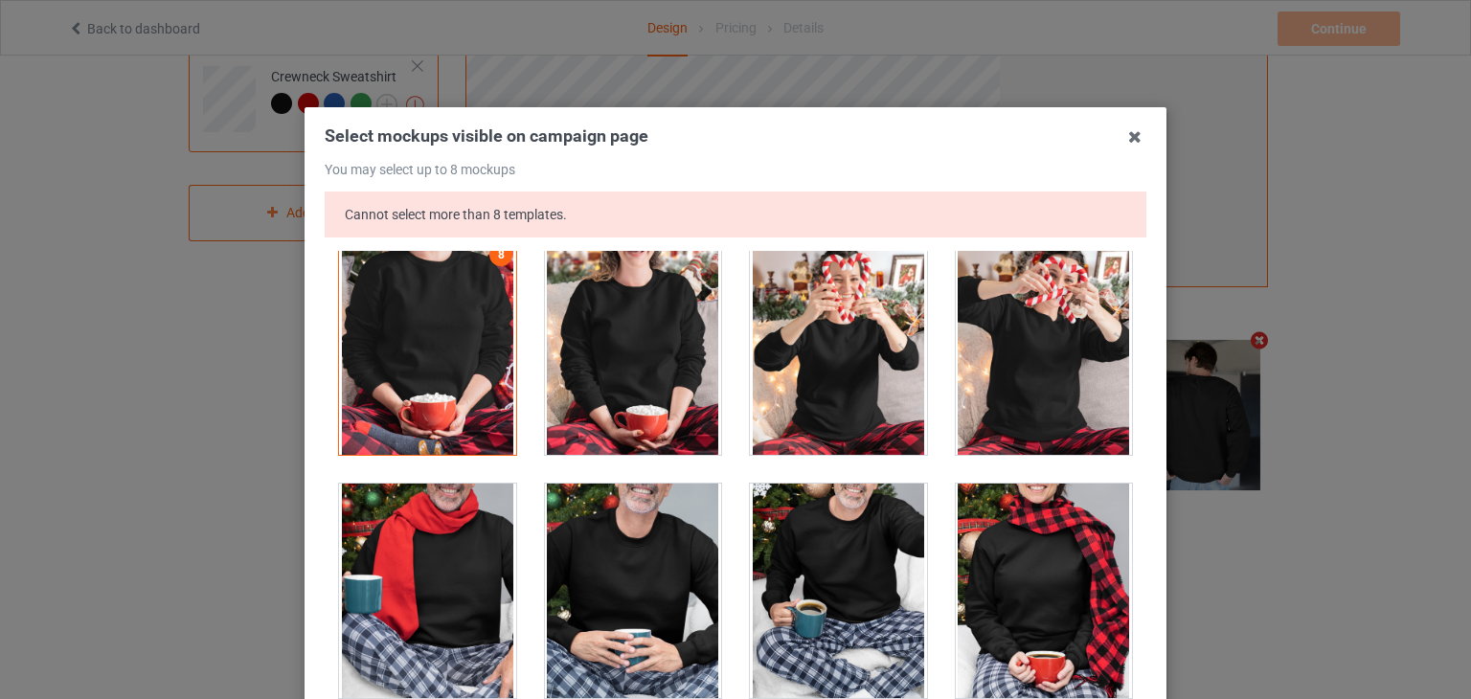
scroll to position [7373, 0]
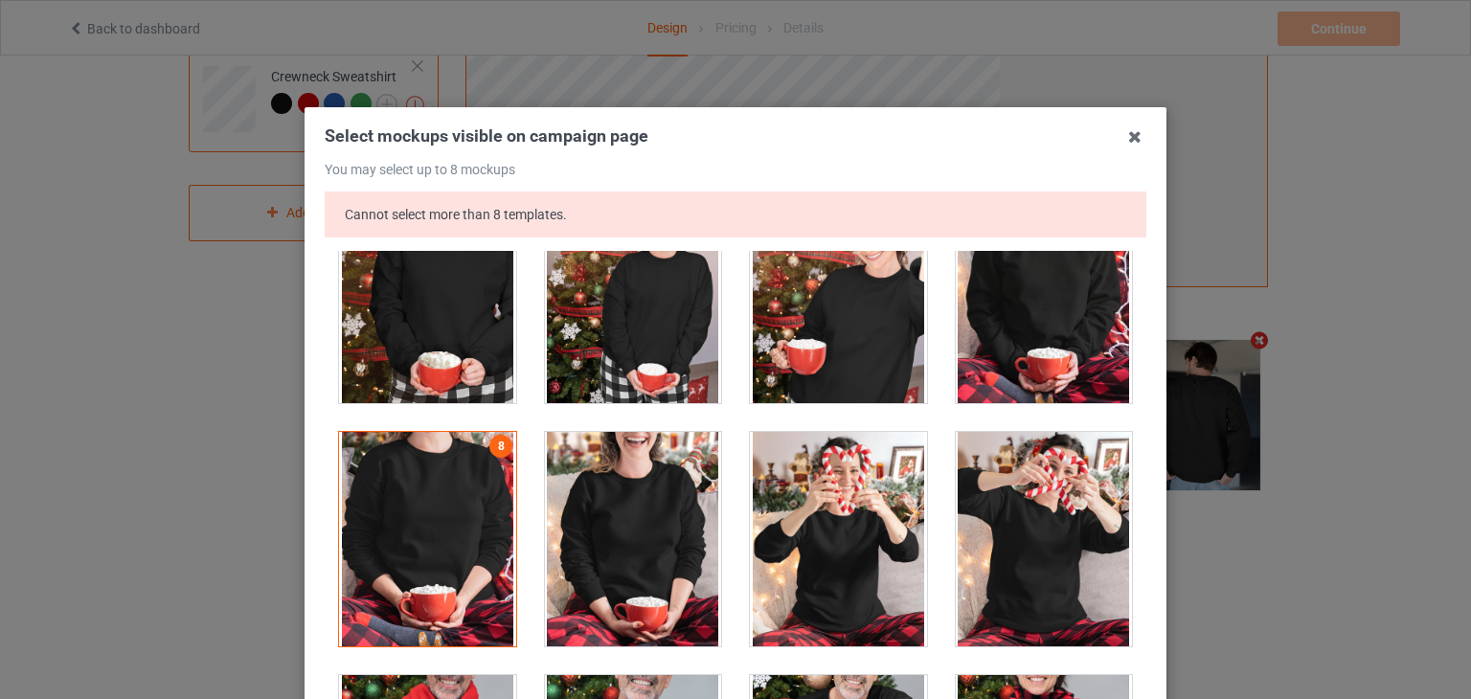
click at [474, 495] on div at bounding box center [427, 539] width 177 height 214
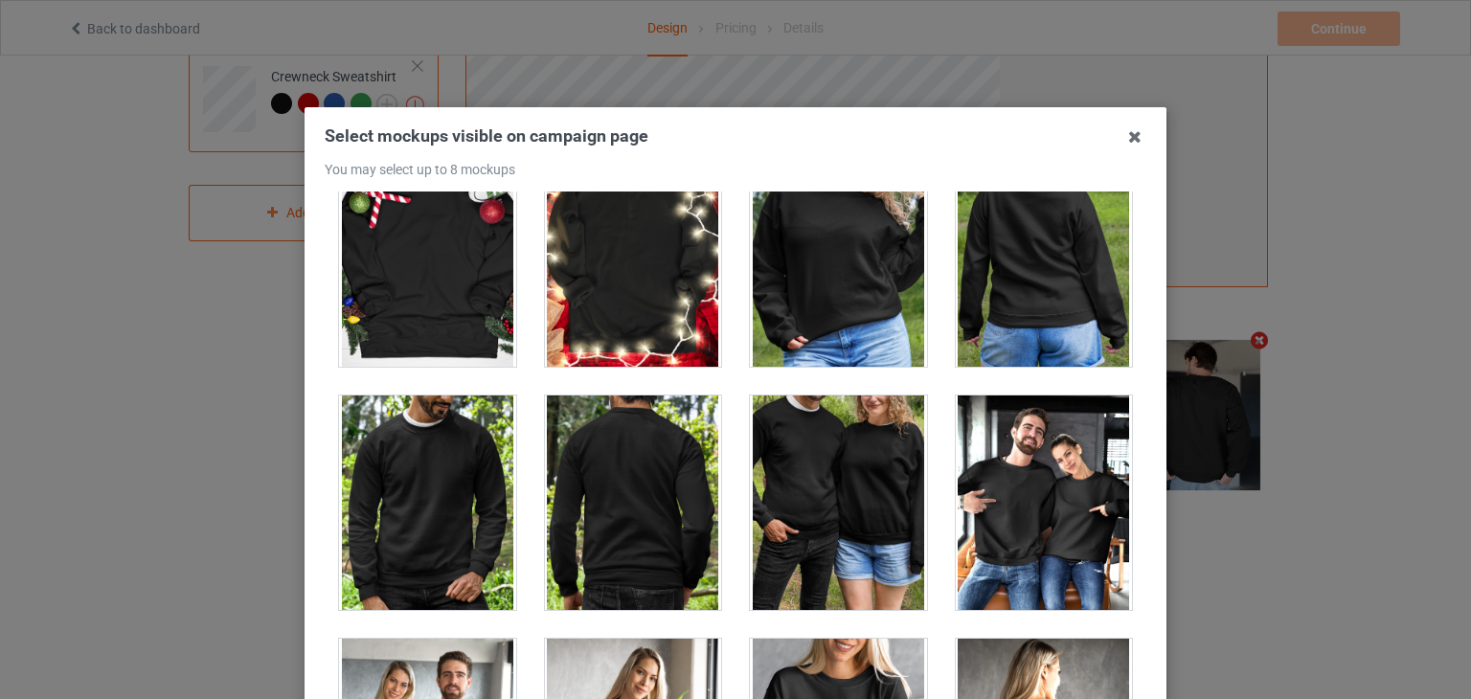
scroll to position [8618, 0]
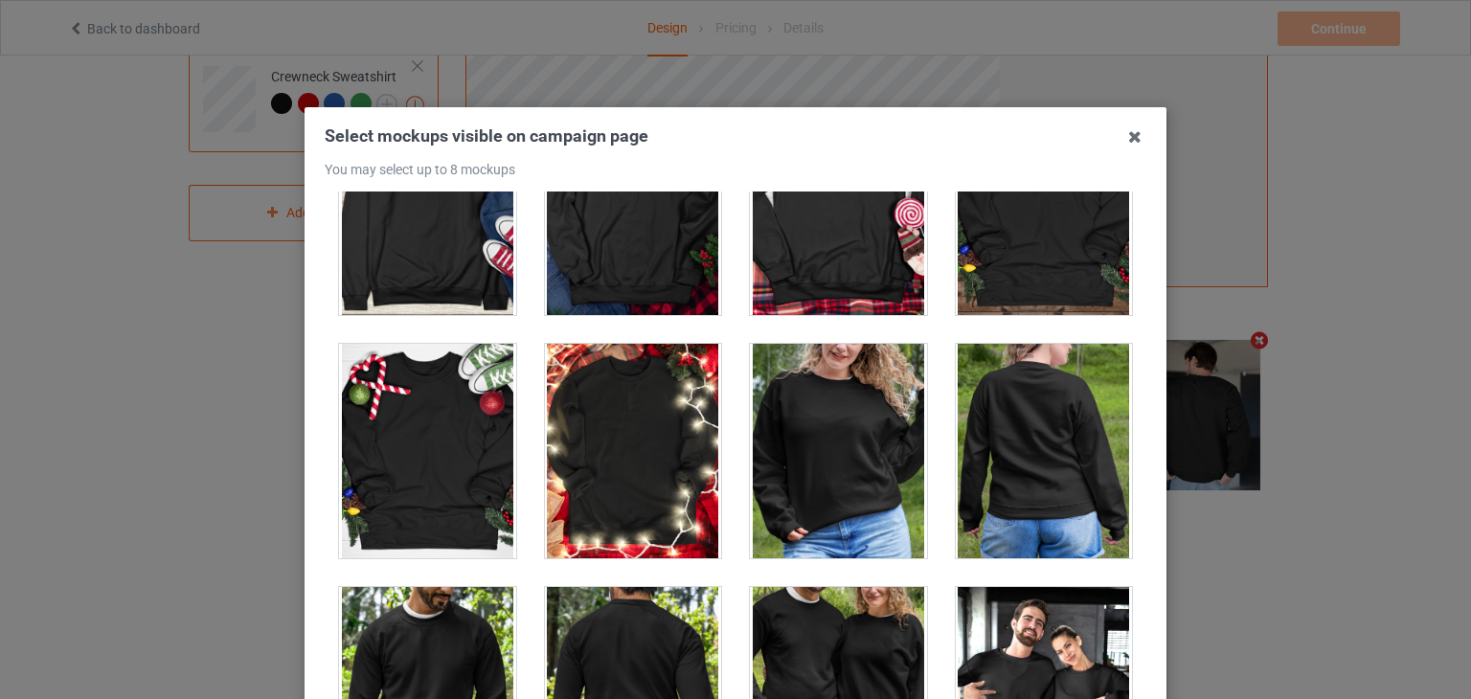
click at [962, 440] on div at bounding box center [1044, 451] width 177 height 214
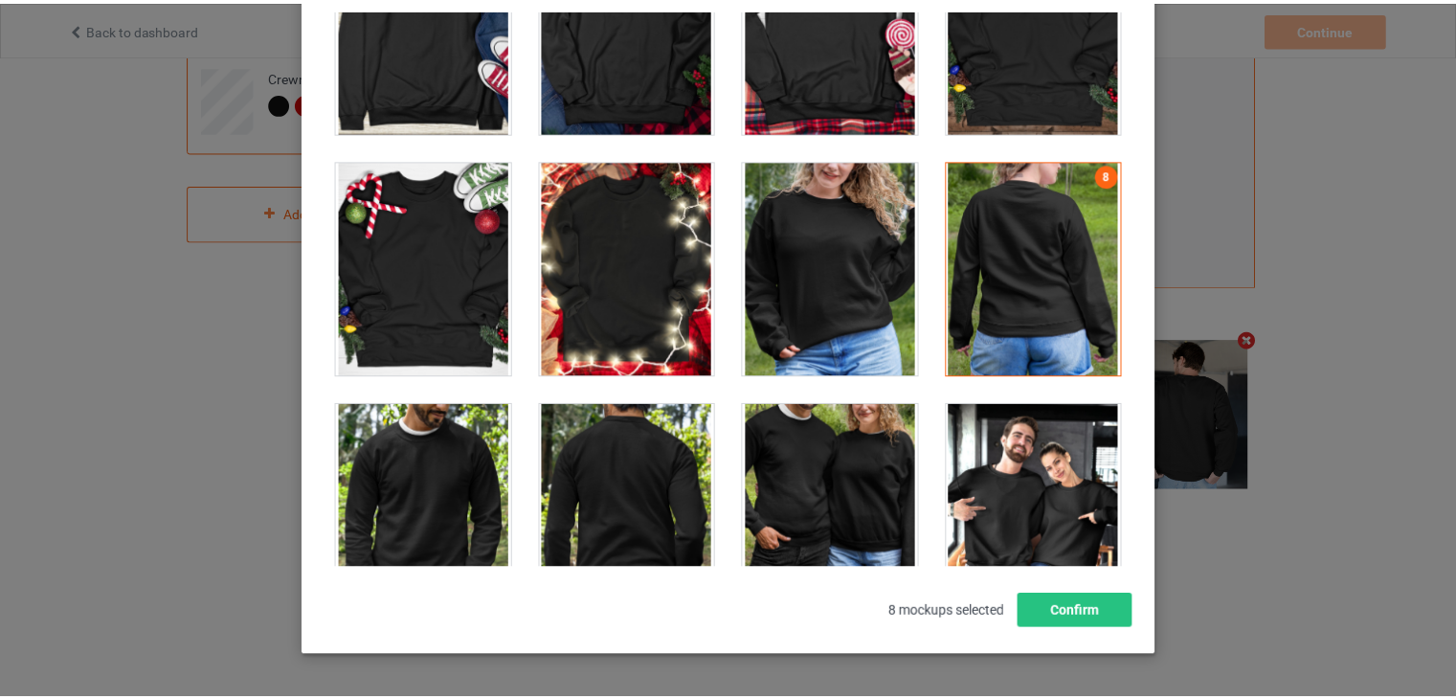
scroll to position [246, 0]
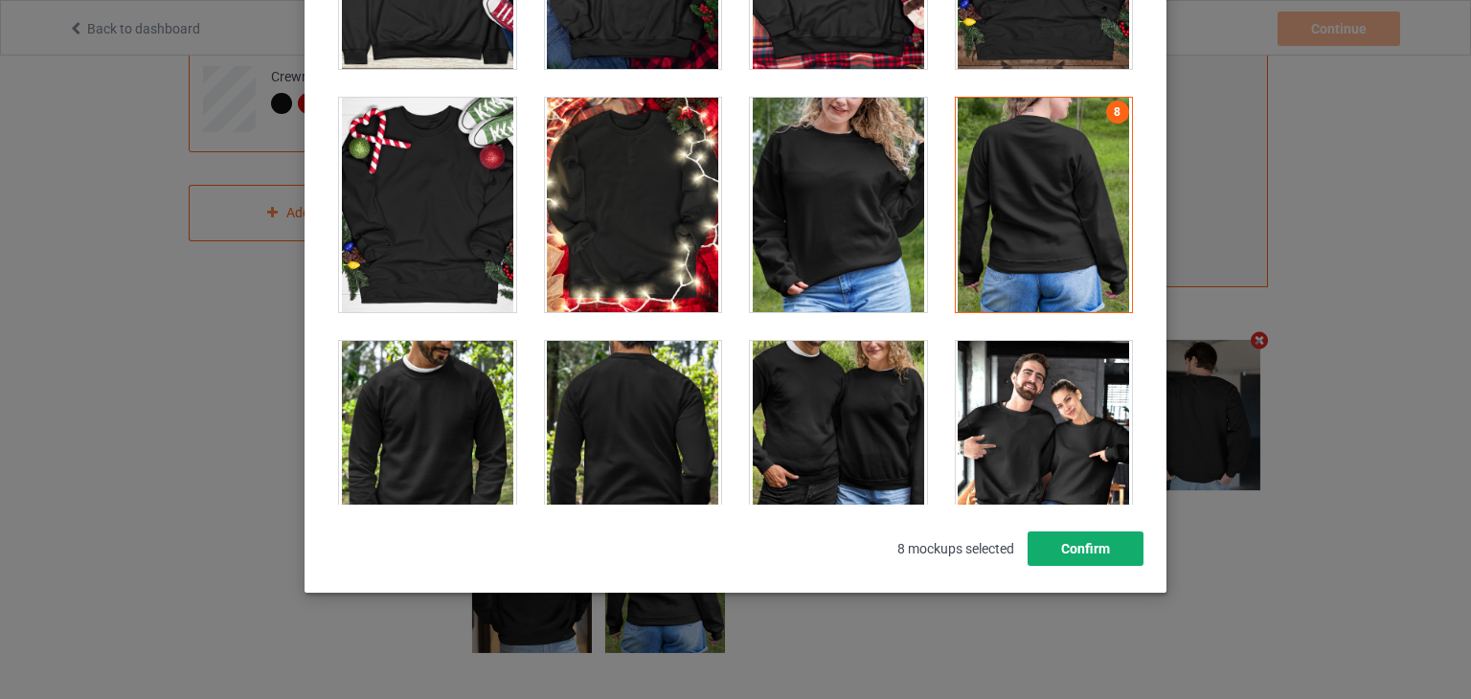
click at [1089, 555] on button "Confirm" at bounding box center [1085, 548] width 116 height 34
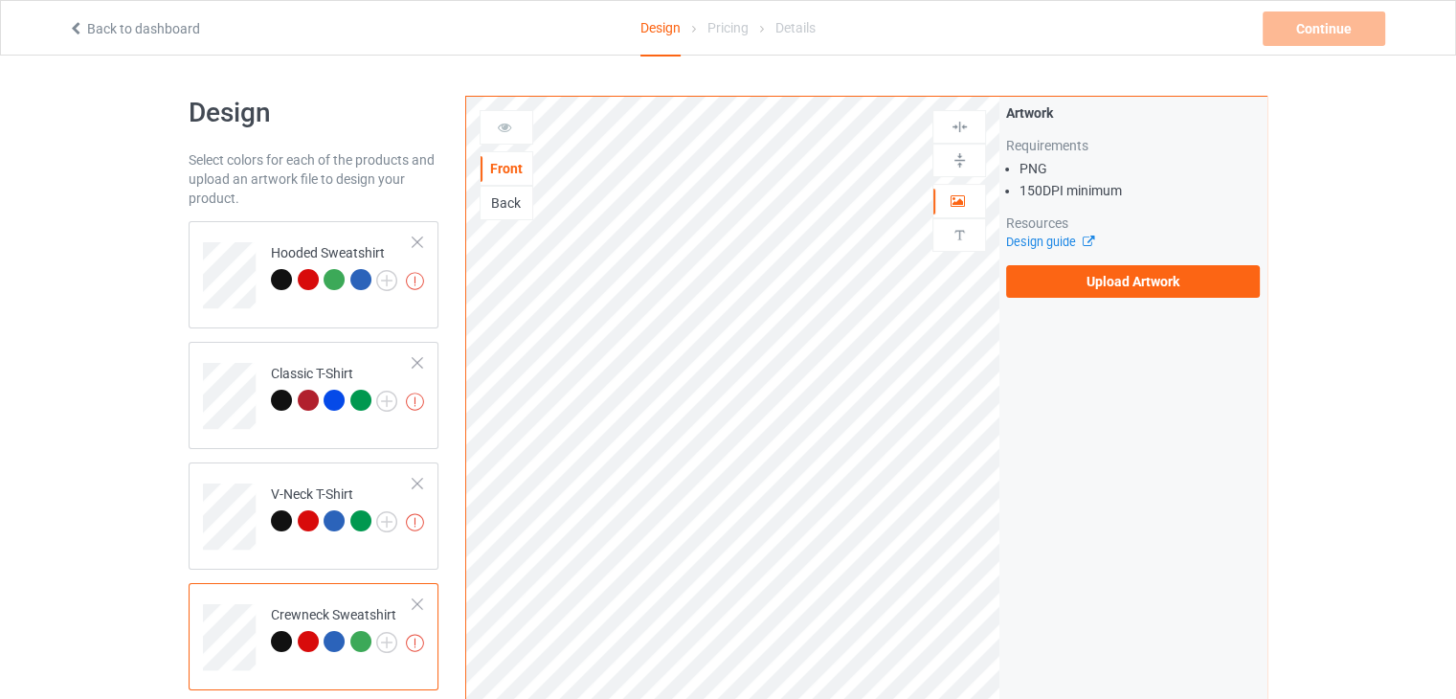
scroll to position [0, 0]
click at [1086, 402] on div "Artwork Requirements PNG 150 DPI minimum Resources Design guide Upload Artwork" at bounding box center [1133, 461] width 267 height 728
click at [1061, 293] on label "Upload Artwork" at bounding box center [1133, 281] width 254 height 33
click at [0, 0] on input "Upload Artwork" at bounding box center [0, 0] width 0 height 0
click at [1088, 283] on label "Upload Artwork" at bounding box center [1133, 281] width 254 height 33
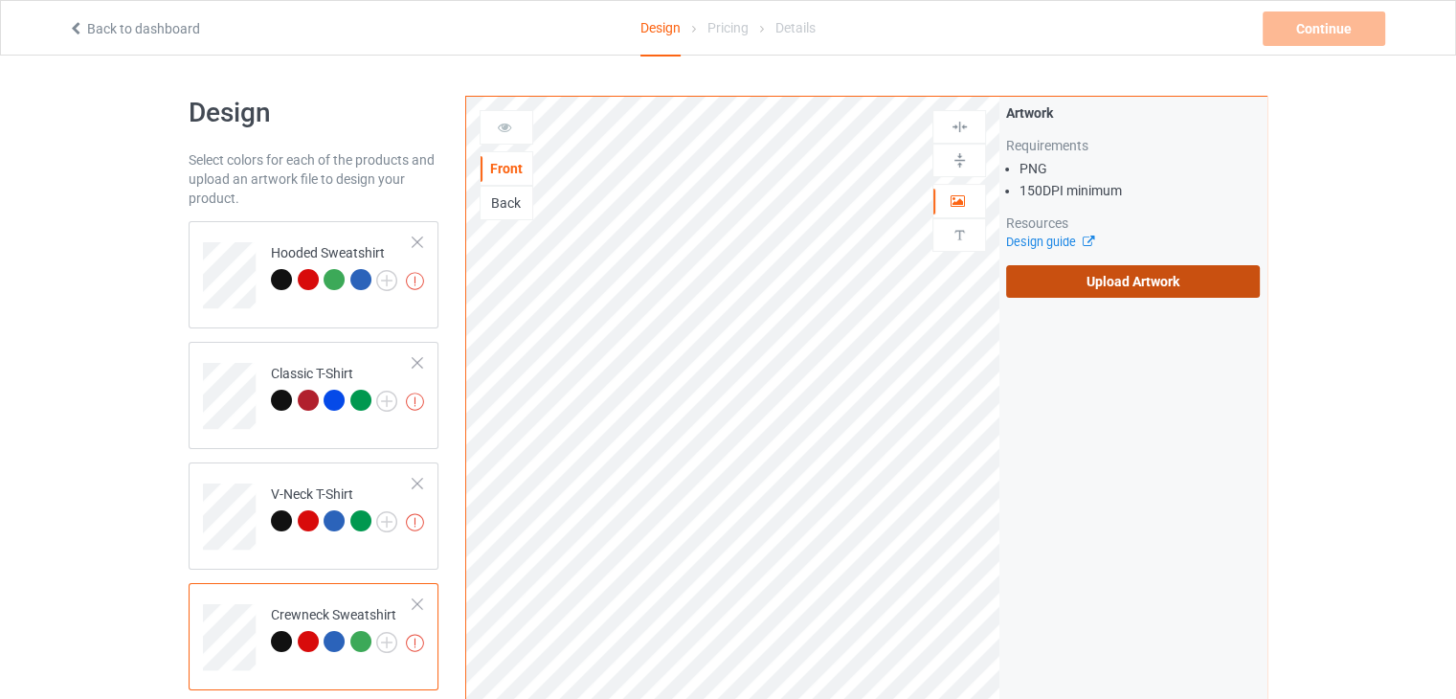
click at [0, 0] on input "Upload Artwork" at bounding box center [0, 0] width 0 height 0
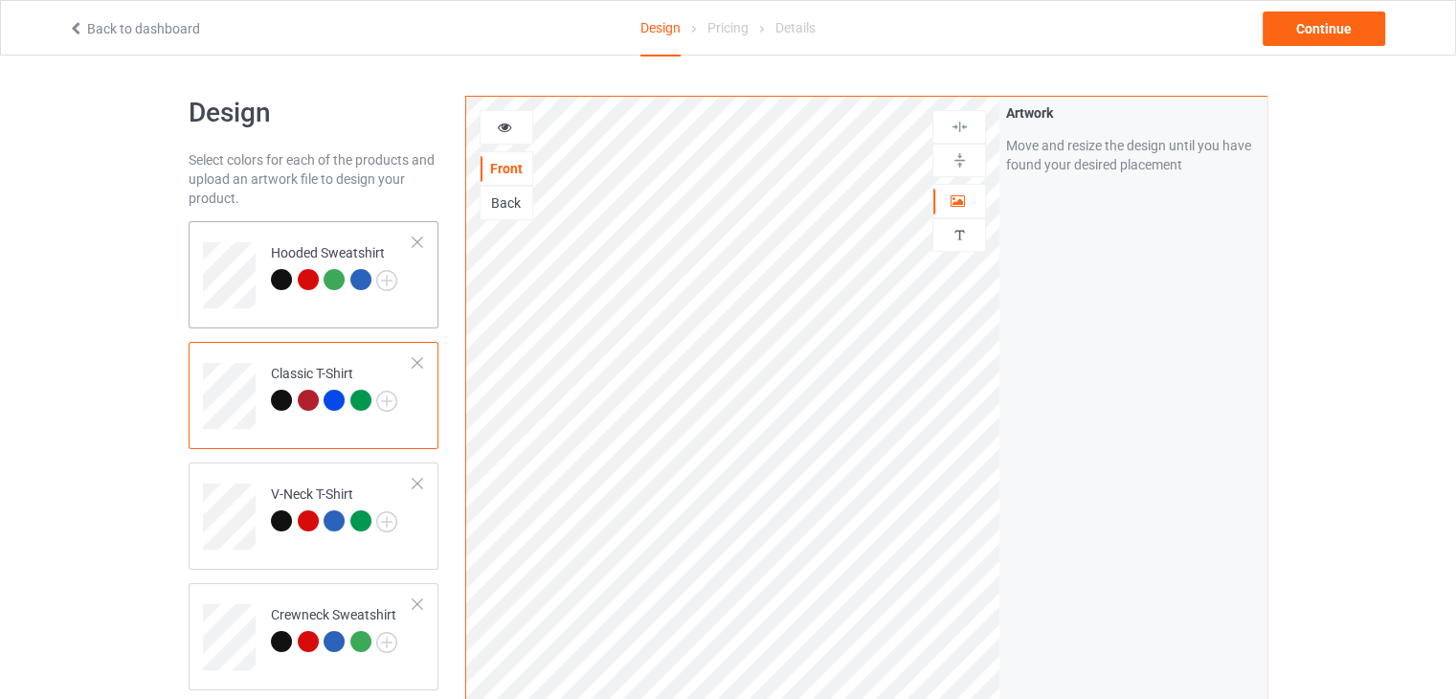
click at [259, 268] on td at bounding box center [231, 268] width 57 height 79
click at [515, 200] on div "Back" at bounding box center [507, 202] width 52 height 19
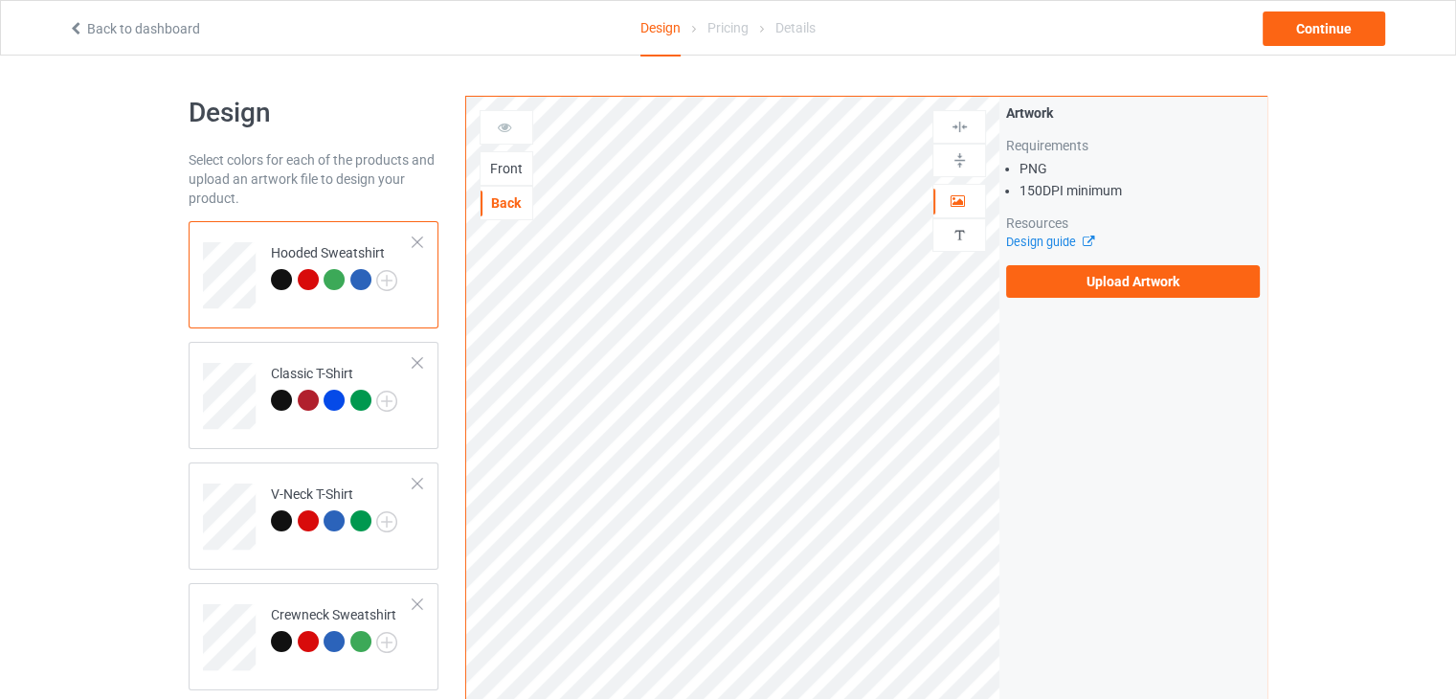
click at [494, 175] on div "Front" at bounding box center [507, 168] width 52 height 19
click at [513, 199] on div "Back" at bounding box center [507, 202] width 52 height 19
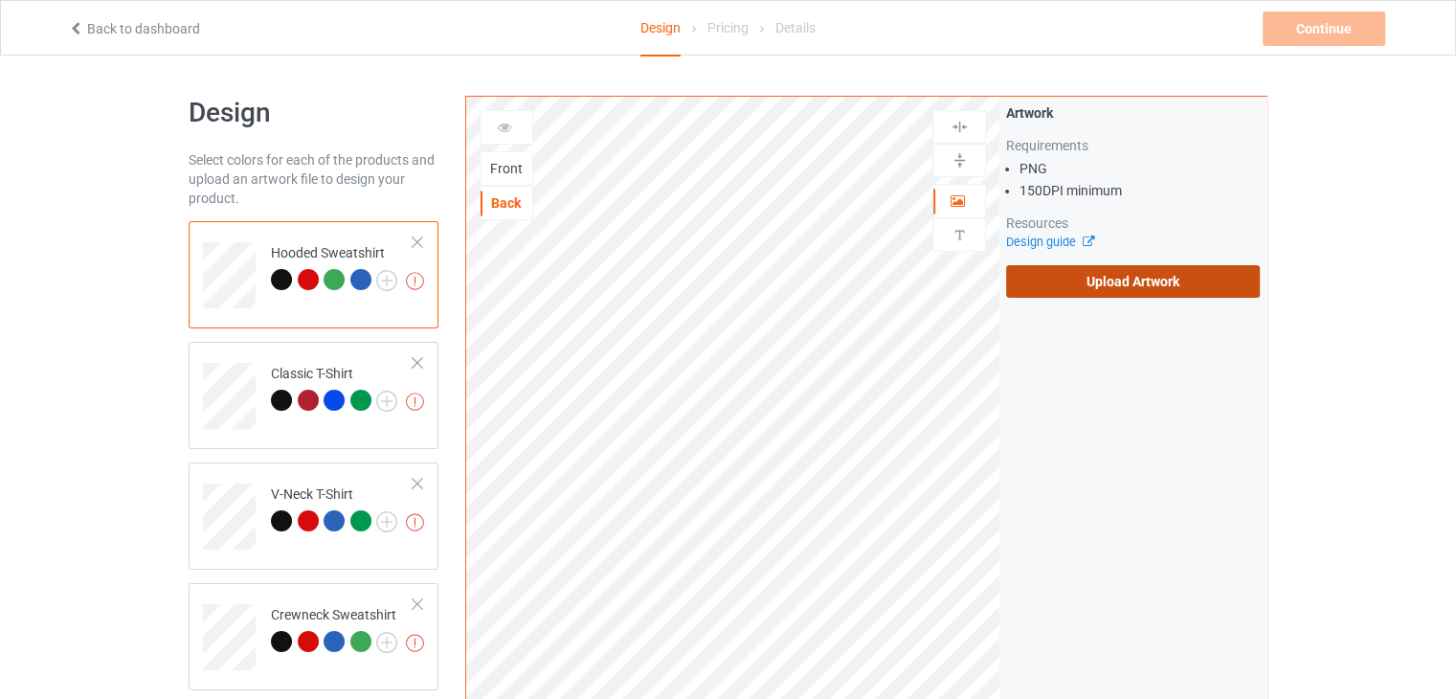
click at [1062, 288] on label "Upload Artwork" at bounding box center [1133, 281] width 254 height 33
click at [0, 0] on input "Upload Artwork" at bounding box center [0, 0] width 0 height 0
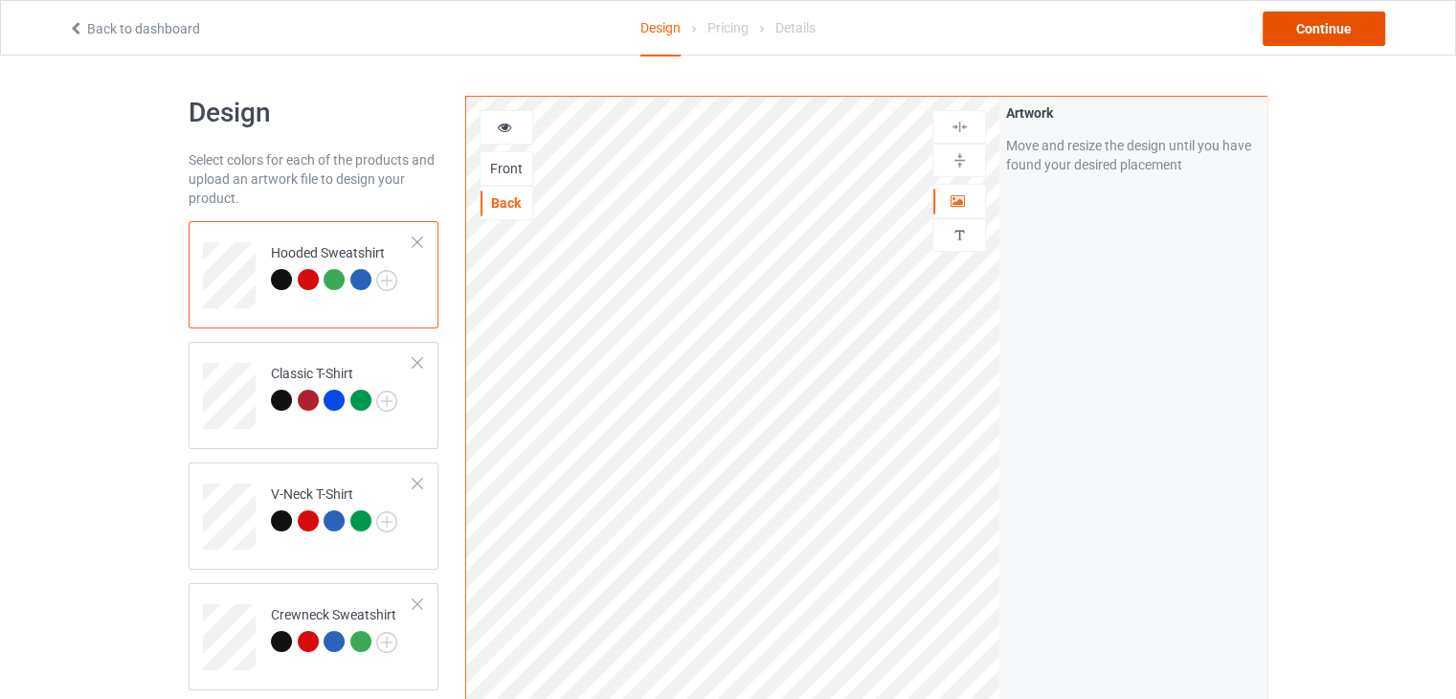
click at [1324, 35] on div "Continue" at bounding box center [1324, 28] width 123 height 34
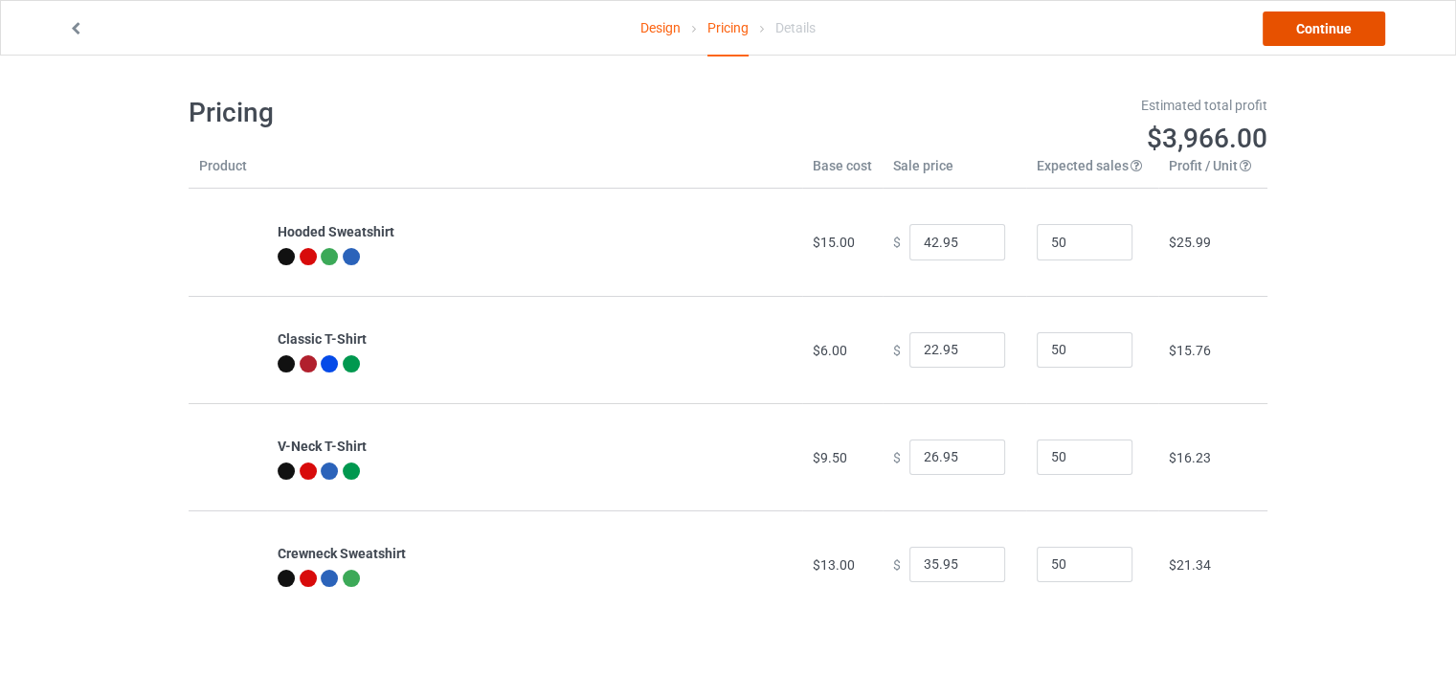
click at [1353, 34] on link "Continue" at bounding box center [1324, 28] width 123 height 34
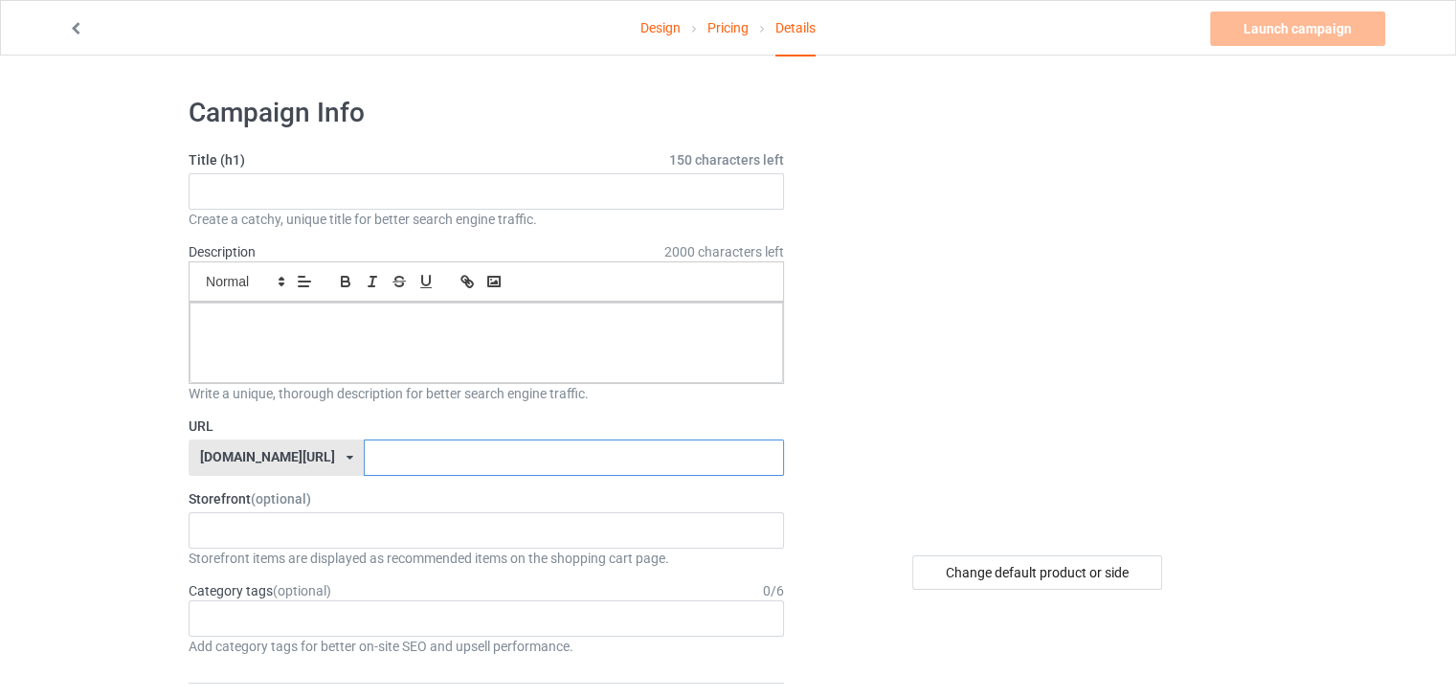
click at [364, 459] on input "text" at bounding box center [573, 458] width 419 height 36
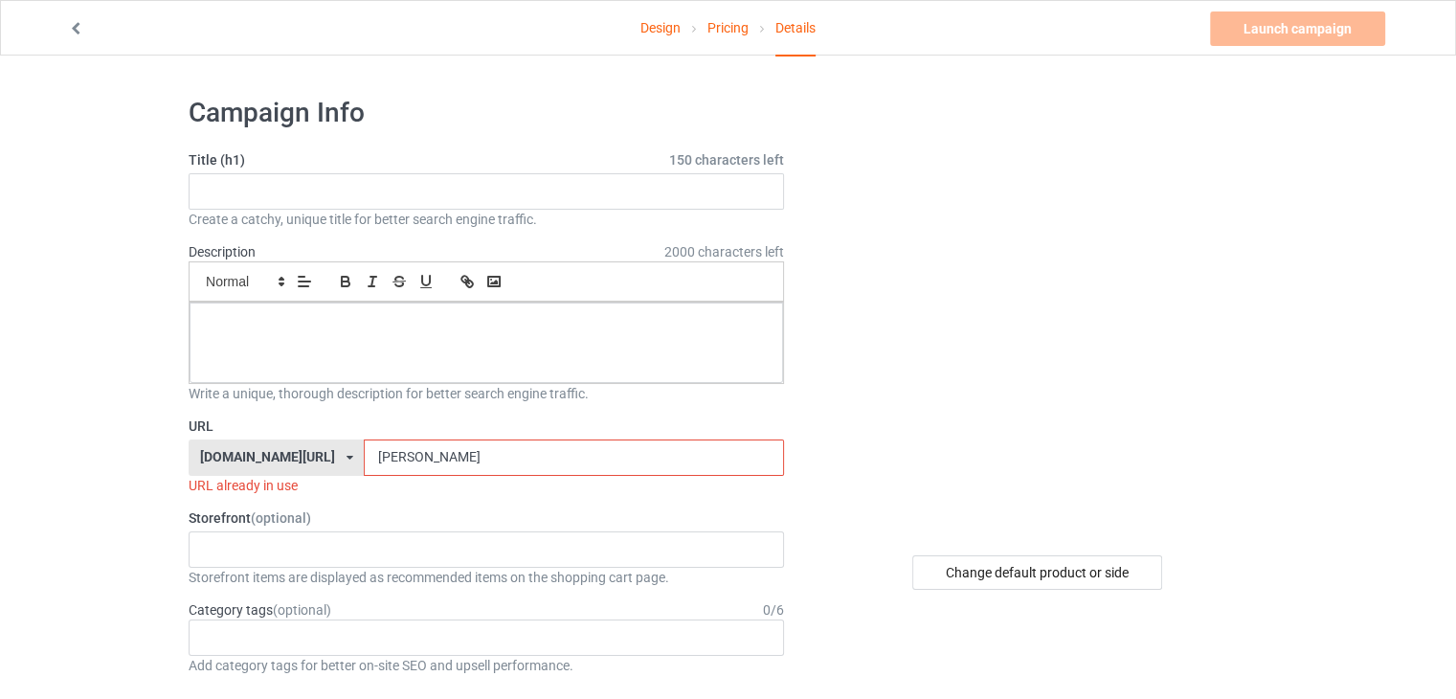
click at [364, 461] on input "DOAN" at bounding box center [573, 458] width 419 height 36
type input "DOAN"
drag, startPoint x: 402, startPoint y: 477, endPoint x: 393, endPoint y: 463, distance: 17.3
click at [393, 463] on div "URL teechip.com/ teechip.com/ 587d0d41cee36fd012c64a69 DOAN URL already in use" at bounding box center [487, 456] width 596 height 79
click at [393, 463] on input "DOAN" at bounding box center [573, 458] width 419 height 36
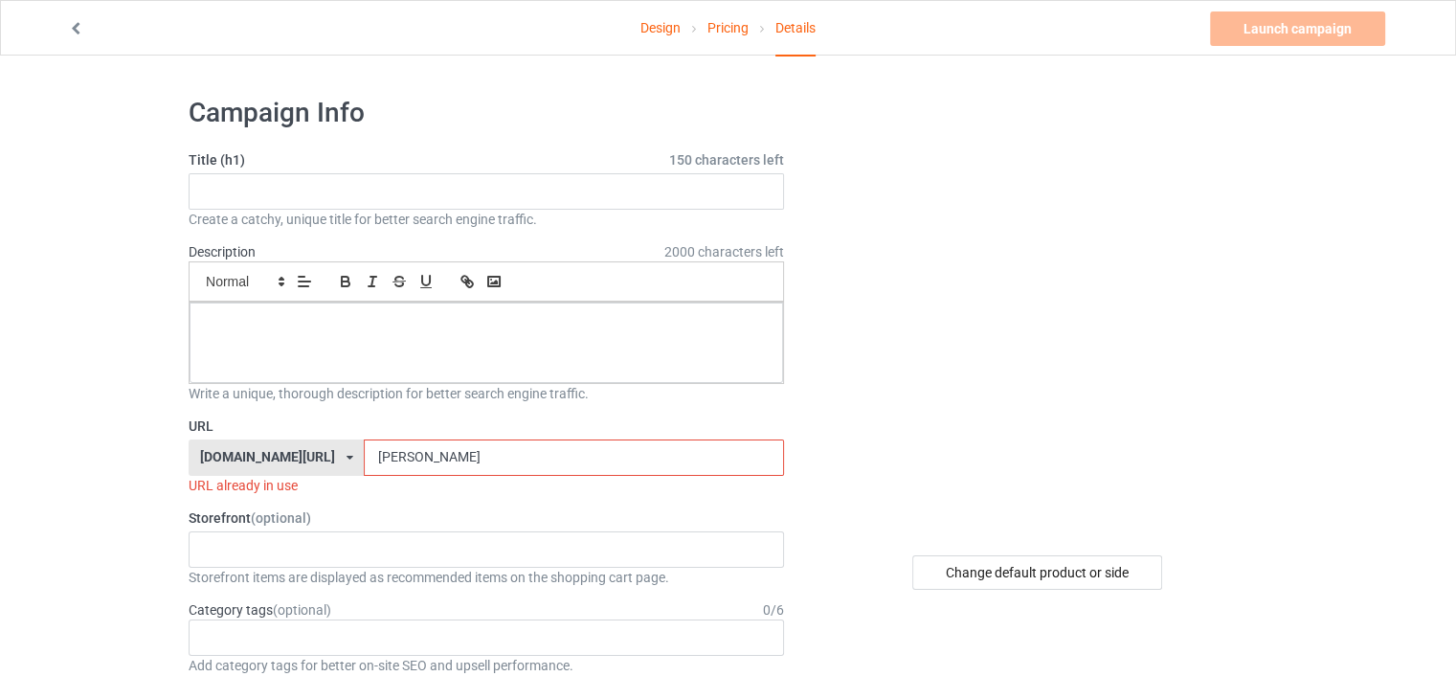
click at [393, 463] on input "DOAN" at bounding box center [573, 458] width 419 height 36
type input "h"
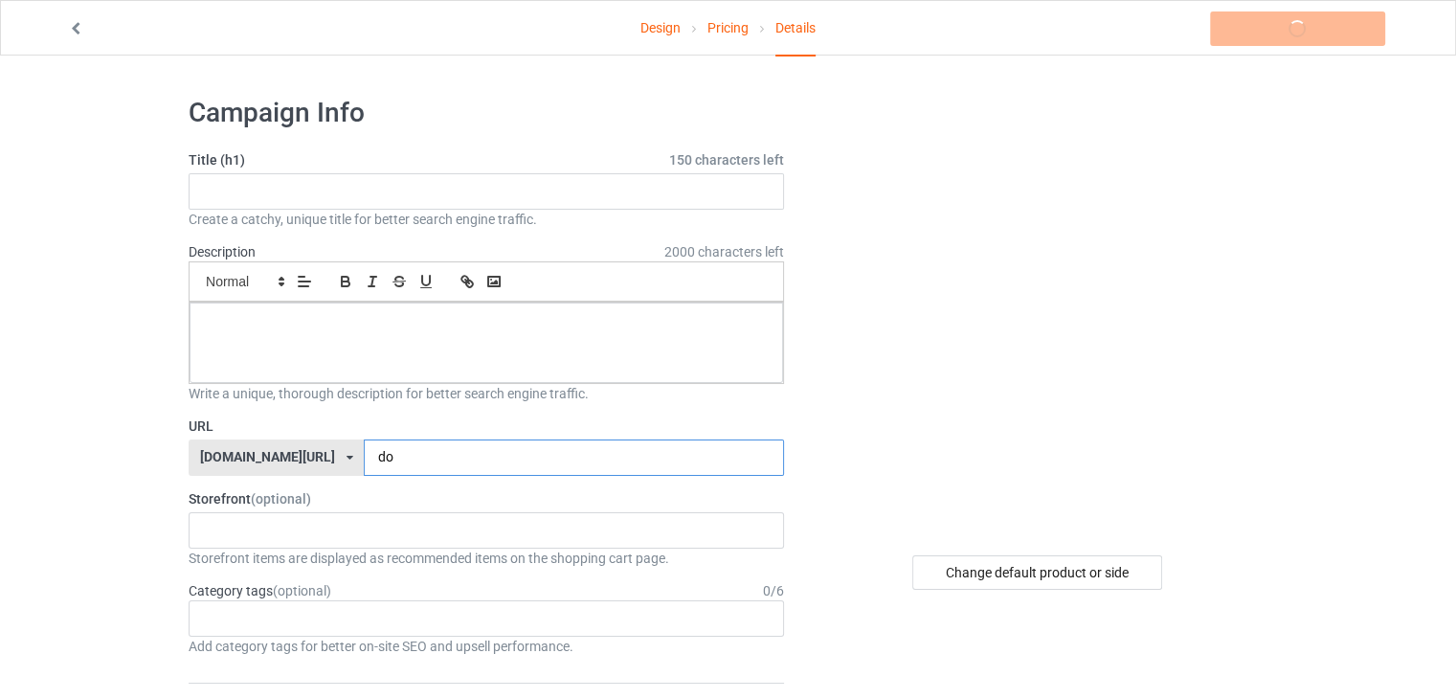
type input "d"
type input "sku0805"
click at [475, 199] on input "text" at bounding box center [487, 191] width 596 height 36
click at [364, 457] on input "sku0805" at bounding box center [573, 458] width 419 height 36
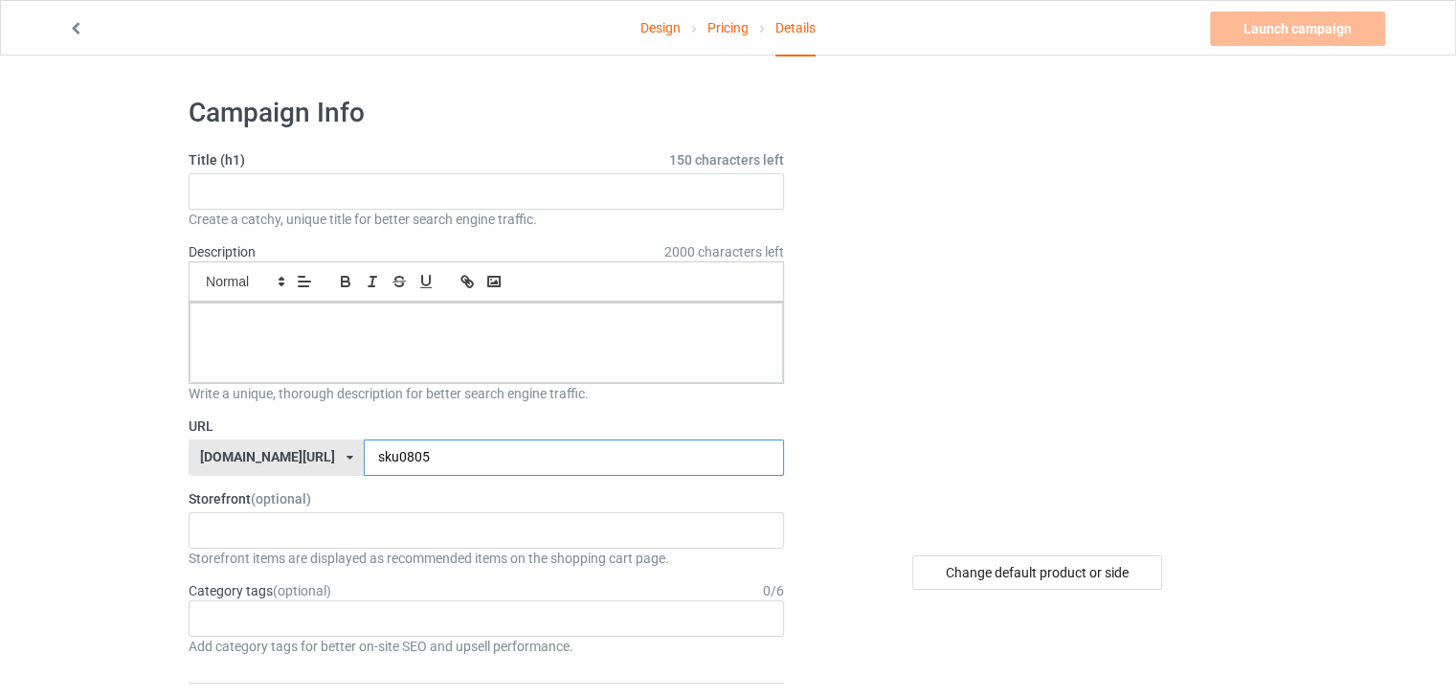
click at [364, 457] on input "sku0805" at bounding box center [573, 458] width 419 height 36
click at [253, 197] on input "text" at bounding box center [487, 191] width 596 height 36
paste input "sku0805"
type input "sku0805"
click at [841, 269] on div at bounding box center [1039, 311] width 457 height 431
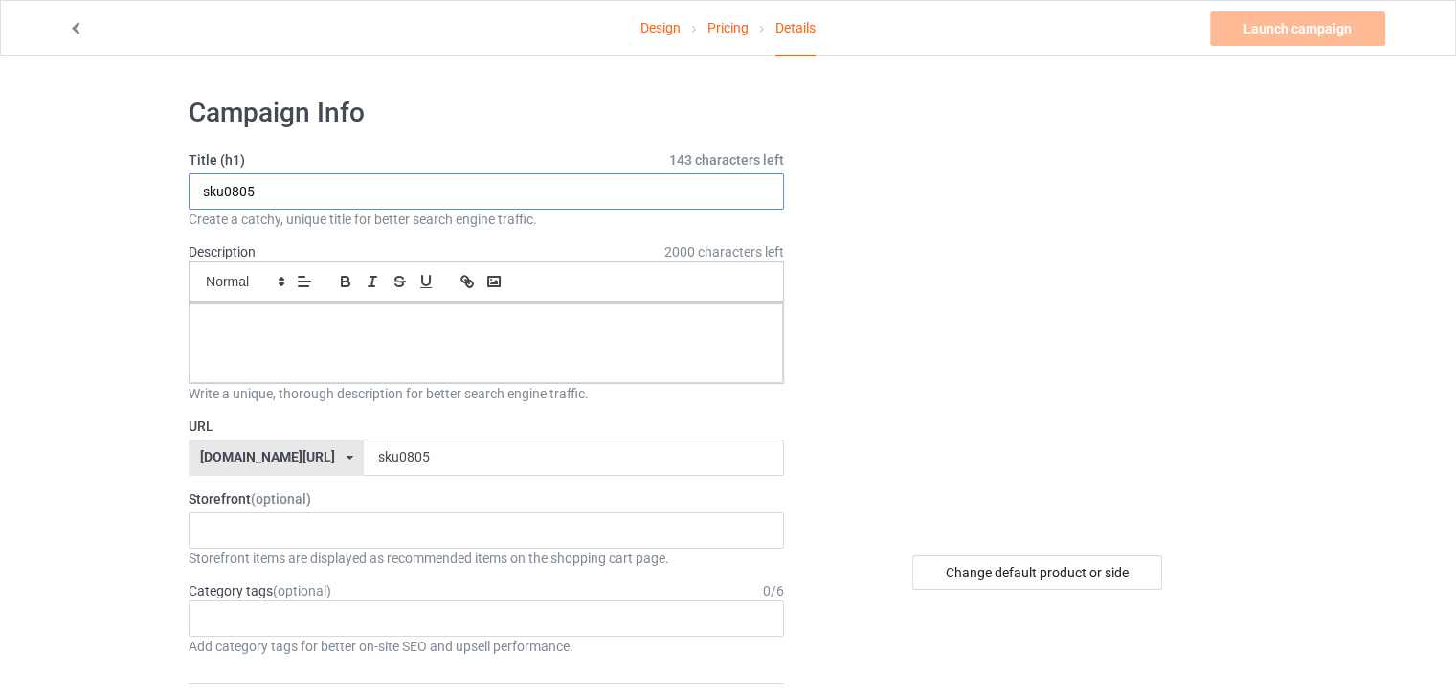
click at [463, 193] on input "sku0805" at bounding box center [487, 191] width 596 height 36
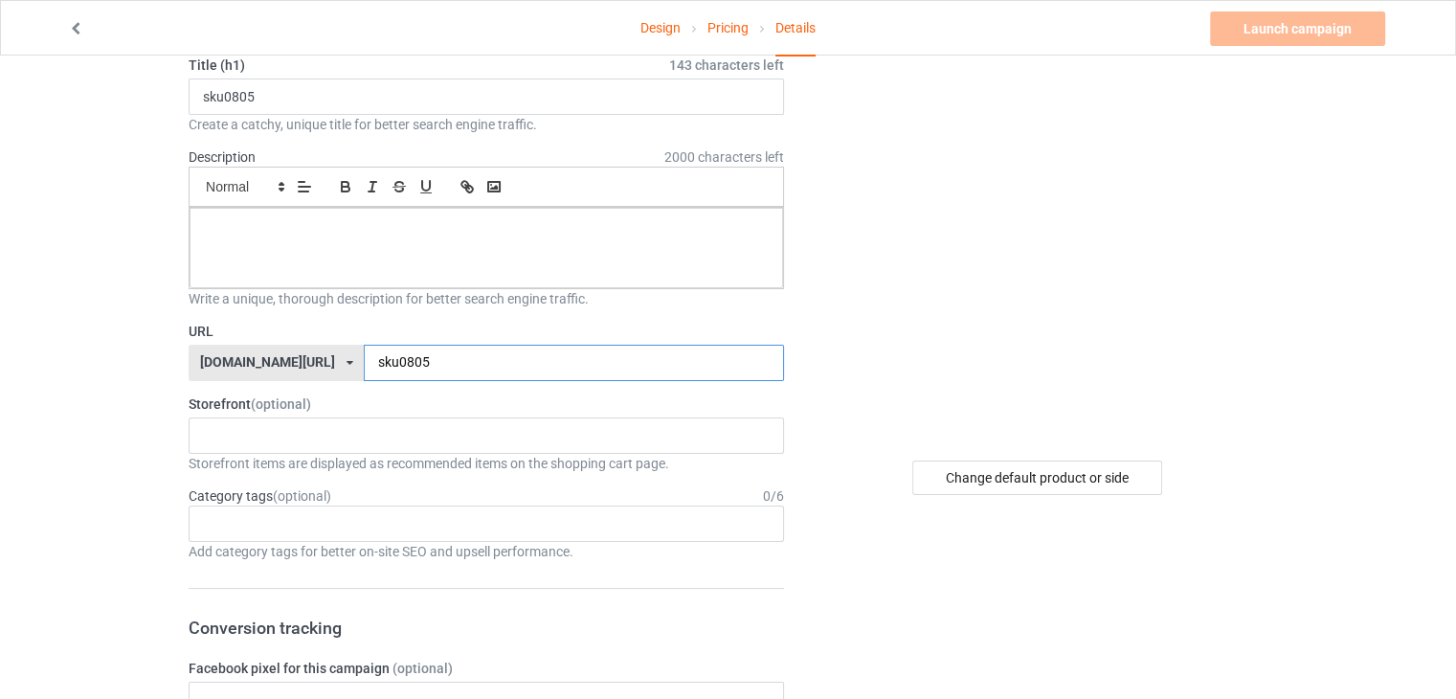
click at [364, 357] on input "sku0805" at bounding box center [573, 363] width 419 height 36
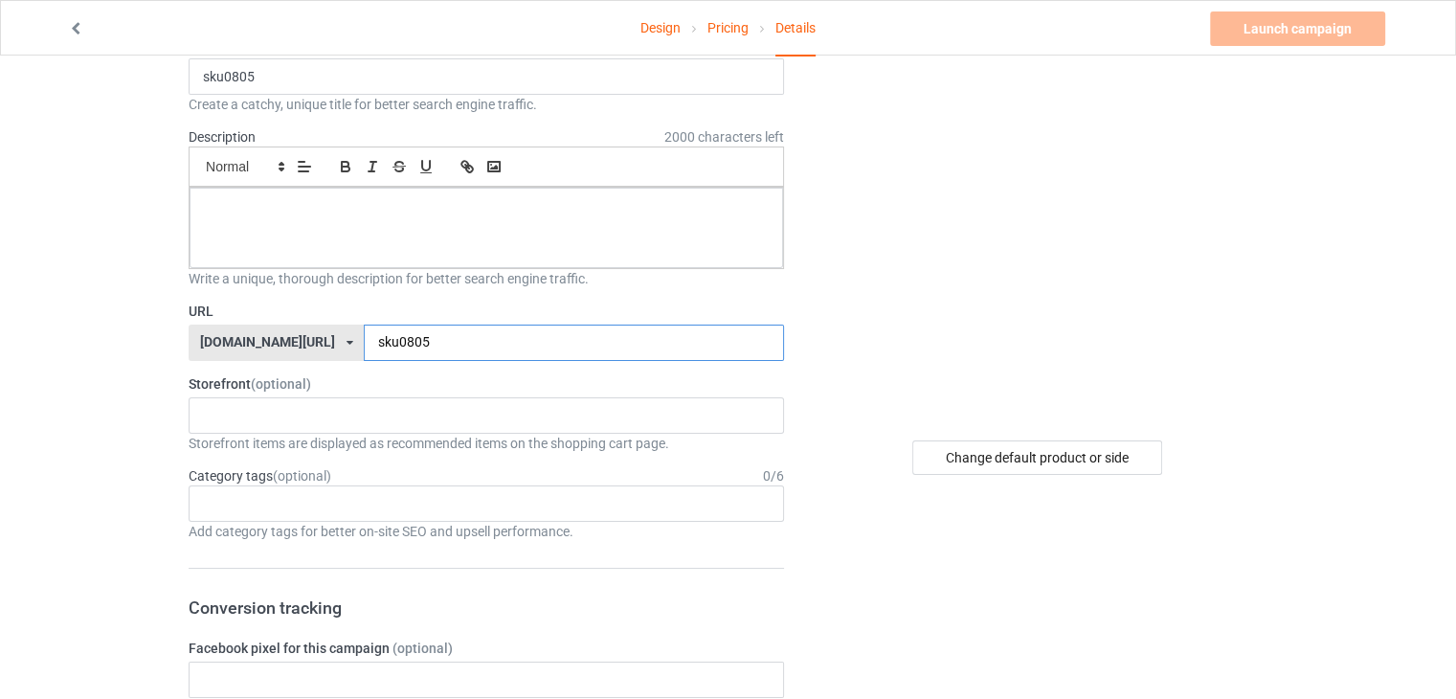
scroll to position [115, 0]
click at [410, 340] on input "sku0805" at bounding box center [573, 343] width 419 height 36
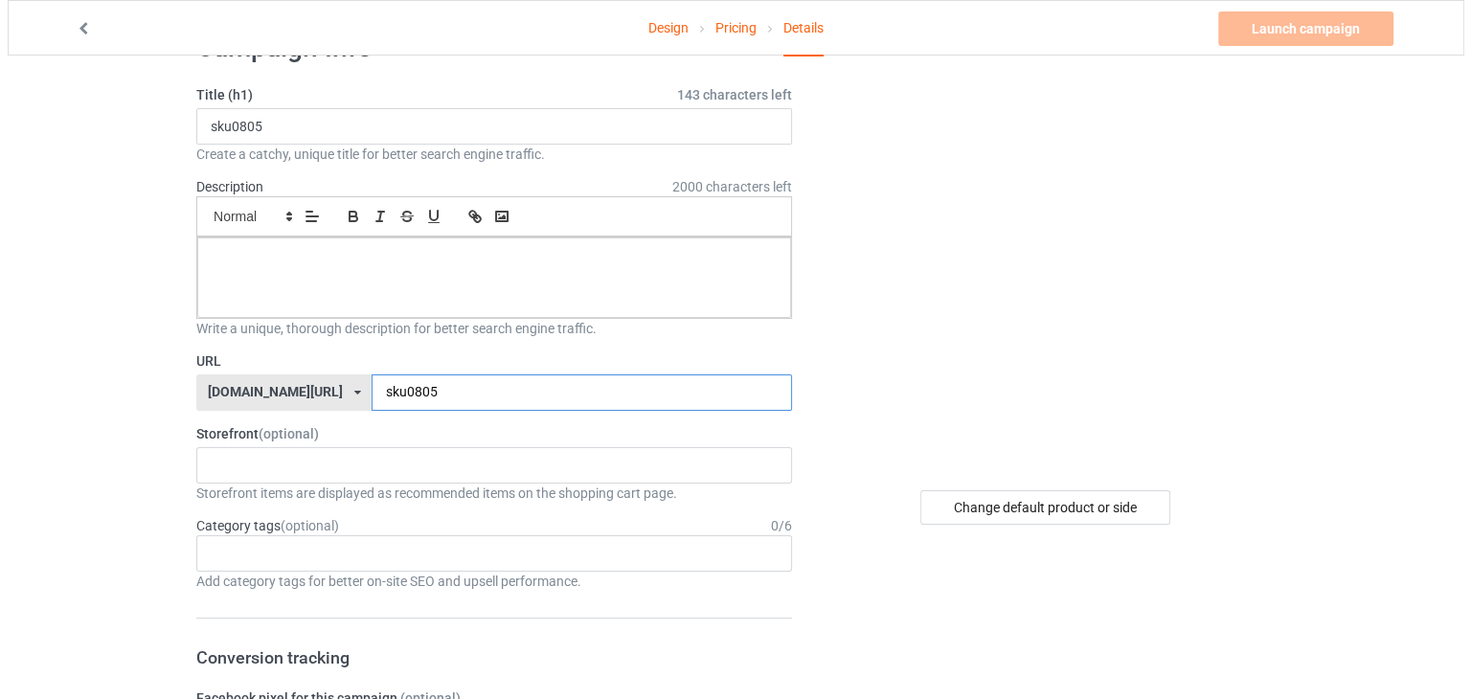
scroll to position [0, 0]
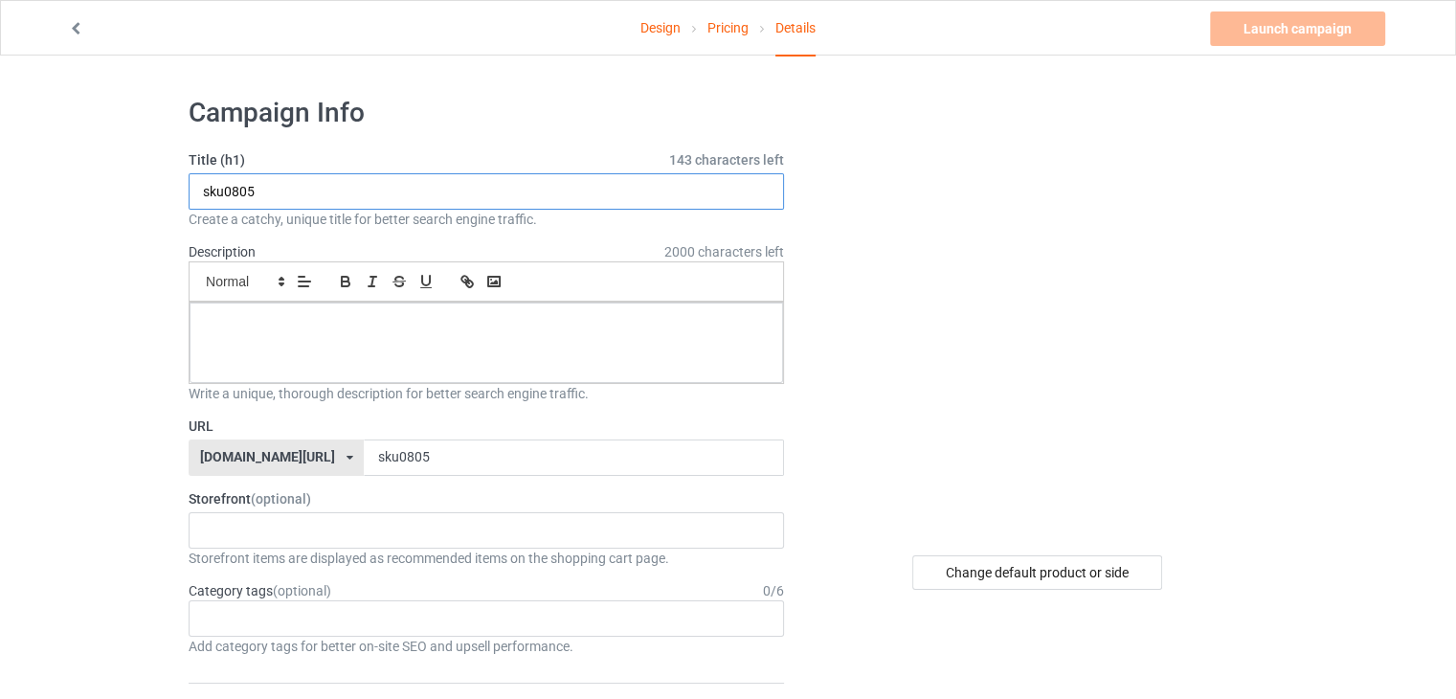
click at [429, 187] on input "sku0805" at bounding box center [487, 191] width 596 height 36
type input "01"
click at [424, 460] on input "sku0805" at bounding box center [573, 458] width 419 height 36
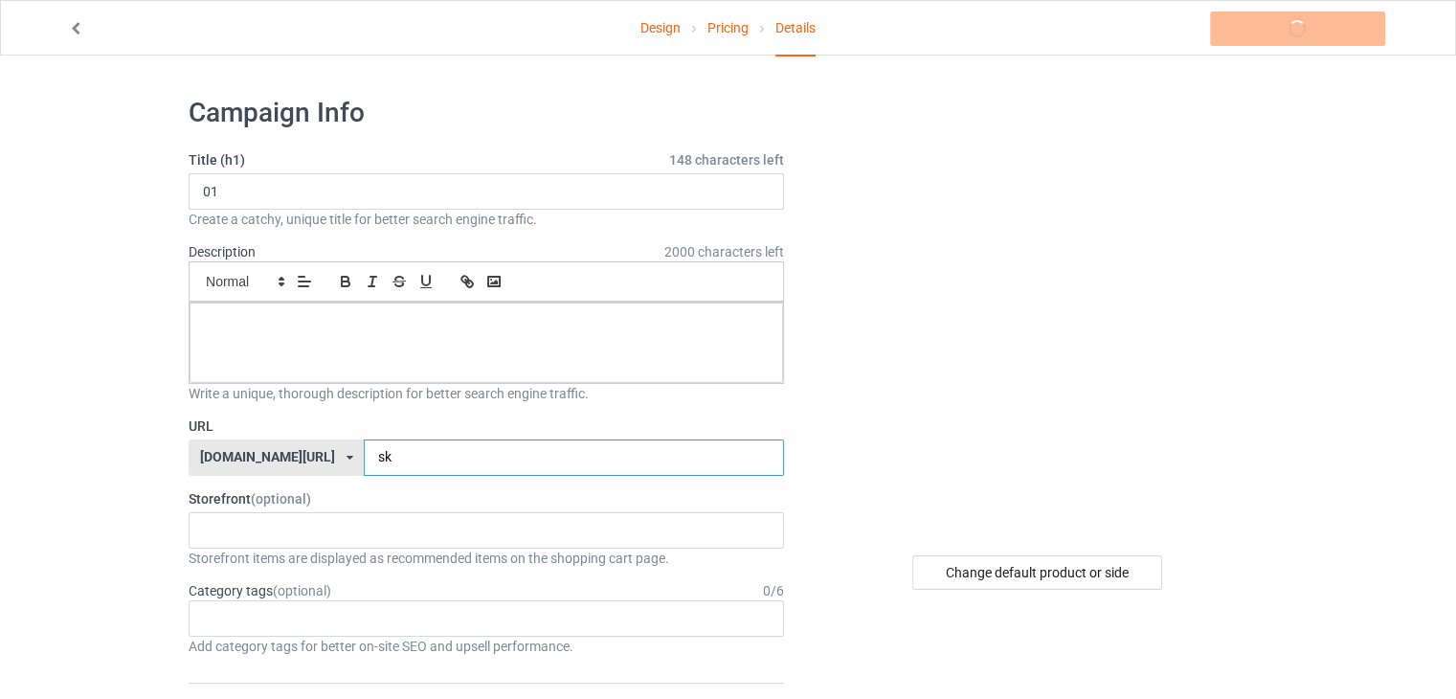
type input "s"
click at [1007, 576] on div "Change default product or side" at bounding box center [1038, 572] width 250 height 34
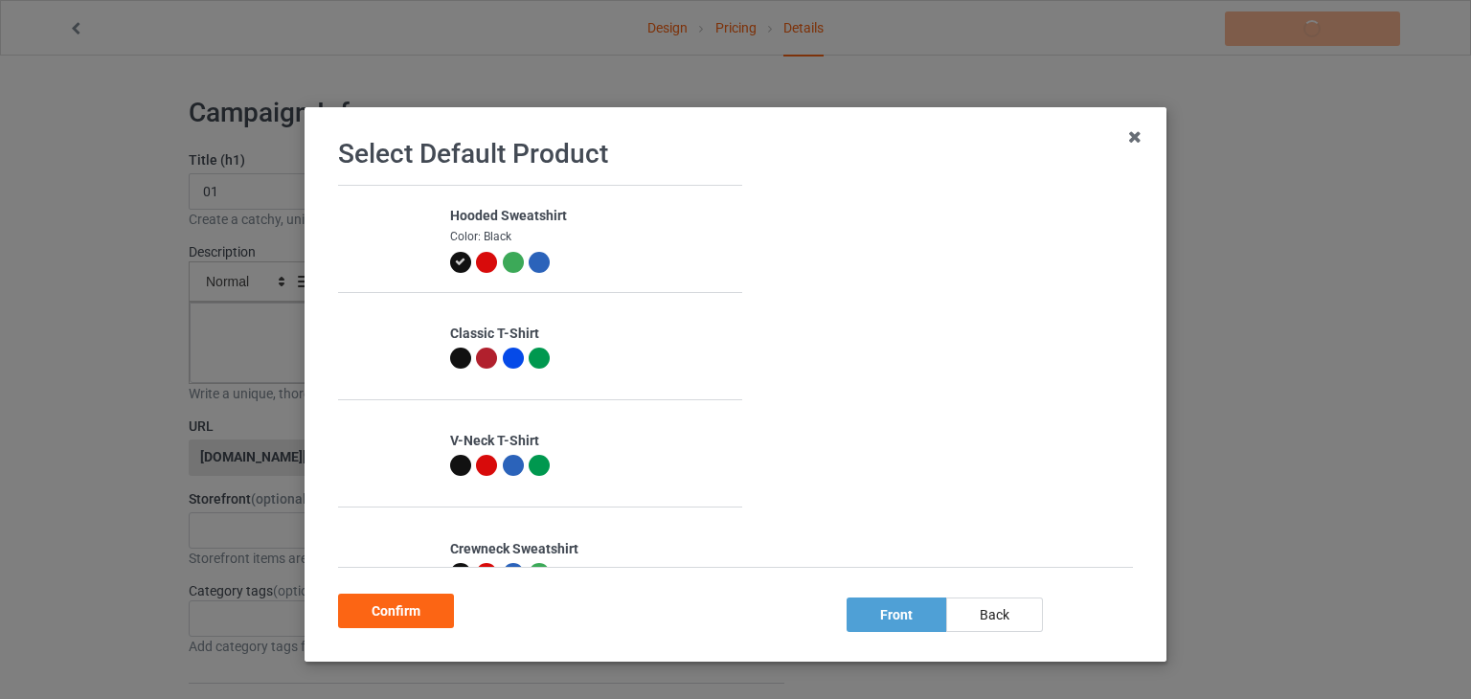
scroll to position [47, 0]
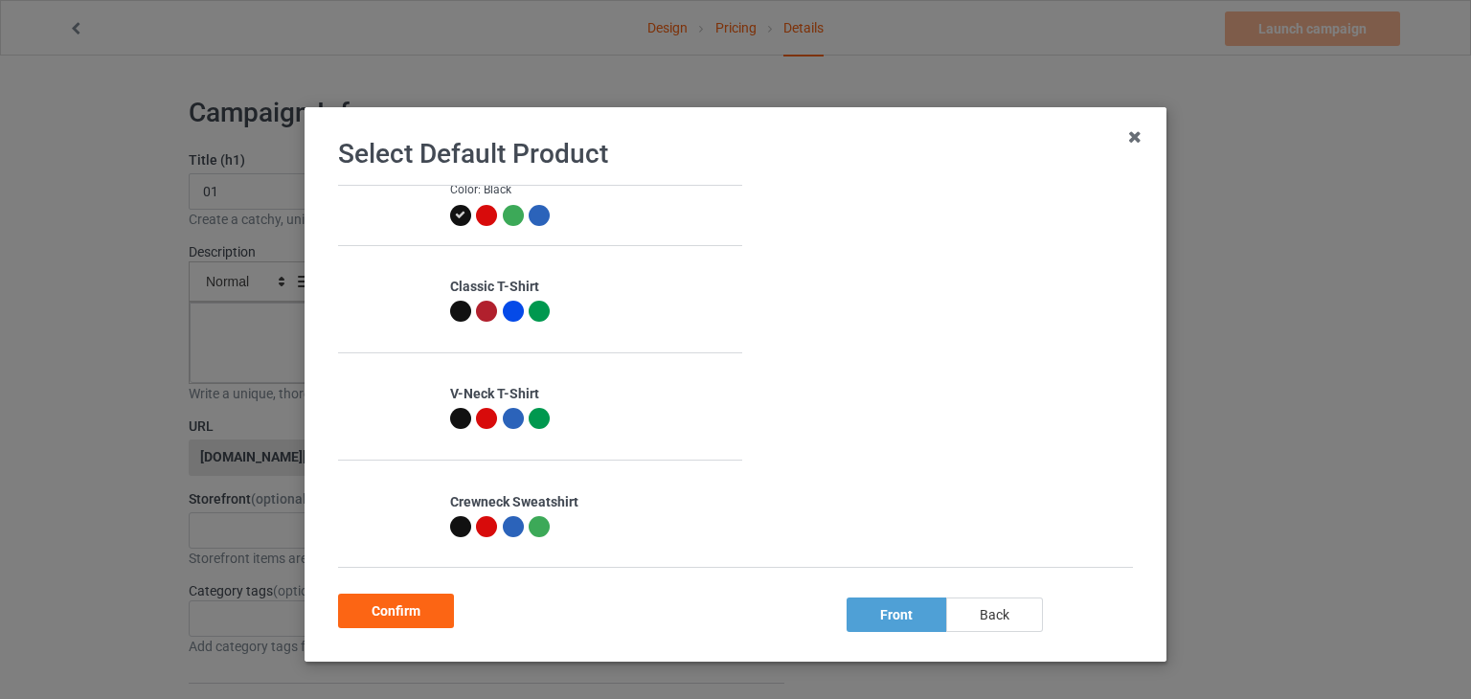
click at [959, 615] on div "back" at bounding box center [994, 615] width 97 height 34
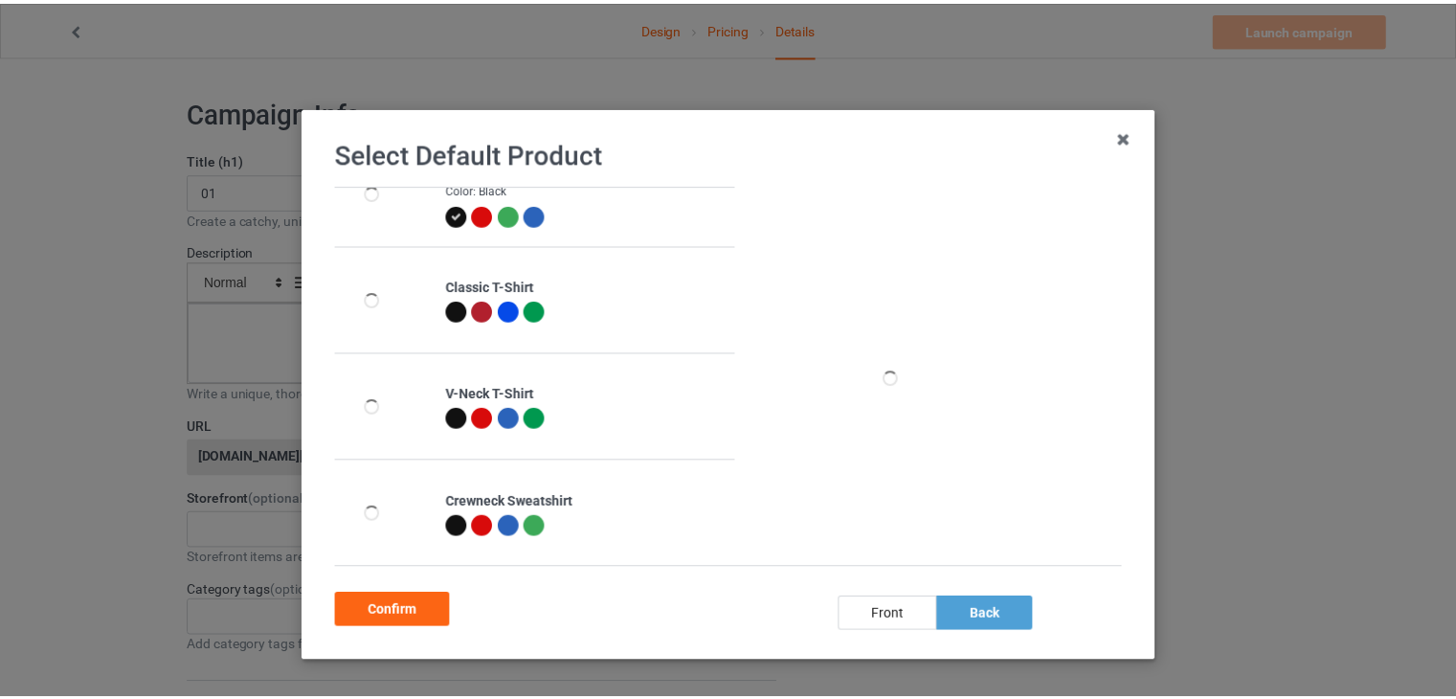
scroll to position [0, 0]
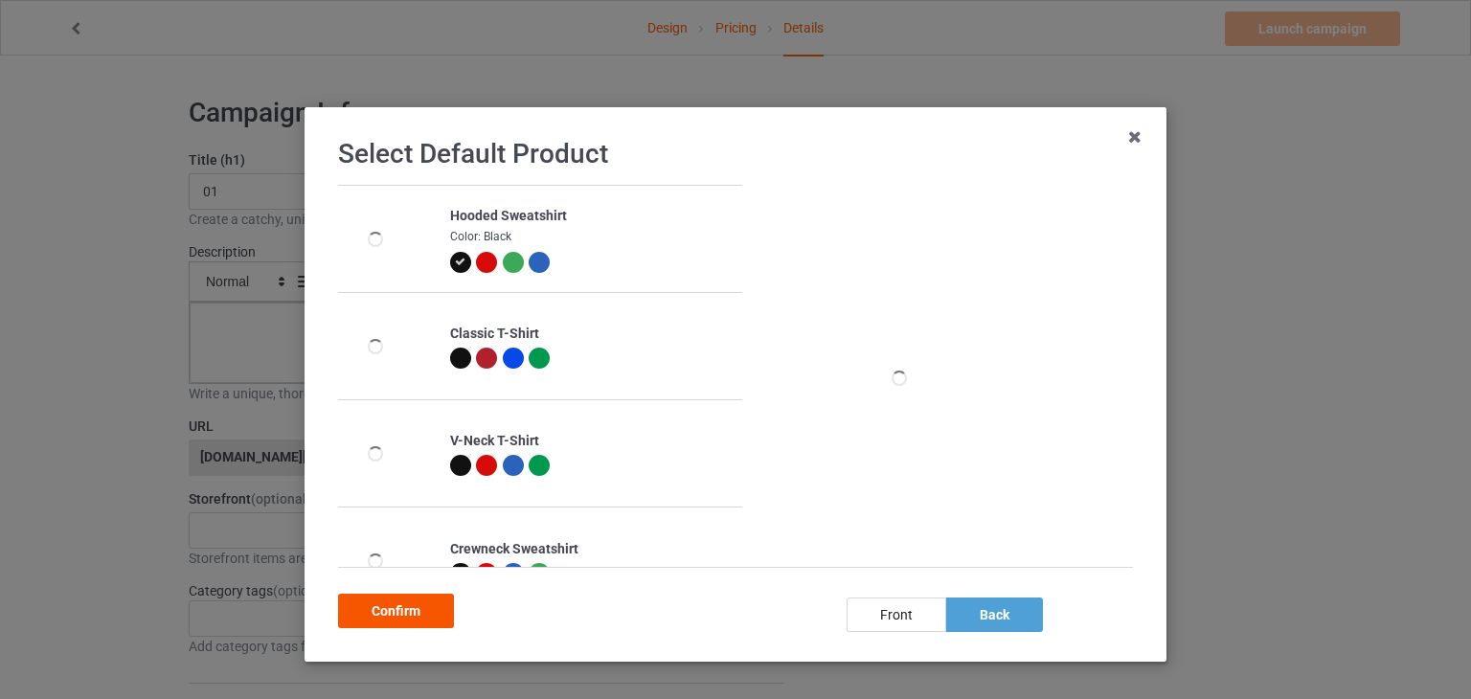
click at [410, 602] on div "Confirm" at bounding box center [396, 611] width 116 height 34
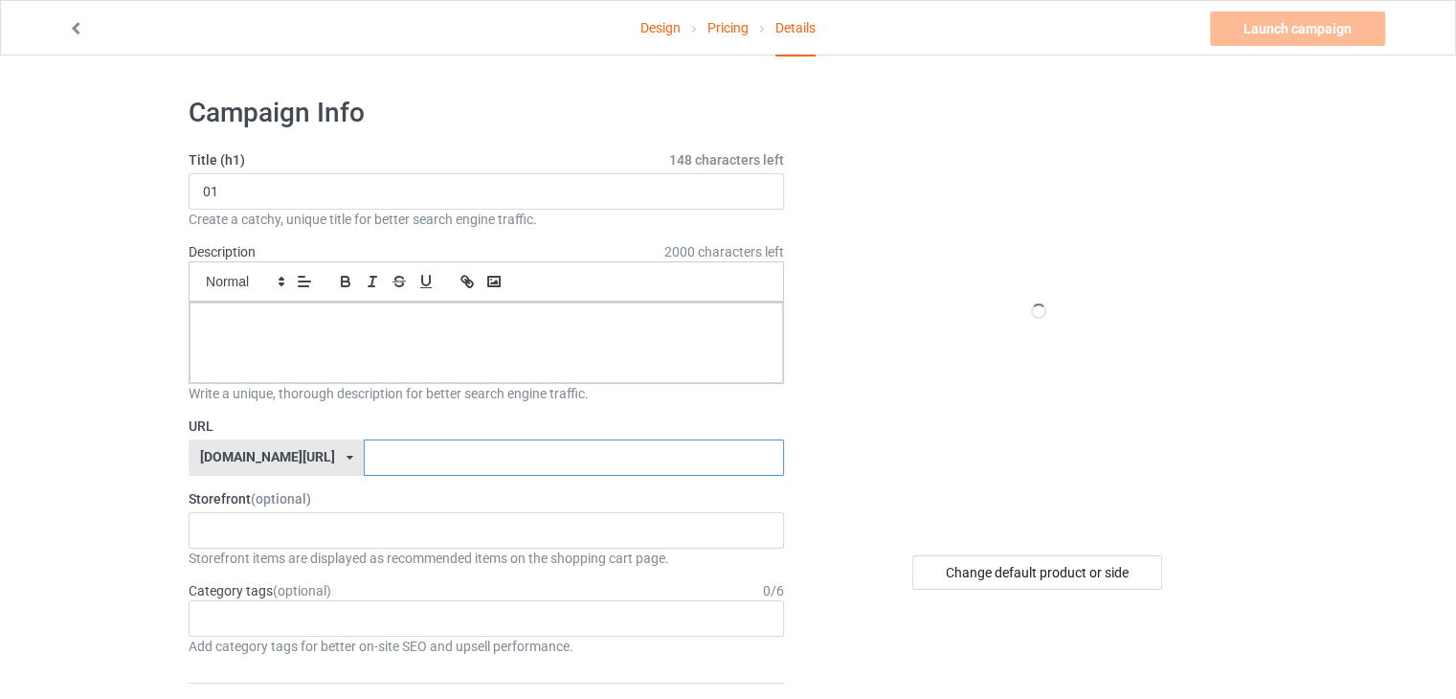
click at [544, 460] on input "text" at bounding box center [573, 458] width 419 height 36
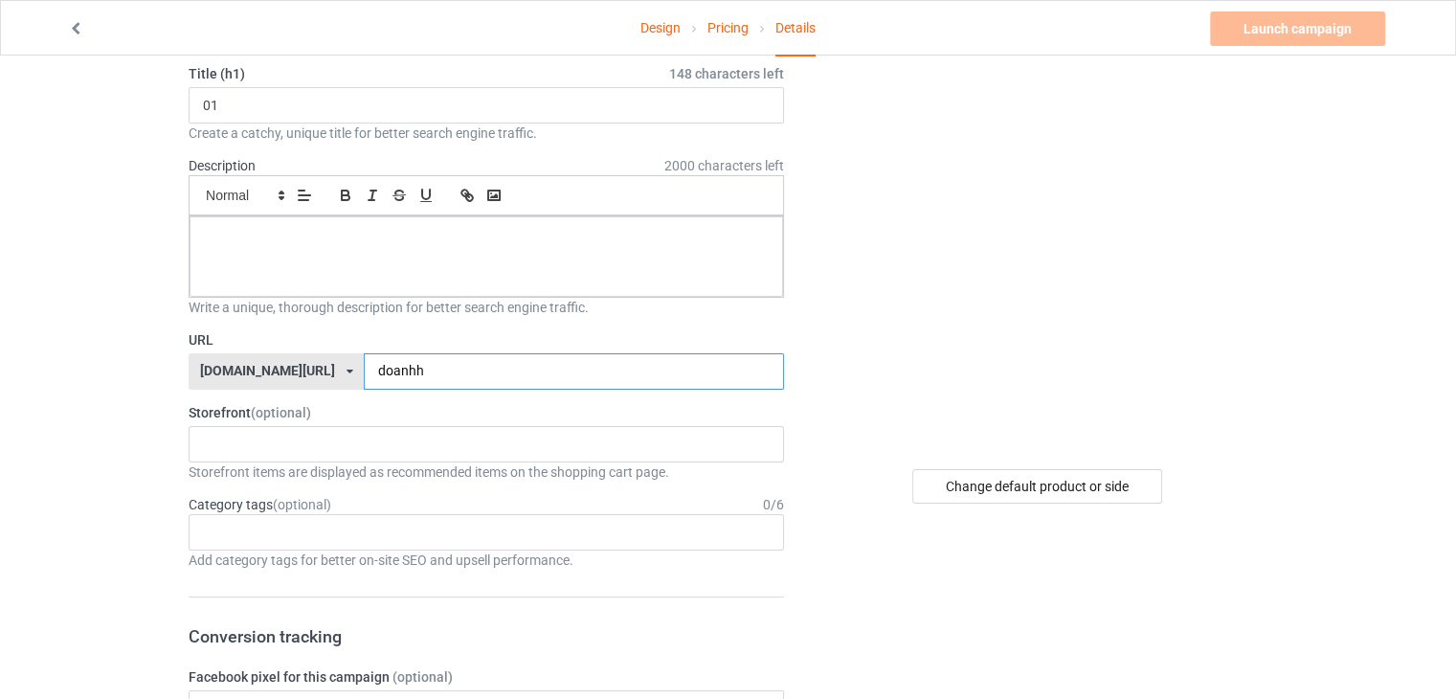
type input "doanhh"
click at [68, 24] on icon at bounding box center [76, 25] width 16 height 13
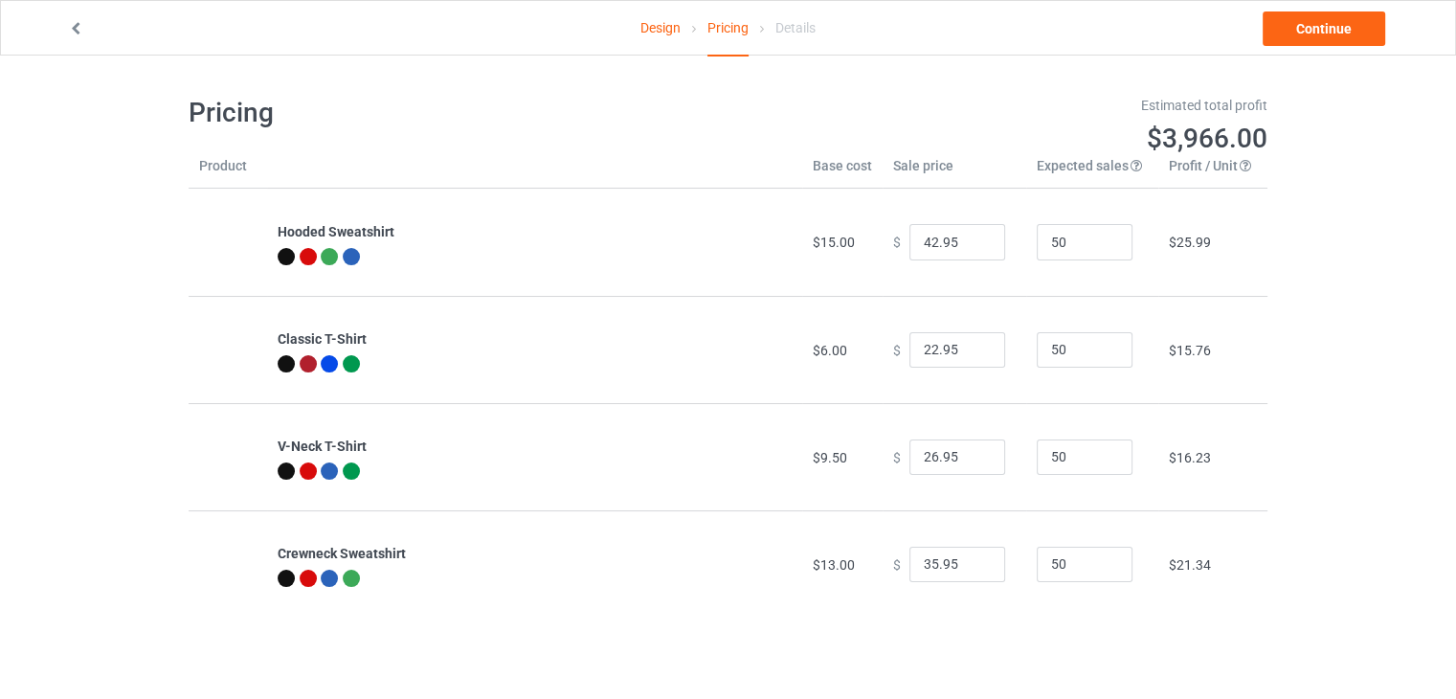
click at [77, 28] on icon at bounding box center [76, 25] width 16 height 13
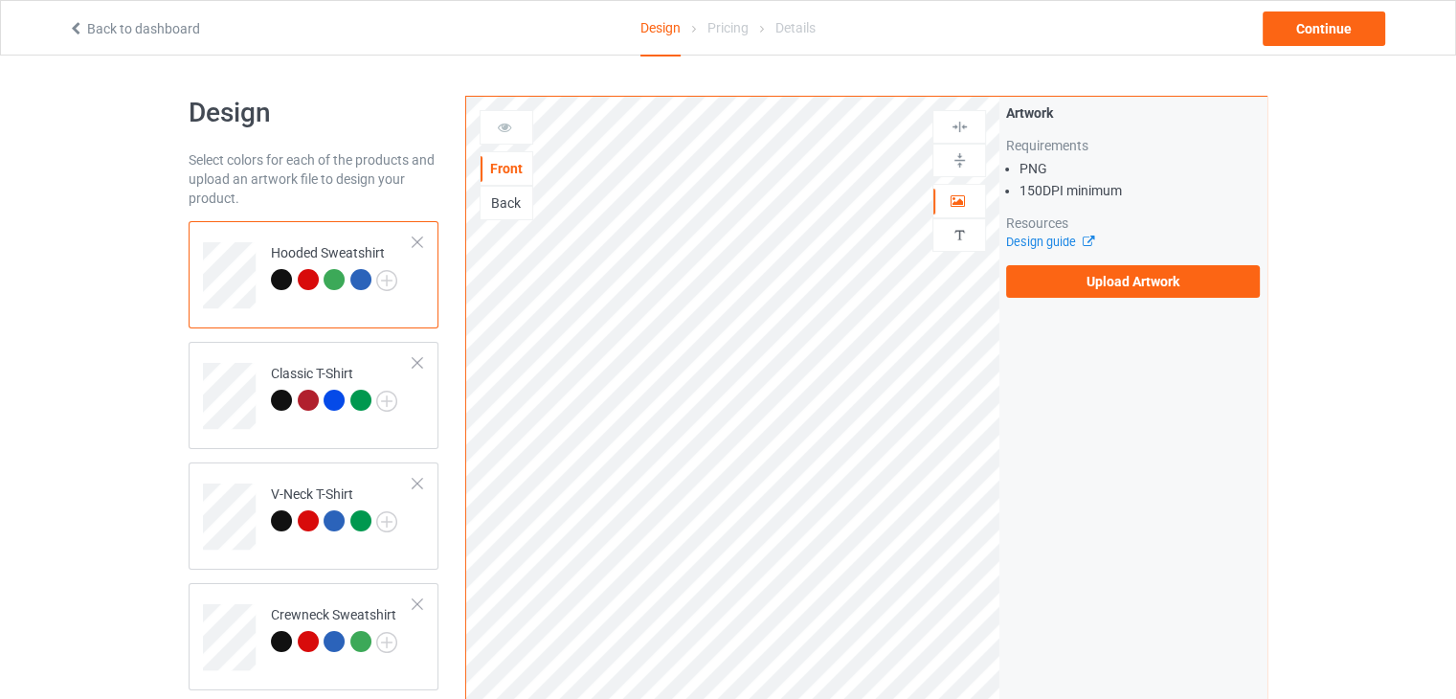
click at [77, 28] on icon at bounding box center [76, 25] width 16 height 13
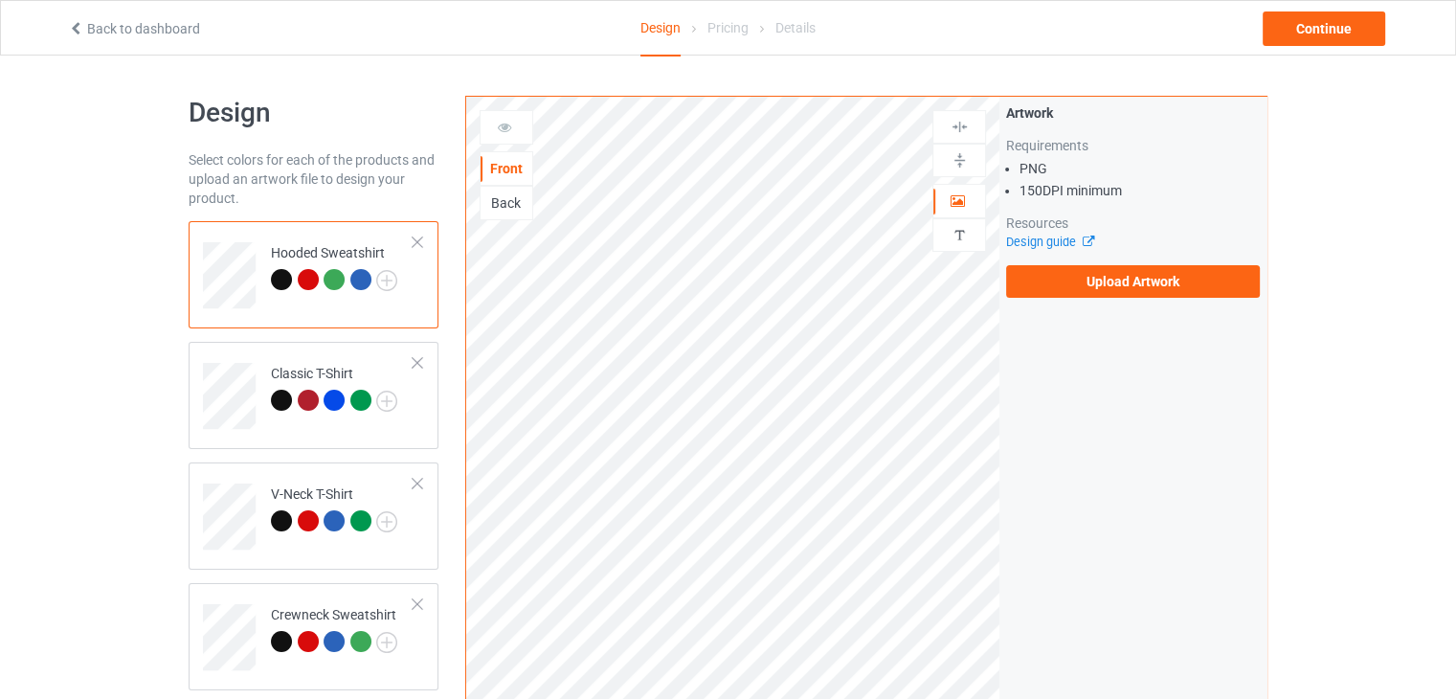
click at [77, 28] on icon at bounding box center [76, 25] width 16 height 13
drag, startPoint x: 119, startPoint y: 13, endPoint x: 119, endPoint y: 35, distance: 22.0
click at [119, 35] on div "Back to dashboard Design Pricing Details Continue" at bounding box center [728, 28] width 1347 height 54
click at [119, 35] on link "Back to dashboard" at bounding box center [134, 28] width 132 height 15
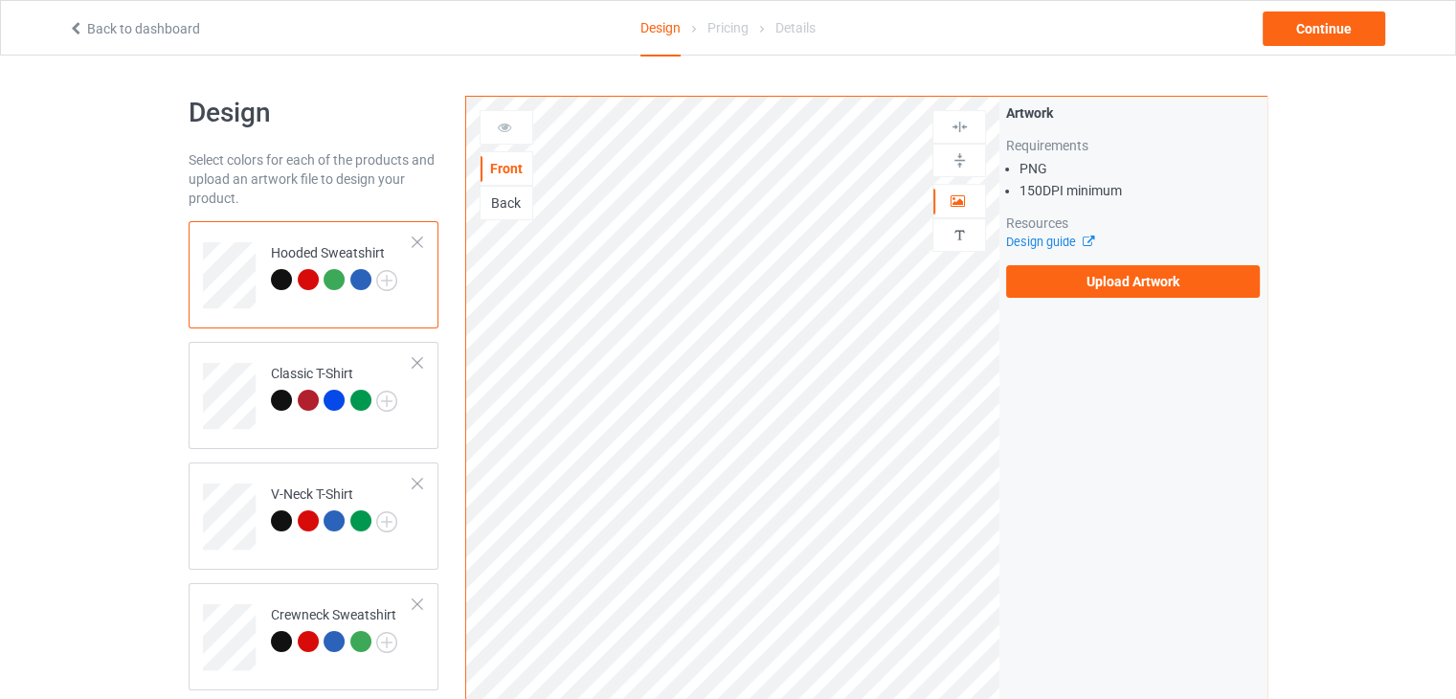
click at [119, 35] on link "Back to dashboard" at bounding box center [134, 28] width 132 height 15
